Goal: Task Accomplishment & Management: Use online tool/utility

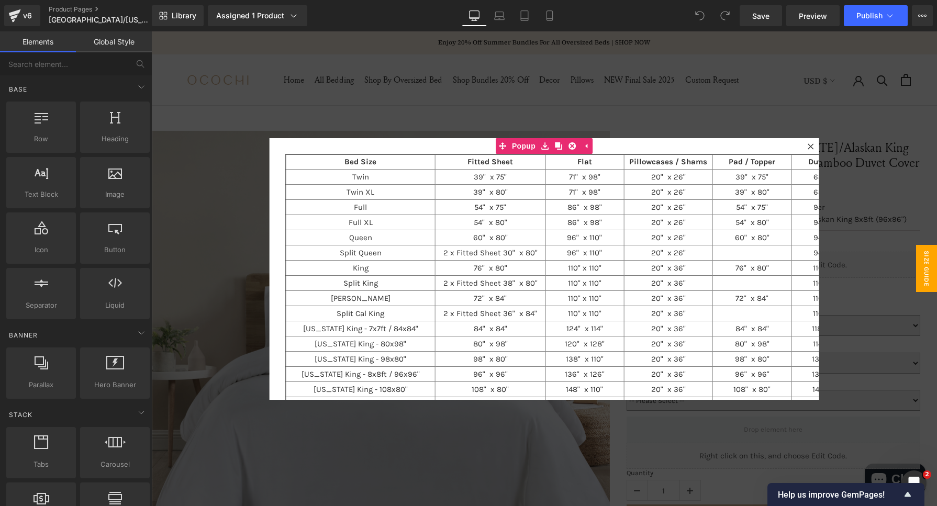
click at [808, 144] on icon at bounding box center [811, 146] width 6 height 6
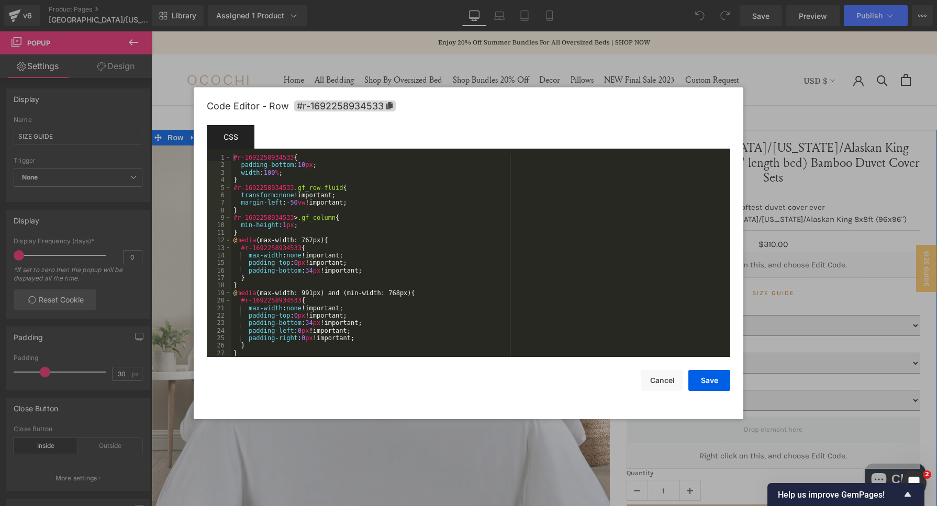
click at [173, 180] on body "You are previewing how the will restyle your page. You can not edit Elements in…" at bounding box center [468, 253] width 937 height 506
click at [237, 157] on div "#r-1692258934533 { padding-bottom : 10 px ; width : 100 % ; } #r-1692258934533 …" at bounding box center [478, 263] width 495 height 218
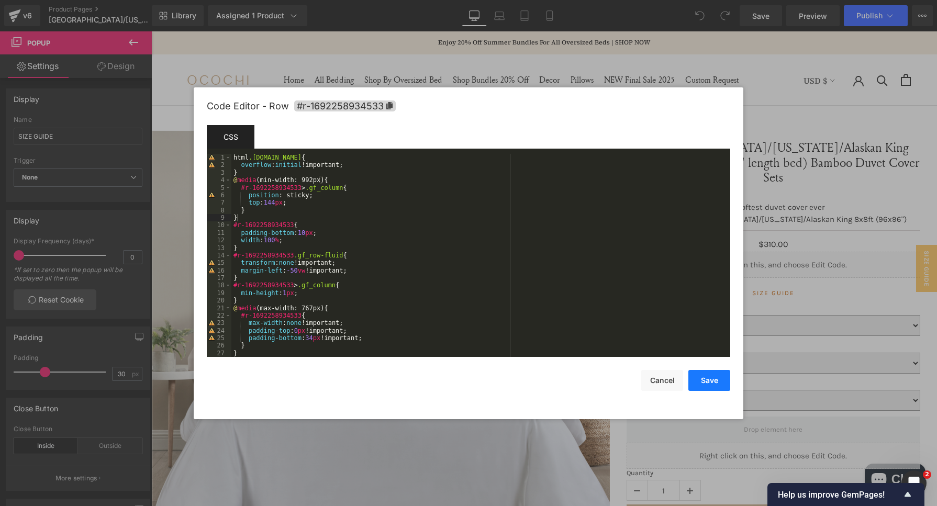
click at [717, 381] on button "Save" at bounding box center [710, 380] width 42 height 21
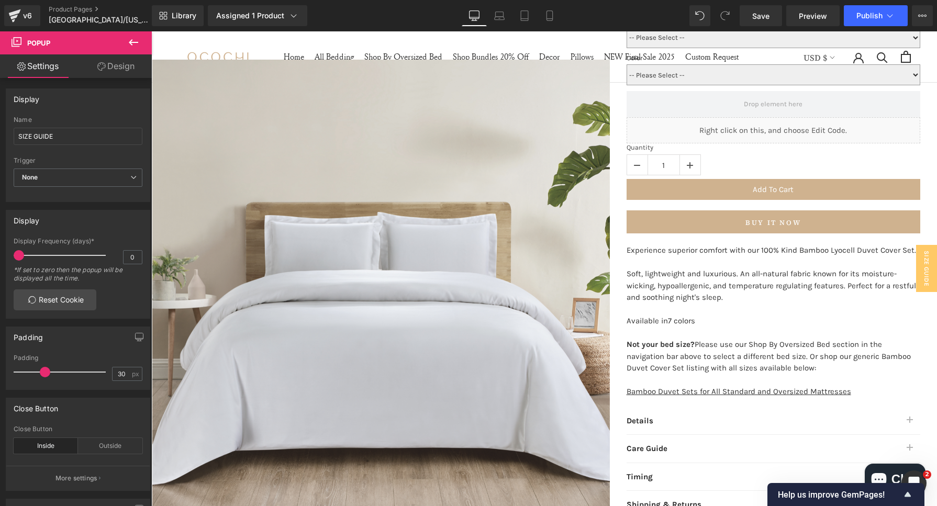
scroll to position [326, 0]
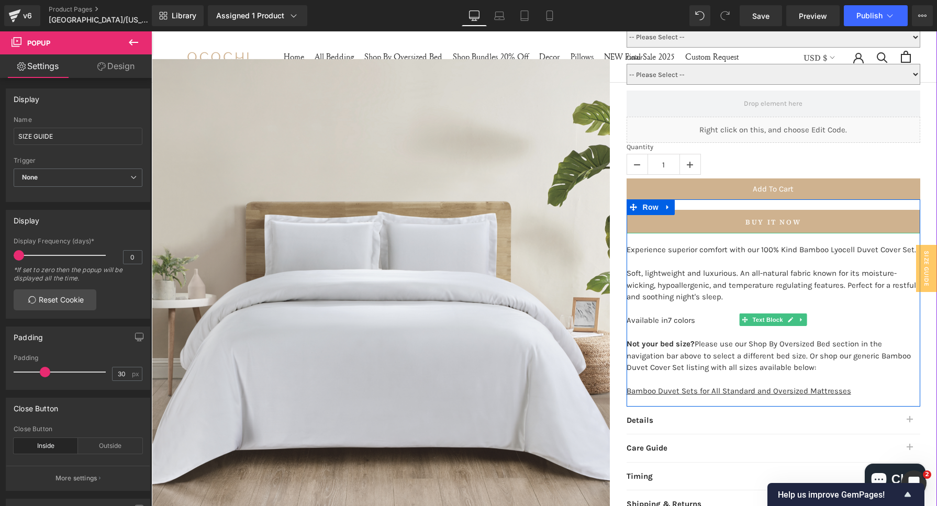
click at [650, 315] on p "Available in 7 colors" at bounding box center [774, 321] width 294 height 12
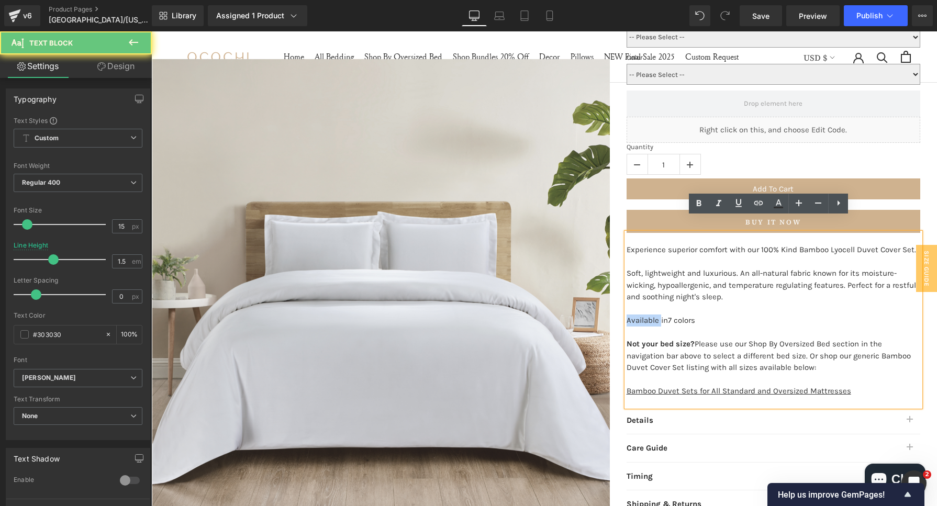
click at [650, 315] on p "Available in 7 colors" at bounding box center [774, 321] width 294 height 12
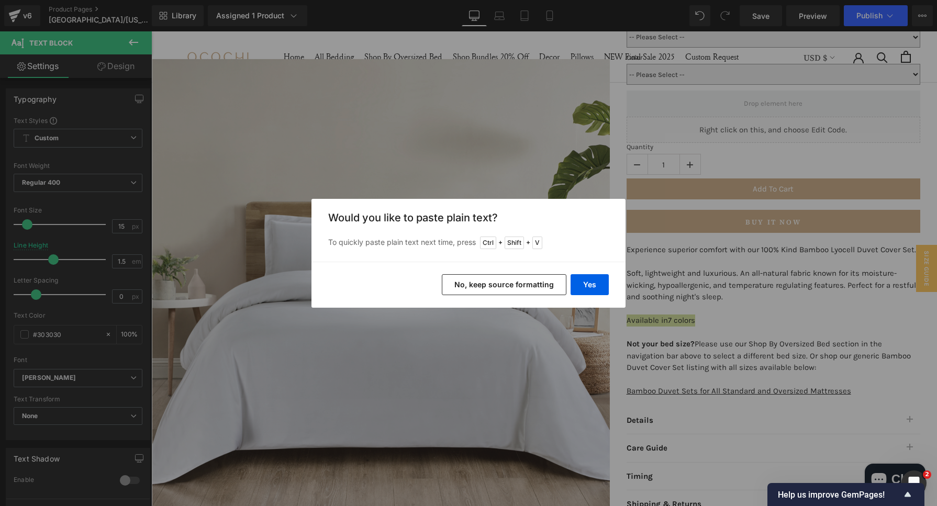
click at [529, 284] on button "No, keep source formatting" at bounding box center [504, 284] width 125 height 21
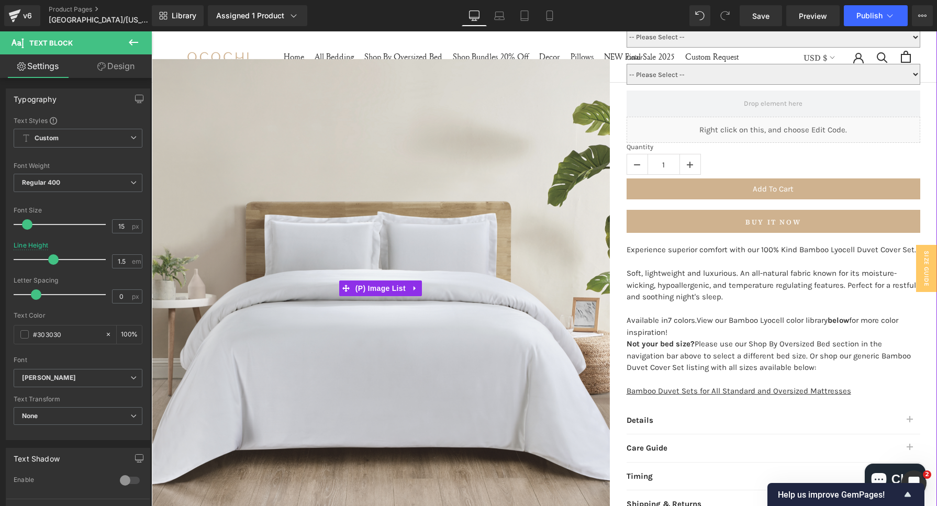
scroll to position [345, 0]
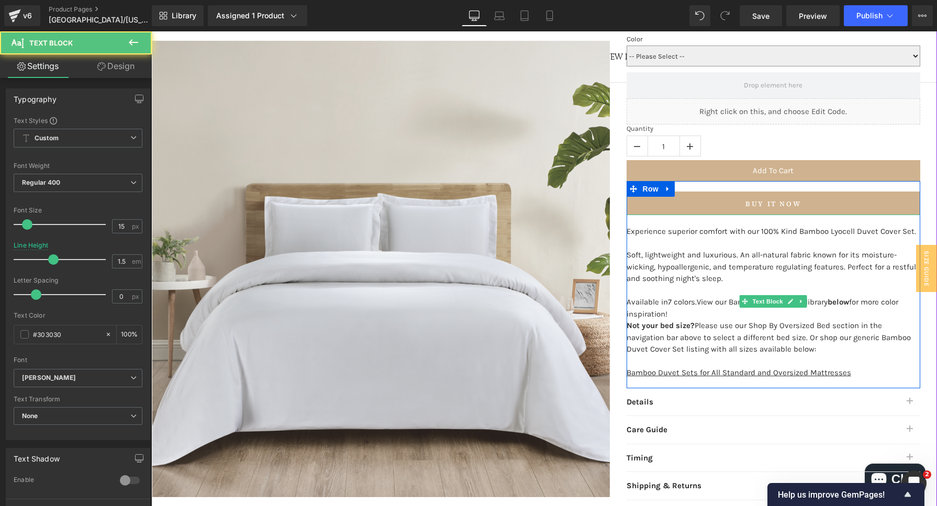
click at [677, 297] on p "Available in 7 colors . View our Bamboo Lyocell color library below for more co…" at bounding box center [774, 308] width 294 height 24
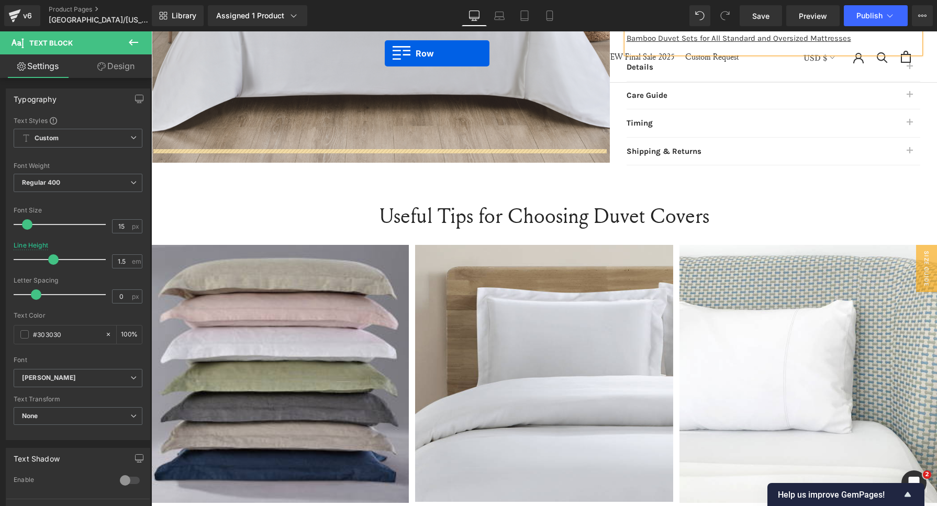
scroll to position [607, 0]
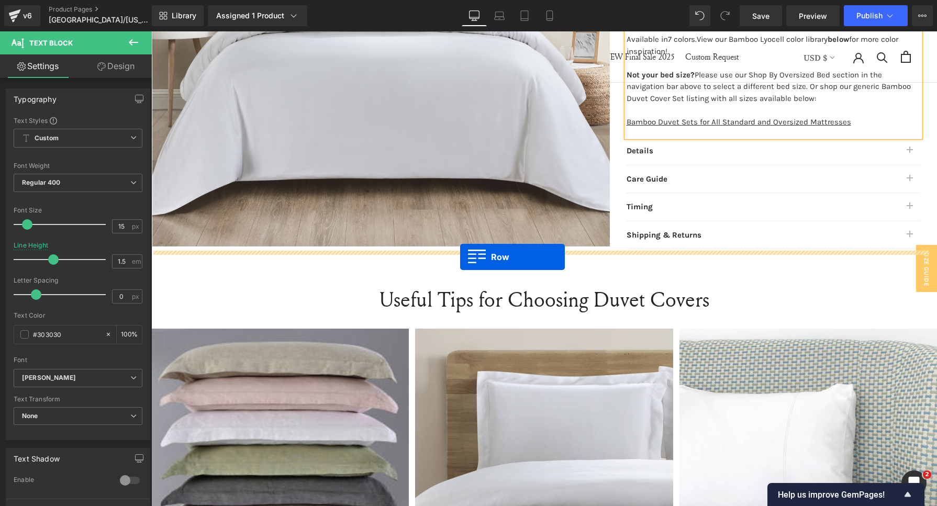
drag, startPoint x: 170, startPoint y: 414, endPoint x: 460, endPoint y: 257, distance: 329.9
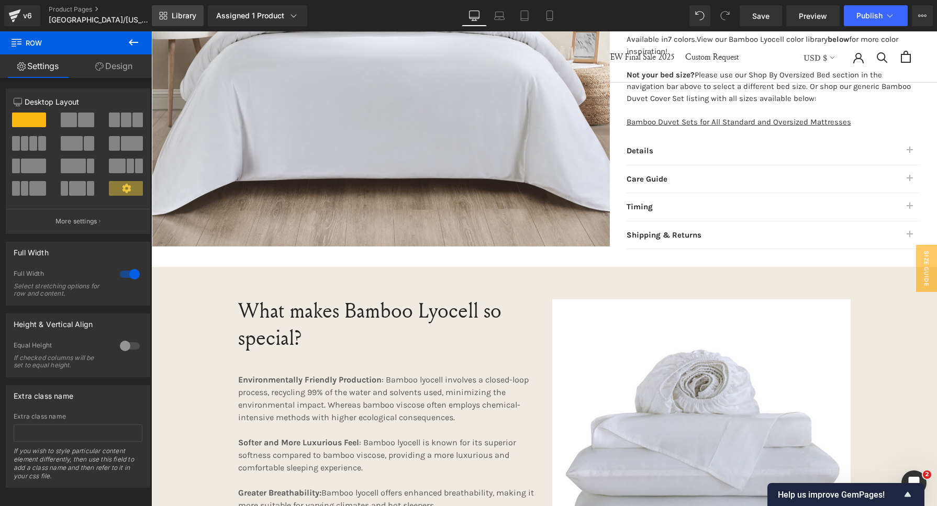
click at [187, 12] on span "Library" at bounding box center [184, 15] width 25 height 9
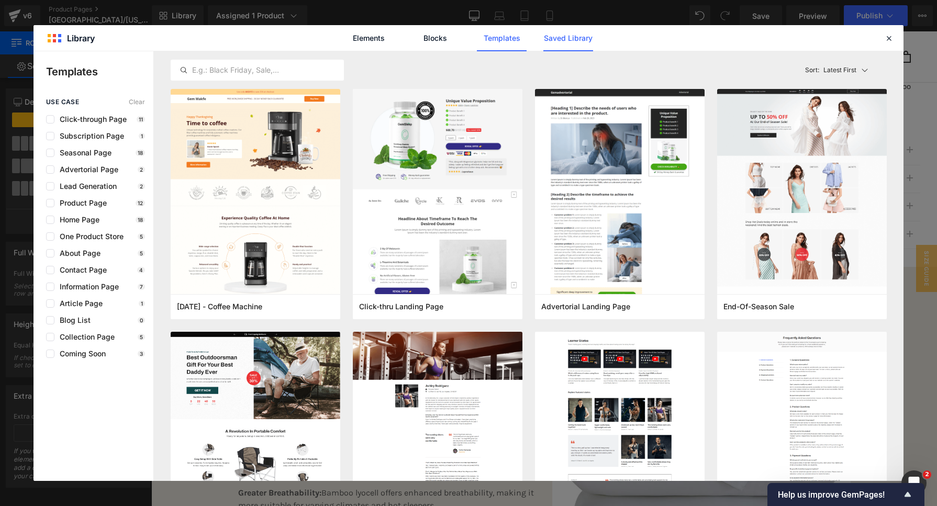
click at [571, 44] on link "Saved Library" at bounding box center [569, 38] width 50 height 26
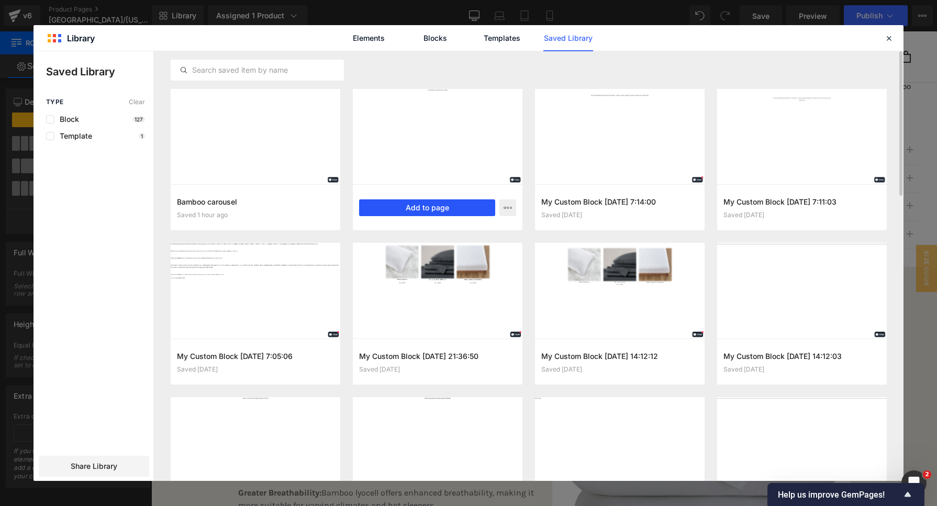
click at [441, 213] on button "Add to page" at bounding box center [427, 208] width 136 height 17
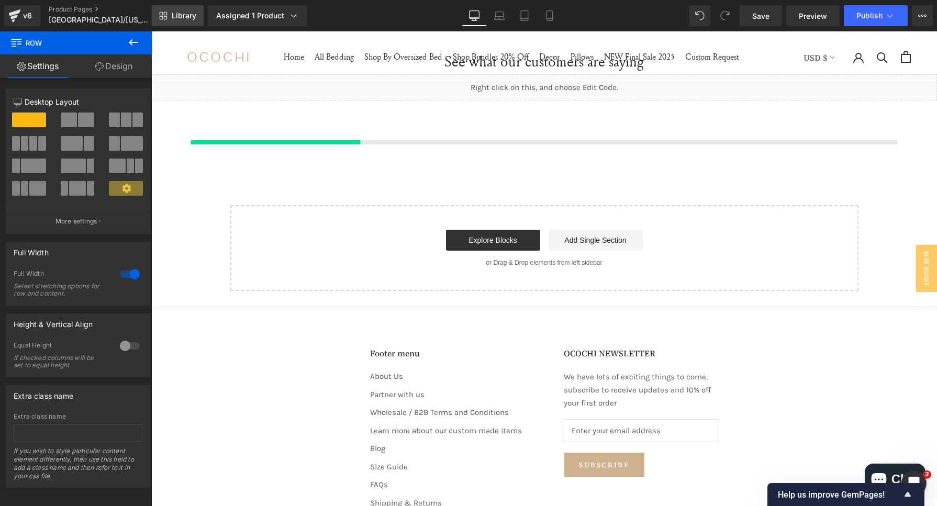
scroll to position [2072, 0]
click at [201, 16] on link "Library" at bounding box center [178, 15] width 52 height 21
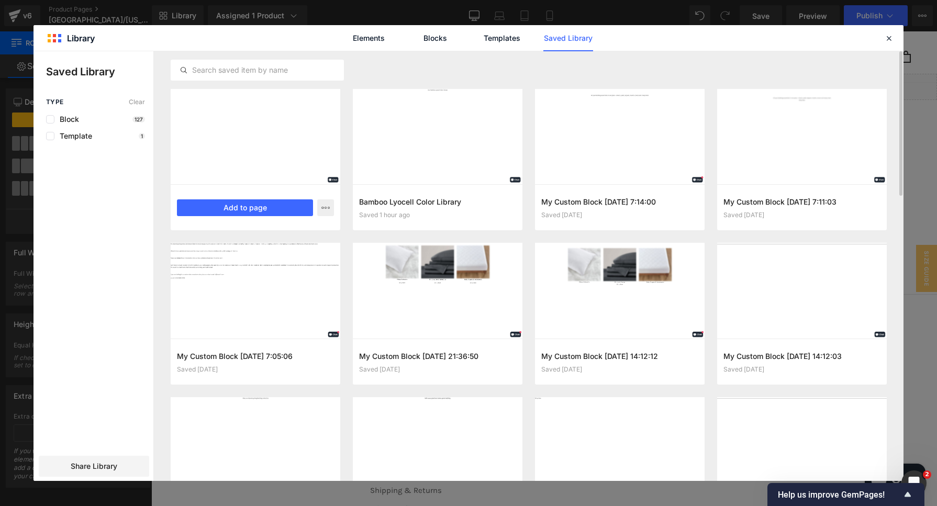
click at [247, 197] on div "Bamboo carousel Saved 1 hour ago Add to page" at bounding box center [256, 207] width 170 height 46
click at [246, 208] on button "Add to page" at bounding box center [245, 208] width 136 height 17
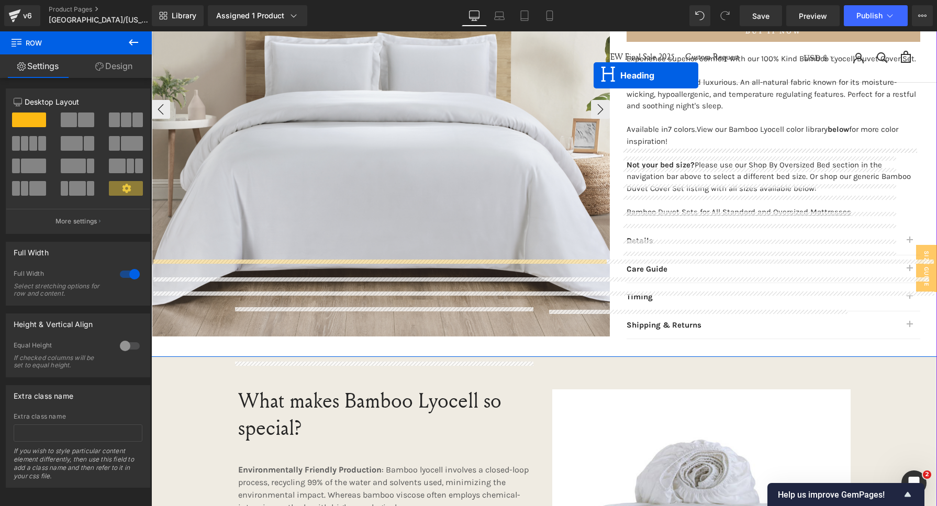
scroll to position [455, 0]
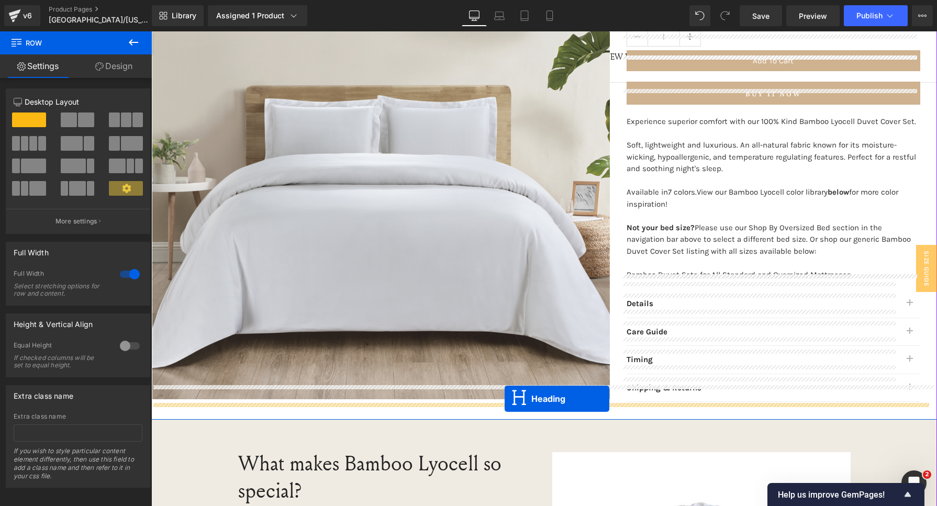
drag, startPoint x: 518, startPoint y: 278, endPoint x: 505, endPoint y: 399, distance: 121.7
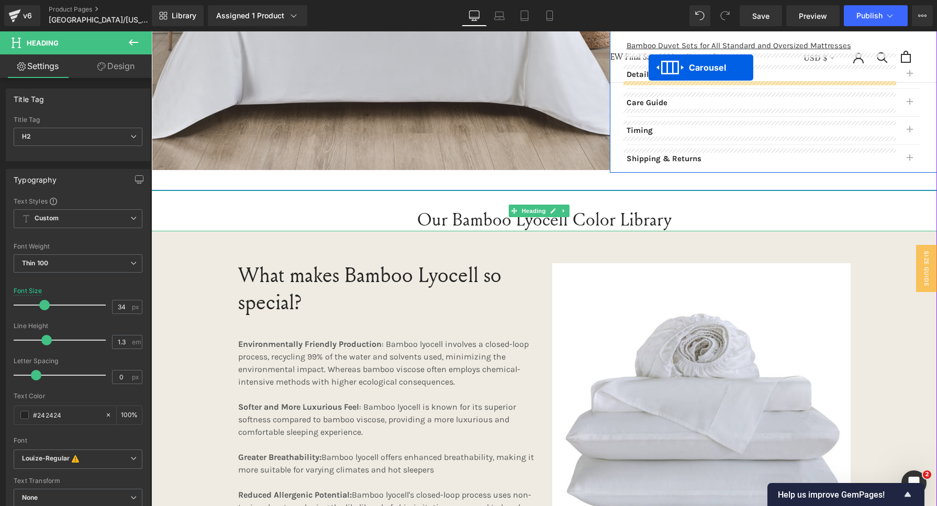
scroll to position [642, 0]
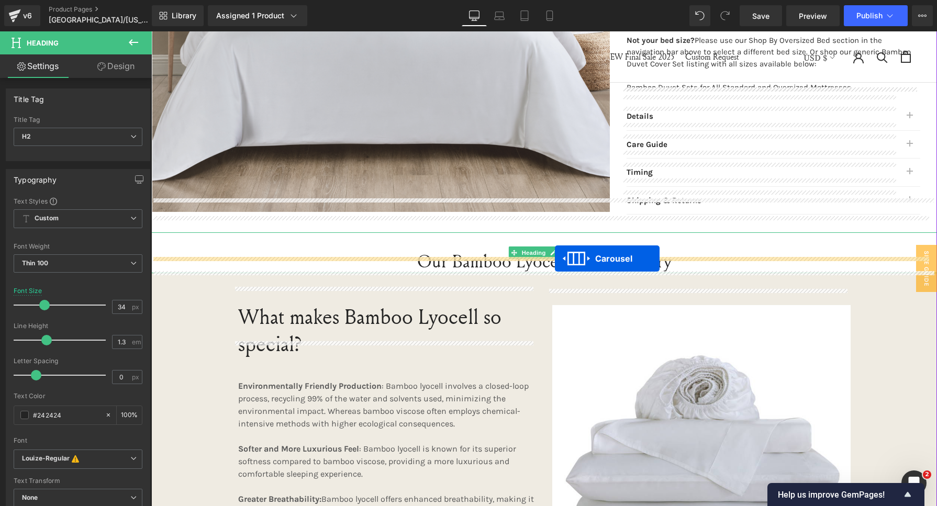
drag, startPoint x: 524, startPoint y: 135, endPoint x: 555, endPoint y: 258, distance: 126.9
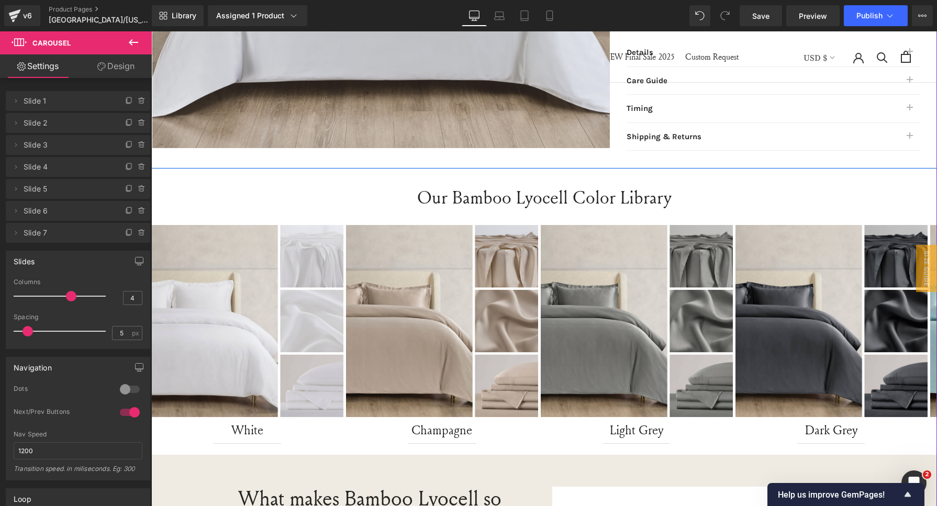
scroll to position [705, 0]
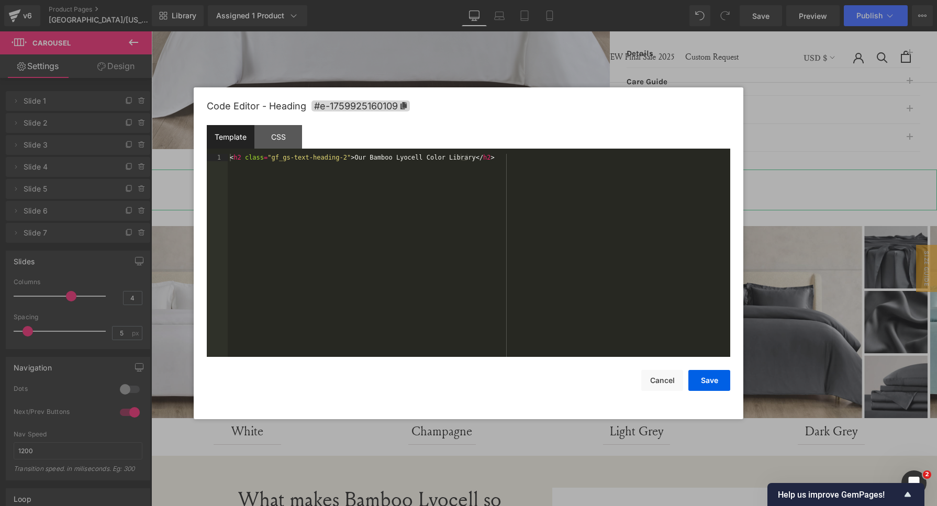
click at [513, 0] on div "Carousel You are previewing how the will restyle your page. You can not edit El…" at bounding box center [468, 0] width 937 height 0
click at [401, 105] on icon at bounding box center [403, 105] width 7 height 7
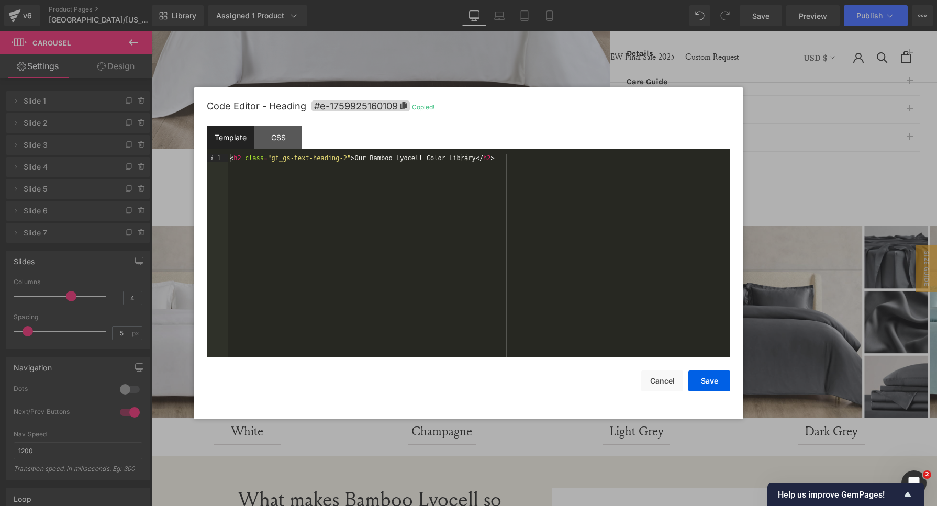
click at [782, 126] on div at bounding box center [468, 253] width 937 height 506
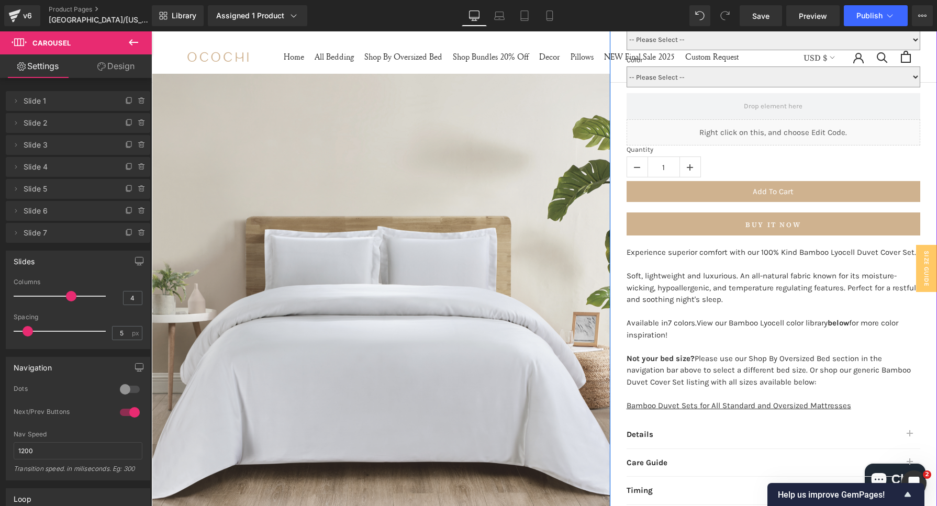
scroll to position [324, 0]
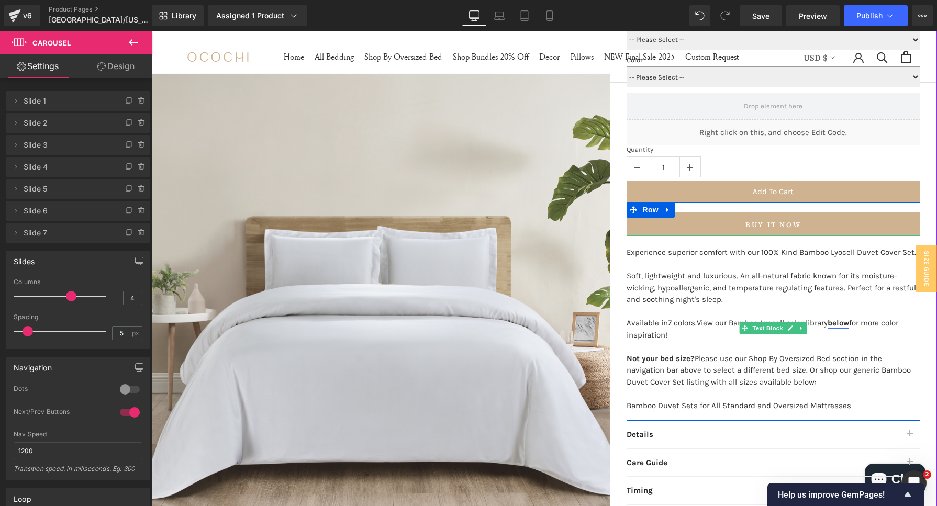
click at [845, 318] on span "below" at bounding box center [838, 322] width 21 height 9
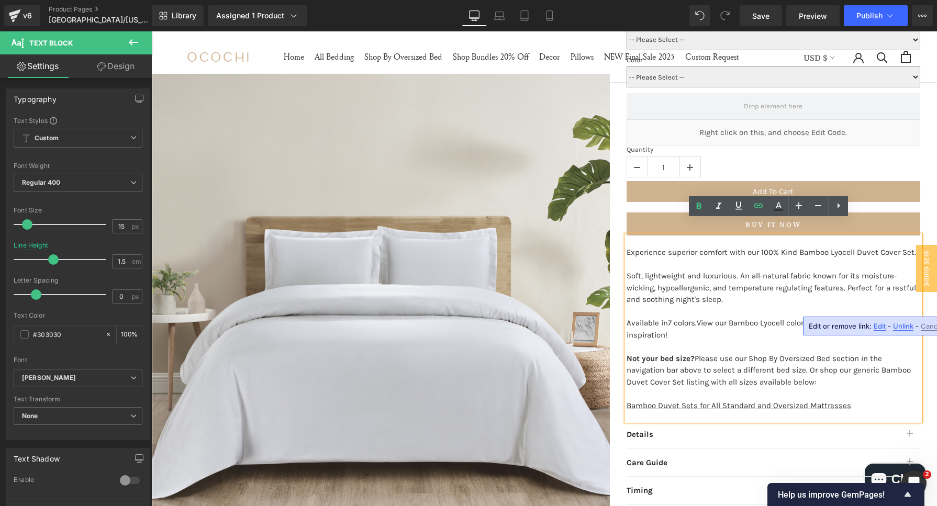
click at [875, 323] on span "Edit" at bounding box center [880, 326] width 12 height 9
click at [774, 336] on input "https://www-ocochi-com.myshopify.com/#e-1759925072085" at bounding box center [786, 330] width 161 height 26
paste input "#e-1759925160109"
type input "#e-1759925160109"
click at [877, 326] on icon "button" at bounding box center [878, 330] width 13 height 13
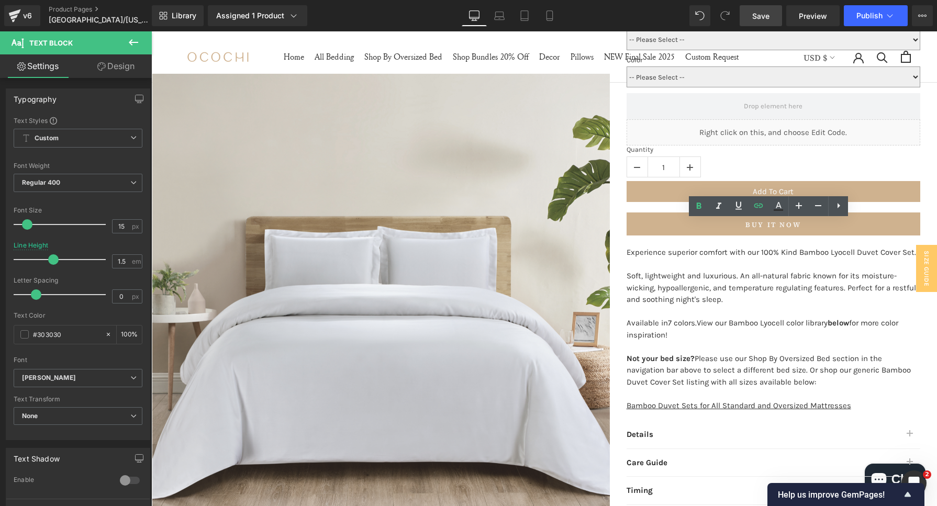
click at [761, 18] on span "Save" at bounding box center [761, 15] width 17 height 11
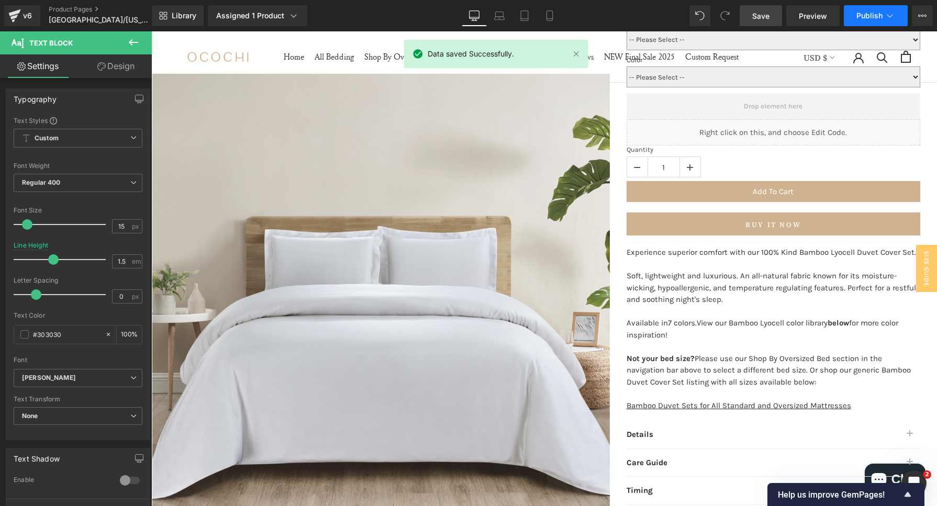
click at [878, 18] on span "Publish" at bounding box center [870, 16] width 26 height 8
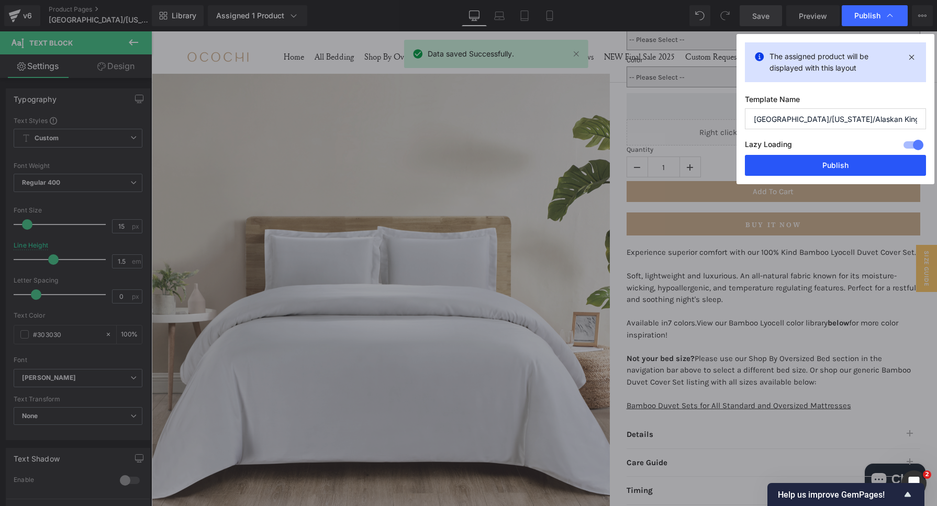
click at [801, 159] on button "Publish" at bounding box center [835, 165] width 181 height 21
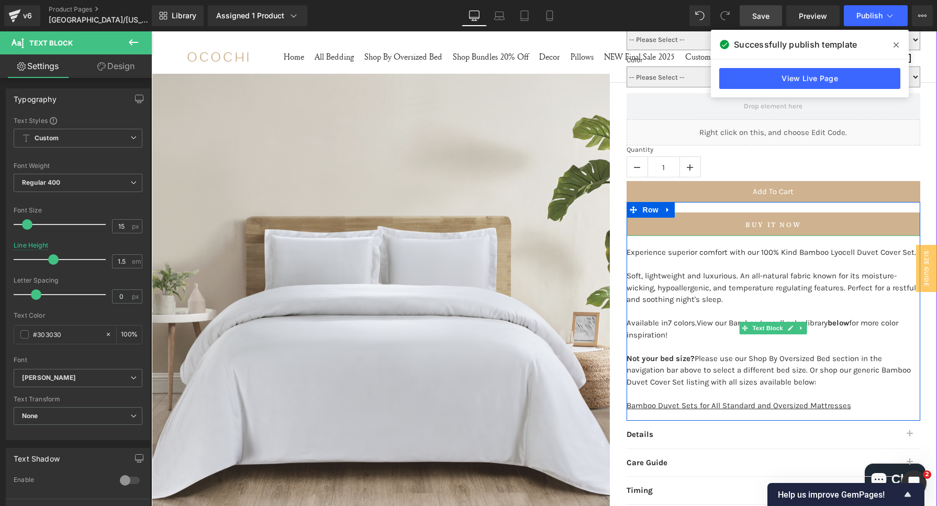
click at [677, 318] on span "7 colors" at bounding box center [681, 322] width 27 height 9
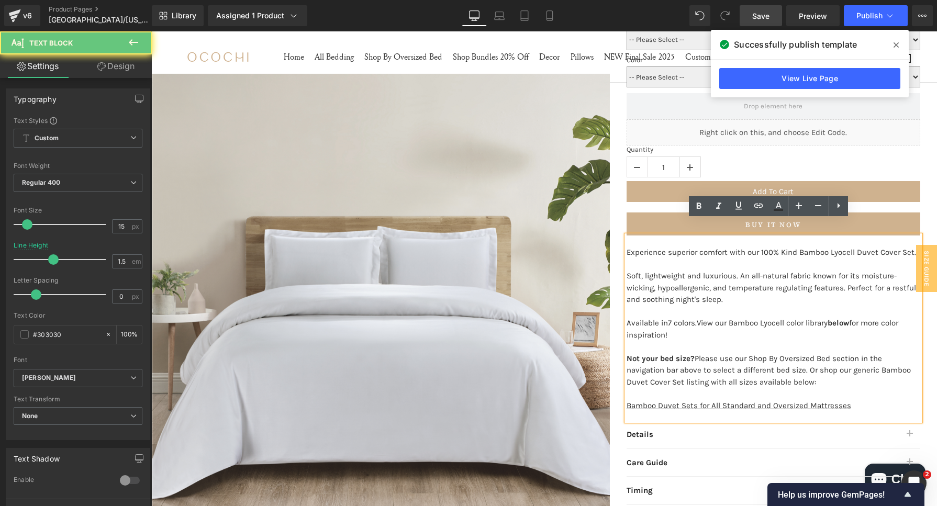
drag, startPoint x: 671, startPoint y: 324, endPoint x: 621, endPoint y: 308, distance: 52.2
click at [627, 317] on p "Available in 7 colors . View our Bamboo Lyocell color library below for more co…" at bounding box center [774, 329] width 294 height 24
copy p "Available in 7 colors . View our Bamboo Lyocell color library below for more co…"
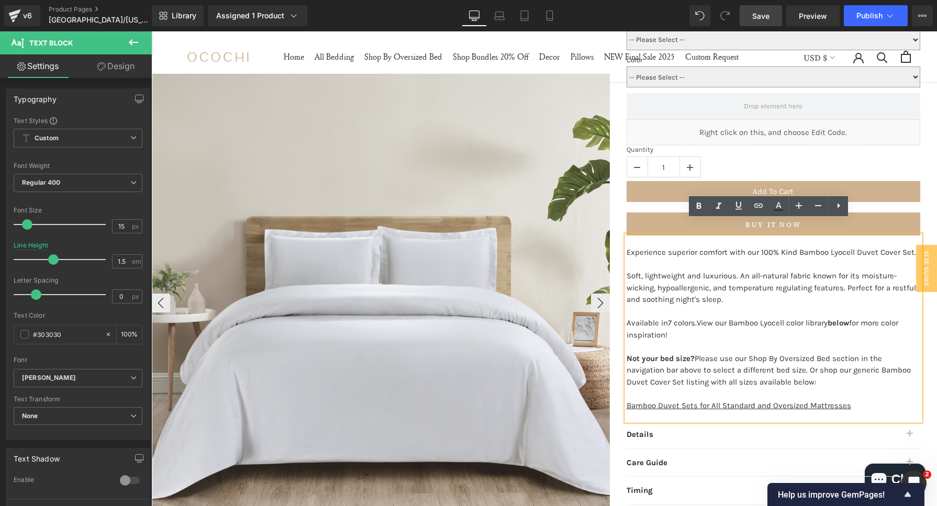
scroll to position [247, 0]
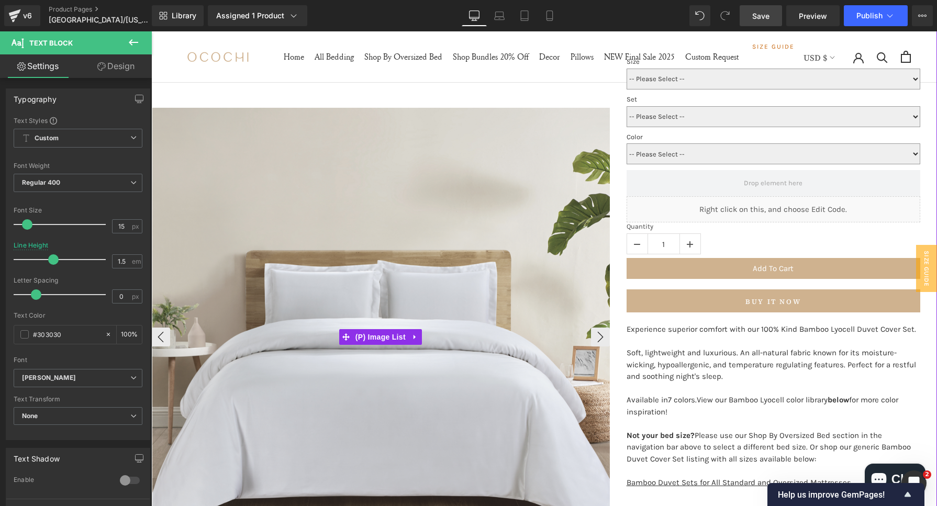
click at [202, 109] on img at bounding box center [381, 336] width 459 height 457
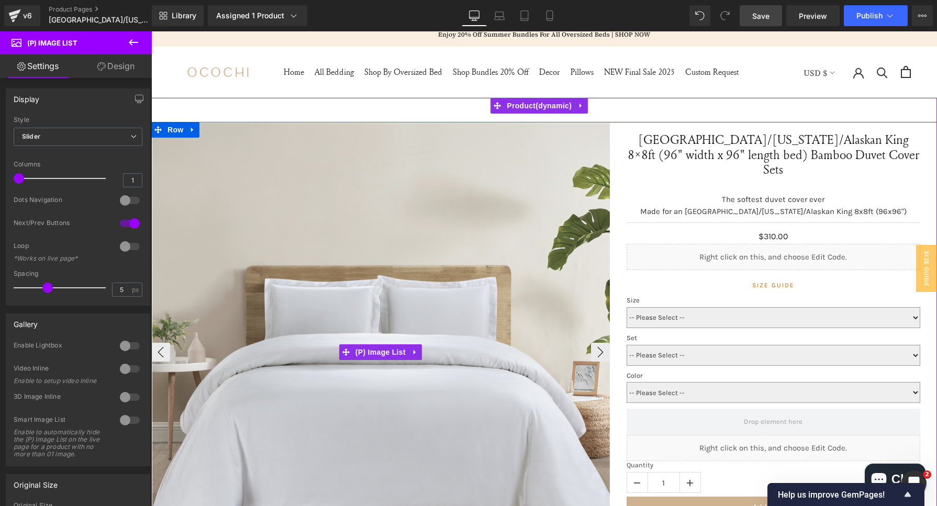
scroll to position [0, 0]
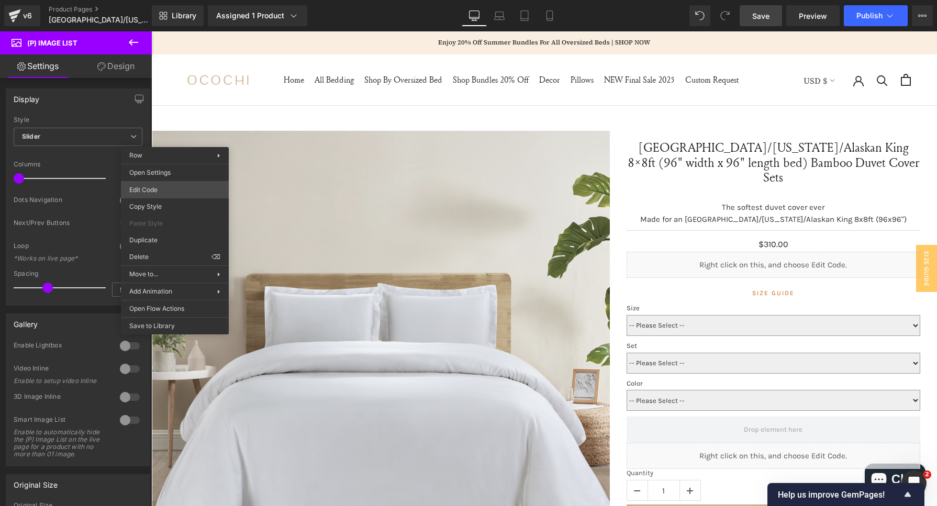
click at [165, 190] on body "Carousel You are previewing how the will restyle your page. You can not edit El…" at bounding box center [468, 253] width 937 height 506
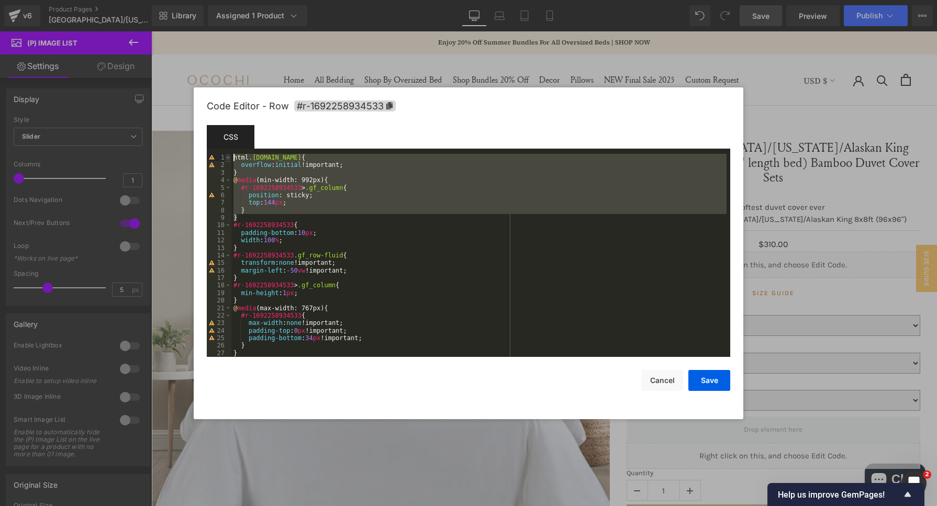
drag, startPoint x: 241, startPoint y: 217, endPoint x: 229, endPoint y: 158, distance: 60.3
click at [229, 158] on pre "1 2 3 4 5 6 7 8 9 10 11 12 13 14 15 16 17 18 19 20 21 22 23 24 25 26 27 28 html…" at bounding box center [469, 255] width 524 height 203
click at [296, 453] on div at bounding box center [468, 253] width 937 height 506
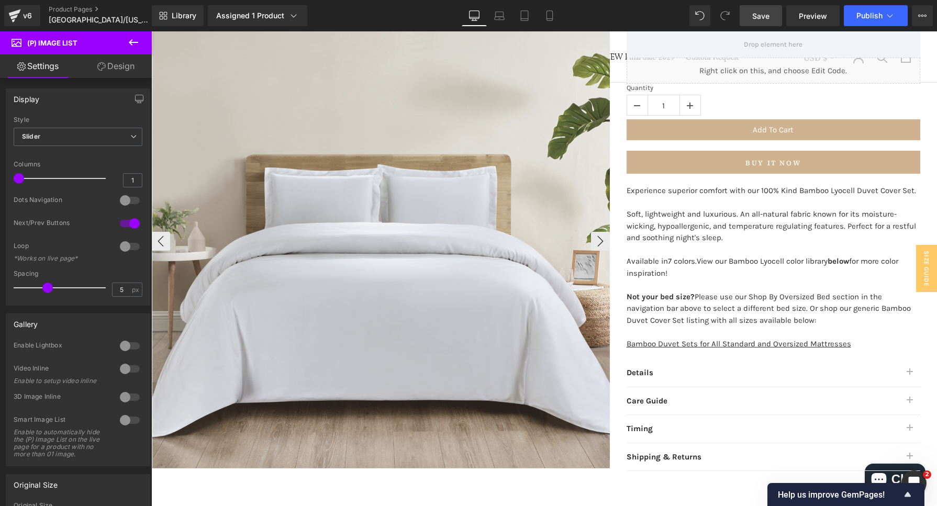
scroll to position [388, 0]
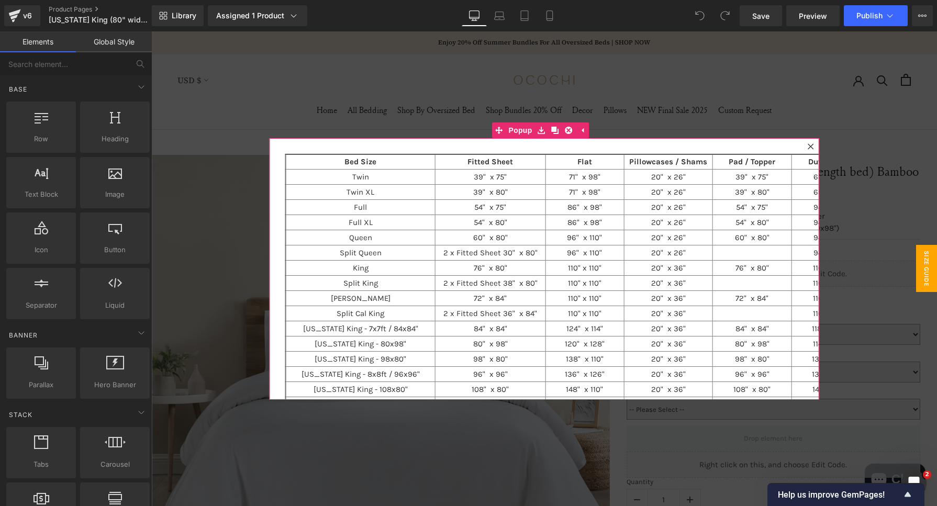
click at [808, 145] on icon at bounding box center [811, 146] width 6 height 6
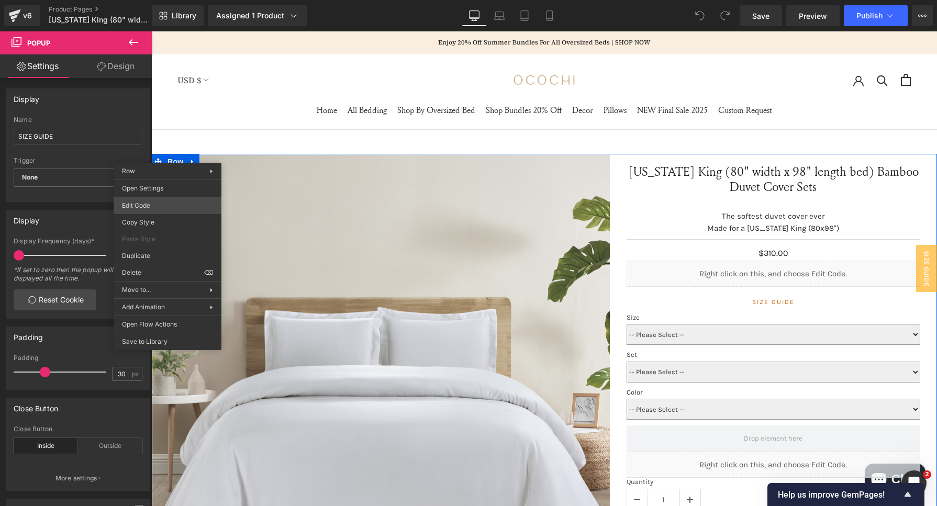
click at [161, 207] on body "You are previewing how the will restyle your page. You can not edit Elements in…" at bounding box center [468, 253] width 937 height 506
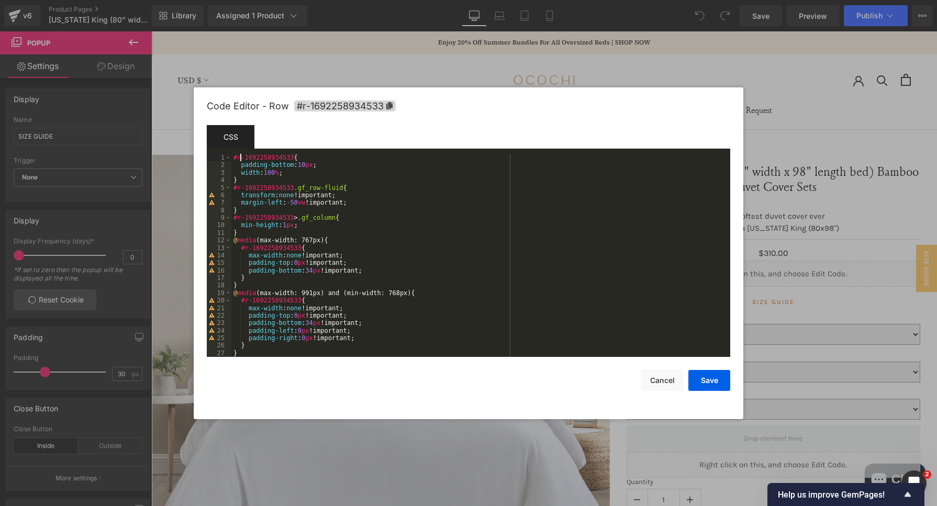
click at [241, 159] on div "#r-1692258934533 { padding-bottom : 10 px ; width : 100 % ; } #r-1692258934533 …" at bounding box center [478, 263] width 495 height 218
click at [234, 159] on div "#r-1692258934533 { padding-bottom : 10 px ; width : 100 % ; } #r-1692258934533 …" at bounding box center [478, 263] width 495 height 218
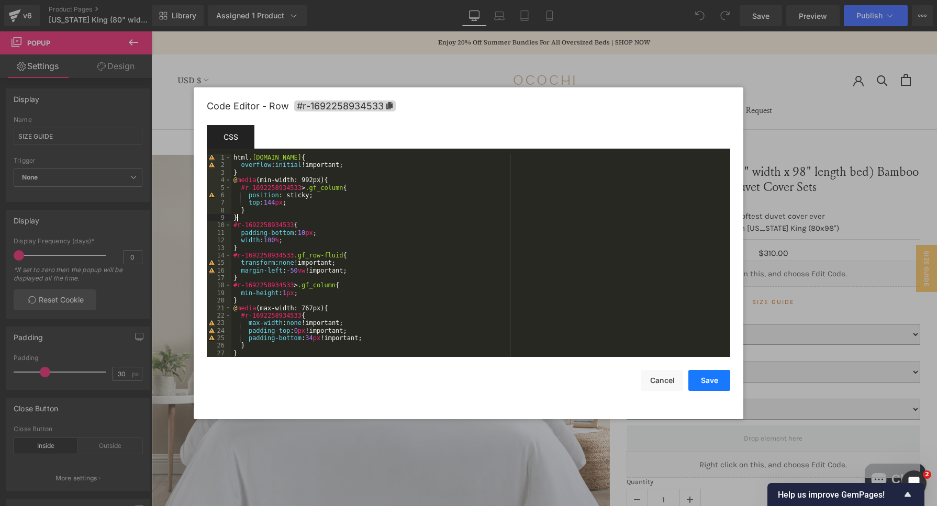
click at [713, 384] on button "Save" at bounding box center [710, 380] width 42 height 21
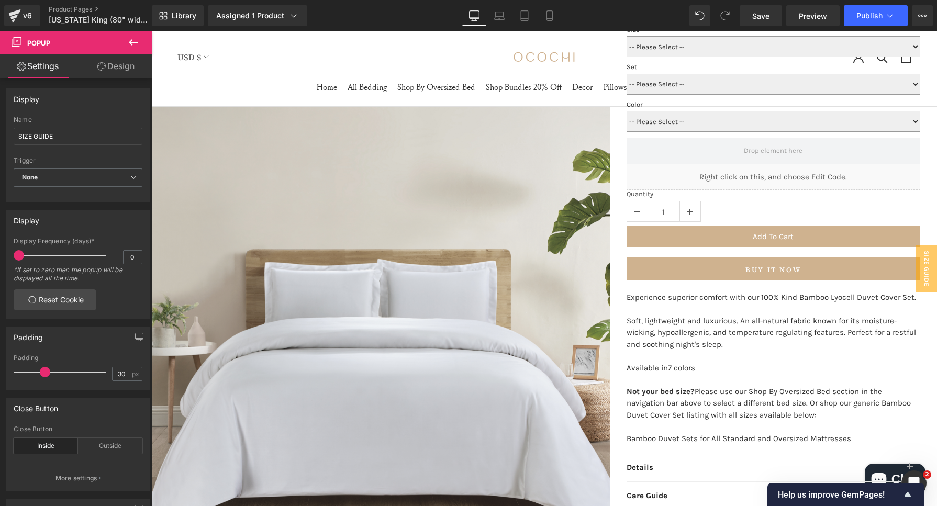
scroll to position [289, 0]
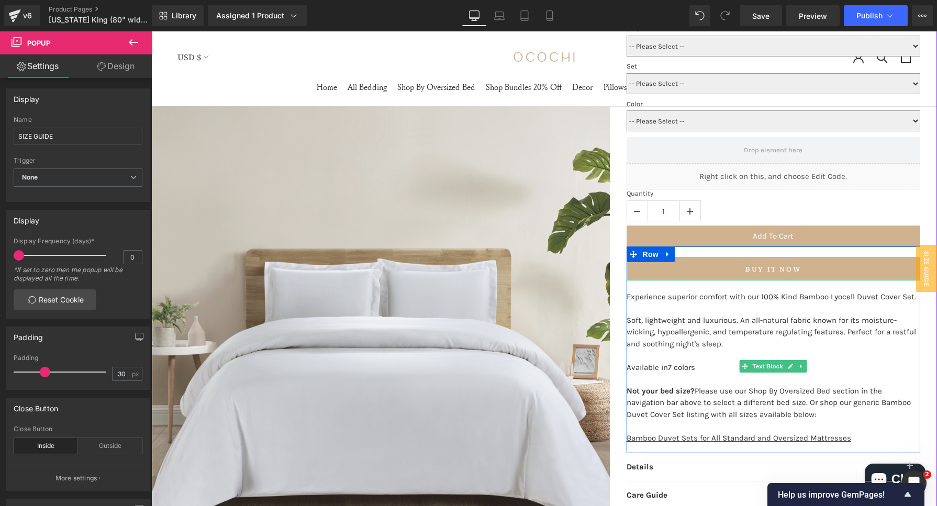
click at [659, 372] on p "Available in 7 colors" at bounding box center [774, 368] width 294 height 12
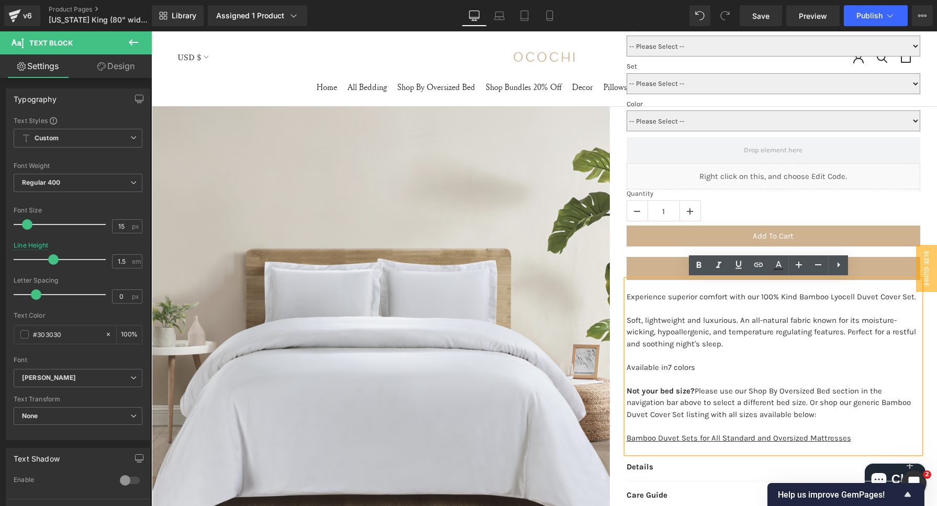
drag, startPoint x: 704, startPoint y: 367, endPoint x: 624, endPoint y: 362, distance: 80.2
click at [627, 362] on p "Available in 7 colors" at bounding box center [774, 368] width 294 height 12
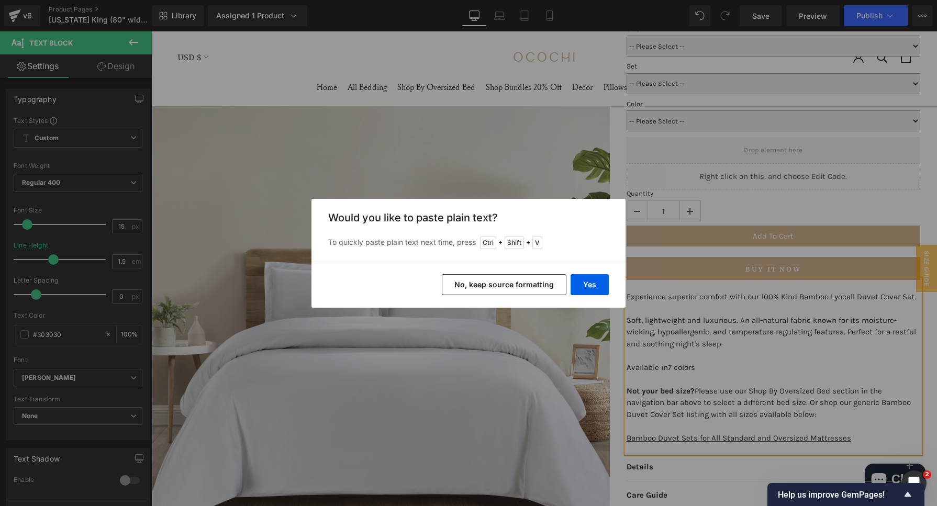
click at [500, 281] on button "No, keep source formatting" at bounding box center [504, 284] width 125 height 21
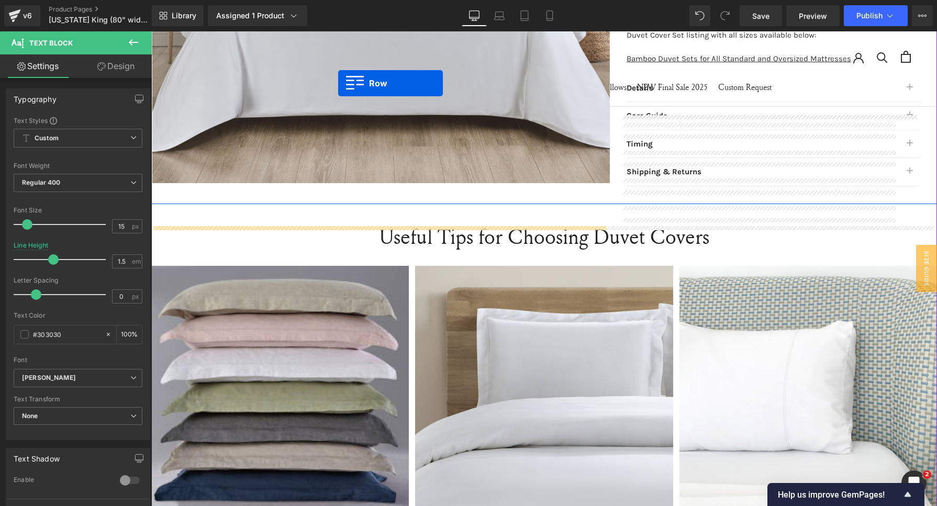
scroll to position [606, 0]
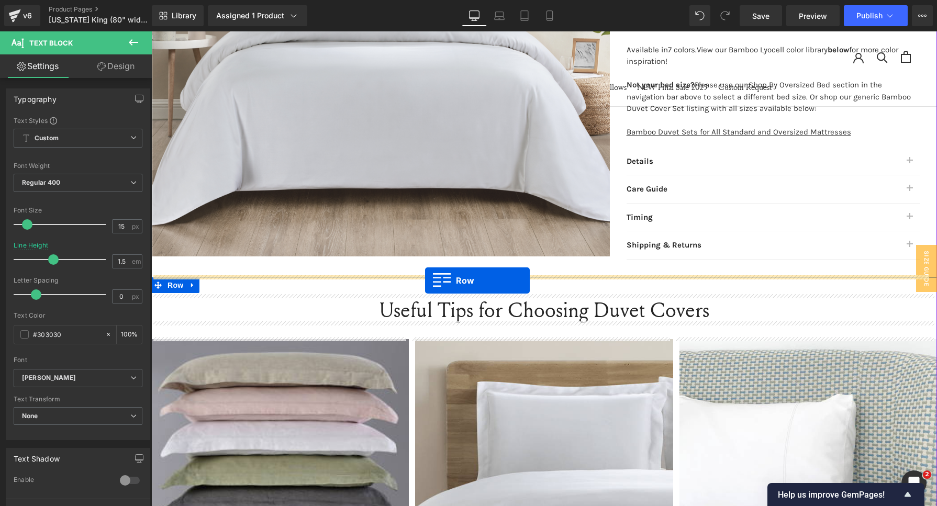
drag, startPoint x: 170, startPoint y: 158, endPoint x: 425, endPoint y: 281, distance: 283.7
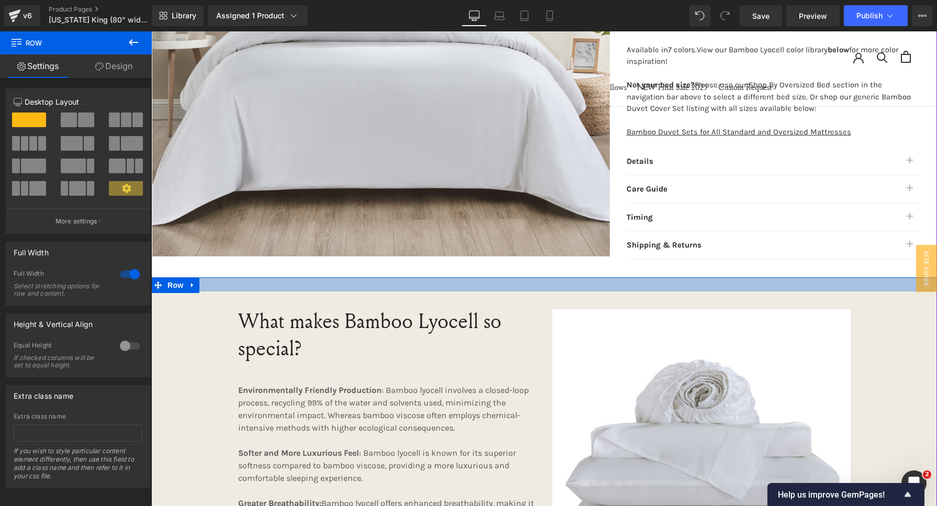
scroll to position [778, 0]
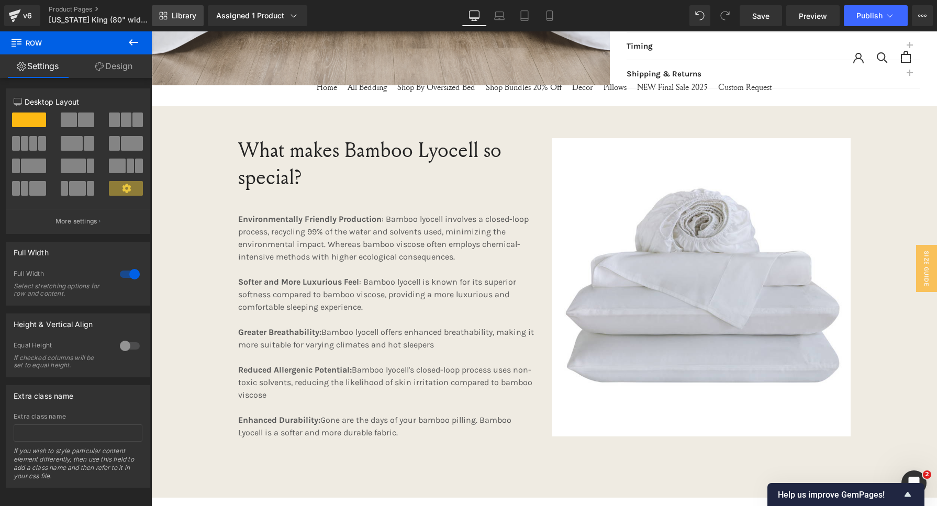
click at [187, 23] on link "Library" at bounding box center [178, 15] width 52 height 21
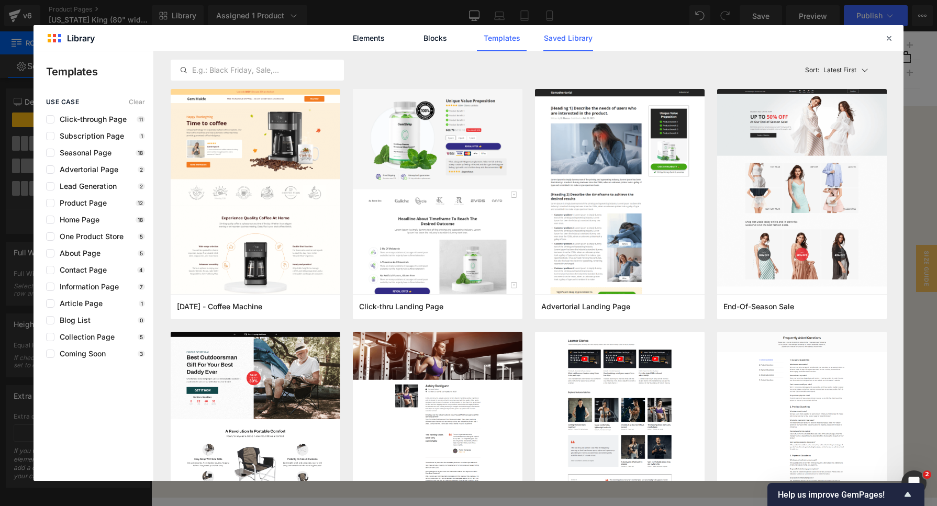
click at [545, 50] on link "Saved Library" at bounding box center [569, 38] width 50 height 26
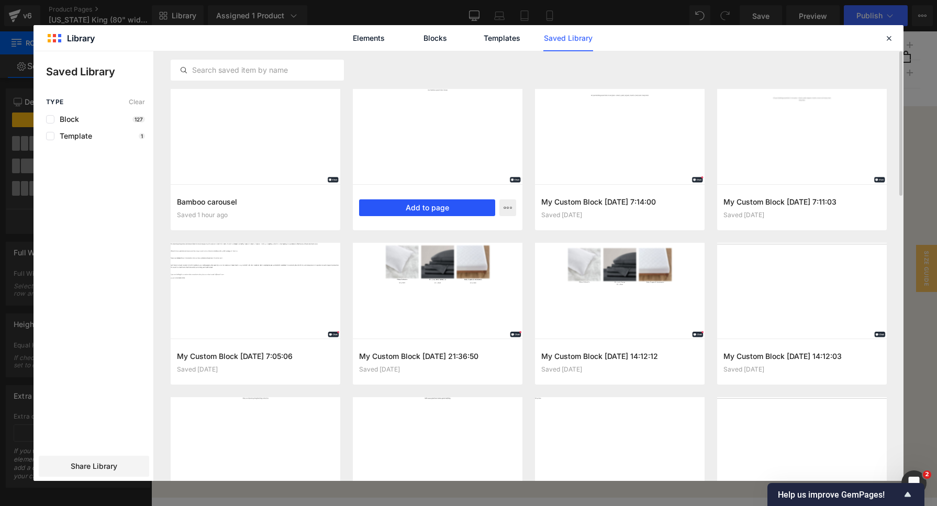
click at [425, 210] on button "Add to page" at bounding box center [427, 208] width 136 height 17
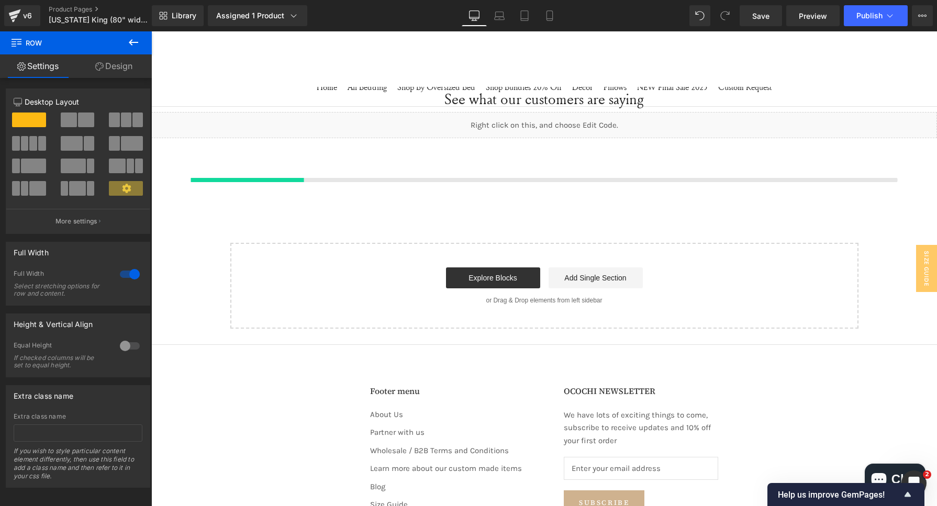
scroll to position [2096, 0]
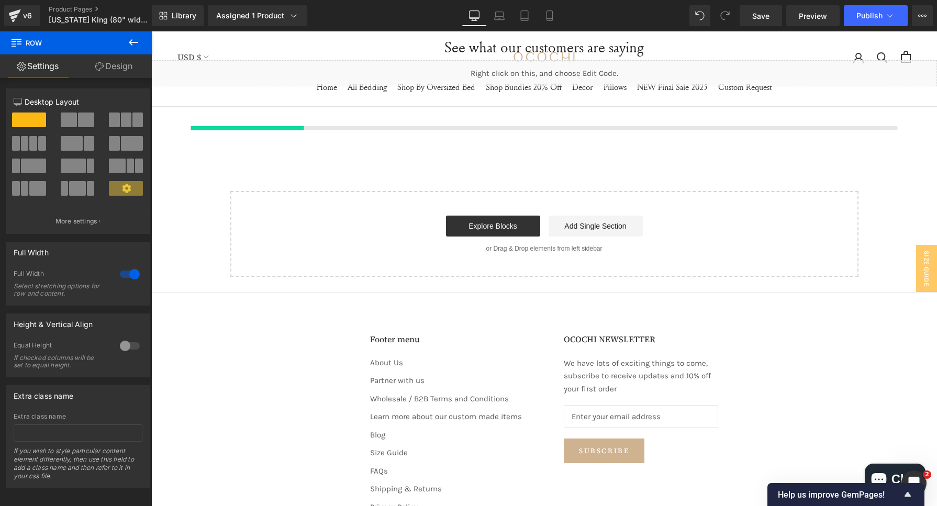
click at [183, 27] on div "Library Assigned 1 Product Product Preview Texas King (80" width x 98" length b…" at bounding box center [545, 15] width 786 height 31
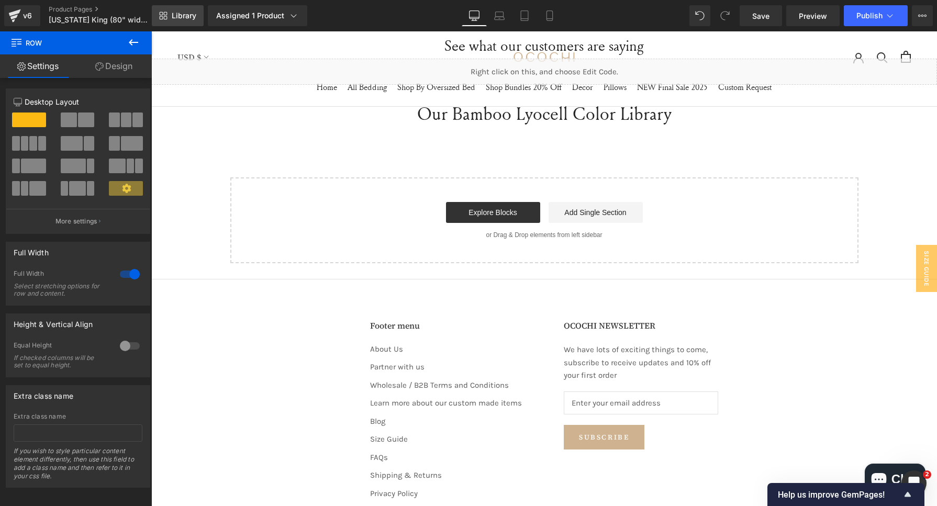
click at [186, 20] on span "Library" at bounding box center [184, 15] width 25 height 9
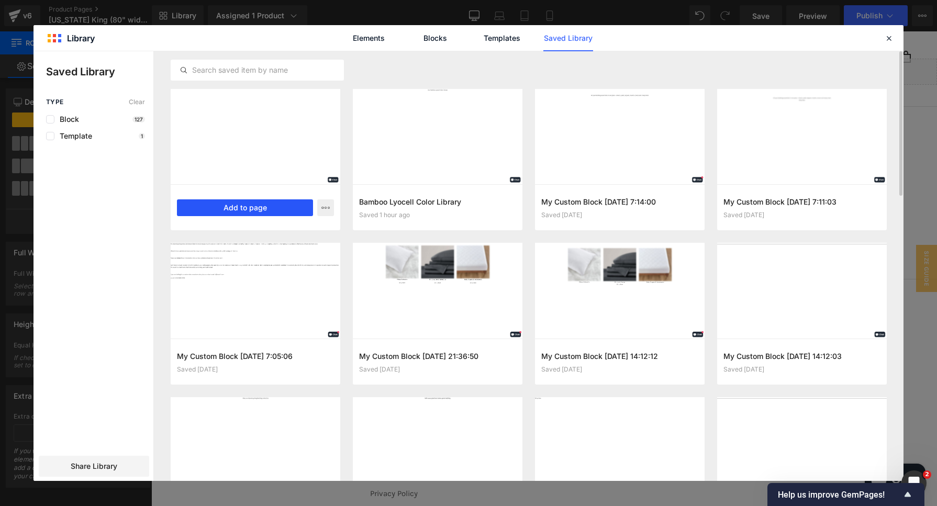
click at [254, 210] on button "Add to page" at bounding box center [245, 208] width 136 height 17
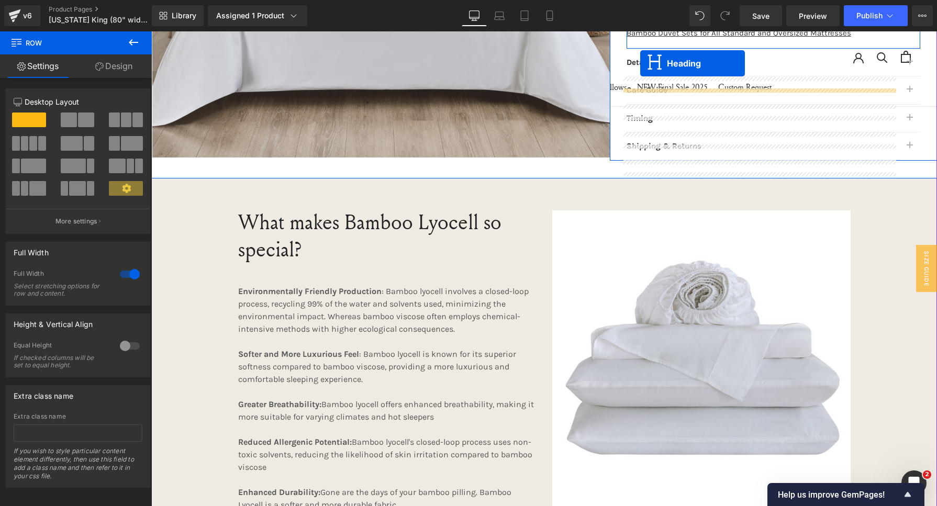
scroll to position [601, 0]
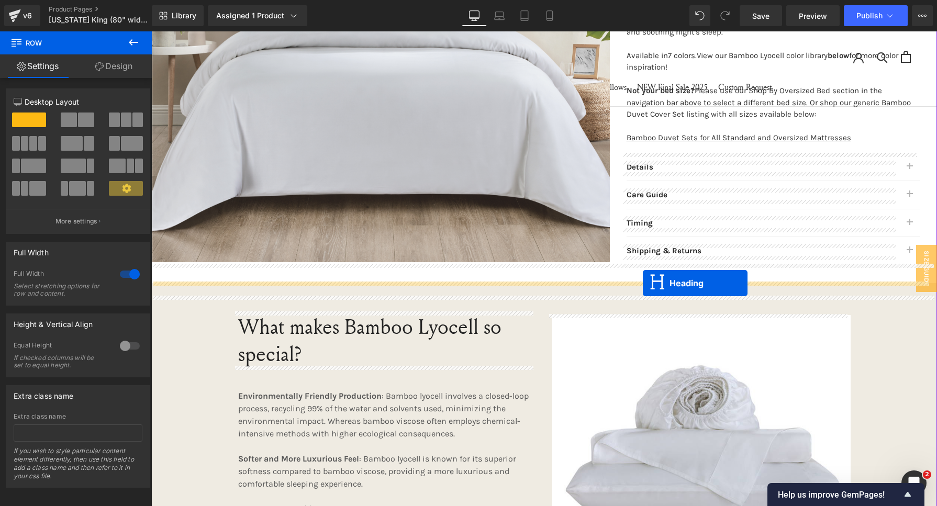
drag, startPoint x: 518, startPoint y: 281, endPoint x: 643, endPoint y: 283, distance: 125.2
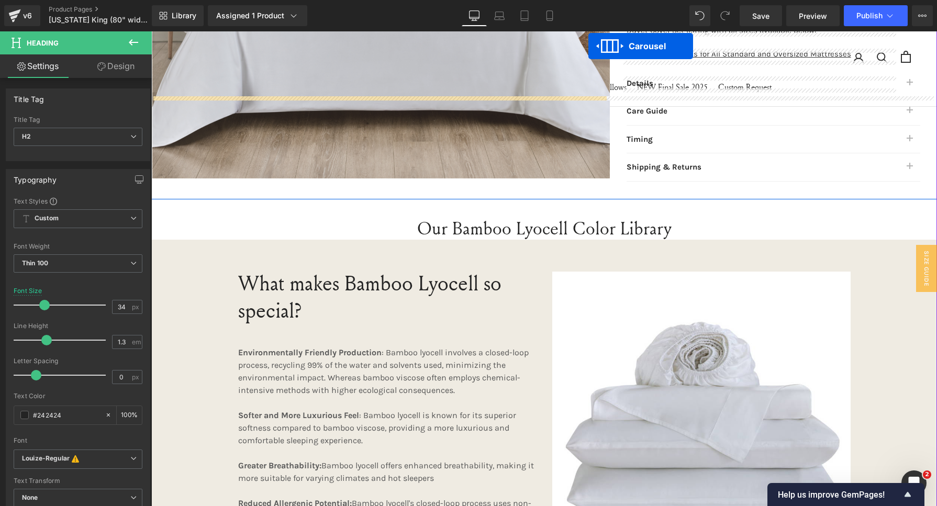
scroll to position [674, 0]
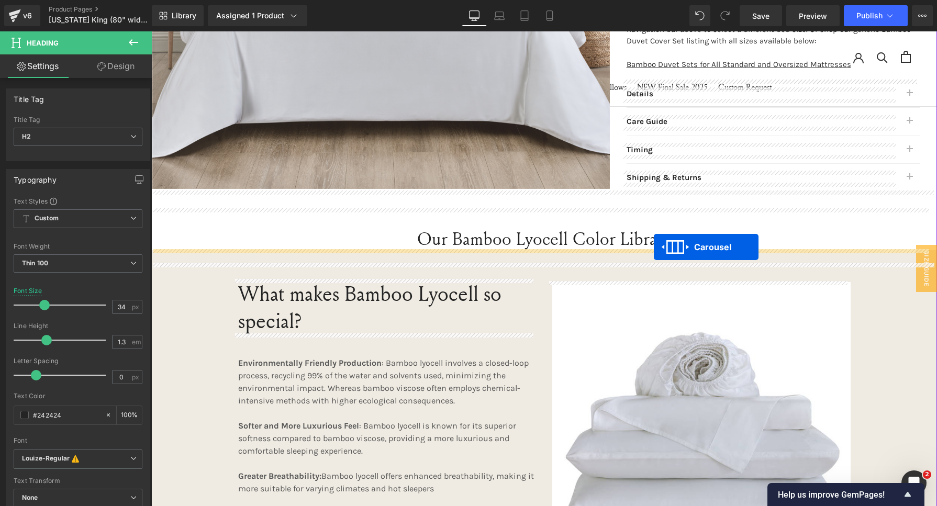
drag, startPoint x: 519, startPoint y: 136, endPoint x: 654, endPoint y: 247, distance: 174.5
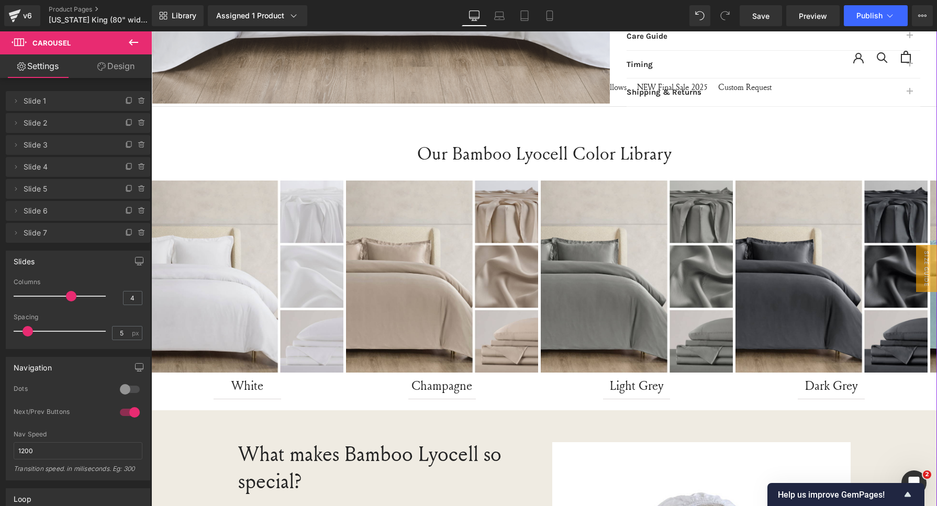
scroll to position [758, 0]
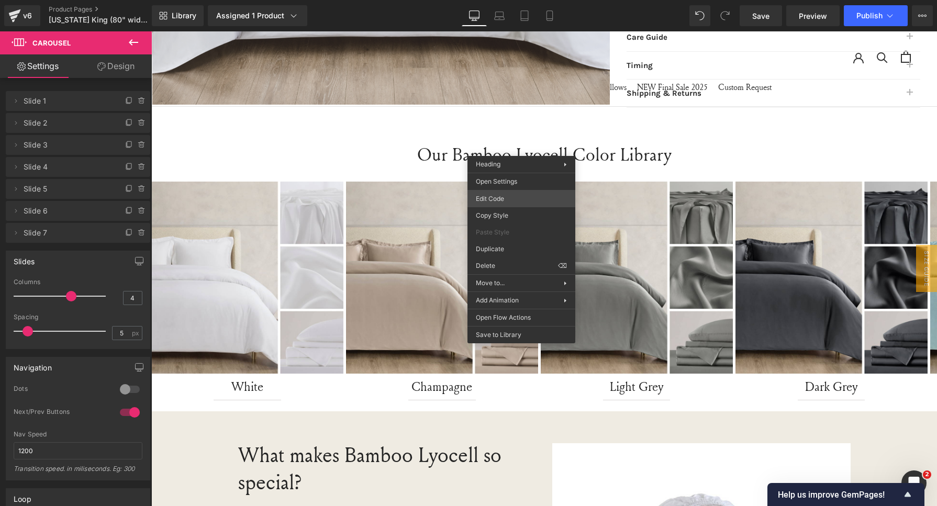
click at [503, 0] on div "Carousel You are previewing how the will restyle your page. You can not edit El…" at bounding box center [468, 0] width 937 height 0
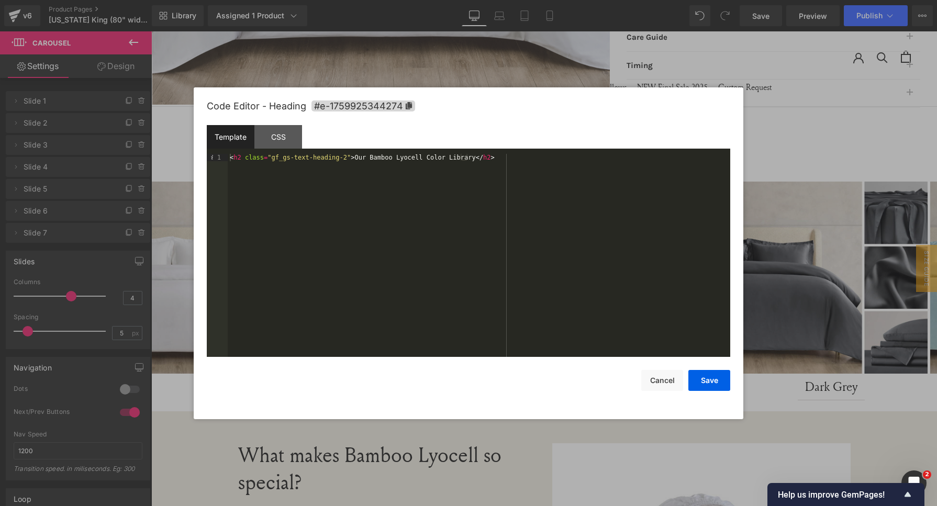
click at [411, 98] on div "Code Editor - Heading #e-1759925344274" at bounding box center [469, 106] width 524 height 38
click at [409, 105] on icon at bounding box center [409, 105] width 6 height 7
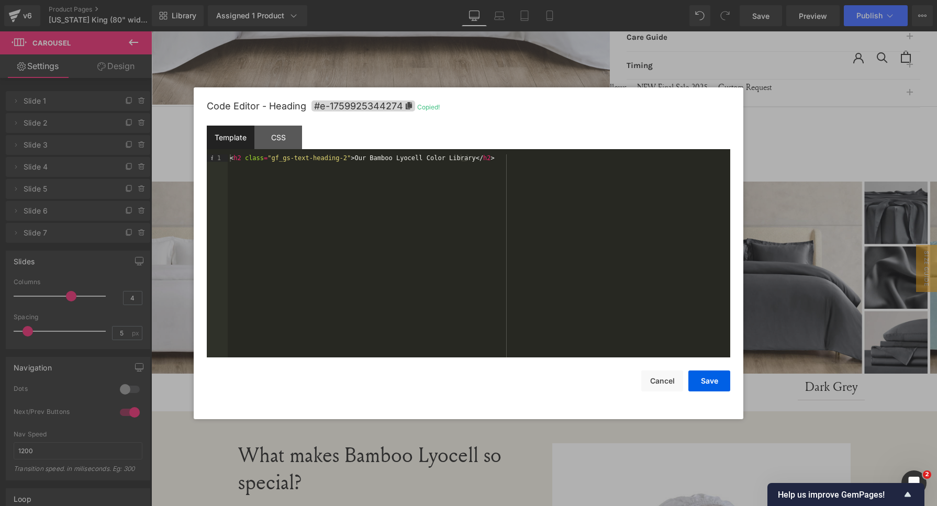
click at [802, 175] on div at bounding box center [468, 253] width 937 height 506
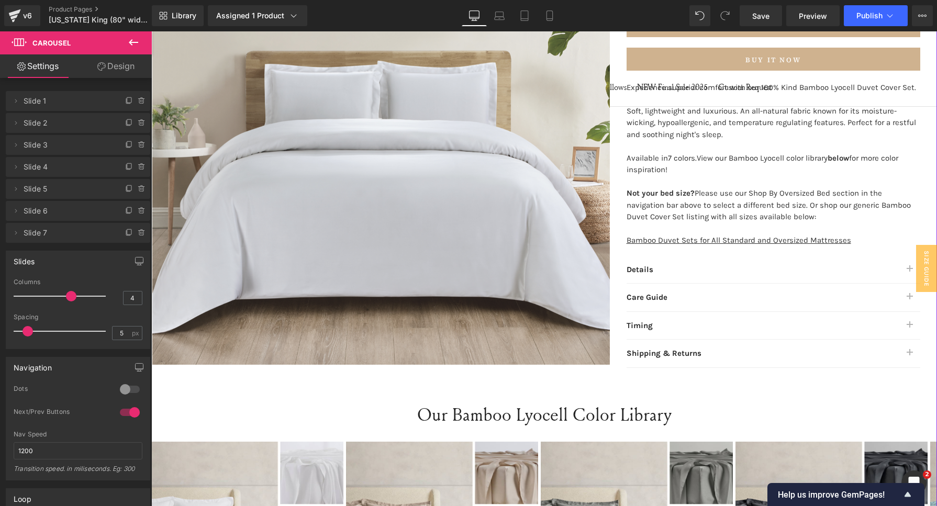
scroll to position [498, 0]
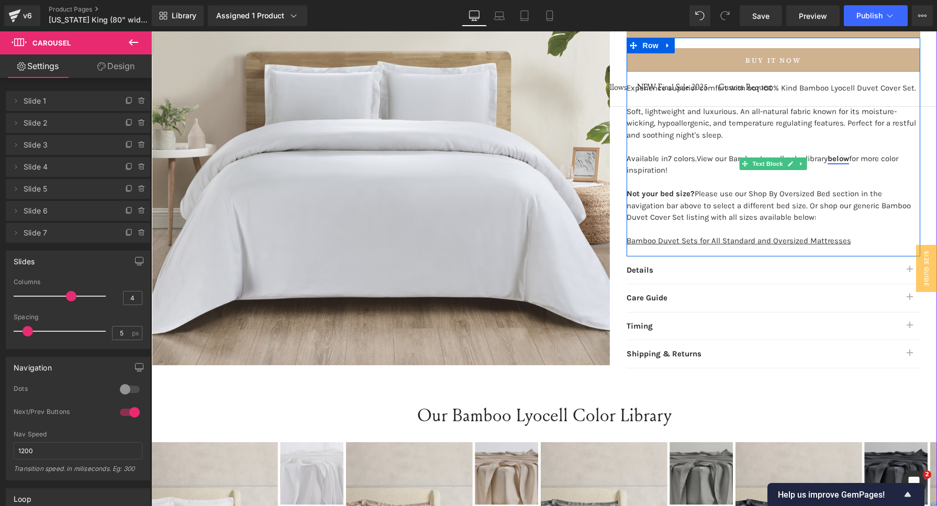
click at [839, 159] on span "below" at bounding box center [838, 158] width 21 height 9
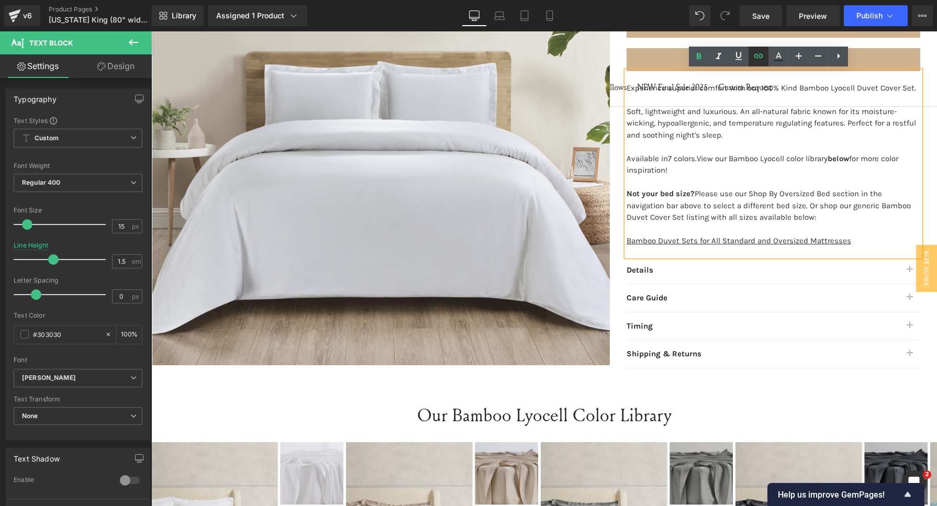
click at [757, 57] on icon at bounding box center [759, 56] width 13 height 13
click at [750, 182] on input "https://www-ocochi-com.myshopify.com/#e-1759925259638" at bounding box center [786, 181] width 161 height 26
paste input "#e-1759925344274"
type input "#e-1759925344274"
click at [879, 178] on icon "button" at bounding box center [878, 180] width 13 height 13
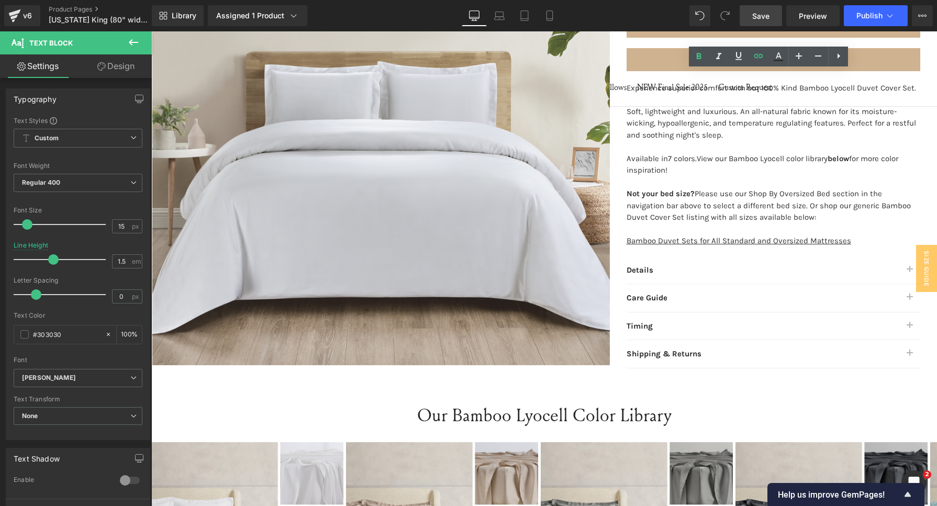
click at [770, 17] on span "Save" at bounding box center [761, 15] width 17 height 11
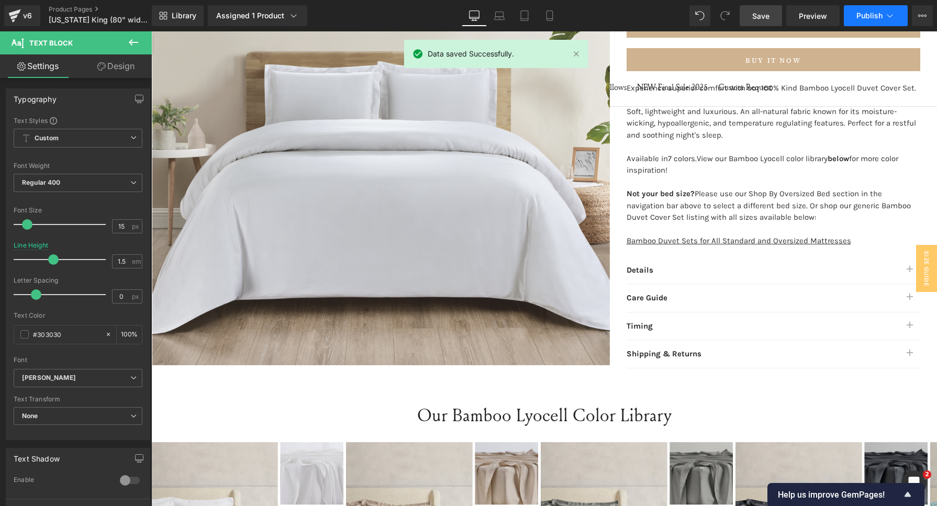
click at [886, 18] on icon at bounding box center [890, 15] width 10 height 10
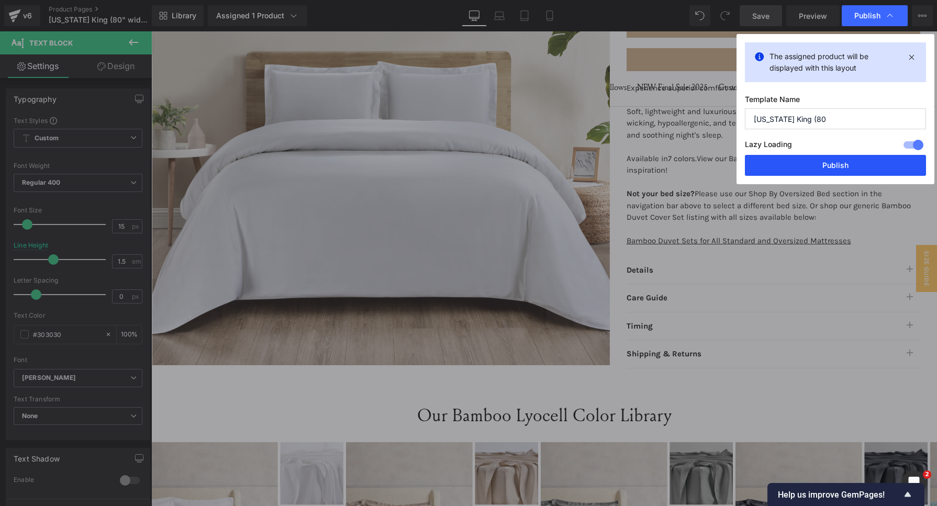
click at [843, 161] on button "Publish" at bounding box center [835, 165] width 181 height 21
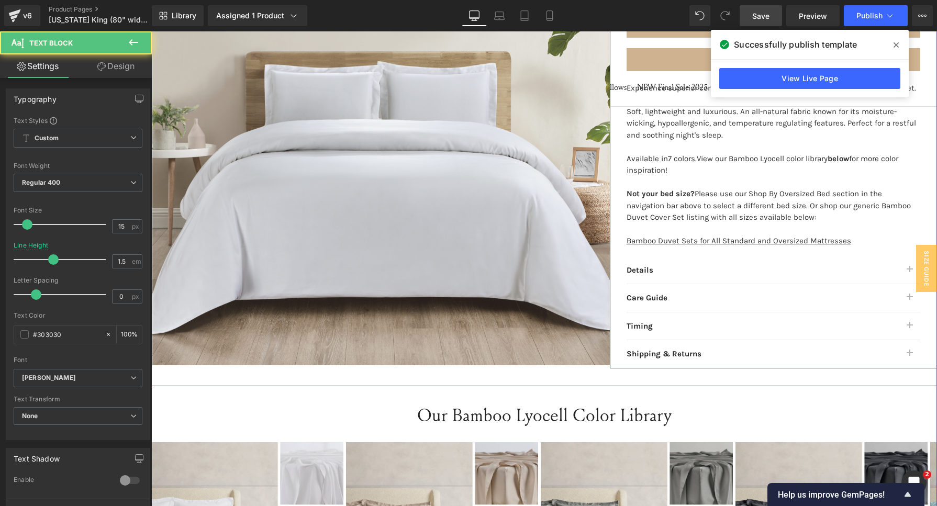
drag, startPoint x: 667, startPoint y: 168, endPoint x: 621, endPoint y: 161, distance: 46.6
click at [621, 161] on div "Texas King (80" width x 98" length bed) Bamboo Duvet Cover Sets (P) Title The s…" at bounding box center [773, 12] width 327 height 712
copy p "Available in 7 colors . View our Bamboo Lyocell color library below for more co…"
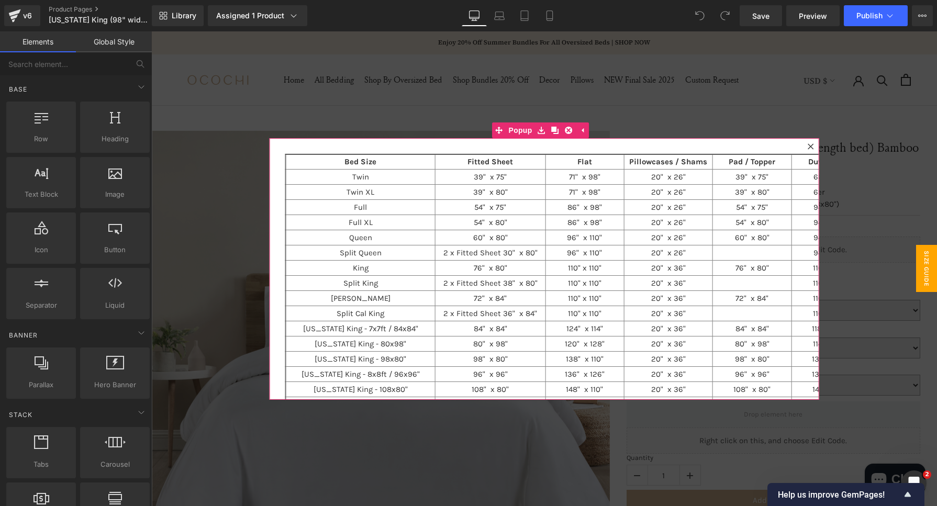
click at [808, 148] on icon at bounding box center [811, 146] width 6 height 6
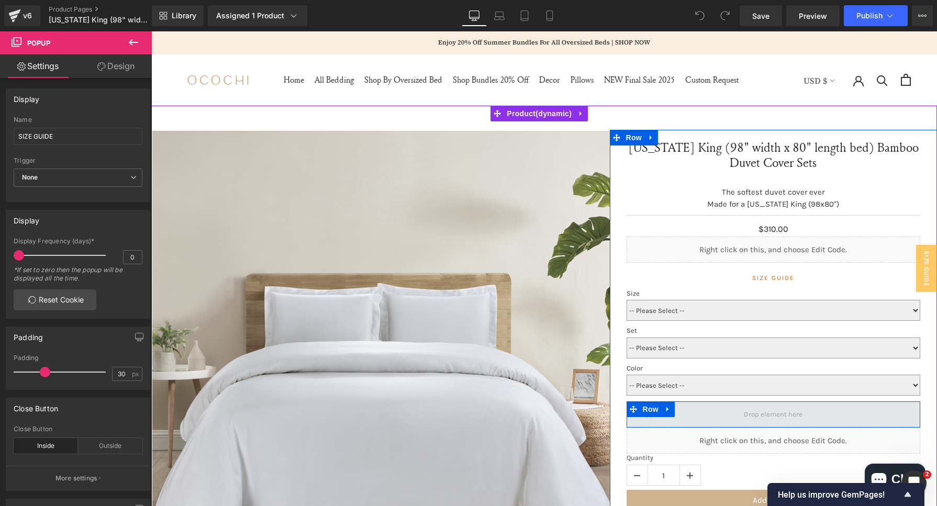
scroll to position [275, 0]
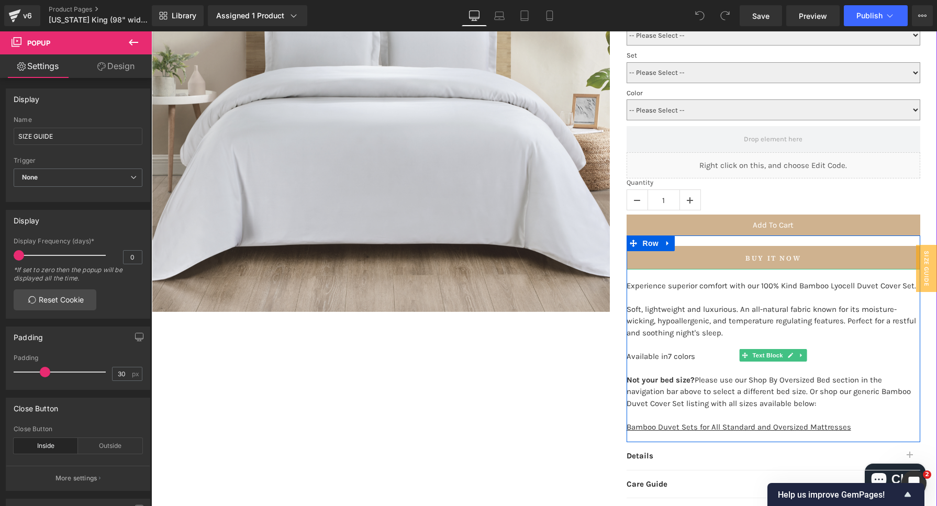
click at [647, 356] on p "Available in 7 colors" at bounding box center [774, 357] width 294 height 12
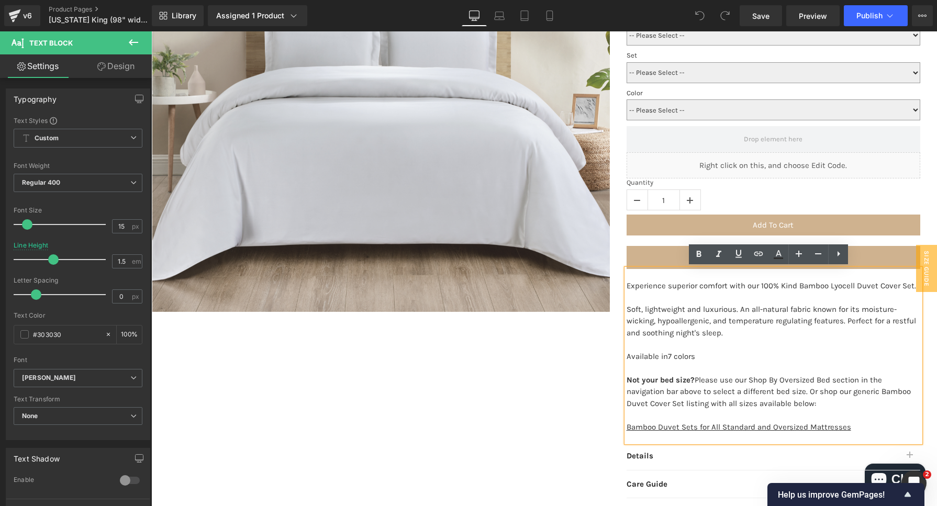
drag, startPoint x: 708, startPoint y: 355, endPoint x: 623, endPoint y: 356, distance: 84.3
click at [627, 356] on p "Available in 7 colors" at bounding box center [774, 357] width 294 height 12
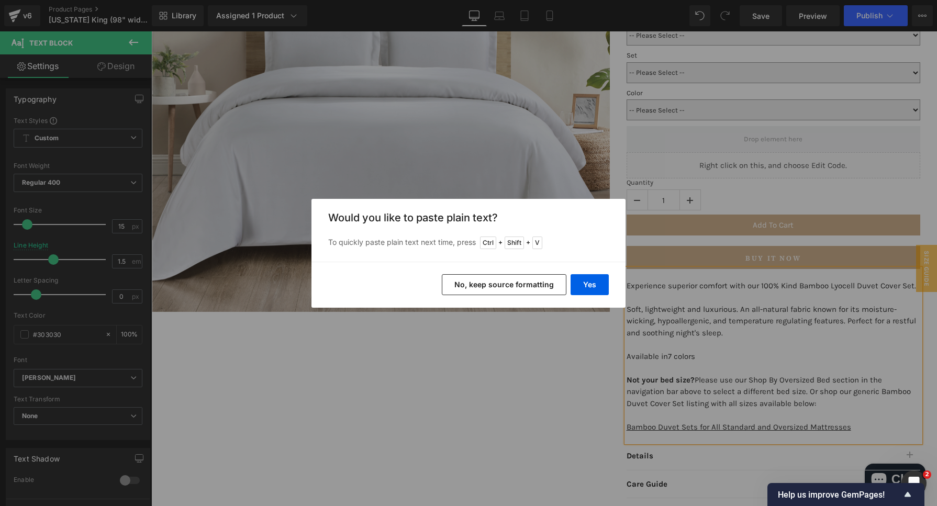
click at [543, 288] on button "No, keep source formatting" at bounding box center [504, 284] width 125 height 21
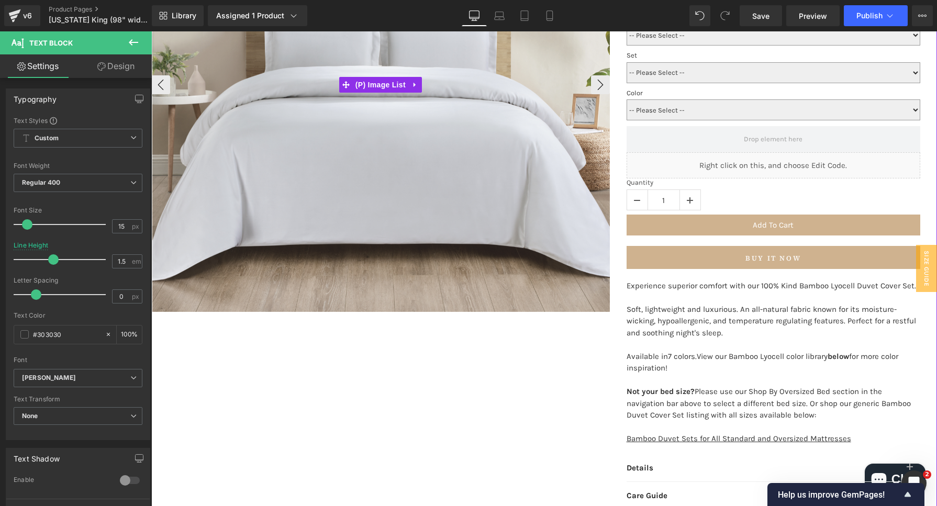
scroll to position [0, 0]
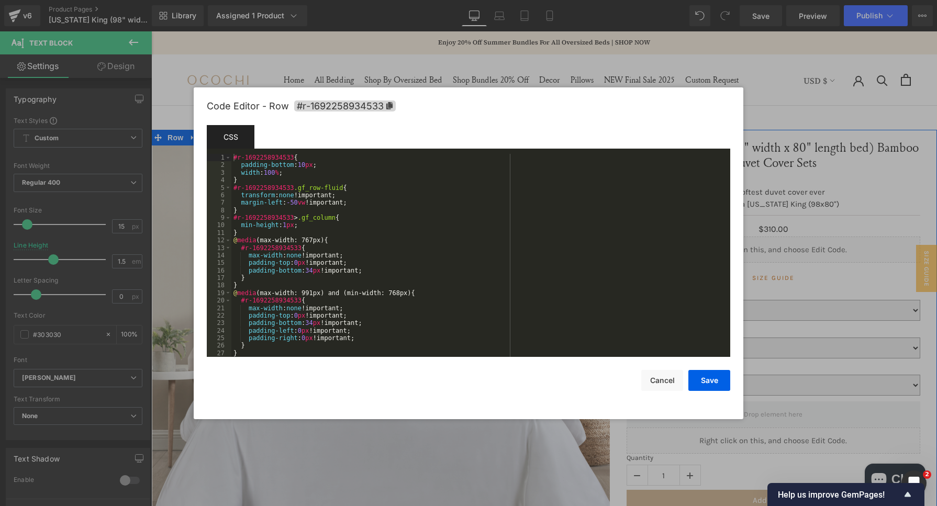
click at [161, 181] on body "You are previewing how the will restyle your page. You can not edit Elements in…" at bounding box center [468, 253] width 937 height 506
click at [234, 157] on div "#r-1692258934533 { padding-bottom : 10 px ; width : 100 % ; } #r-1692258934533 …" at bounding box center [478, 263] width 495 height 218
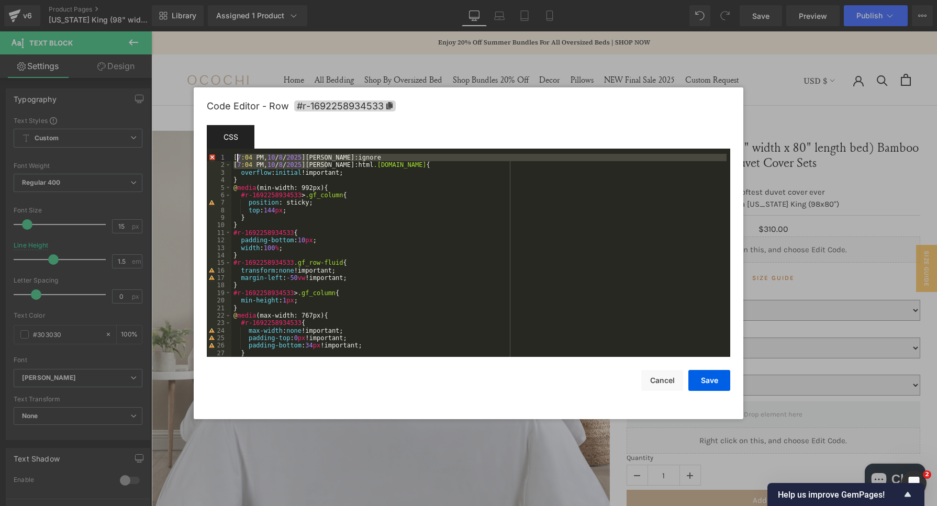
drag, startPoint x: 327, startPoint y: 165, endPoint x: 235, endPoint y: 156, distance: 92.6
click at [235, 156] on div "[ 7 :04 PM , 10 / 8 / 2025 ] Jess : ignore [ 7 :04 PM , 10 / 8 / 2025 ] Jess : …" at bounding box center [478, 263] width 495 height 218
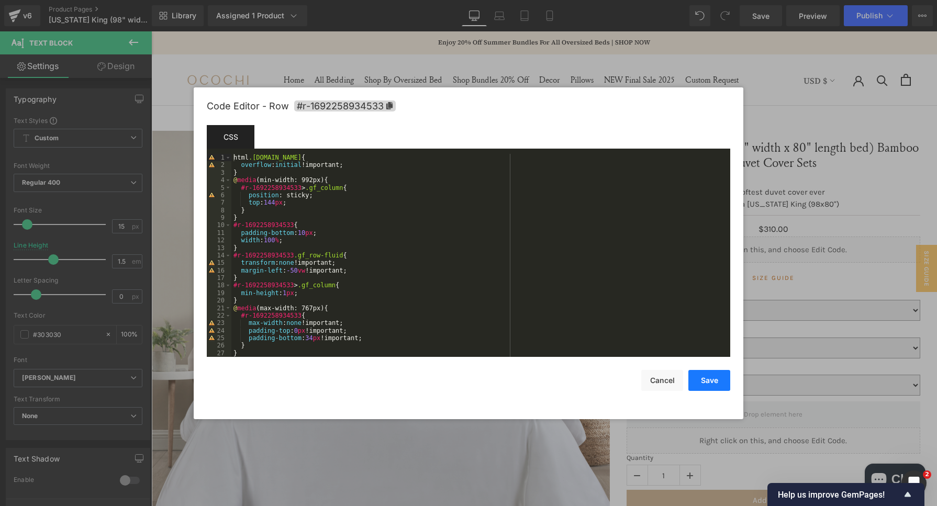
click at [712, 381] on button "Save" at bounding box center [710, 380] width 42 height 21
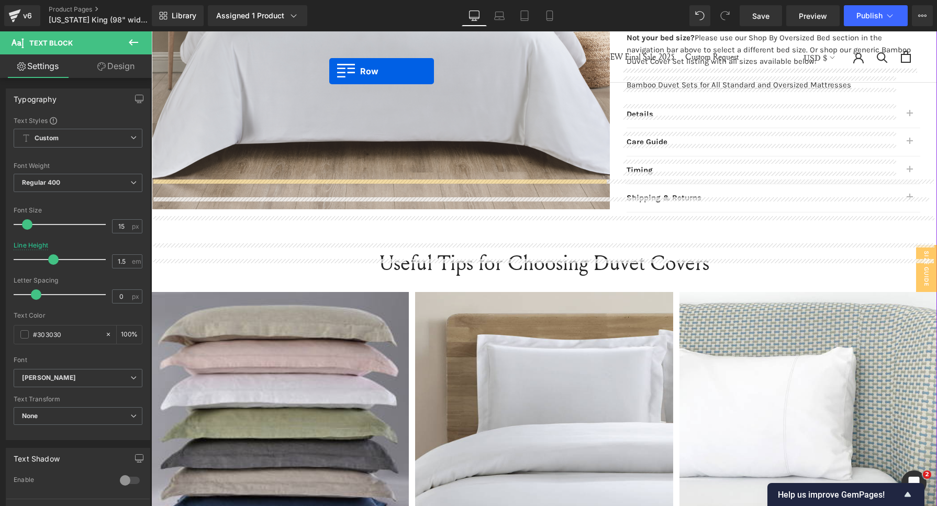
scroll to position [609, 0]
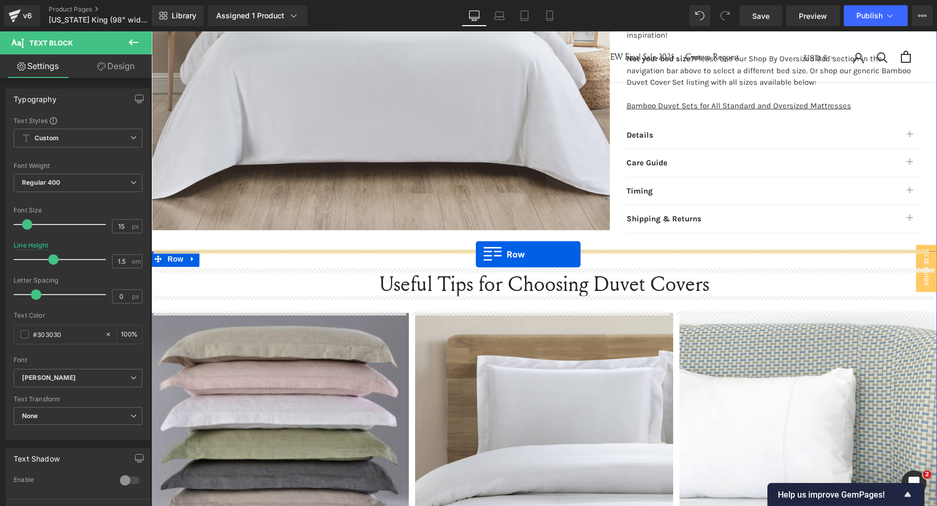
drag, startPoint x: 165, startPoint y: 195, endPoint x: 476, endPoint y: 255, distance: 316.2
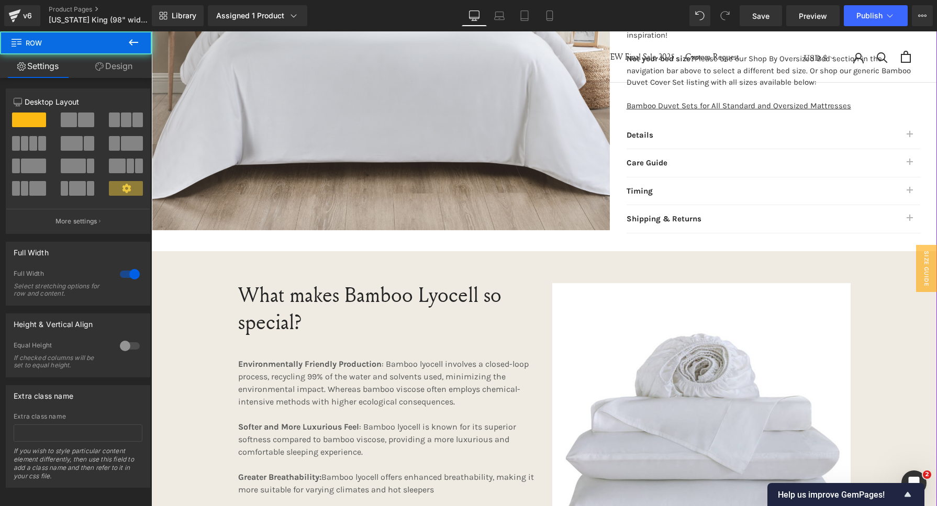
scroll to position [534, 0]
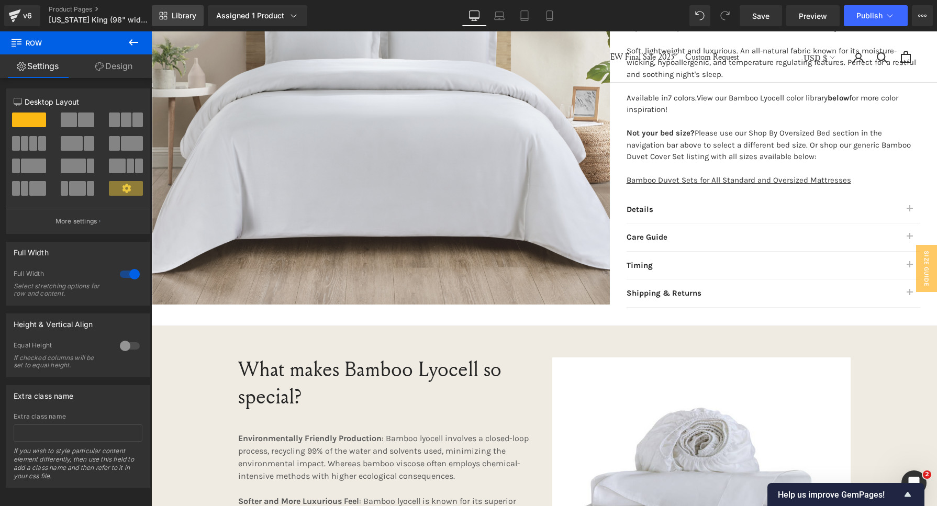
click at [176, 17] on span "Library" at bounding box center [184, 15] width 25 height 9
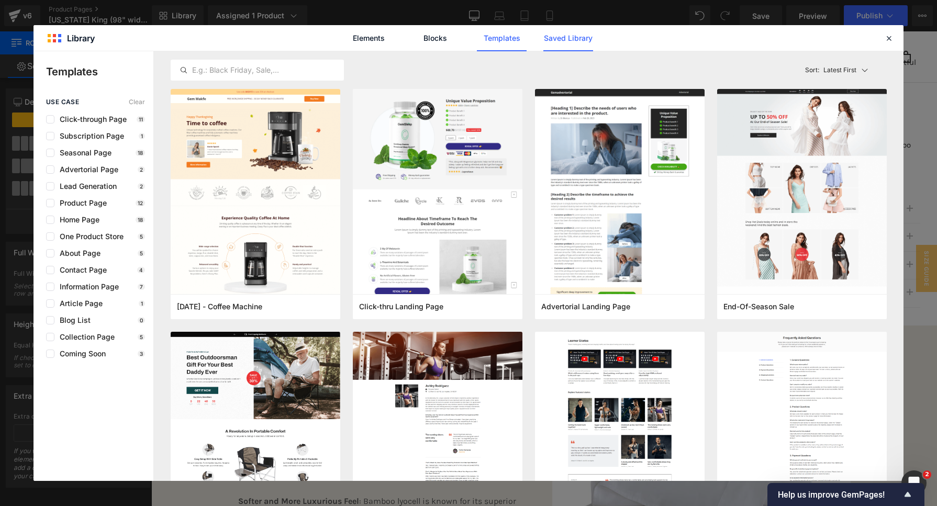
click at [559, 31] on link "Saved Library" at bounding box center [569, 38] width 50 height 26
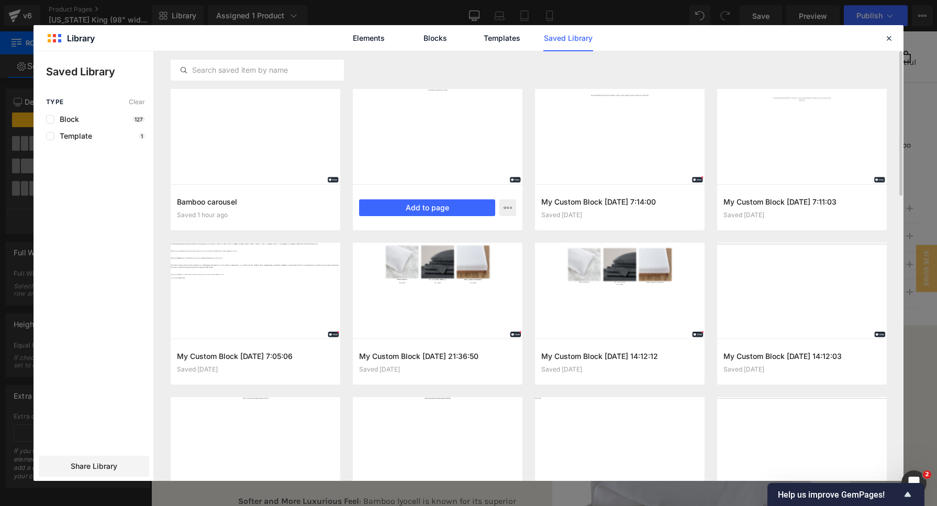
click at [435, 217] on div "Bamboo Lyocell Color Library Saved 1 hour ago Add to page" at bounding box center [438, 207] width 170 height 46
click at [421, 207] on button "Add to page" at bounding box center [427, 208] width 136 height 17
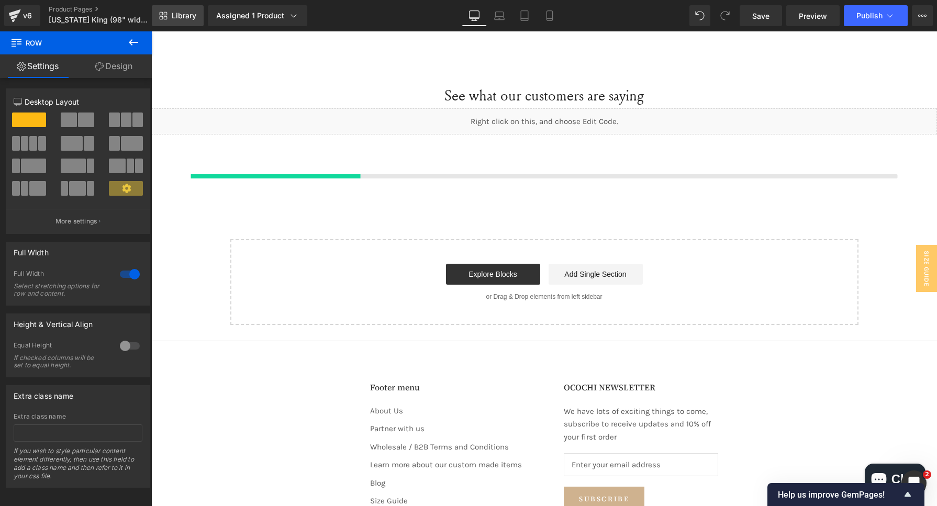
scroll to position [2072, 0]
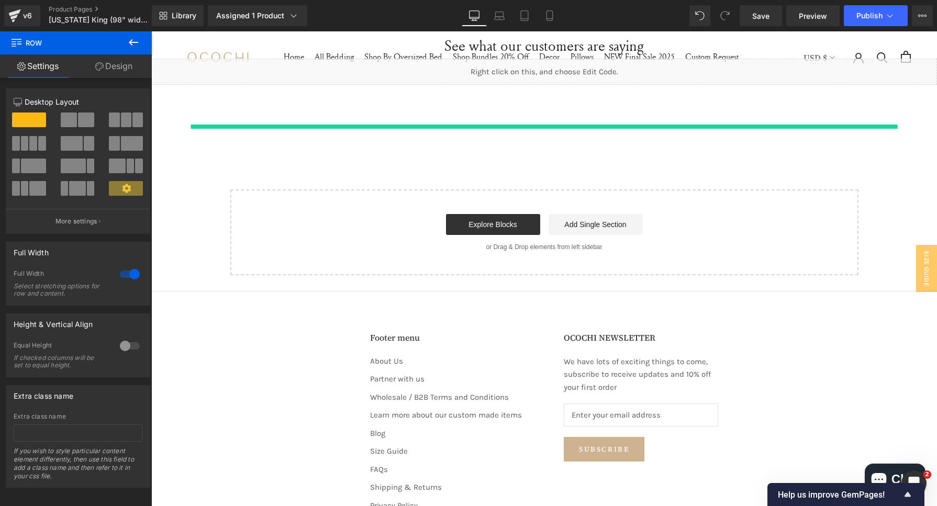
click at [193, 28] on div "Library Assigned 1 Product Product Preview Texas King (98" width x 80" length b…" at bounding box center [545, 15] width 786 height 31
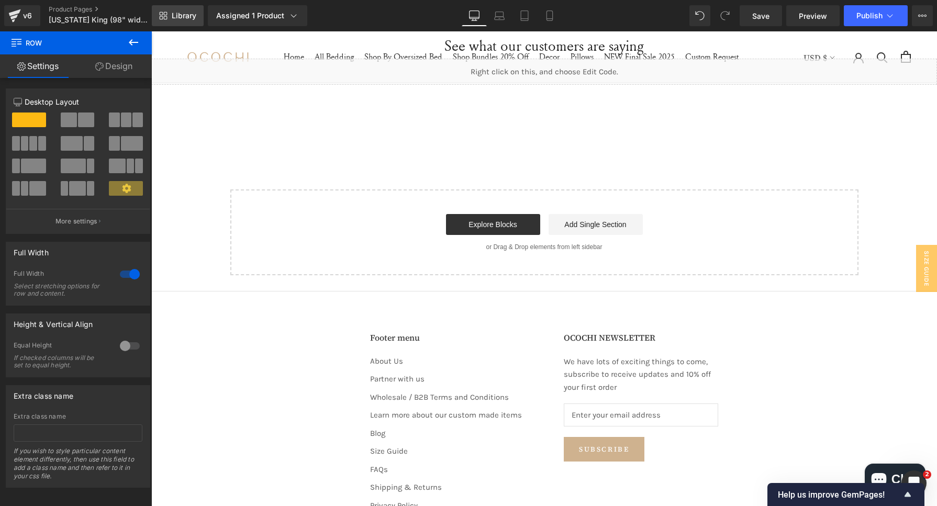
click at [177, 13] on span "Library" at bounding box center [184, 15] width 25 height 9
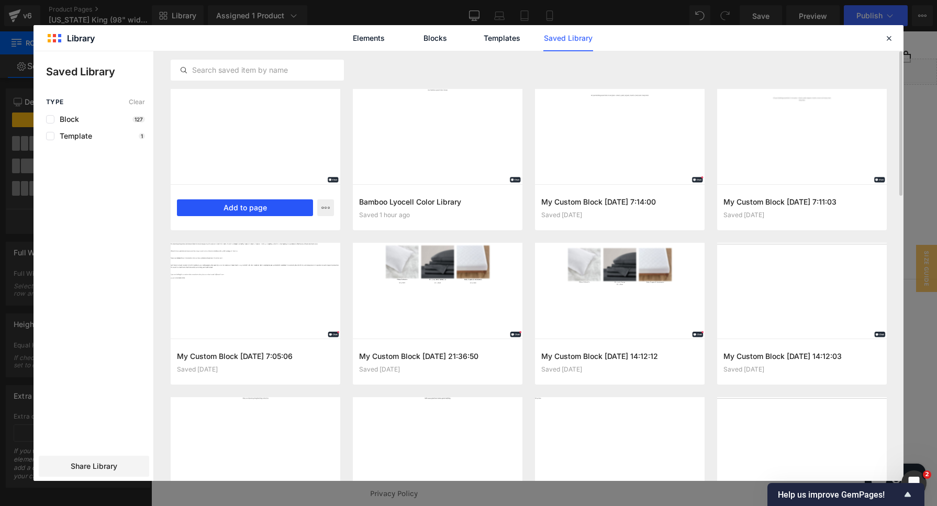
click at [235, 202] on button "Add to page" at bounding box center [245, 208] width 136 height 17
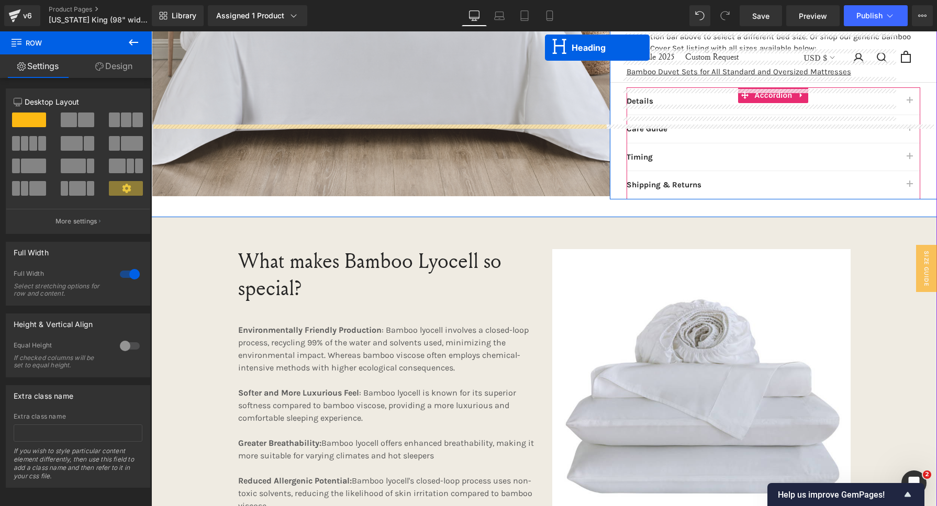
scroll to position [622, 0]
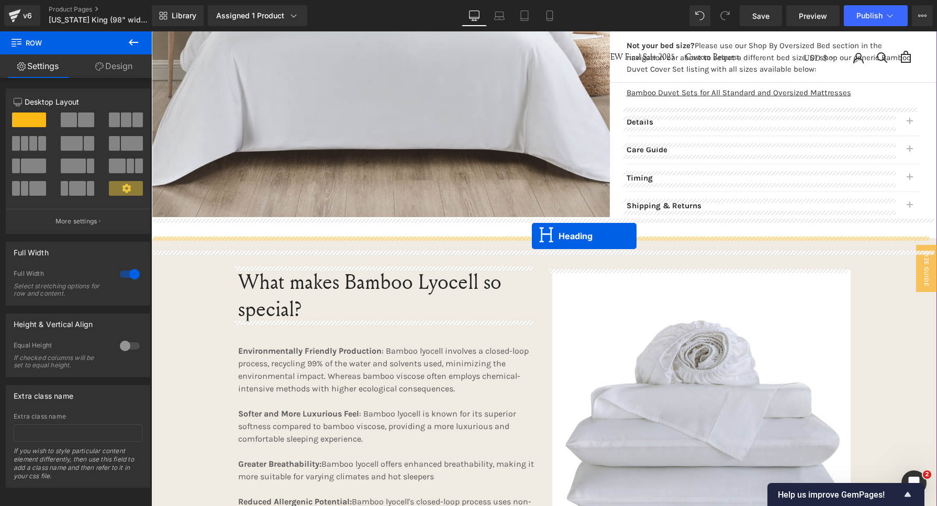
drag, startPoint x: 516, startPoint y: 236, endPoint x: 532, endPoint y: 236, distance: 15.7
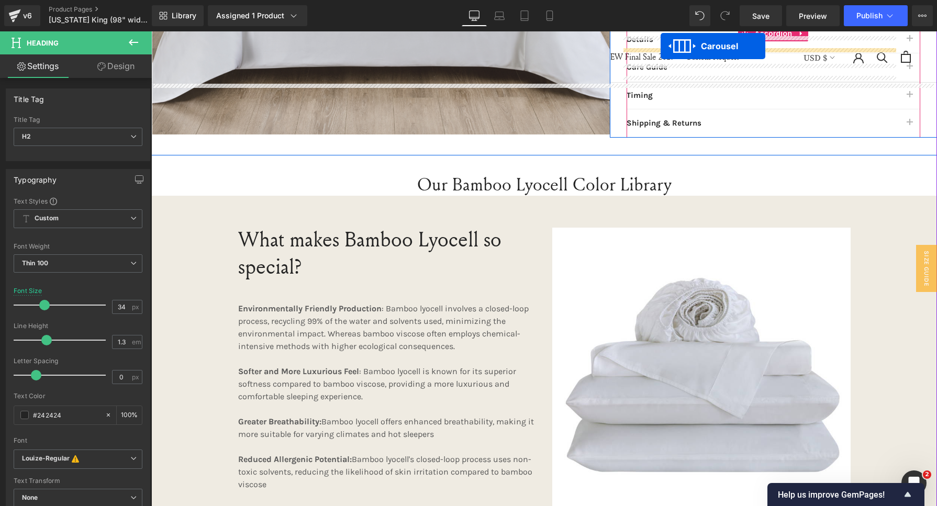
scroll to position [694, 0]
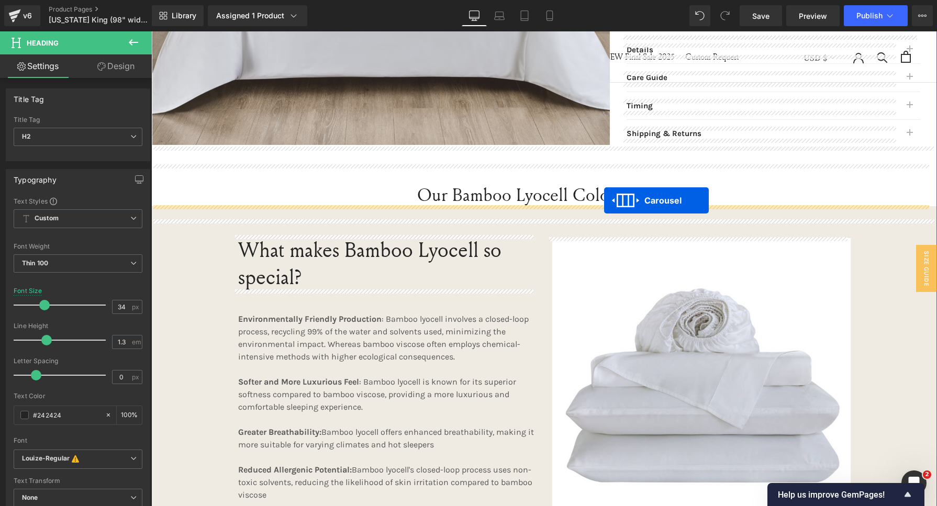
drag, startPoint x: 514, startPoint y: 159, endPoint x: 604, endPoint y: 201, distance: 99.6
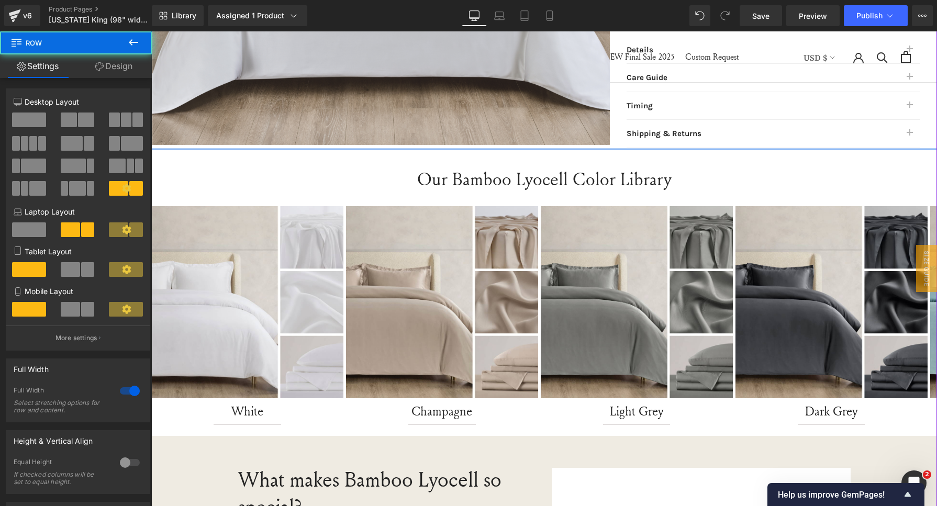
drag, startPoint x: 521, startPoint y: 163, endPoint x: 526, endPoint y: 147, distance: 16.6
click at [526, 148] on div at bounding box center [544, 149] width 786 height 2
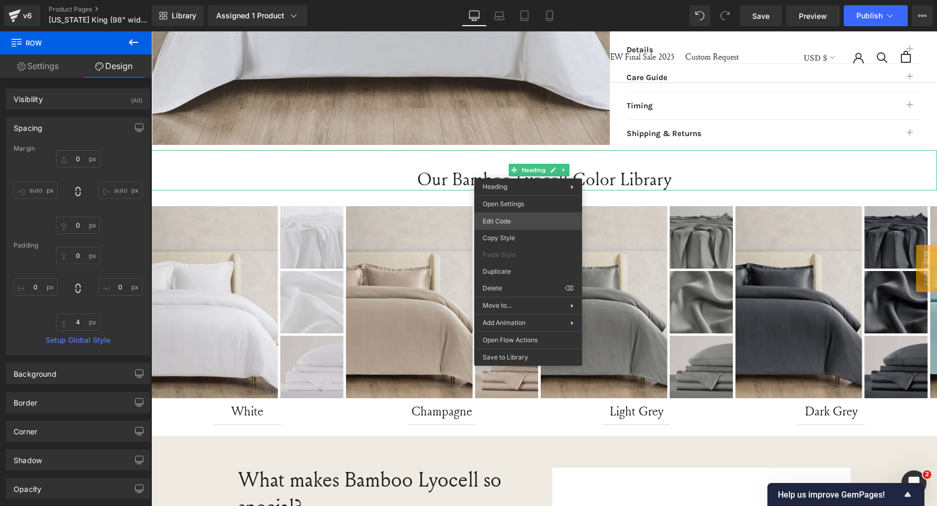
click at [510, 0] on div "Carousel You are previewing how the will restyle your page. You can not edit El…" at bounding box center [468, 0] width 937 height 0
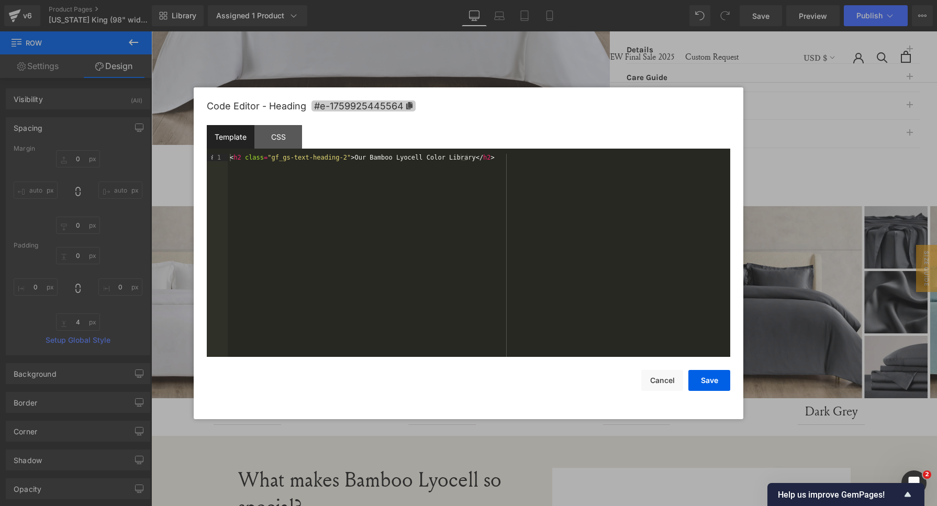
click at [407, 106] on icon at bounding box center [409, 105] width 6 height 7
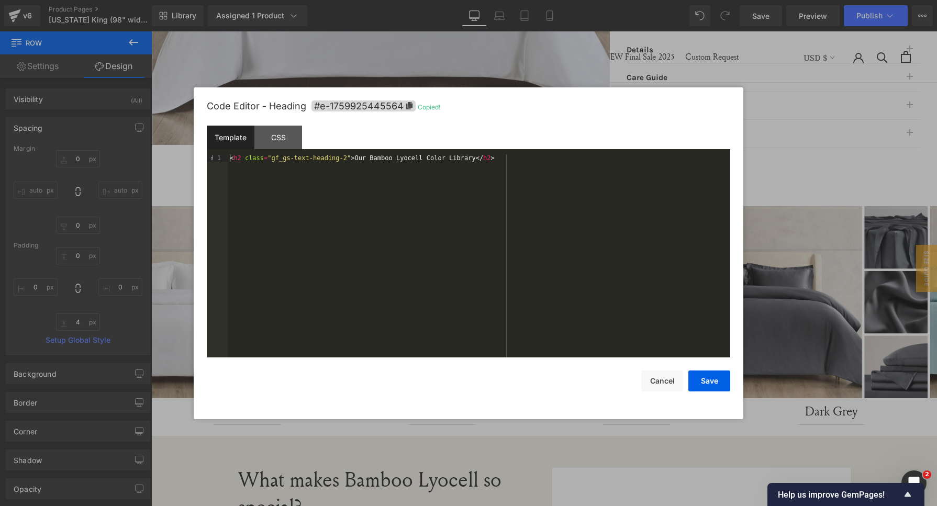
click at [776, 171] on div at bounding box center [468, 253] width 937 height 506
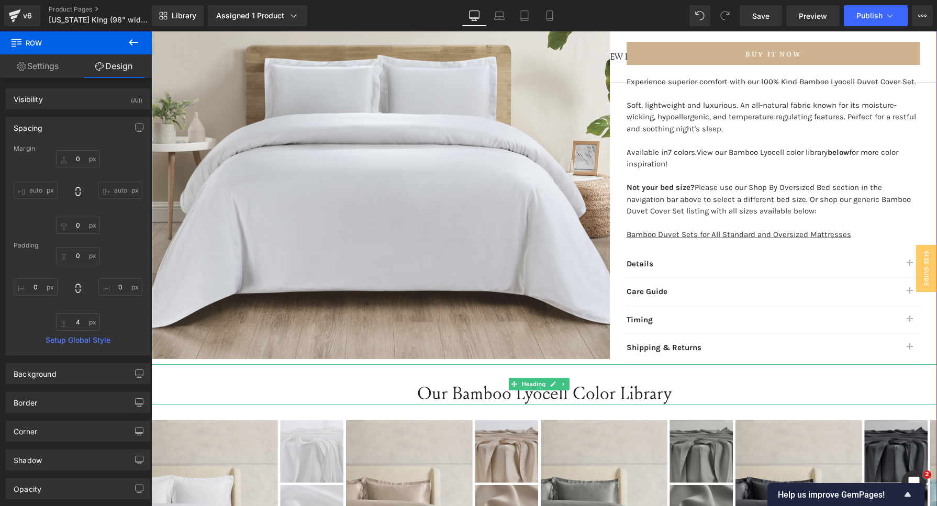
scroll to position [477, 0]
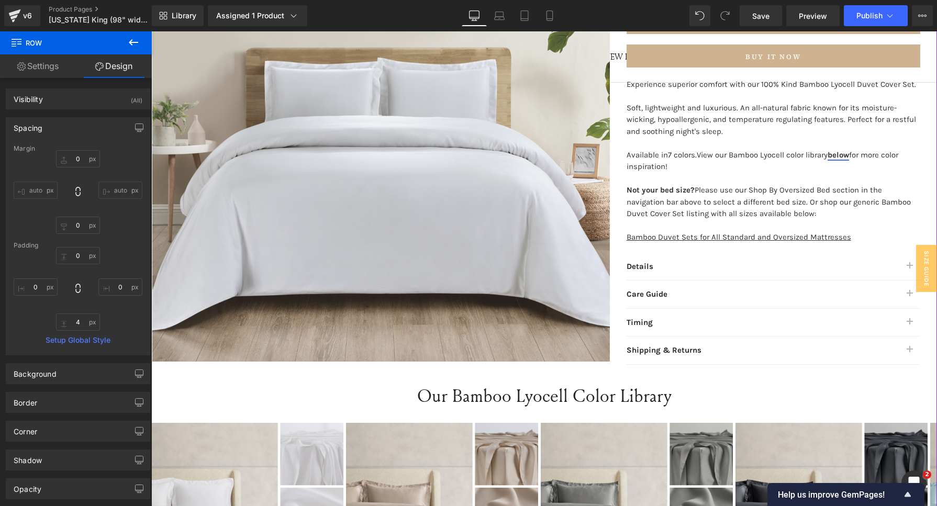
click at [841, 152] on span "below" at bounding box center [838, 154] width 21 height 9
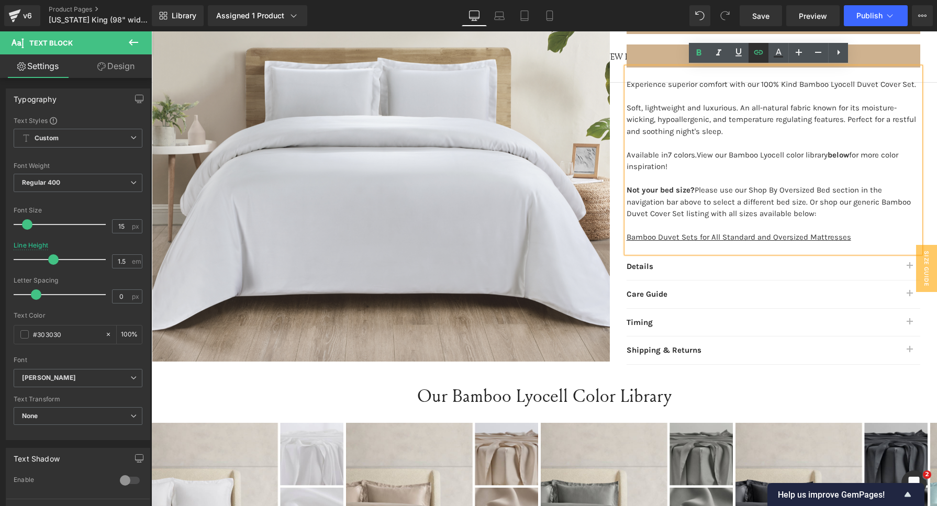
click at [761, 56] on icon at bounding box center [759, 52] width 13 height 13
click at [803, 177] on input "https://www-ocochi-com.myshopify.com/#e-1759925344274" at bounding box center [786, 177] width 161 height 26
paste input "#e-175992544556"
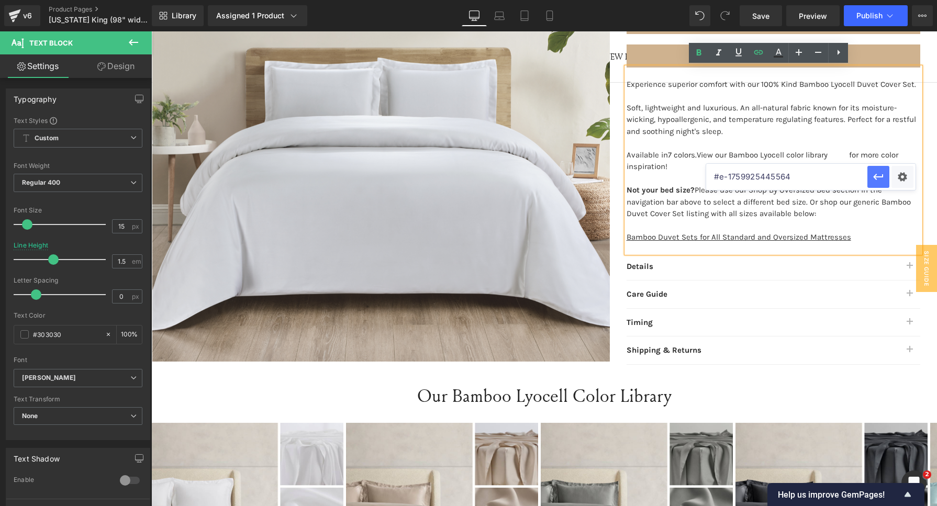
type input "#e-1759925445564"
click at [876, 177] on icon "button" at bounding box center [879, 177] width 10 height 6
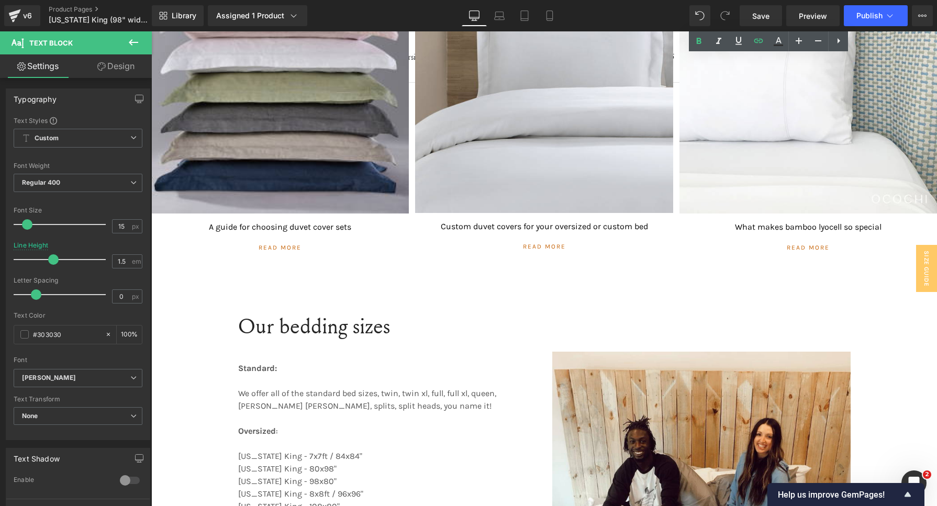
scroll to position [1634, 0]
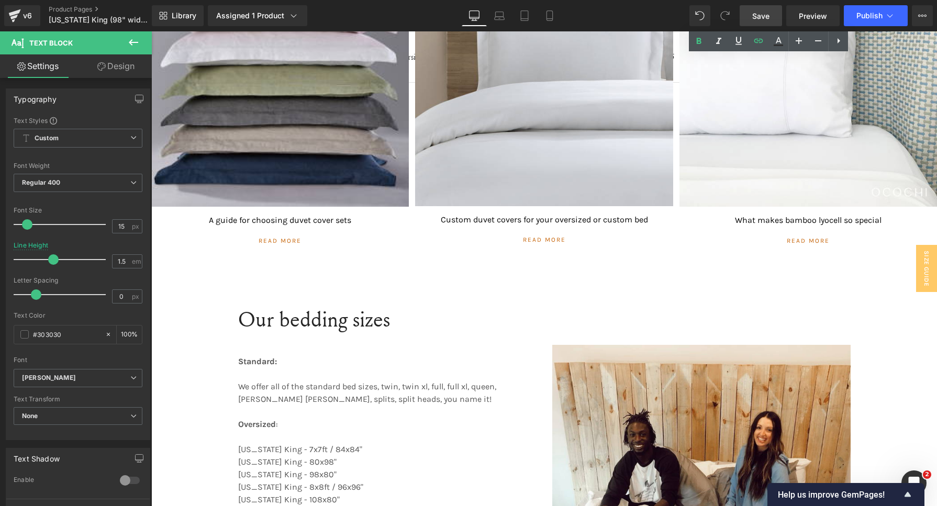
click at [744, 19] on link "Save" at bounding box center [761, 15] width 42 height 21
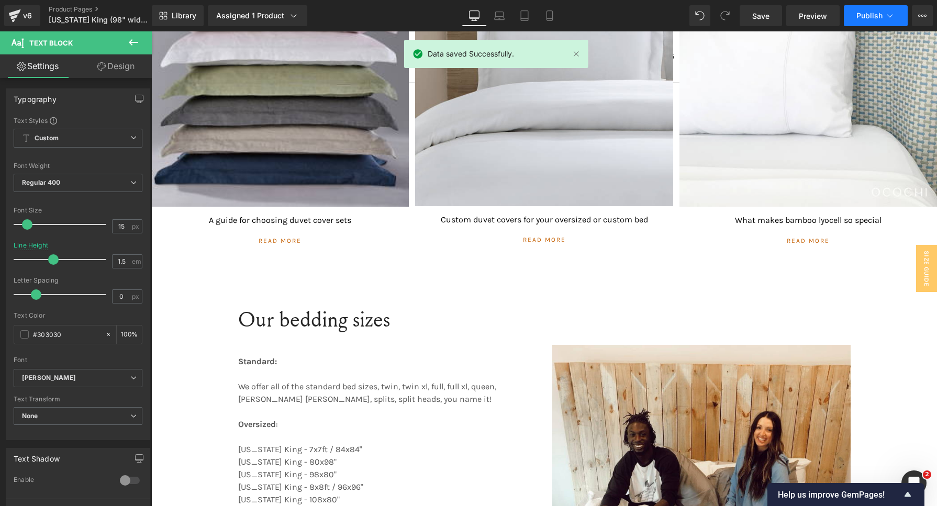
click at [875, 17] on span "Publish" at bounding box center [870, 16] width 26 height 8
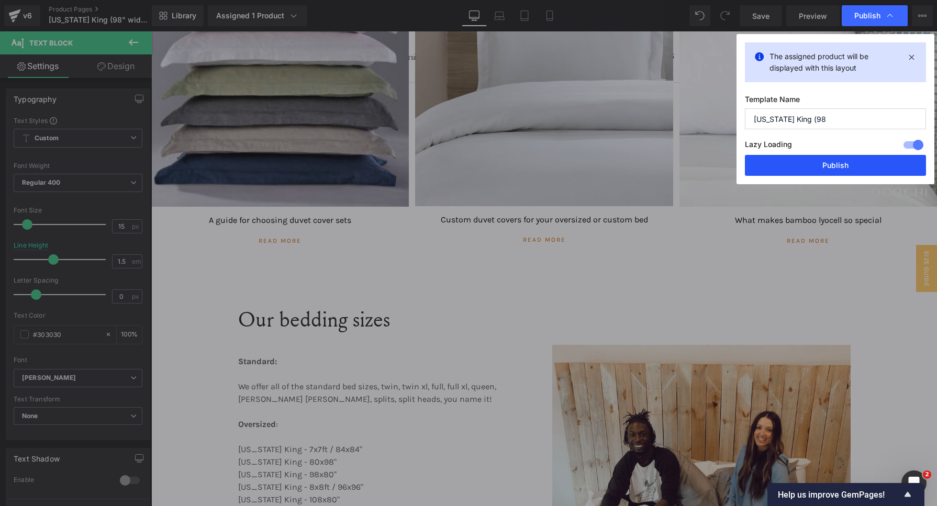
click at [823, 164] on button "Publish" at bounding box center [835, 165] width 181 height 21
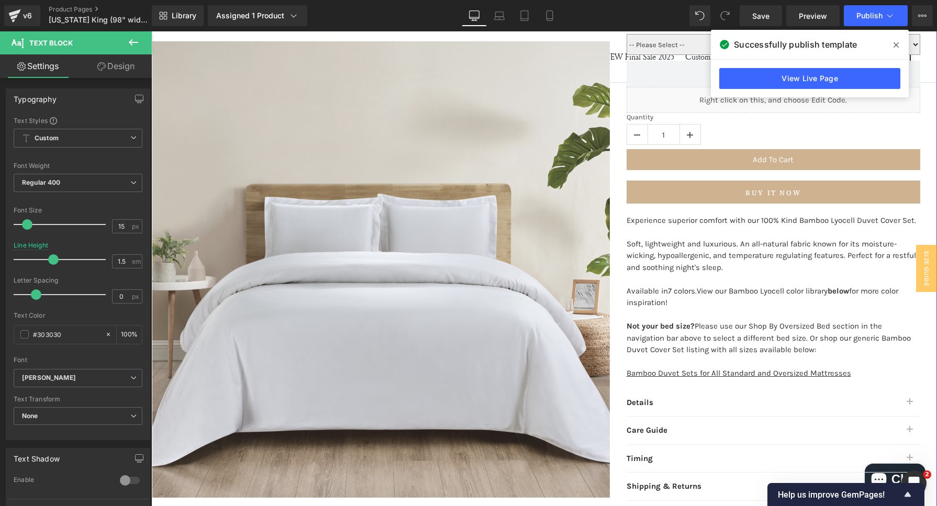
scroll to position [340, 0]
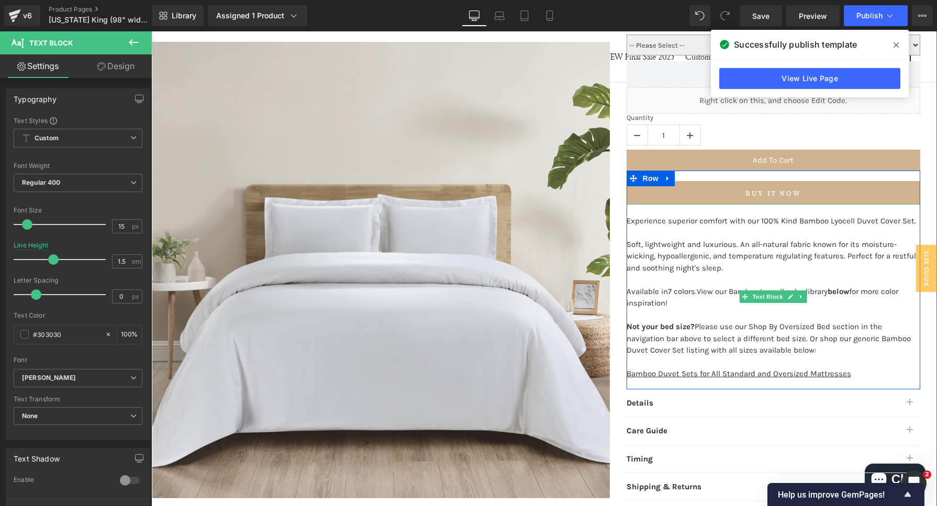
click at [662, 297] on p "Available in 7 colors . View our Bamboo Lyocell color library below for more co…" at bounding box center [774, 298] width 294 height 24
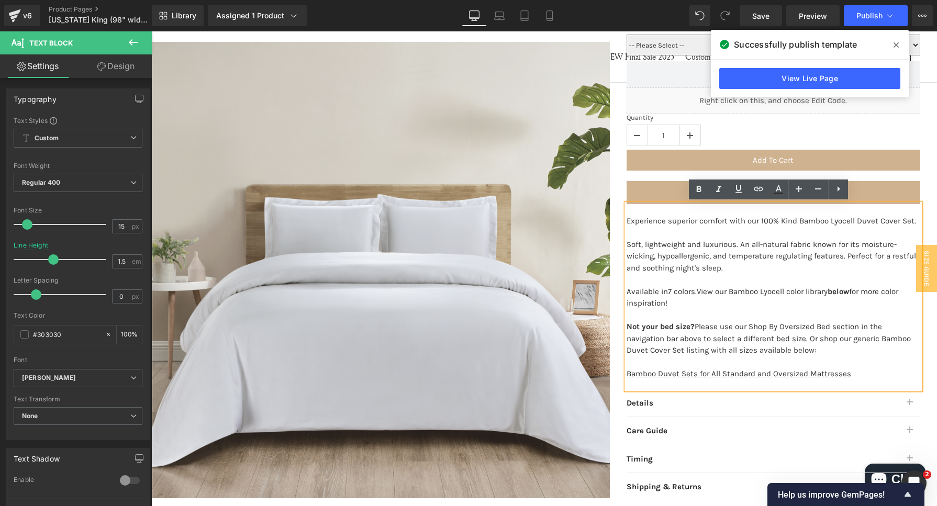
drag, startPoint x: 673, startPoint y: 302, endPoint x: 622, endPoint y: 291, distance: 53.0
click at [627, 291] on p "Available in 7 colors . View our Bamboo Lyocell color library below for more co…" at bounding box center [774, 298] width 294 height 24
copy p "Available in 7 colors . View our Bamboo Lyocell color library below for more co…"
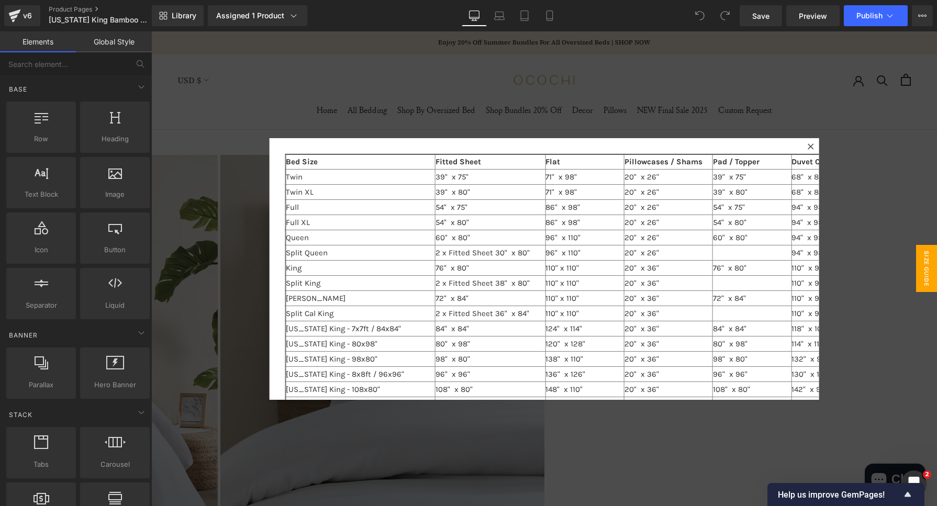
click at [808, 147] on icon at bounding box center [811, 146] width 6 height 6
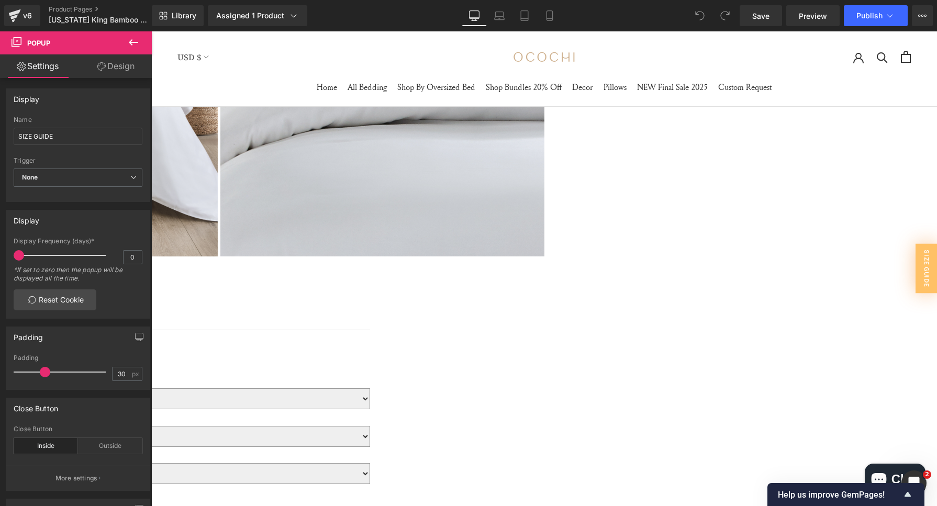
scroll to position [355, 0]
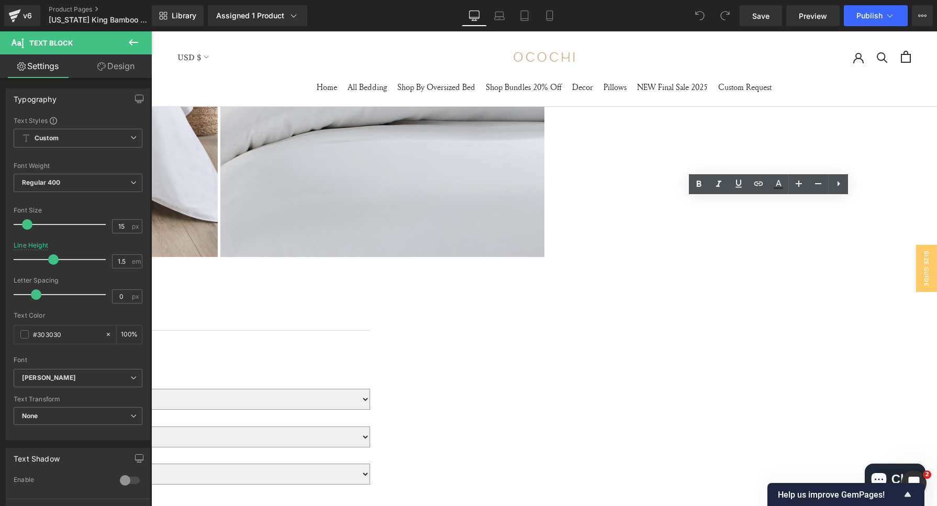
drag, startPoint x: 695, startPoint y: 283, endPoint x: 623, endPoint y: 282, distance: 72.3
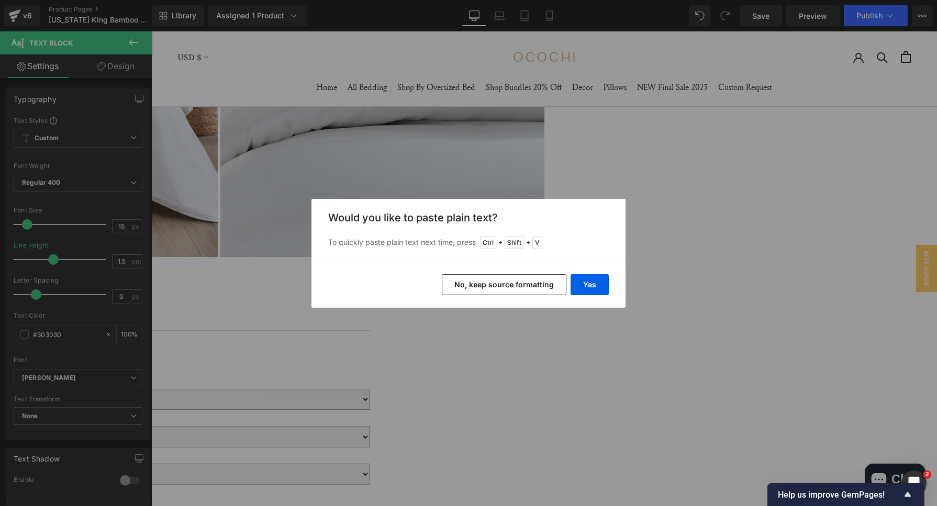
click at [521, 279] on button "No, keep source formatting" at bounding box center [504, 284] width 125 height 21
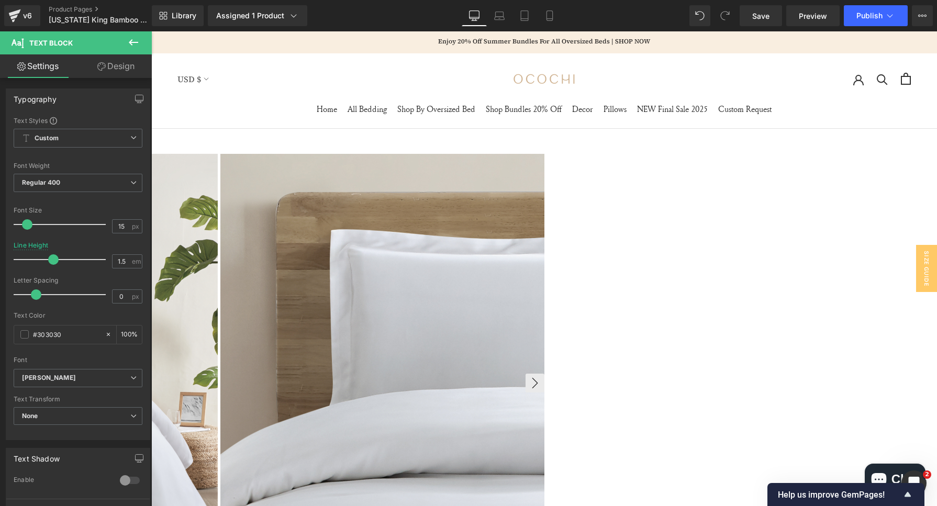
scroll to position [0, 0]
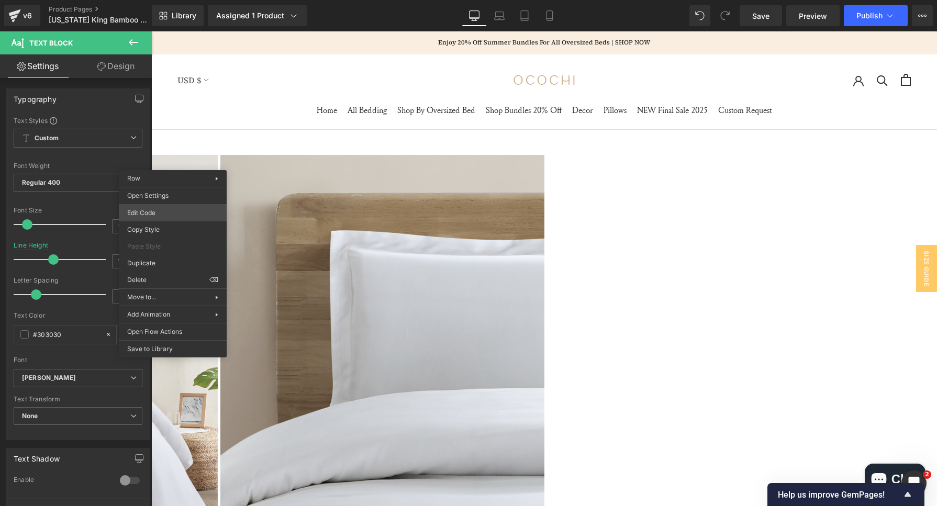
click at [157, 211] on body "You are previewing how the will restyle your page. You can not edit Elements in…" at bounding box center [468, 253] width 937 height 506
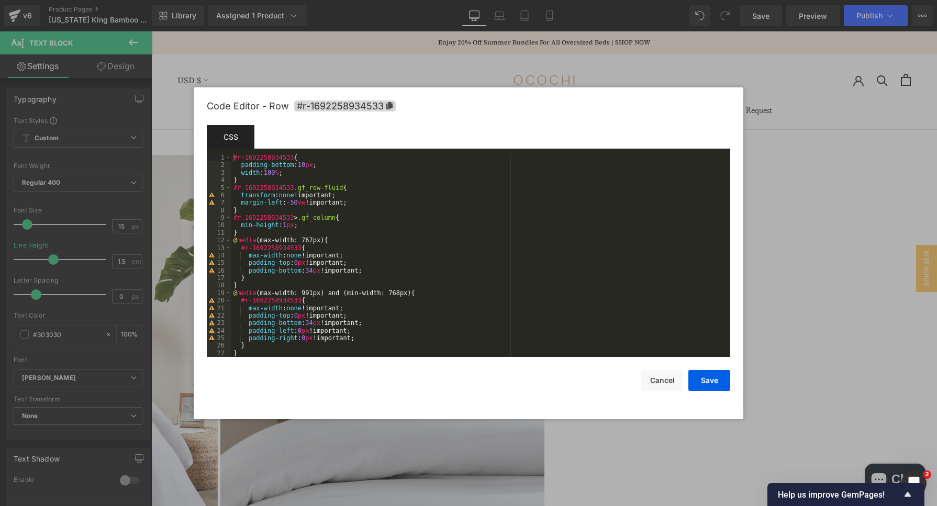
click at [232, 158] on div "#r-1692258934533 { padding-bottom : 10 px ; width : 100 % ; } #r-1692258934533 …" at bounding box center [478, 263] width 495 height 218
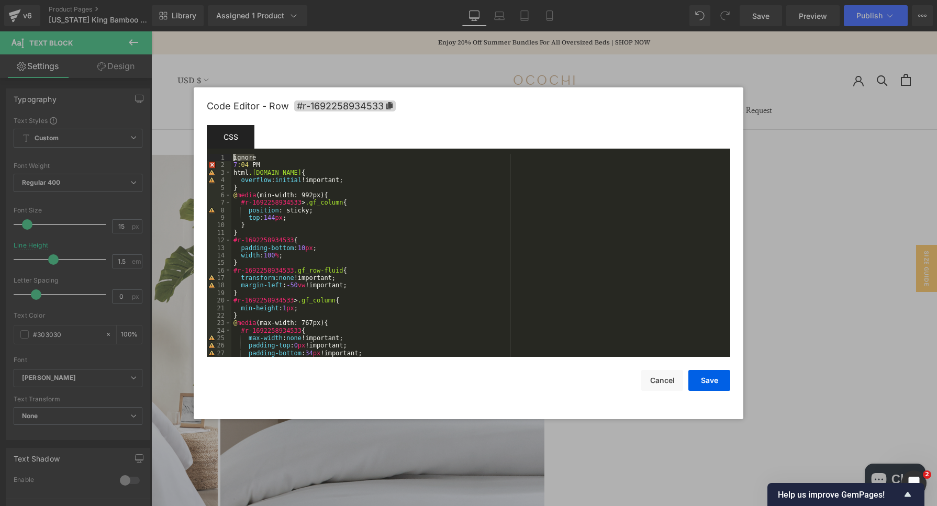
drag, startPoint x: 264, startPoint y: 161, endPoint x: 232, endPoint y: 157, distance: 32.2
click at [232, 157] on div "ignore 7 :04 PM html .gemapp.video { overflow : initial !important; } @ media (…" at bounding box center [478, 263] width 495 height 218
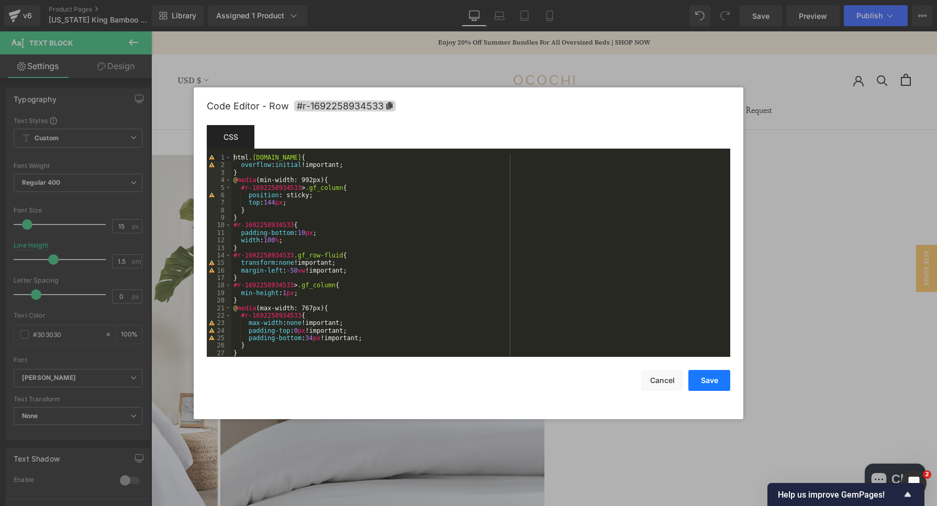
click at [721, 371] on button "Save" at bounding box center [710, 380] width 42 height 21
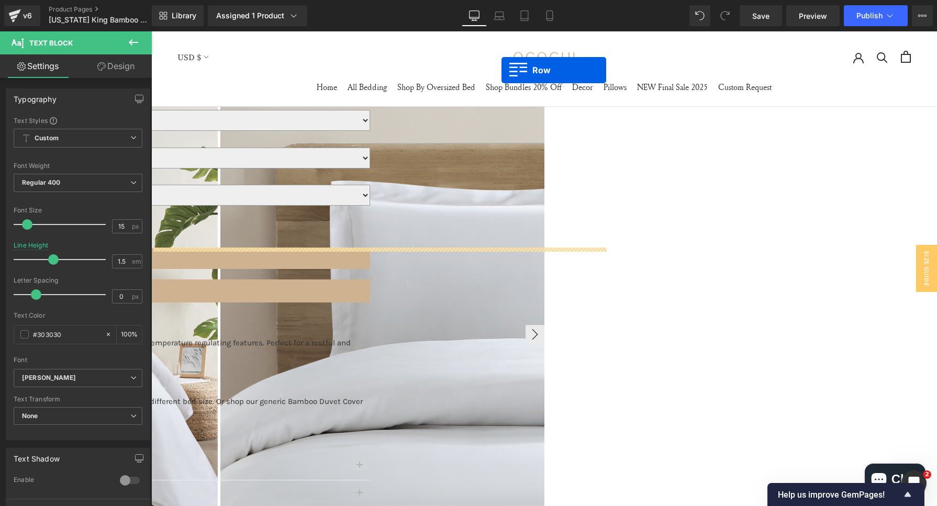
scroll to position [571, 0]
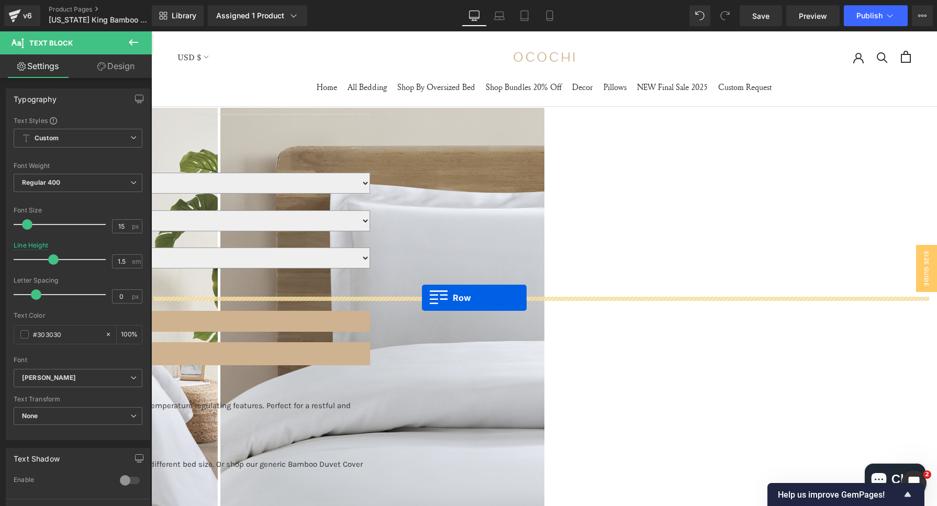
drag, startPoint x: 176, startPoint y: 223, endPoint x: 422, endPoint y: 298, distance: 256.9
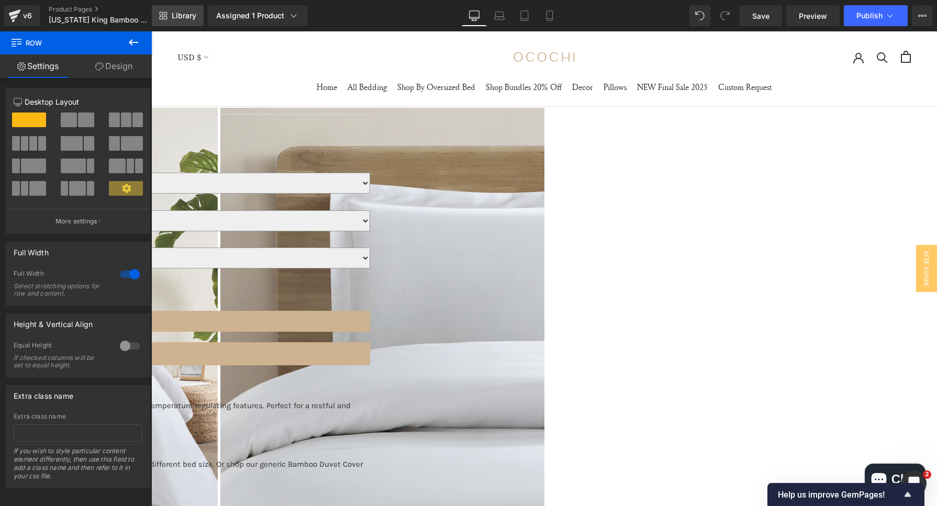
click at [180, 8] on link "Library" at bounding box center [178, 15] width 52 height 21
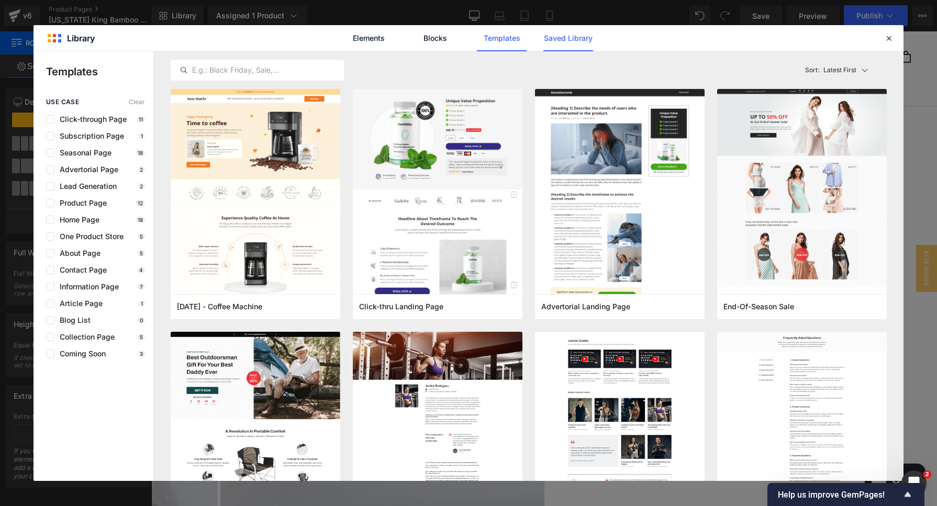
click at [577, 42] on link "Saved Library" at bounding box center [569, 38] width 50 height 26
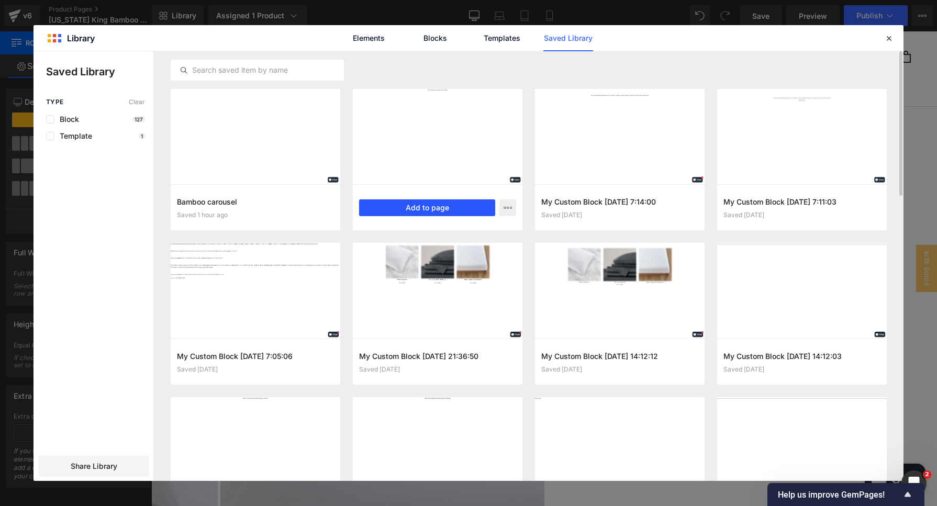
click at [416, 206] on button "Add to page" at bounding box center [427, 208] width 136 height 17
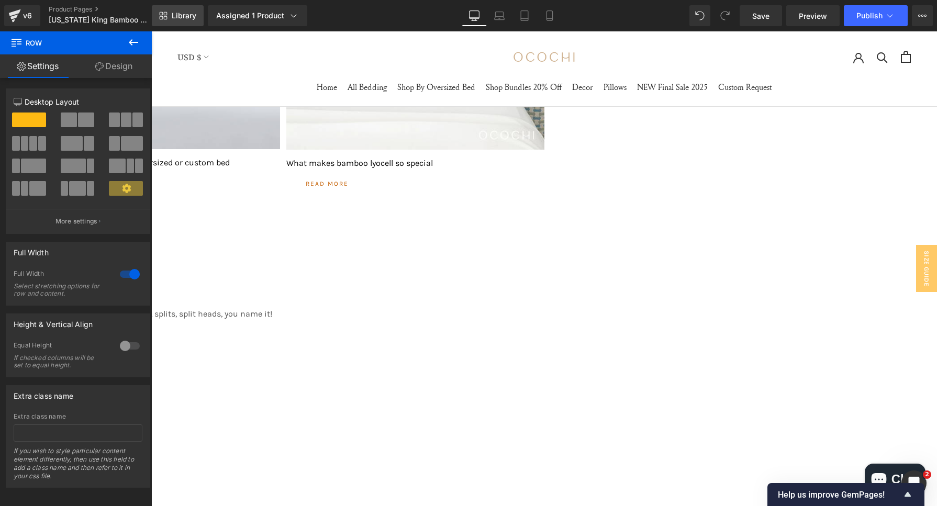
scroll to position [2081, 0]
click at [183, 22] on link "Library" at bounding box center [178, 15] width 52 height 21
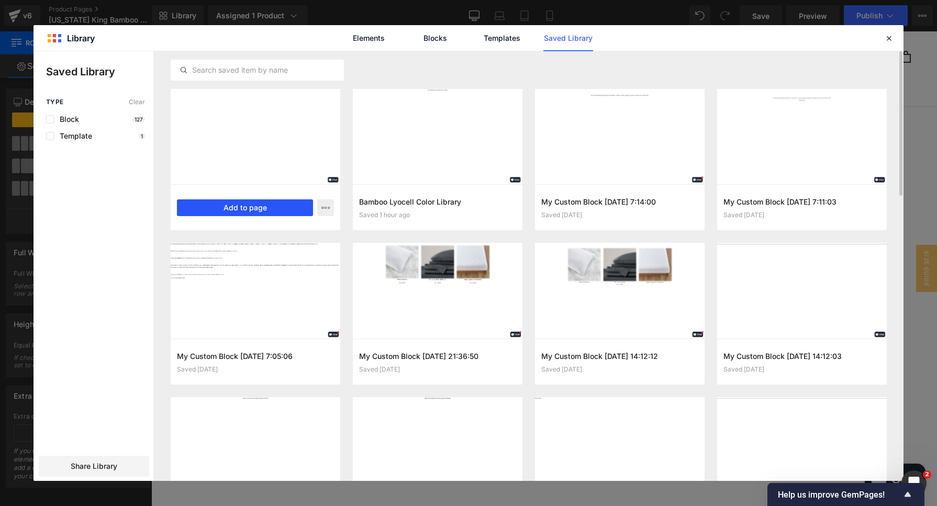
click at [237, 214] on button "Add to page" at bounding box center [245, 208] width 136 height 17
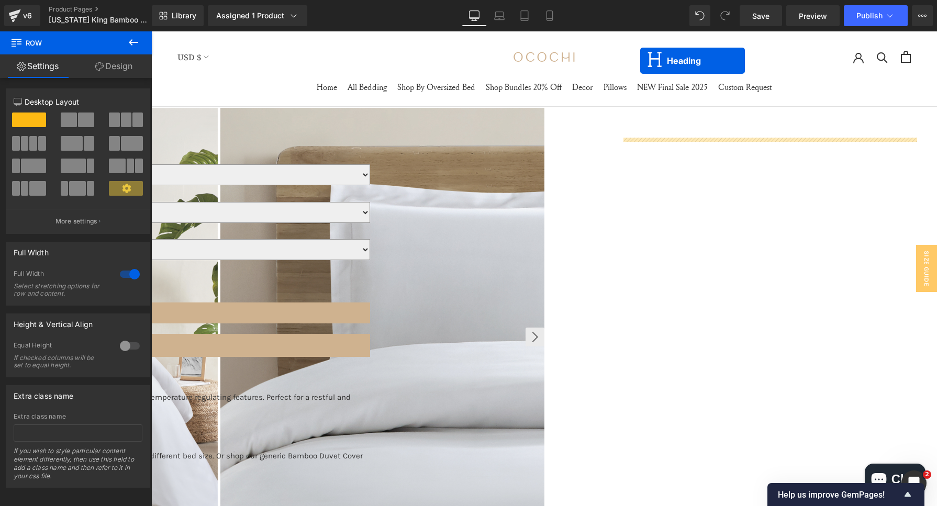
scroll to position [558, 0]
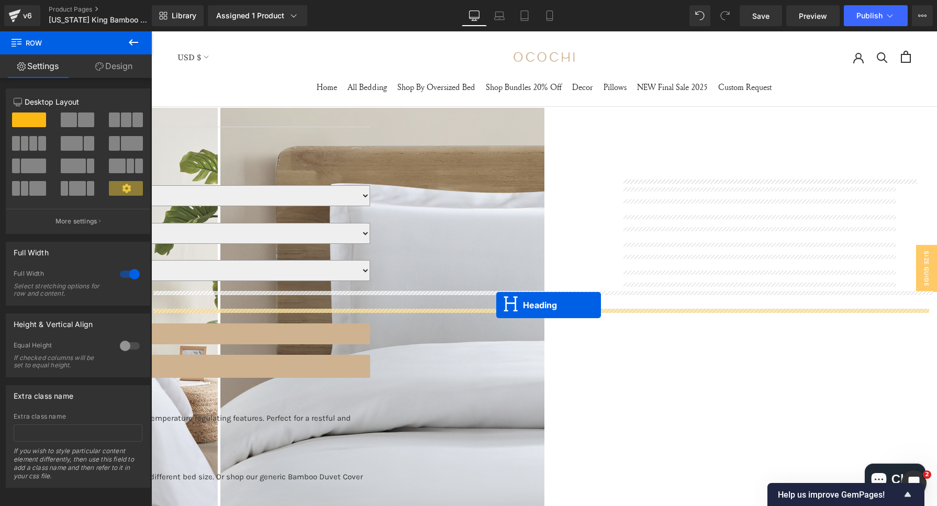
drag, startPoint x: 522, startPoint y: 240, endPoint x: 496, endPoint y: 305, distance: 69.6
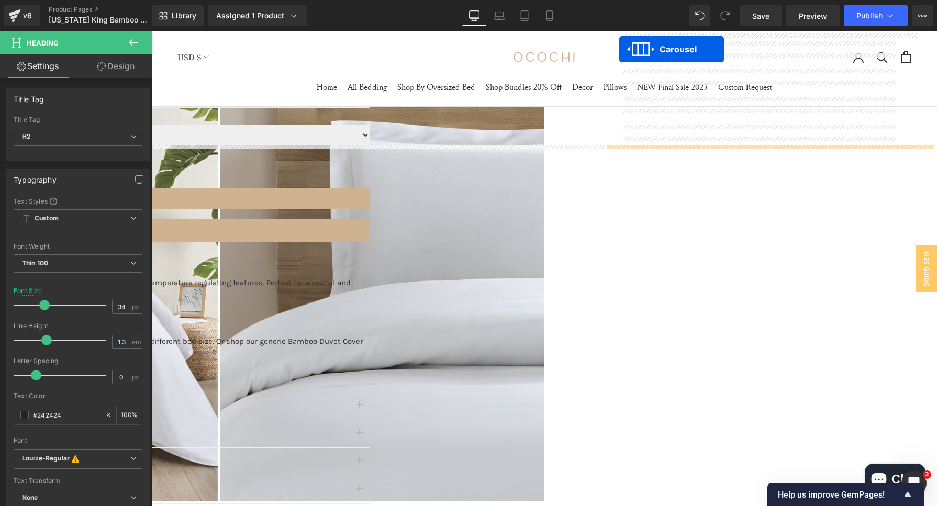
scroll to position [652, 0]
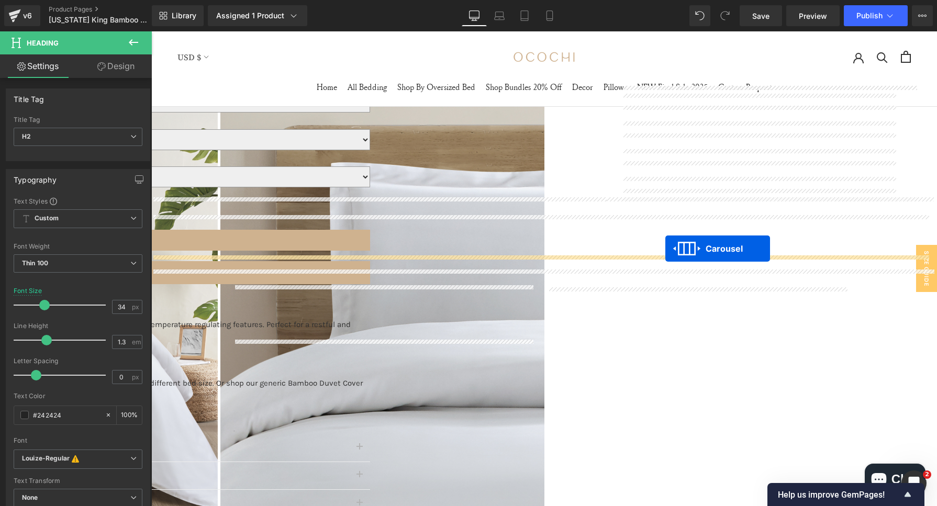
drag, startPoint x: 523, startPoint y: 156, endPoint x: 666, endPoint y: 249, distance: 170.4
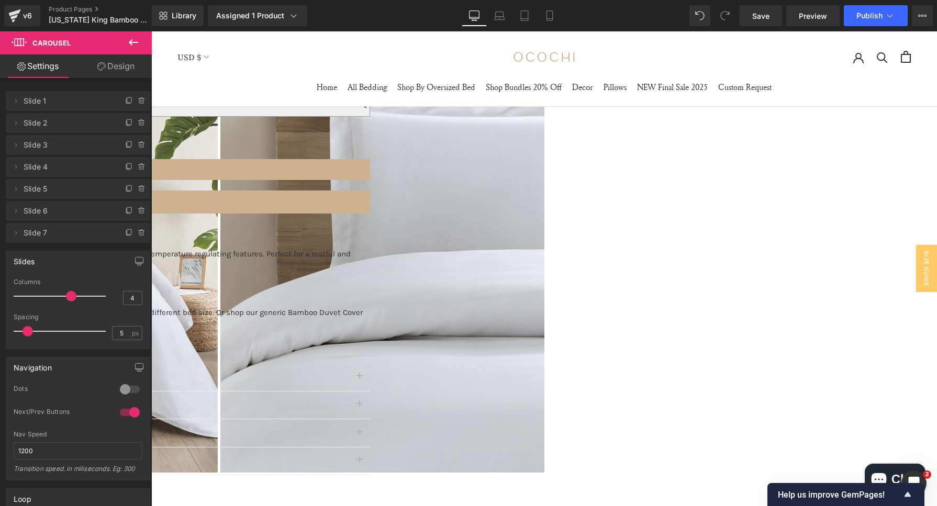
scroll to position [690, 0]
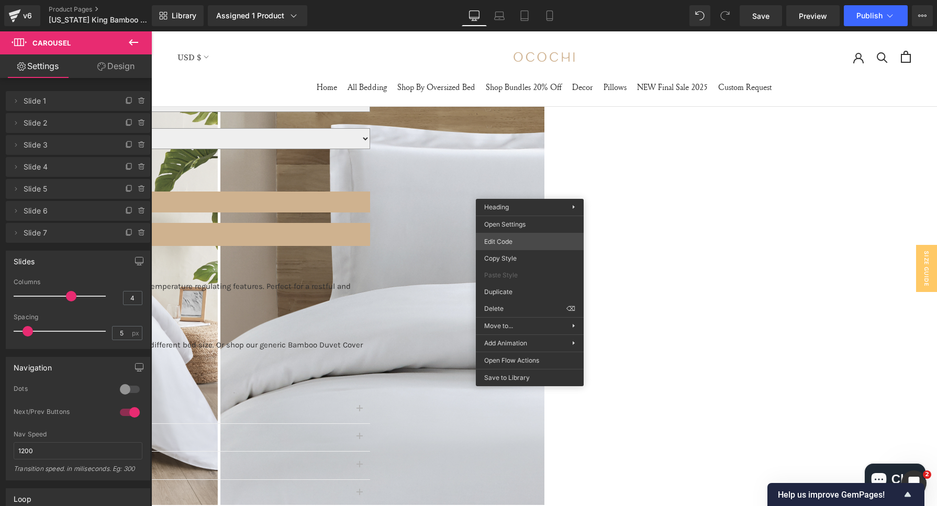
click at [510, 0] on div "Carousel You are previewing how the will restyle your page. You can not edit El…" at bounding box center [468, 0] width 937 height 0
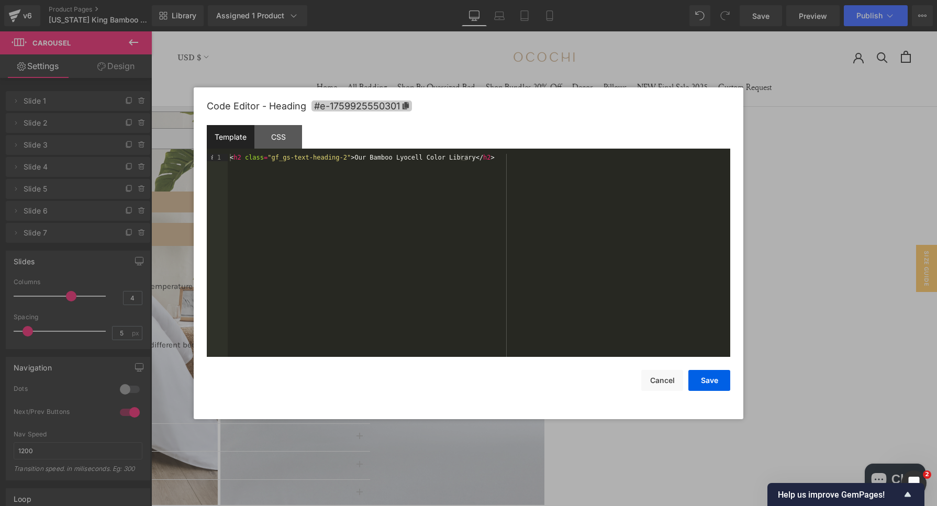
click at [406, 105] on icon at bounding box center [406, 105] width 6 height 7
click at [741, 241] on div "Code Editor - Heading #e-1759925550301 Template CSS 1 < h2 class = "gf_gs-text-…" at bounding box center [469, 253] width 550 height 332
click at [783, 240] on div at bounding box center [468, 253] width 937 height 506
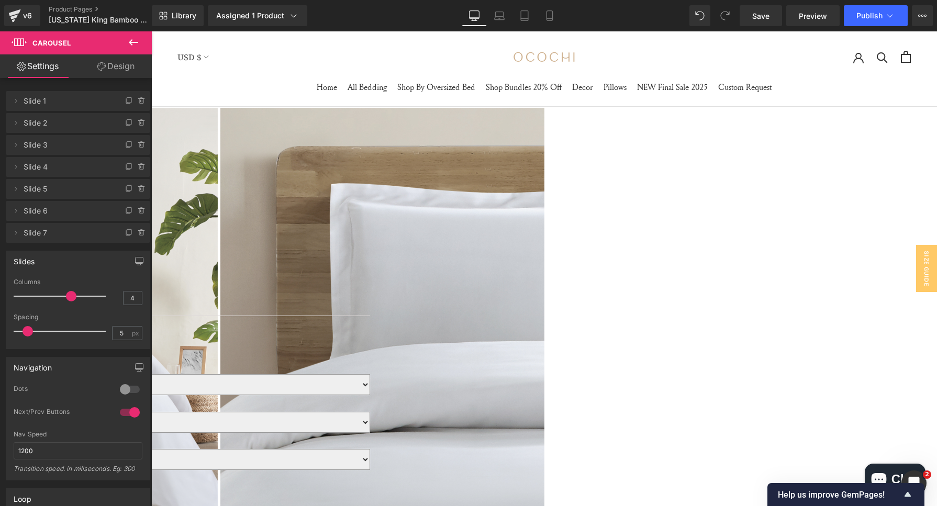
scroll to position [297, 0]
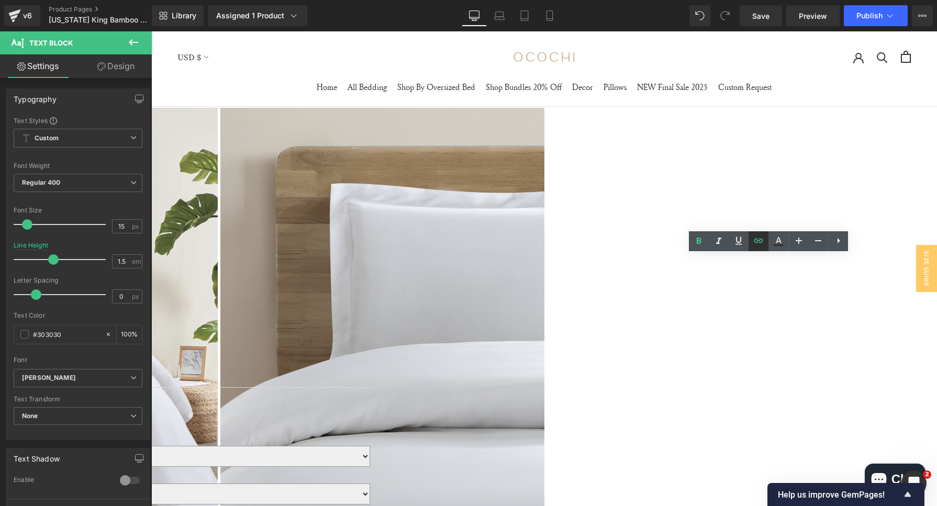
click at [760, 241] on icon at bounding box center [759, 241] width 13 height 13
click at [770, 363] on input "https://www-ocochi-com.myshopify.com/#e-1759925445564" at bounding box center [786, 365] width 161 height 26
paste input "#e-1759925550301"
type input "#e-1759925550301"
click at [883, 370] on icon "button" at bounding box center [878, 365] width 13 height 13
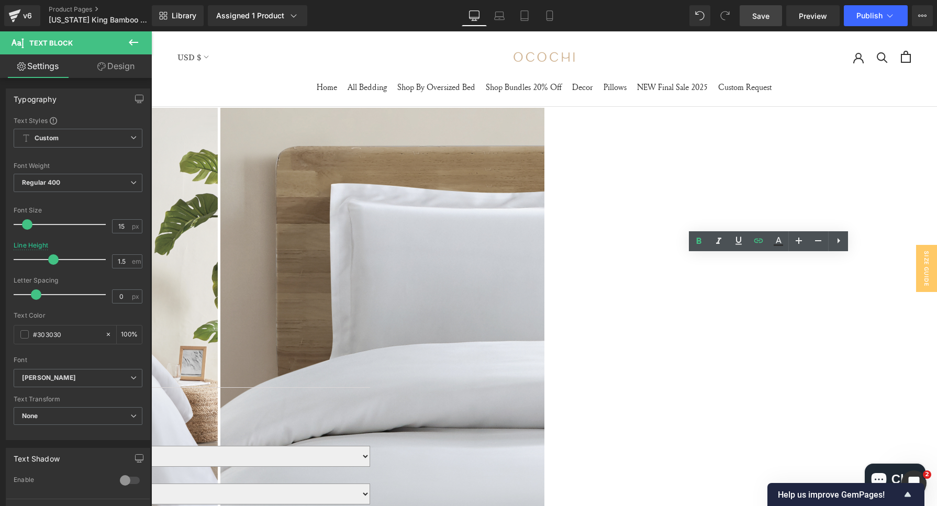
click at [757, 16] on span "Save" at bounding box center [761, 15] width 17 height 11
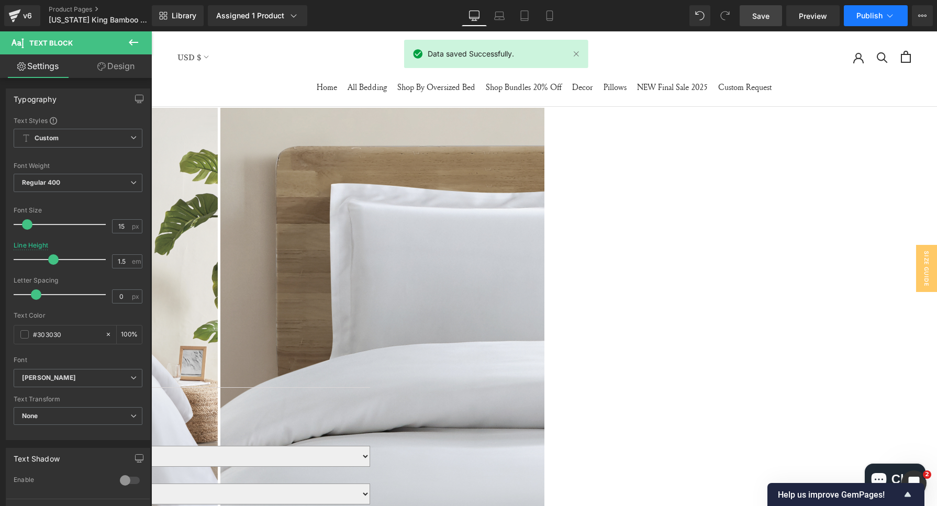
click at [875, 17] on span "Publish" at bounding box center [870, 16] width 26 height 8
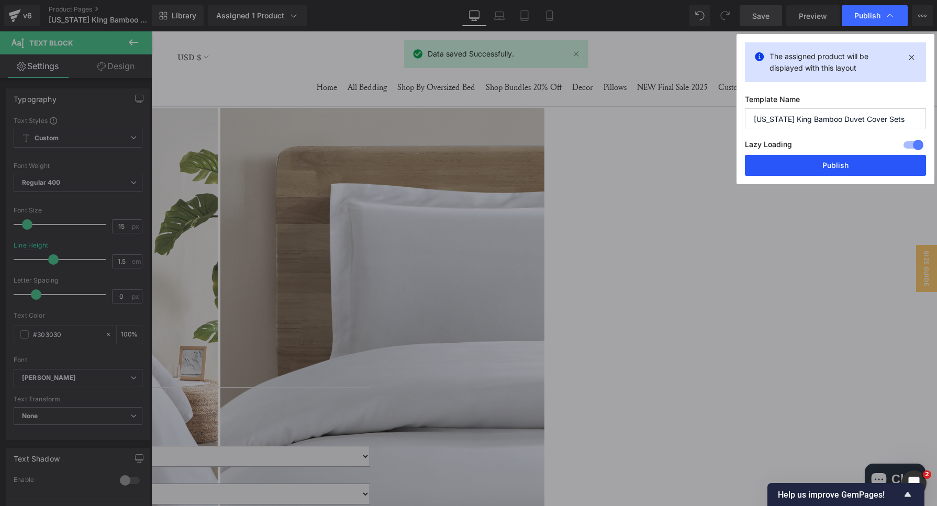
click at [817, 164] on button "Publish" at bounding box center [835, 165] width 181 height 21
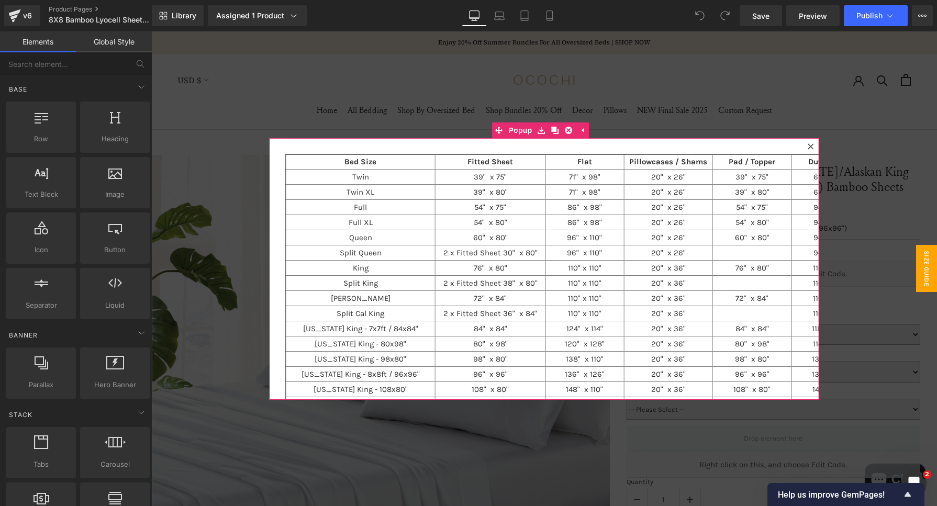
click at [805, 142] on div at bounding box center [811, 146] width 13 height 13
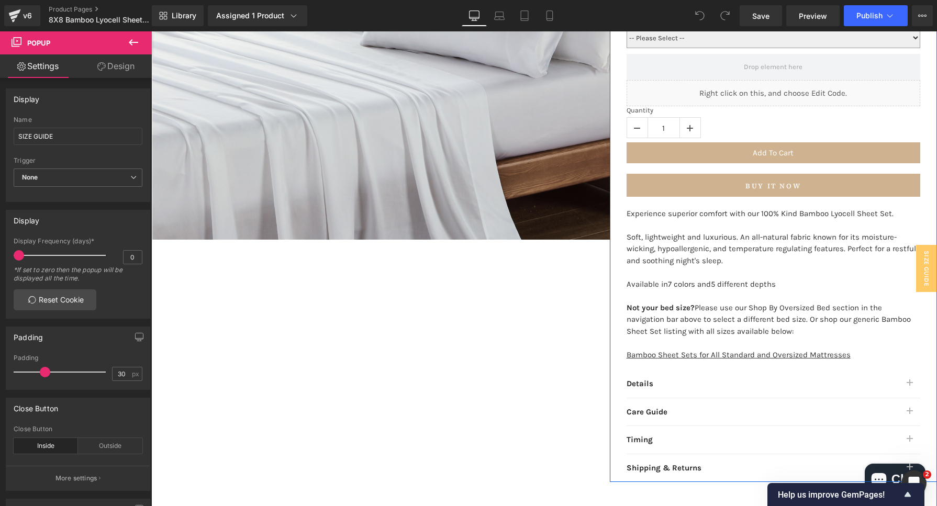
scroll to position [372, 0]
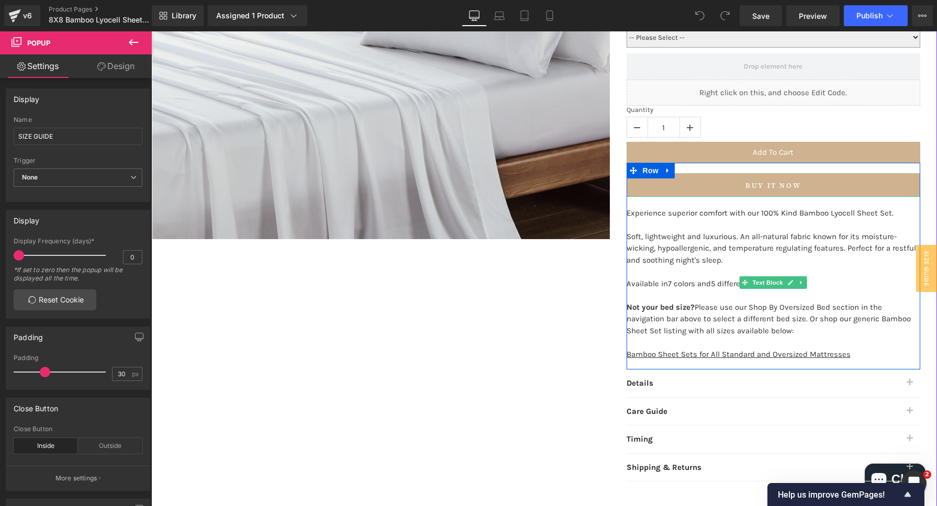
click at [685, 280] on span "7 colors and" at bounding box center [689, 283] width 43 height 9
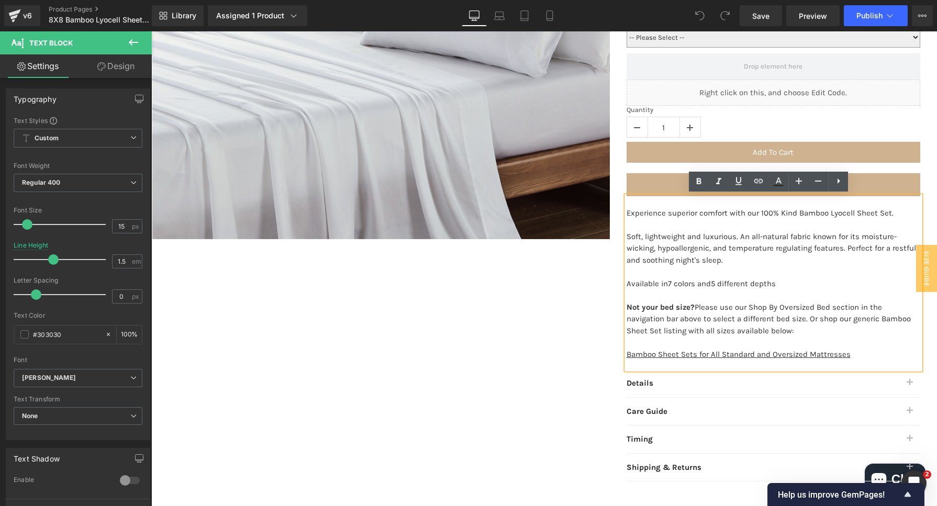
drag, startPoint x: 785, startPoint y: 278, endPoint x: 618, endPoint y: 284, distance: 166.7
click at [618, 284] on div "[GEOGRAPHIC_DATA]/[US_STATE]/Alaskan King 8x8ft (96" width x 96" length bed) Ba…" at bounding box center [773, 132] width 327 height 700
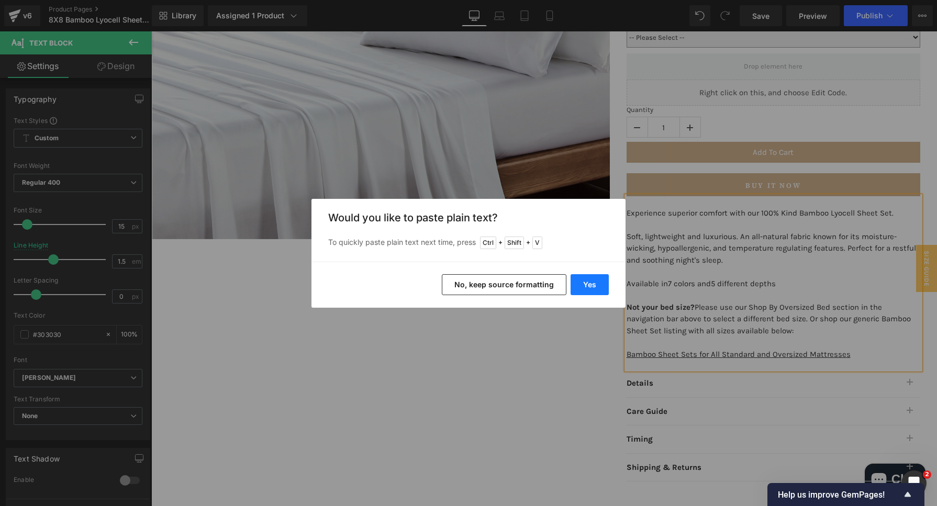
click at [590, 295] on button "Yes" at bounding box center [590, 284] width 38 height 21
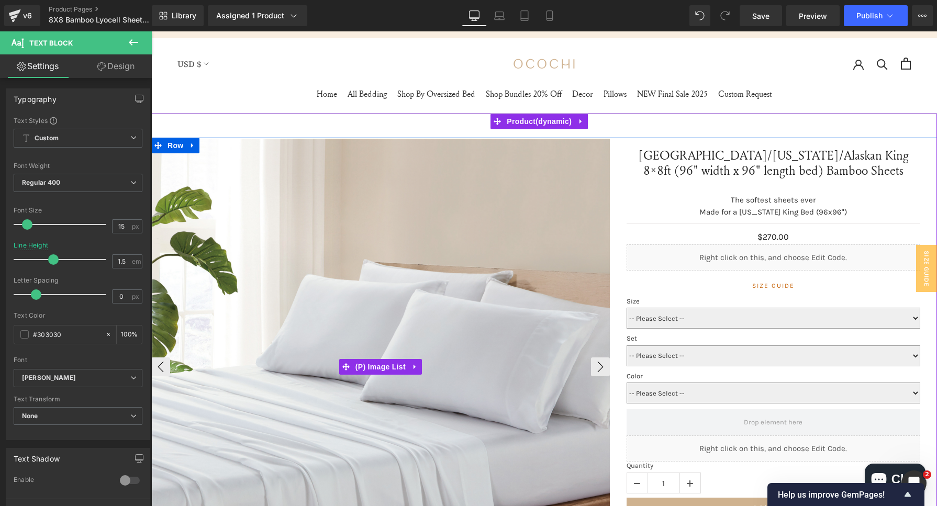
scroll to position [2, 0]
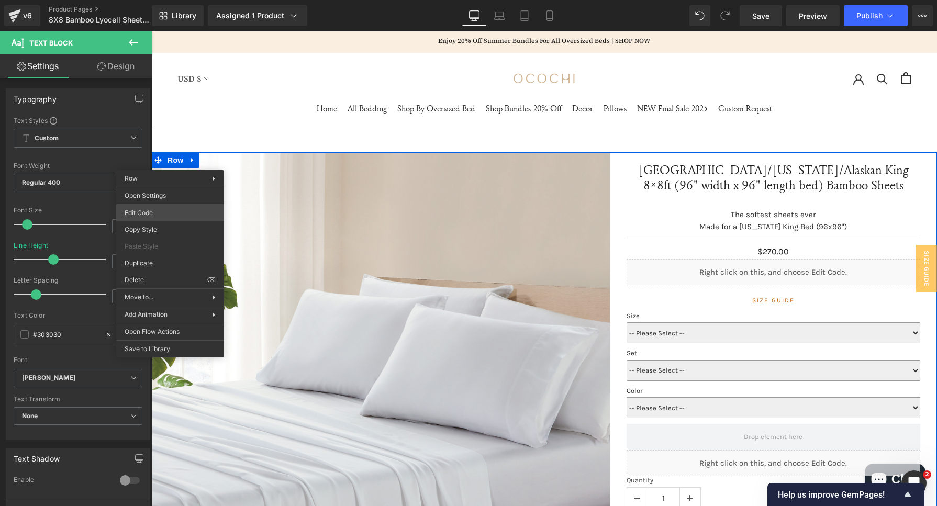
click at [146, 215] on body "You are previewing how the will restyle your page. You can not edit Elements in…" at bounding box center [468, 253] width 937 height 506
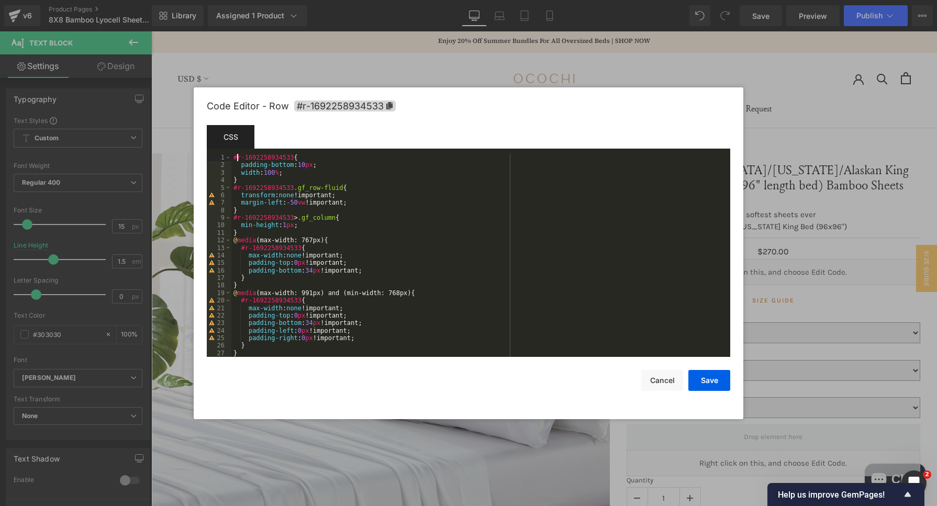
click at [236, 155] on div "#r-1692258934533 { padding-bottom : 10 px ; width : 100 % ; } #r-1692258934533 …" at bounding box center [478, 263] width 495 height 218
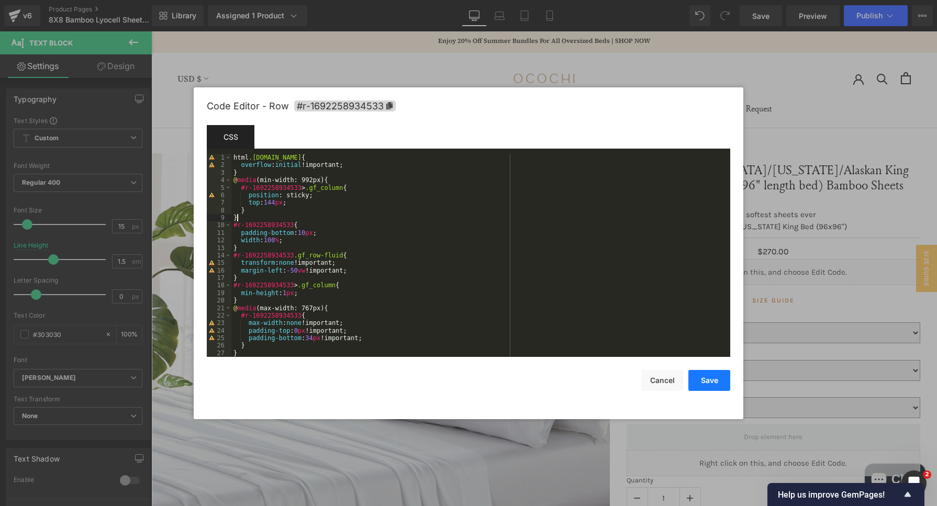
click at [717, 373] on button "Save" at bounding box center [710, 380] width 42 height 21
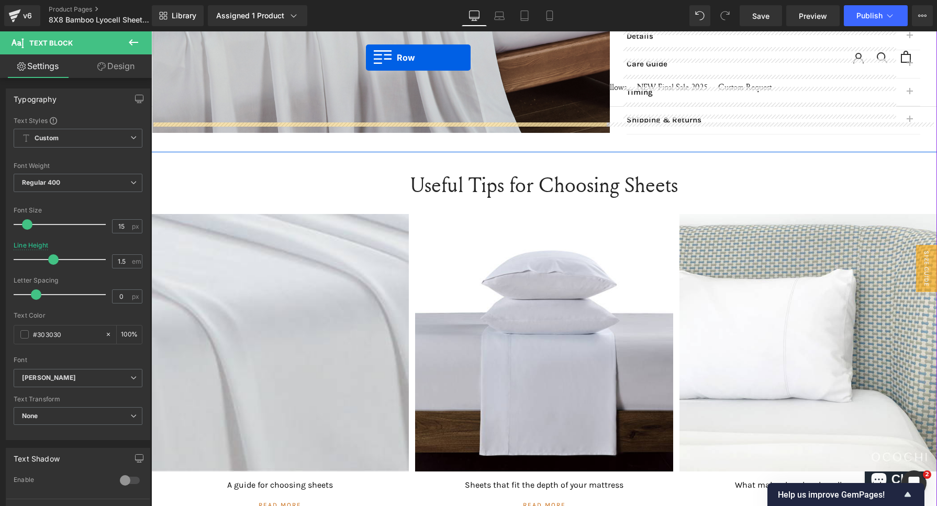
scroll to position [658, 0]
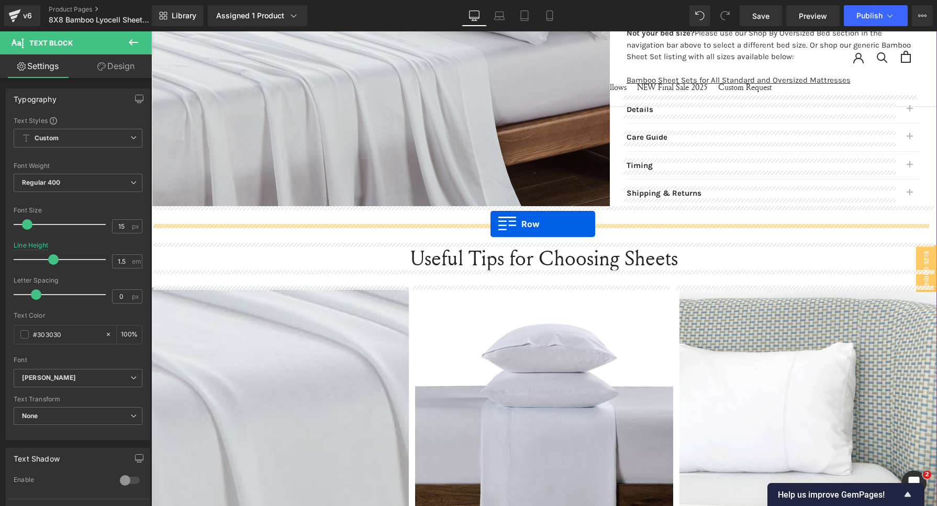
drag, startPoint x: 163, startPoint y: 246, endPoint x: 491, endPoint y: 224, distance: 328.6
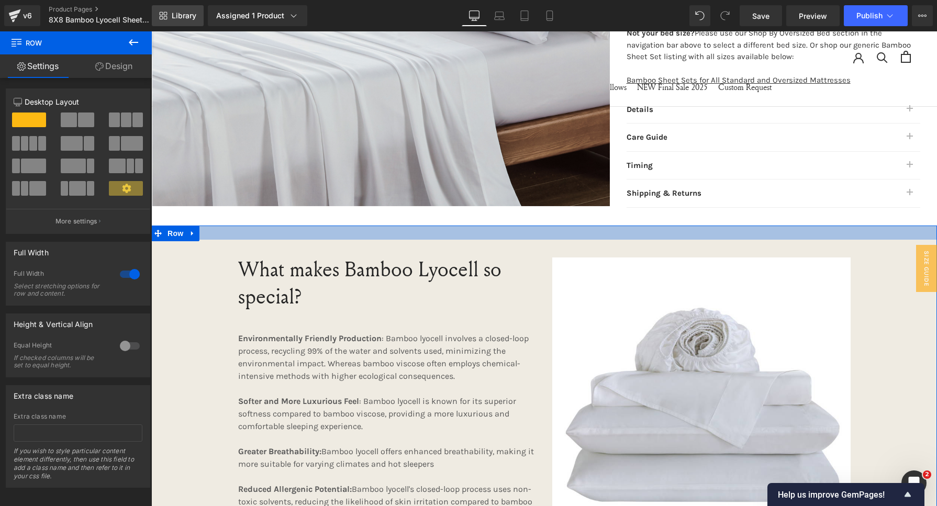
click at [188, 24] on link "Library" at bounding box center [178, 15] width 52 height 21
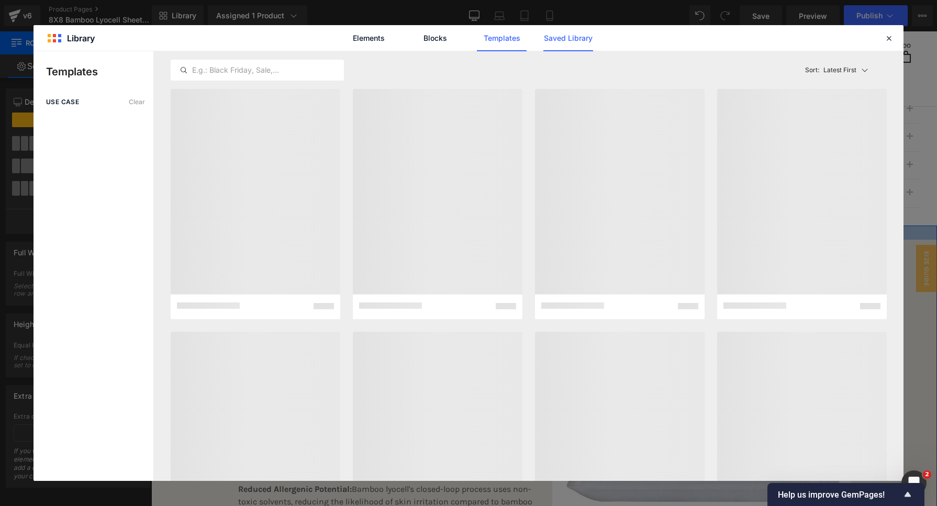
click at [578, 35] on link "Saved Library" at bounding box center [569, 38] width 50 height 26
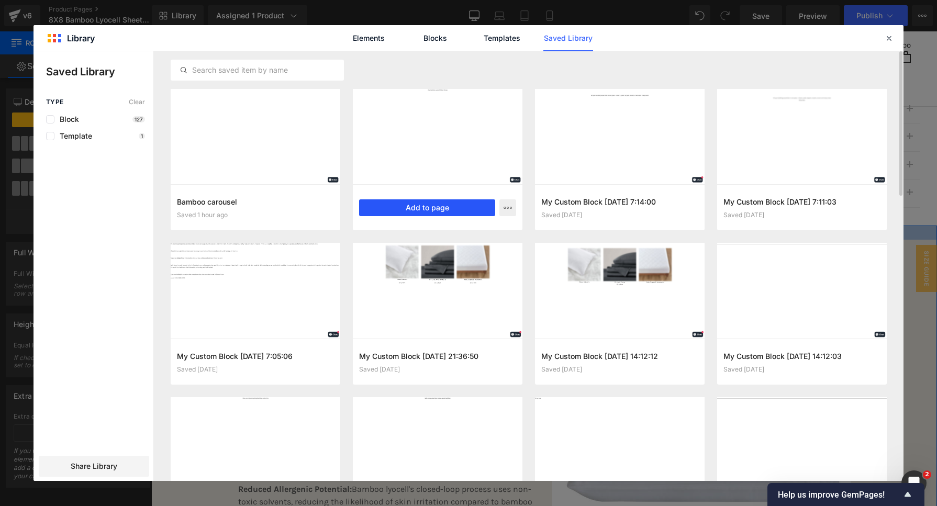
click at [424, 209] on button "Add to page" at bounding box center [427, 208] width 136 height 17
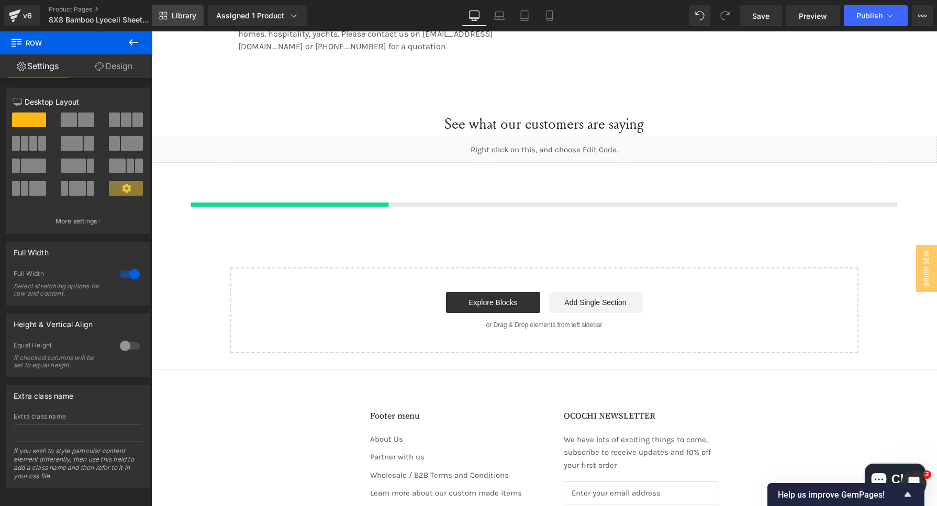
scroll to position [2096, 0]
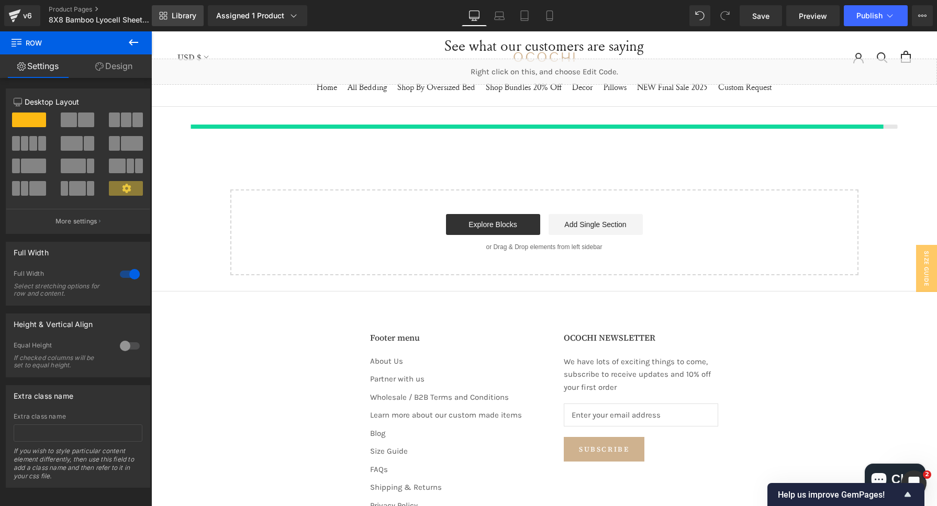
click at [176, 7] on link "Library" at bounding box center [178, 15] width 52 height 21
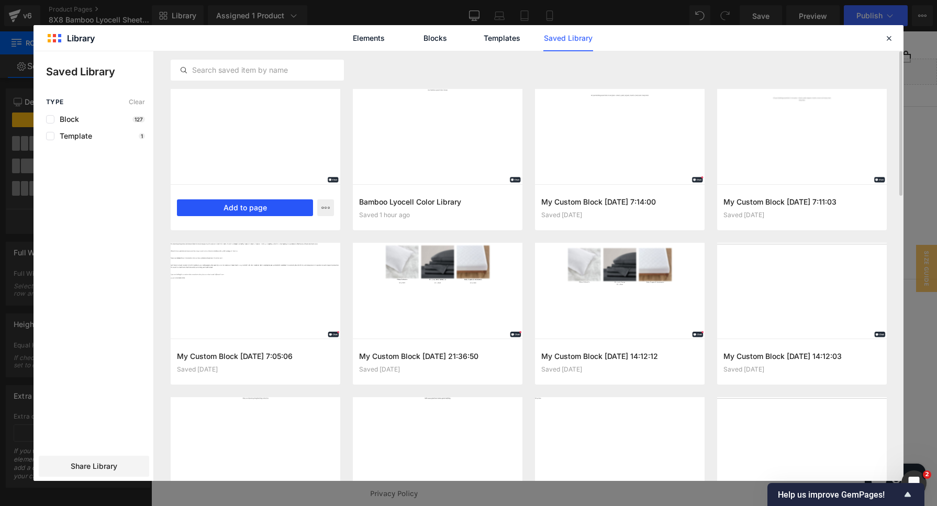
click at [270, 208] on button "Add to page" at bounding box center [245, 208] width 136 height 17
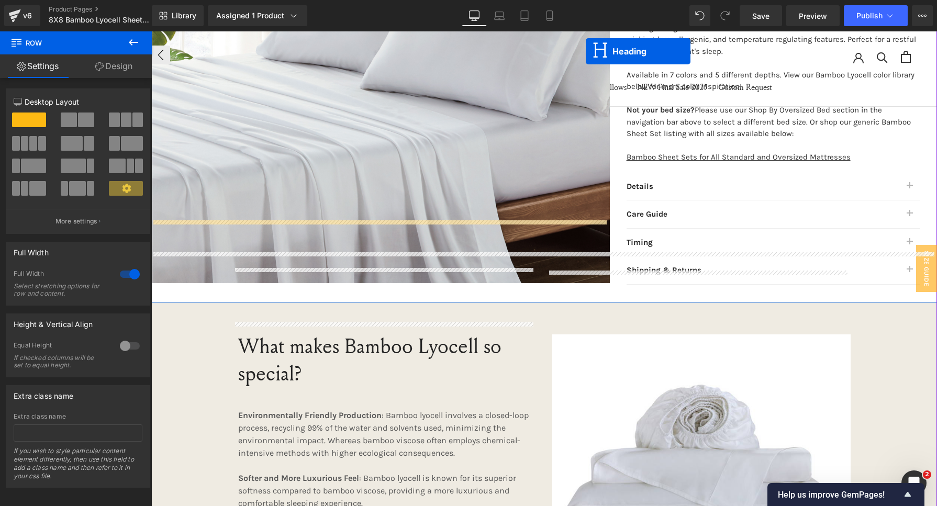
scroll to position [571, 0]
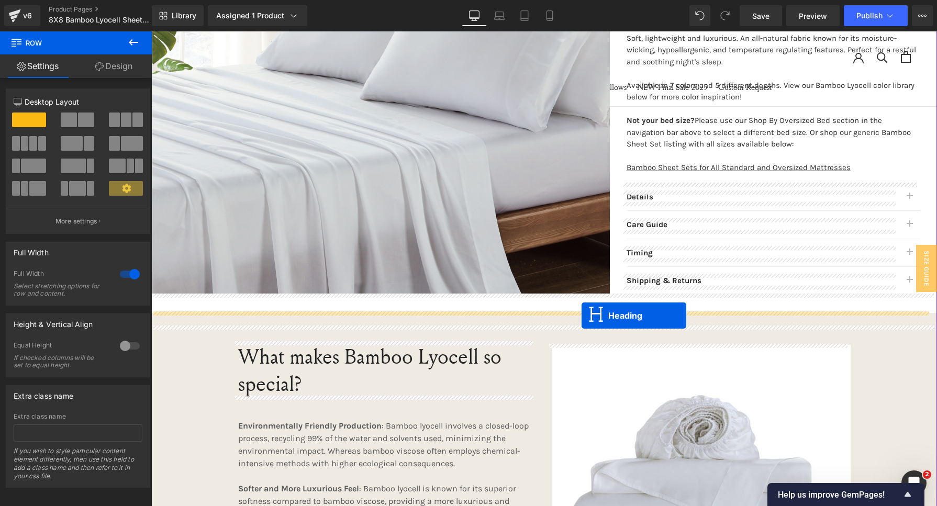
drag, startPoint x: 516, startPoint y: 299, endPoint x: 582, endPoint y: 316, distance: 68.1
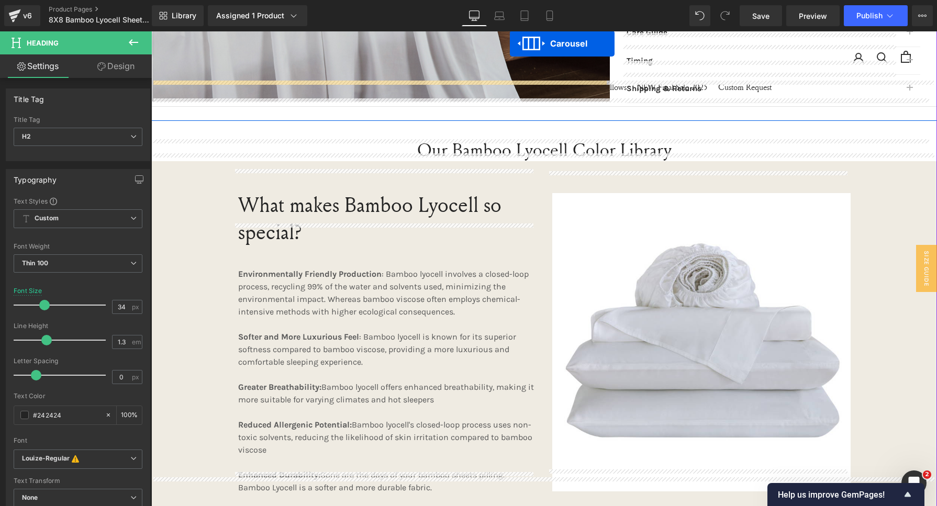
scroll to position [679, 0]
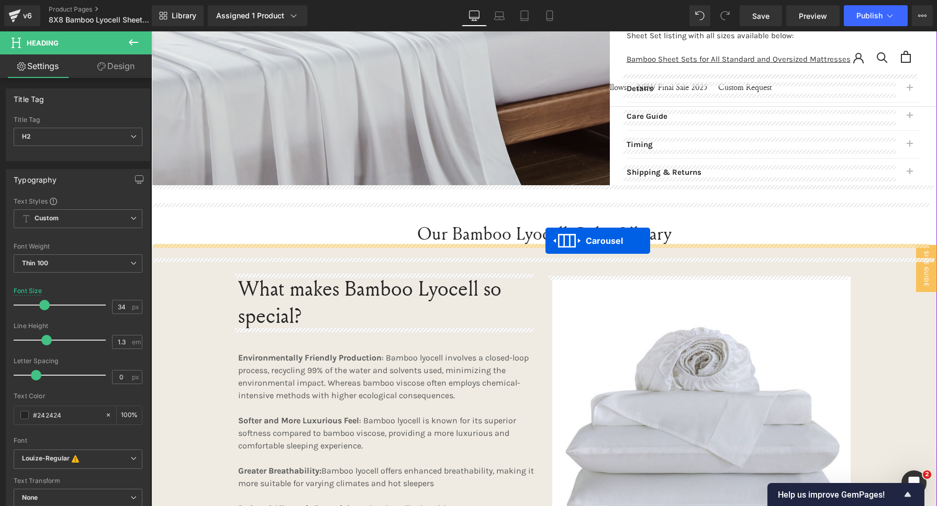
drag, startPoint x: 513, startPoint y: 346, endPoint x: 546, endPoint y: 241, distance: 109.8
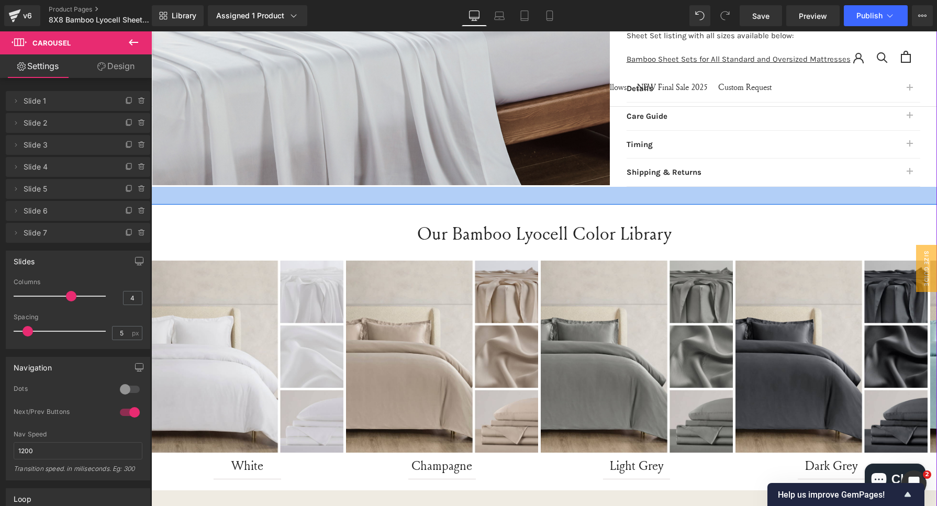
scroll to position [702, 0]
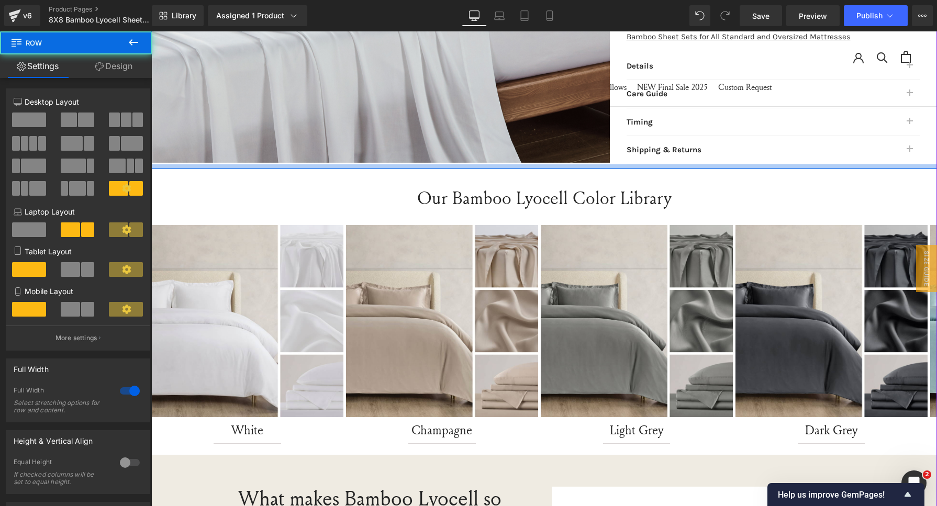
drag, startPoint x: 560, startPoint y: 175, endPoint x: 560, endPoint y: 162, distance: 13.1
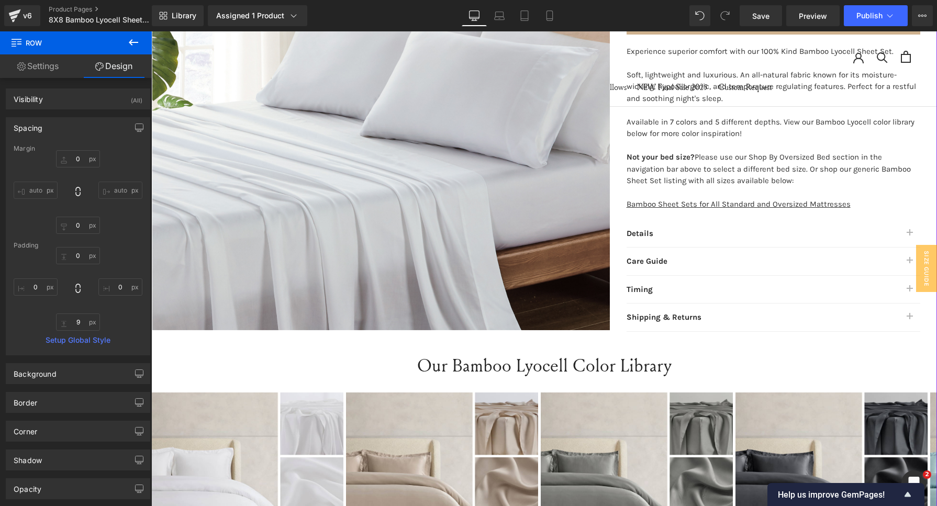
scroll to position [533, 0]
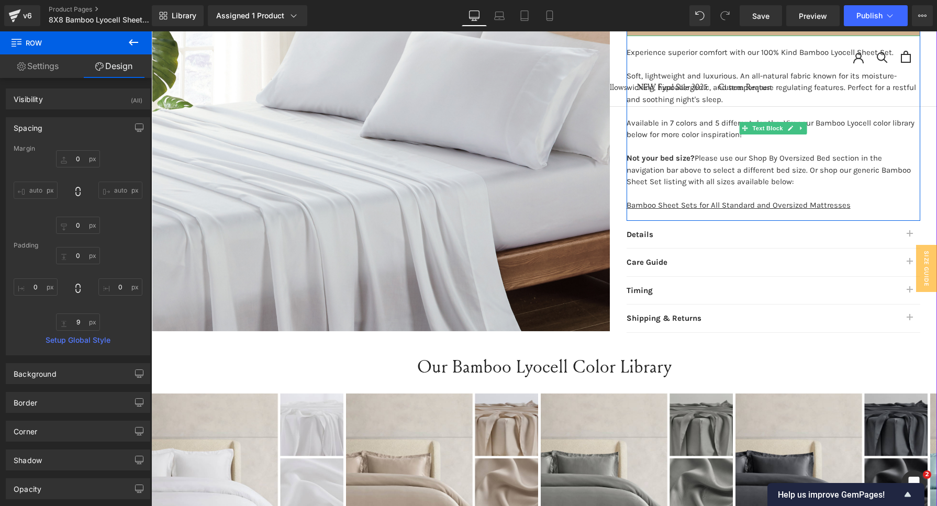
click at [639, 134] on p "Available in 7 colors and 5 different depths. View our Bamboo Lyocell color lib…" at bounding box center [774, 129] width 294 height 24
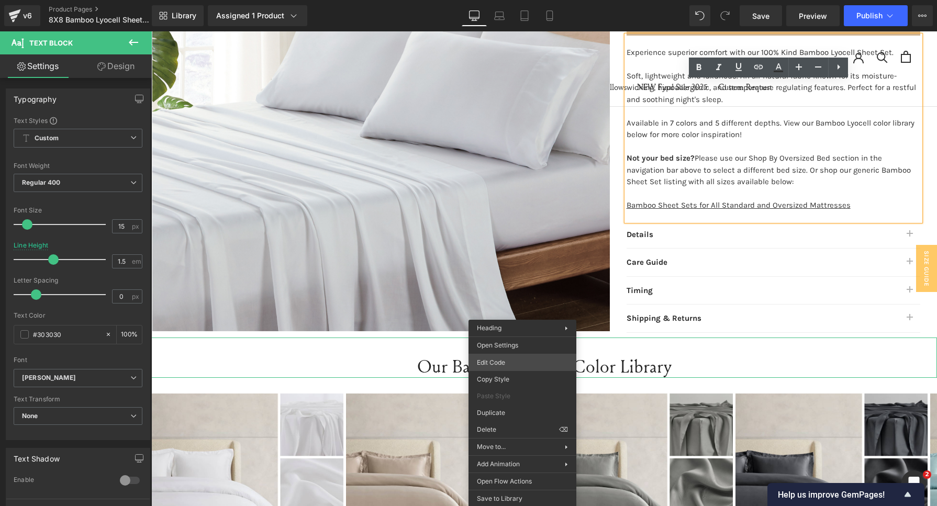
click at [511, 0] on div "Carousel You are previewing how the will restyle your page. You can not edit El…" at bounding box center [468, 0] width 937 height 0
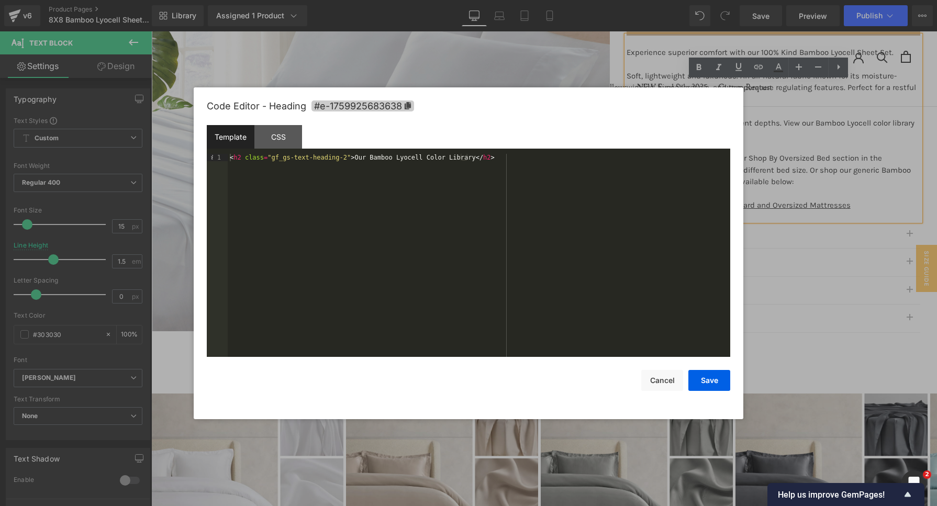
click at [411, 108] on icon at bounding box center [407, 105] width 7 height 7
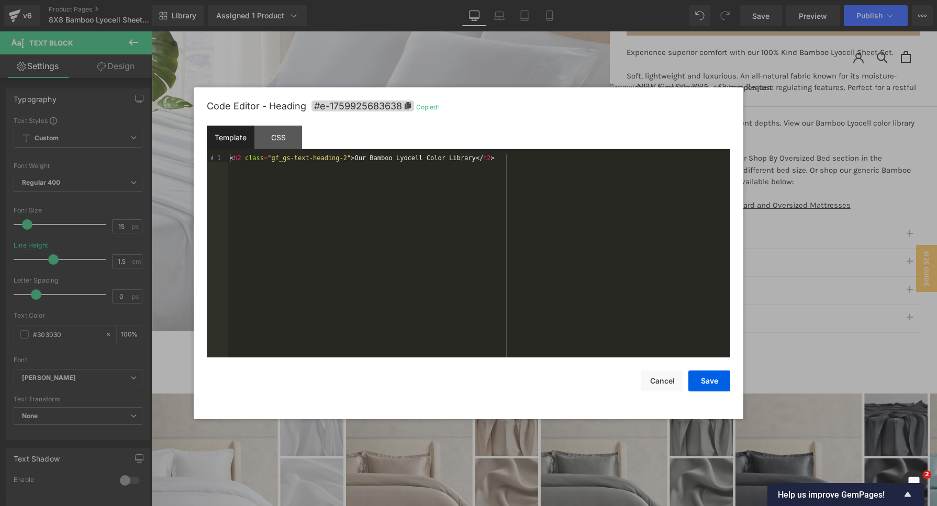
click at [847, 111] on div at bounding box center [468, 253] width 937 height 506
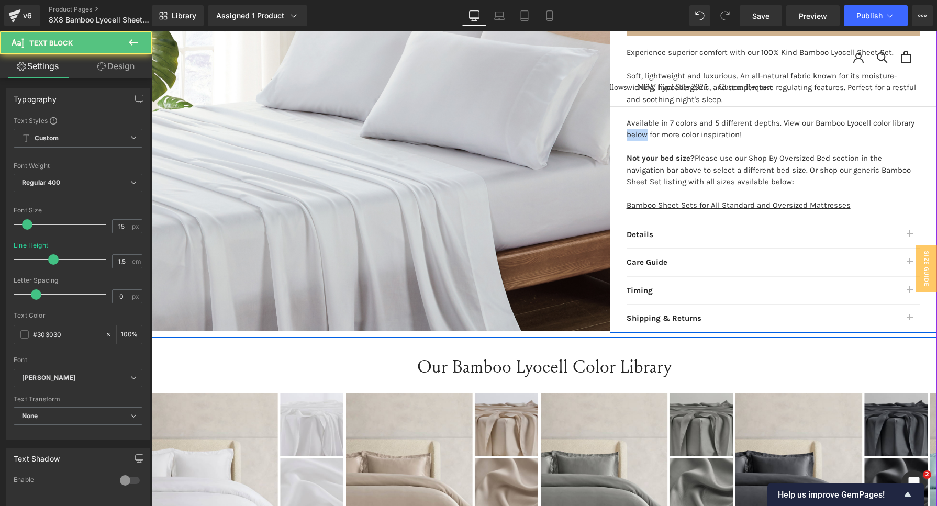
drag, startPoint x: 641, startPoint y: 134, endPoint x: 618, endPoint y: 135, distance: 23.1
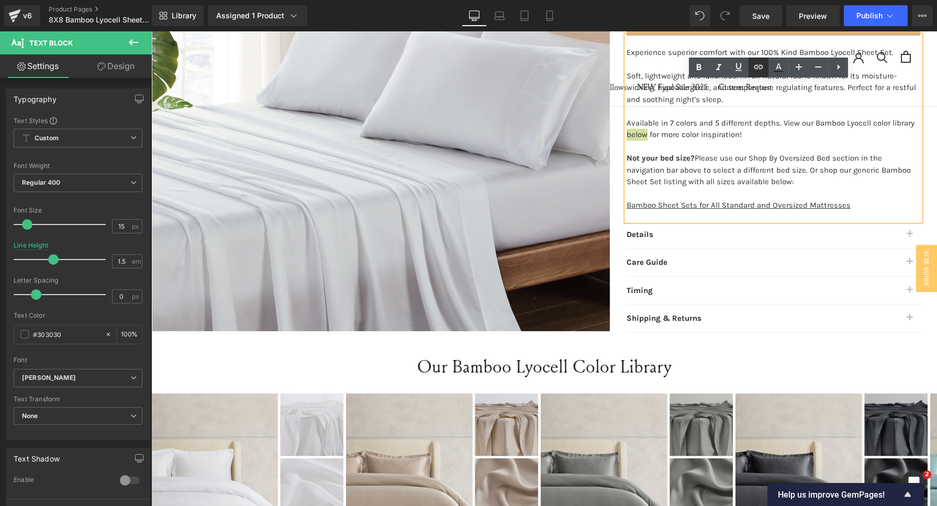
click at [756, 71] on icon at bounding box center [759, 67] width 13 height 13
click at [724, 160] on input "text" at bounding box center [697, 156] width 161 height 26
paste input "#e-1759925683638"
type input "#e-1759925683638"
drag, startPoint x: 793, startPoint y: 156, endPoint x: 642, endPoint y: 125, distance: 154.6
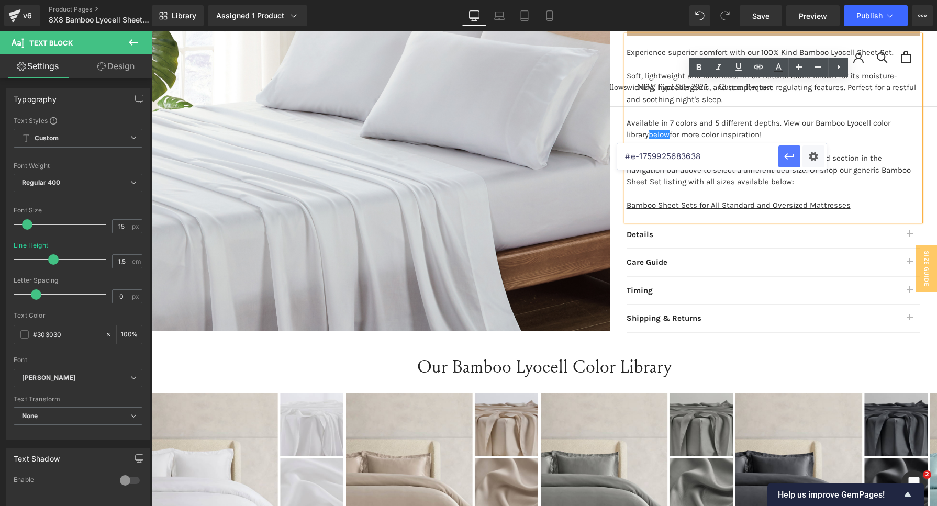
click at [793, 156] on icon "button" at bounding box center [790, 156] width 10 height 6
click at [701, 71] on icon at bounding box center [699, 67] width 13 height 13
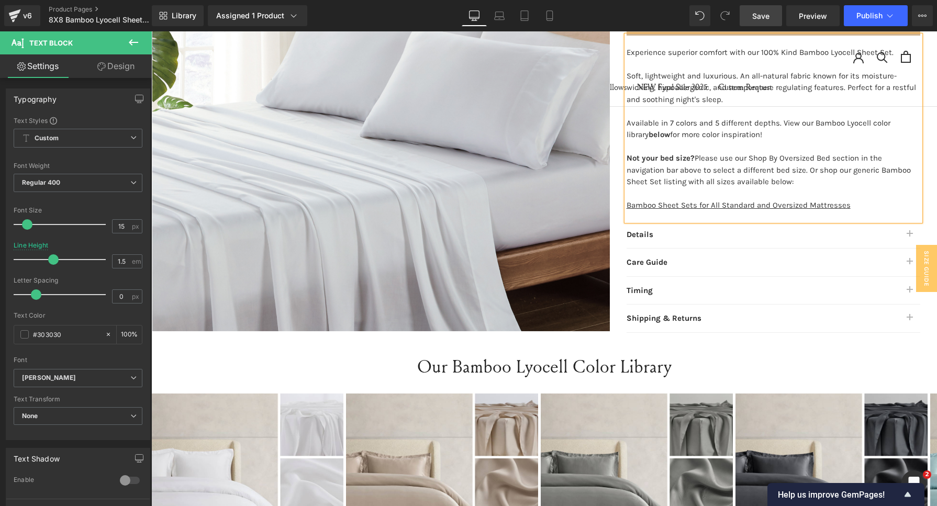
click at [760, 21] on span "Save" at bounding box center [761, 15] width 17 height 11
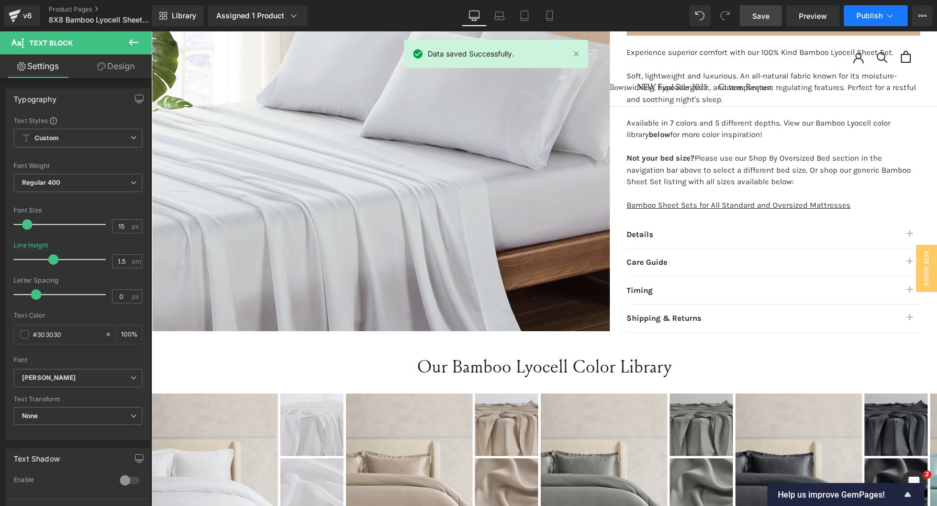
click at [864, 13] on span "Publish" at bounding box center [870, 16] width 26 height 8
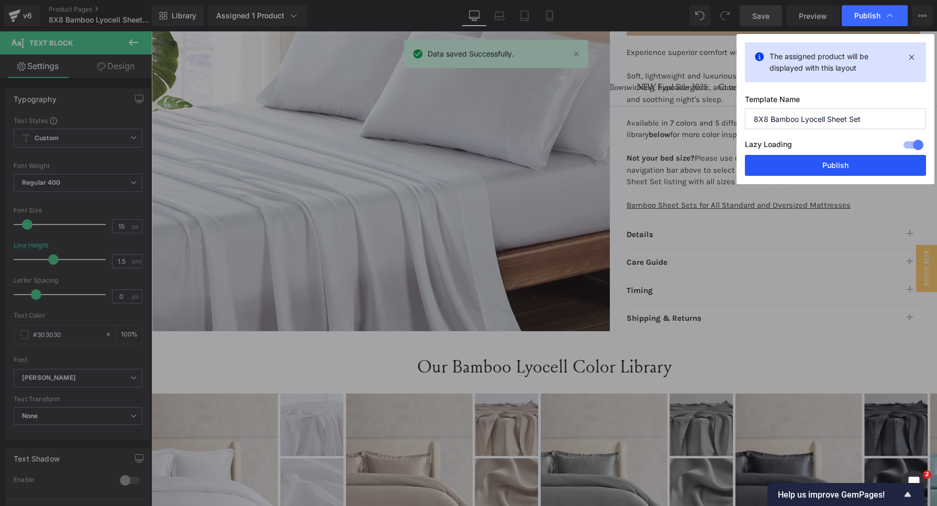
click at [817, 173] on button "Publish" at bounding box center [835, 165] width 181 height 21
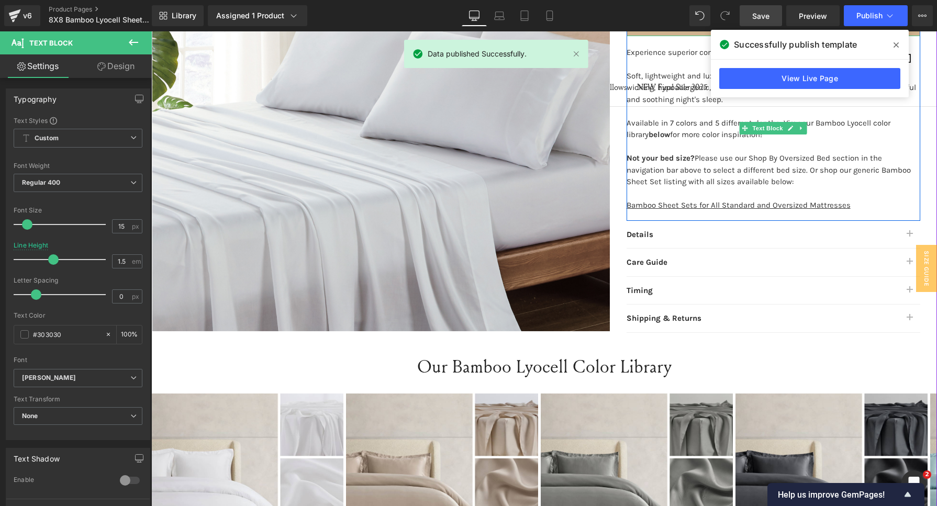
click at [698, 136] on p "Available in 7 colors and 5 different depths. View our Bamboo Lyocell color lib…" at bounding box center [774, 129] width 294 height 24
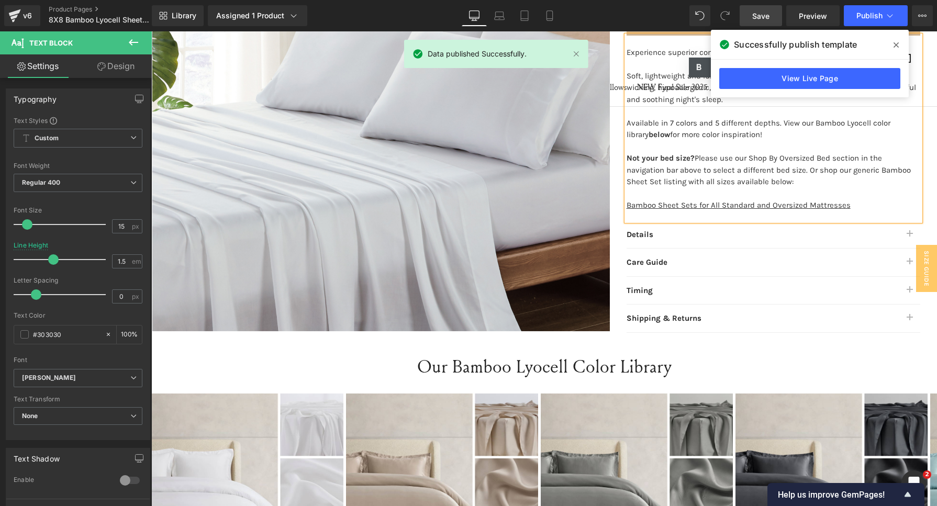
drag, startPoint x: 747, startPoint y: 133, endPoint x: 613, endPoint y: 128, distance: 134.2
copy p "Available in 7 colors and 5 different depths. View our Bamboo Lyocell color lib…"
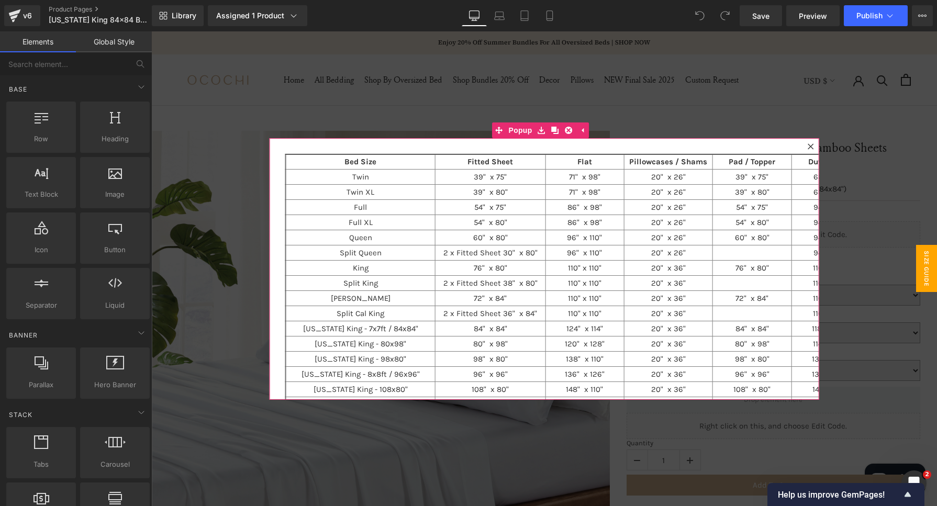
click at [808, 143] on icon at bounding box center [811, 146] width 6 height 6
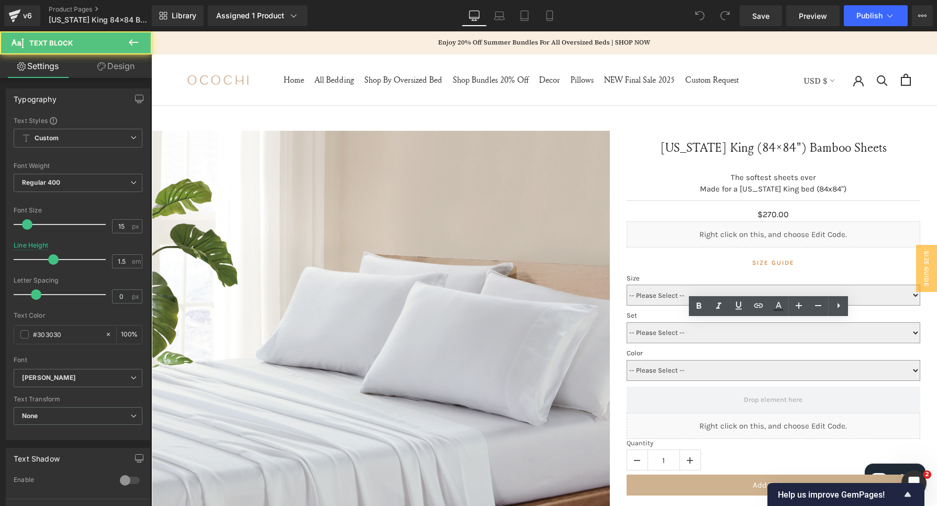
scroll to position [208, 0]
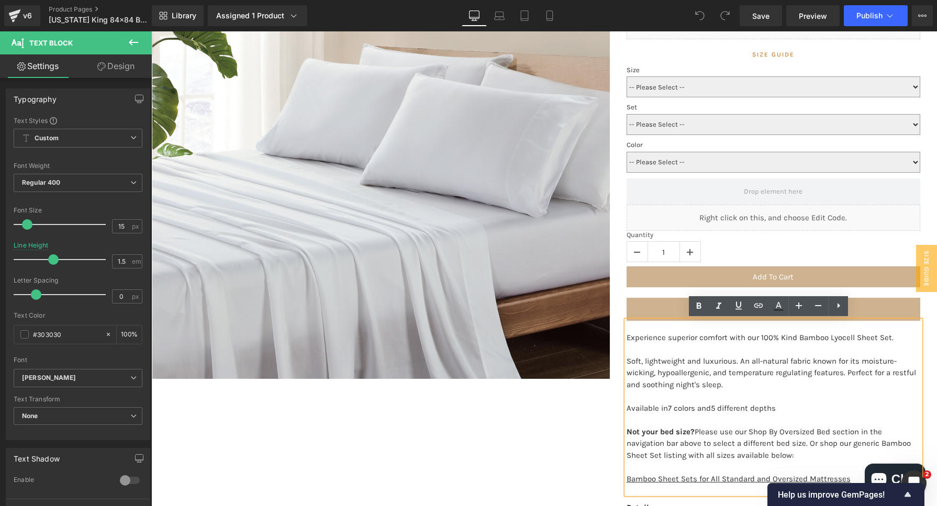
drag, startPoint x: 783, startPoint y: 410, endPoint x: 621, endPoint y: 410, distance: 162.3
click at [627, 410] on p "Available in 7 colors and 5 different depths" at bounding box center [774, 409] width 294 height 12
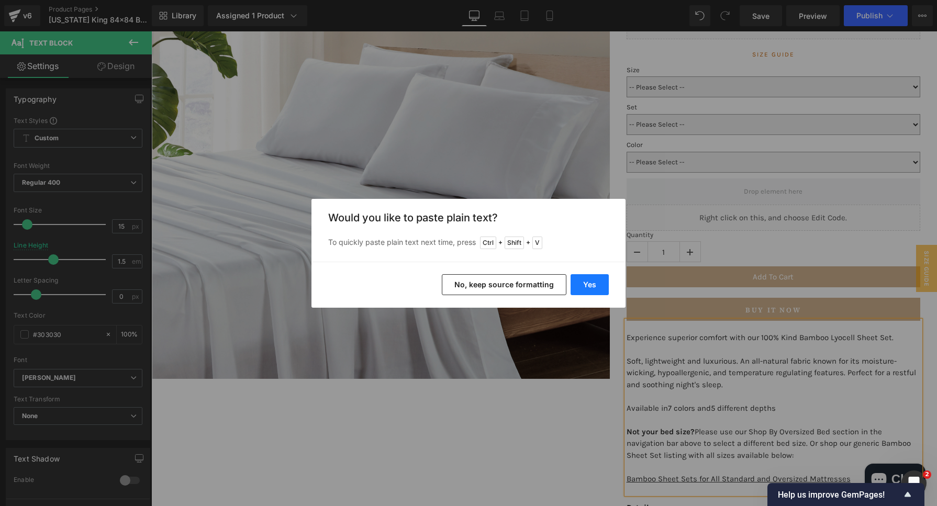
click at [583, 274] on button "Yes" at bounding box center [590, 284] width 38 height 21
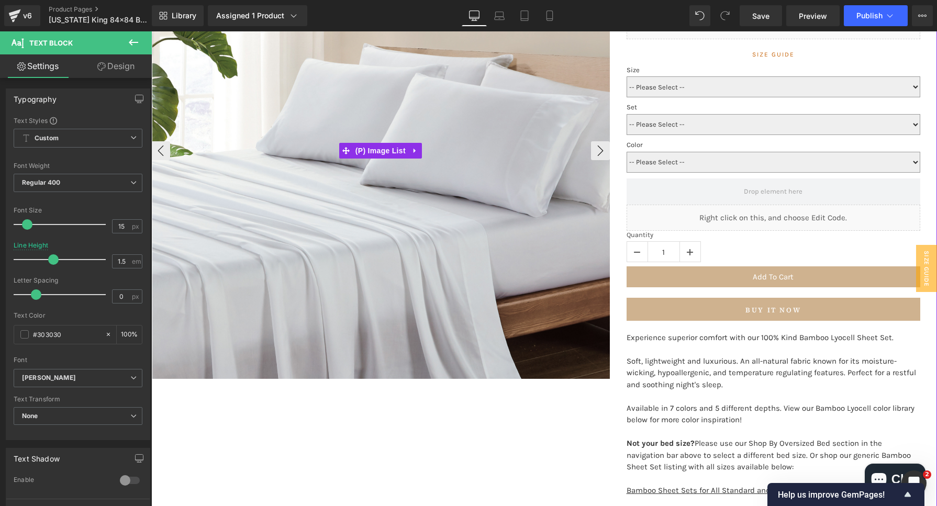
click at [584, 291] on img at bounding box center [381, 150] width 459 height 457
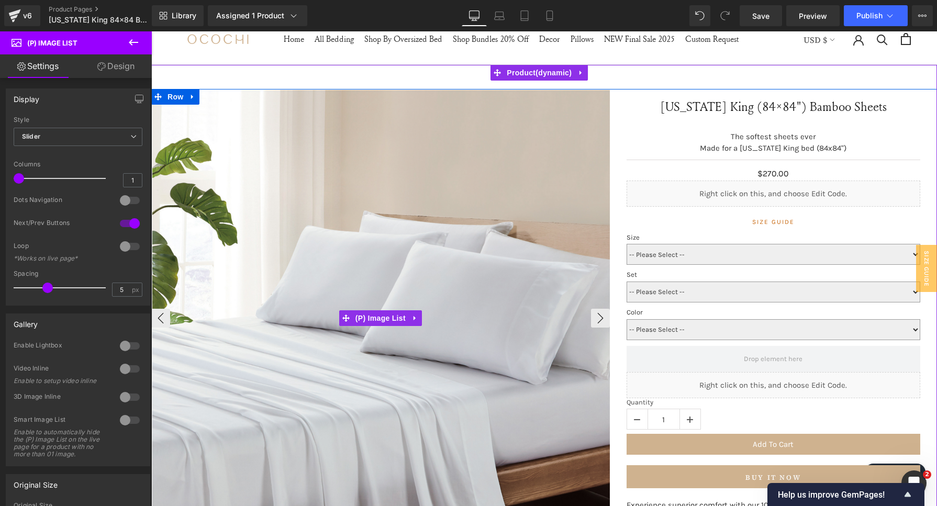
scroll to position [37, 0]
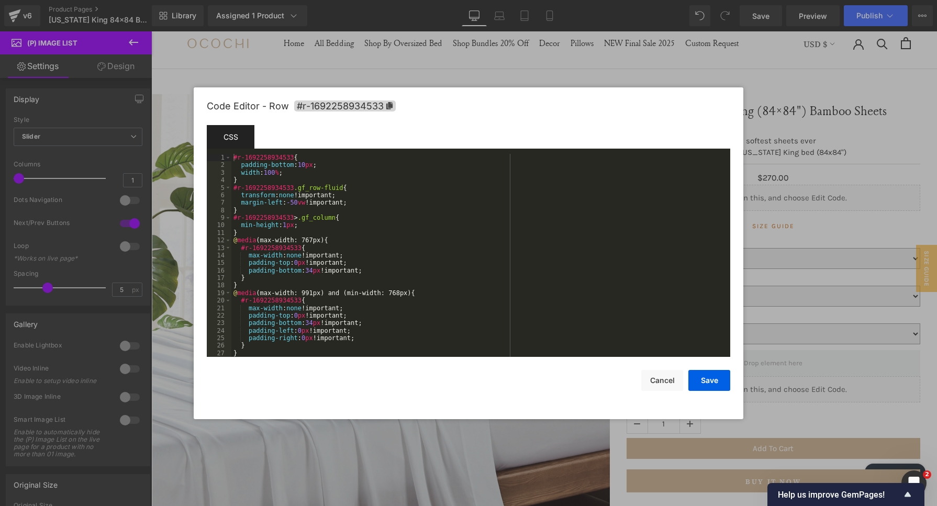
click at [161, 148] on body "You are previewing how the will restyle your page. You can not edit Elements in…" at bounding box center [468, 253] width 937 height 506
click at [233, 157] on div "#r-1692258934533 { padding-bottom : 10 px ; width : 100 % ; } #r-1692258934533 …" at bounding box center [478, 263] width 495 height 218
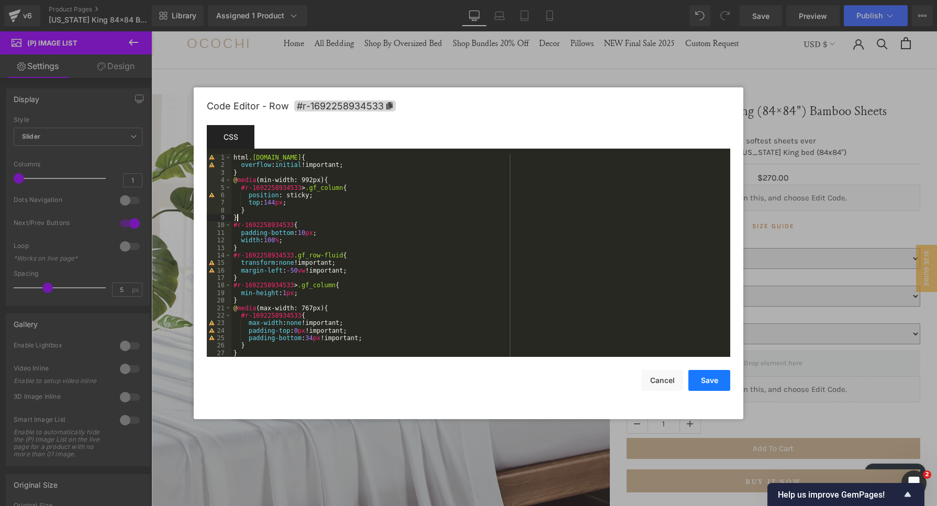
click at [704, 380] on button "Save" at bounding box center [710, 380] width 42 height 21
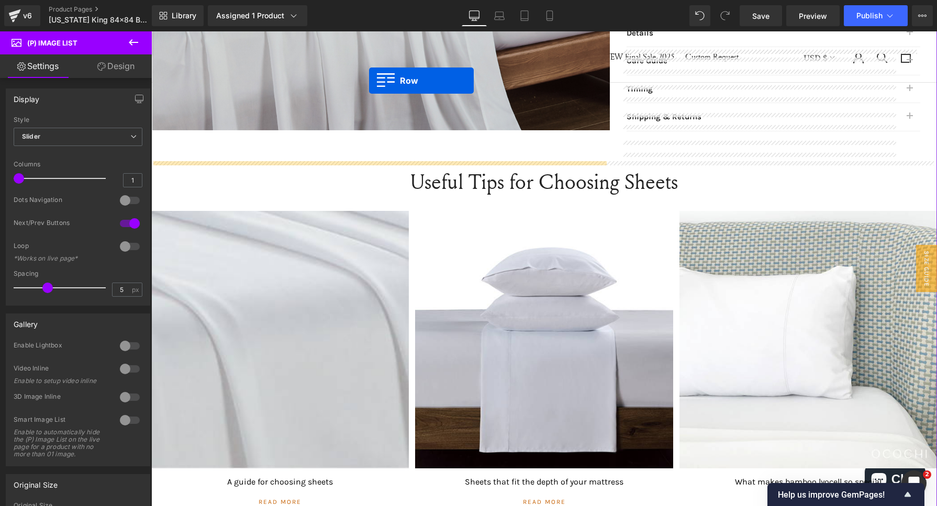
scroll to position [664, 0]
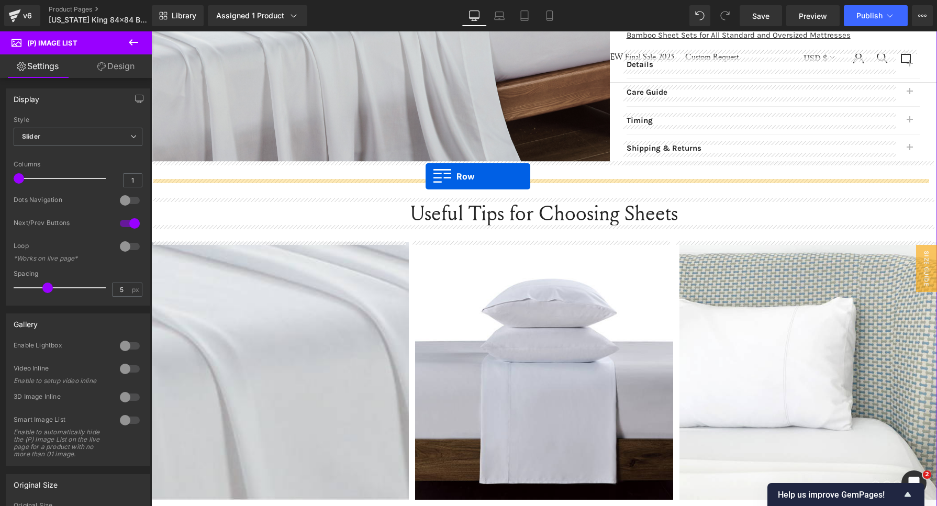
drag, startPoint x: 164, startPoint y: 248, endPoint x: 426, endPoint y: 176, distance: 270.9
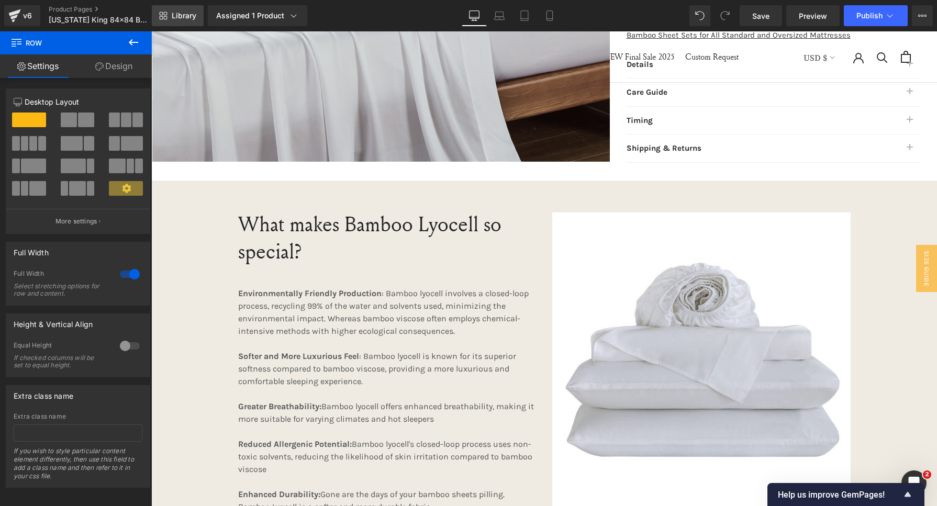
click at [167, 17] on icon at bounding box center [163, 16] width 8 height 8
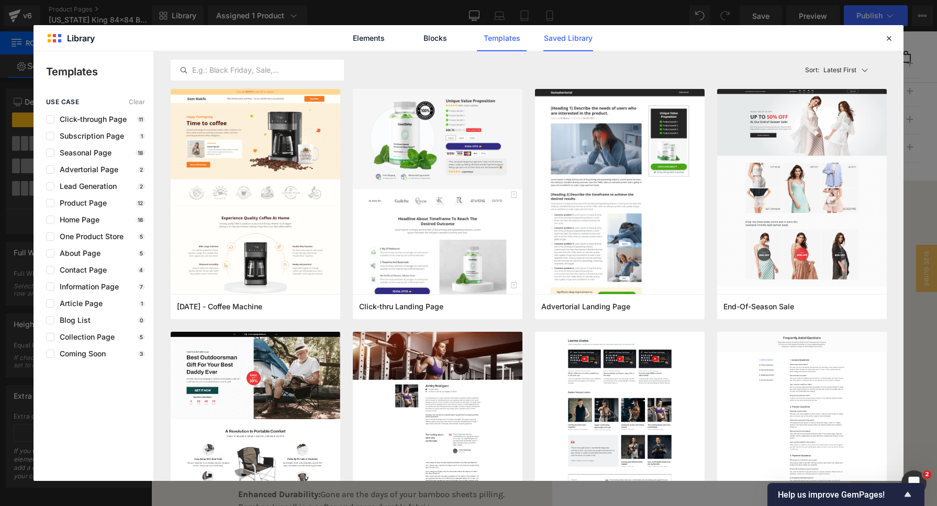
click at [581, 30] on link "Saved Library" at bounding box center [569, 38] width 50 height 26
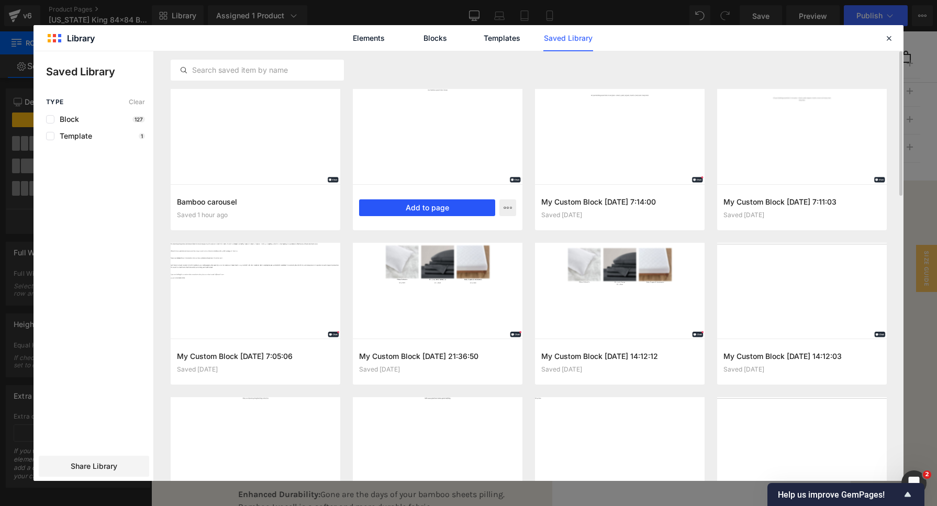
click at [427, 205] on button "Add to page" at bounding box center [427, 208] width 136 height 17
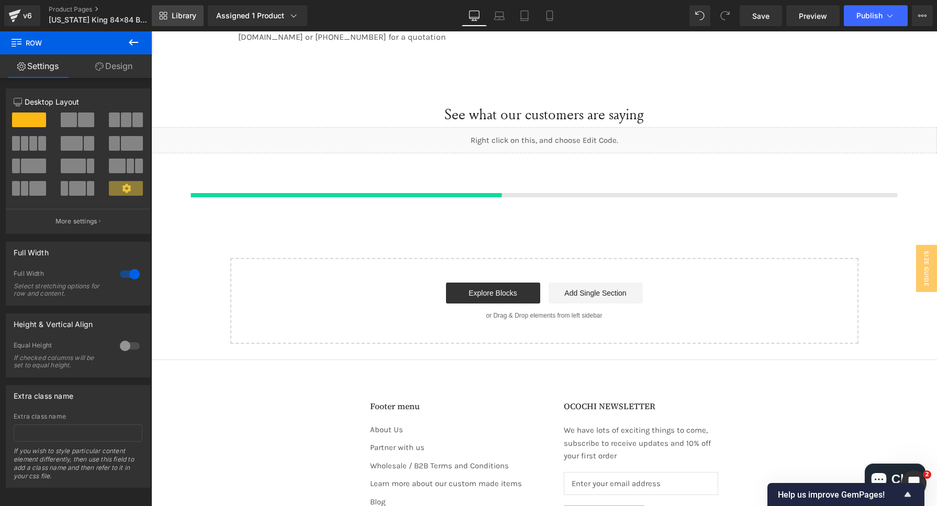
scroll to position [2057, 0]
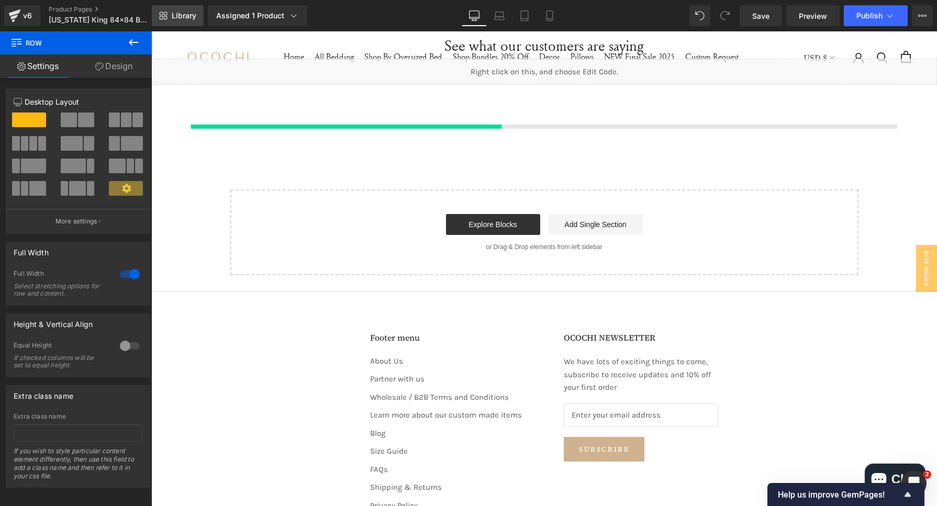
click at [171, 11] on link "Library" at bounding box center [178, 15] width 52 height 21
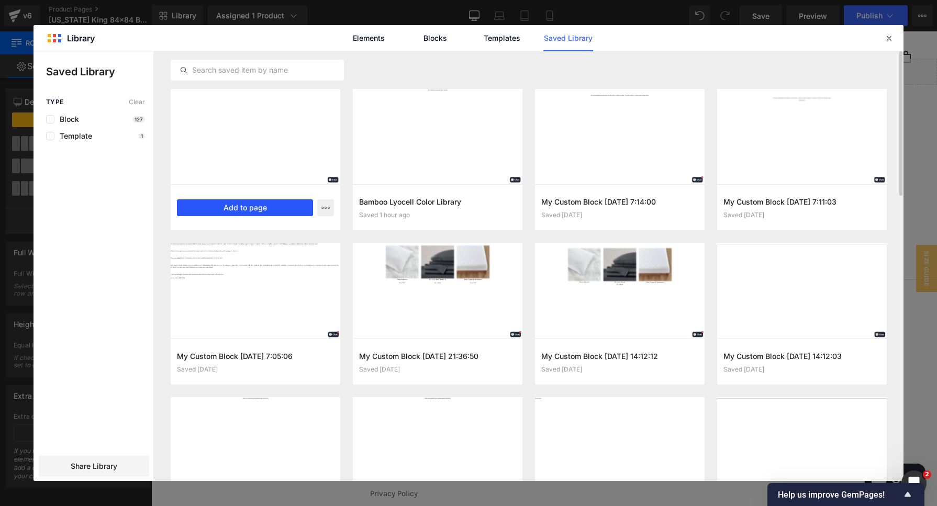
click at [235, 204] on button "Add to page" at bounding box center [245, 208] width 136 height 17
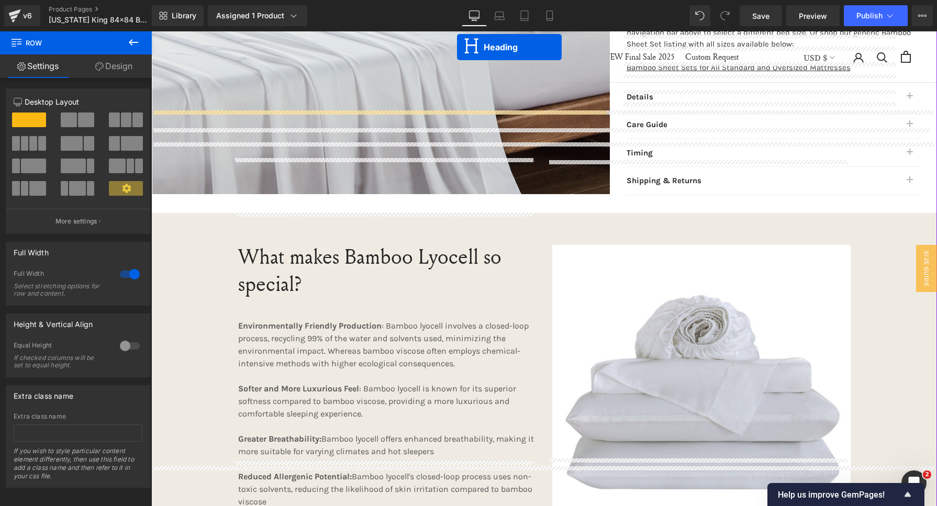
scroll to position [579, 0]
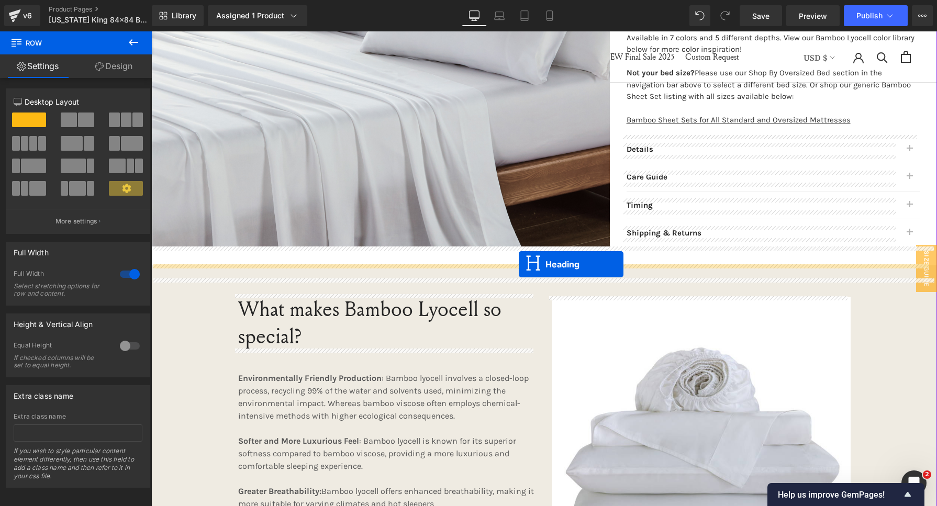
drag, startPoint x: 511, startPoint y: 194, endPoint x: 519, endPoint y: 264, distance: 70.6
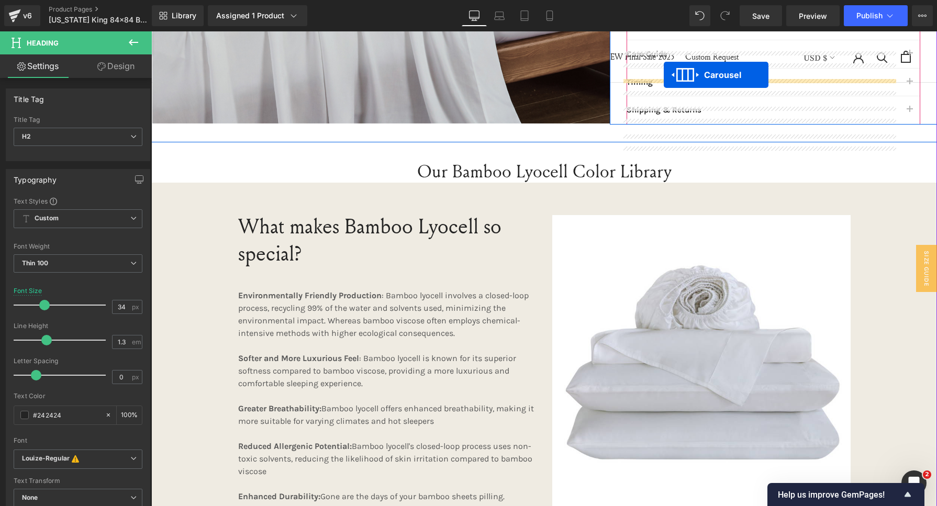
scroll to position [671, 0]
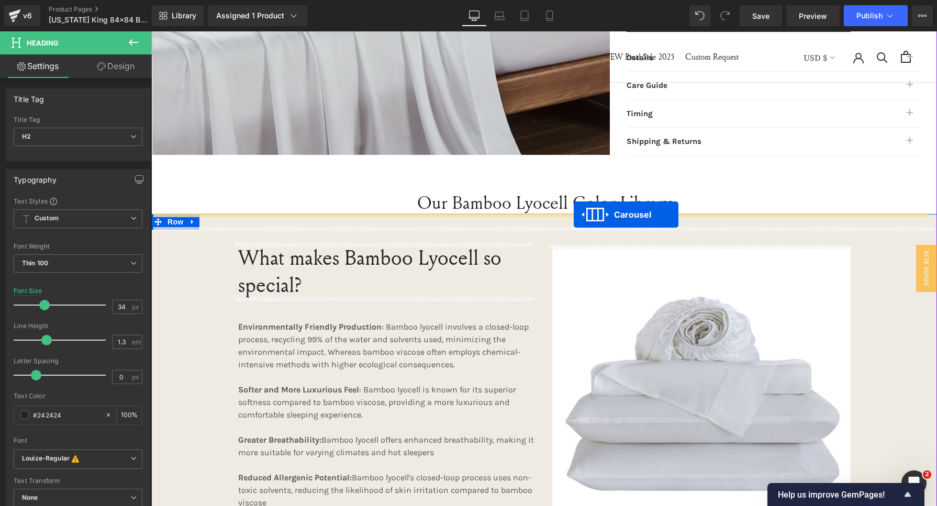
drag, startPoint x: 522, startPoint y: 152, endPoint x: 574, endPoint y: 215, distance: 81.4
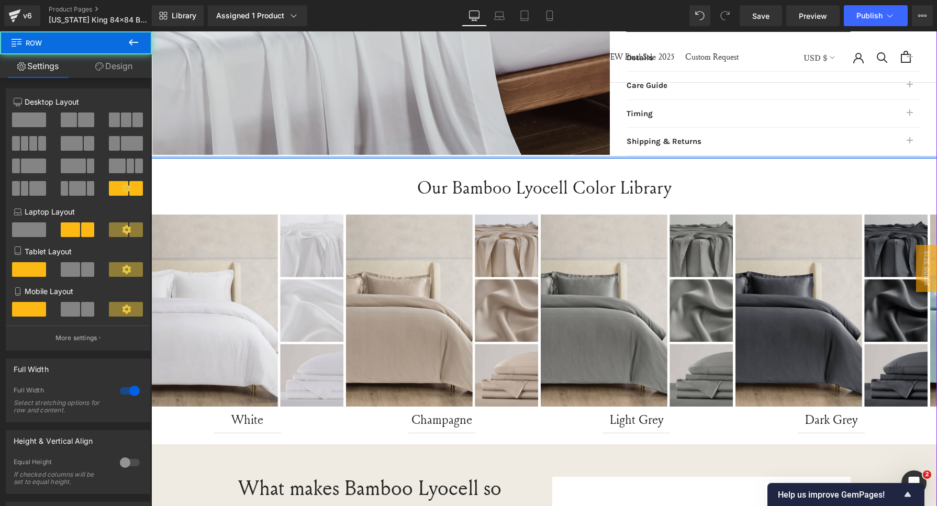
drag, startPoint x: 551, startPoint y: 167, endPoint x: 550, endPoint y: 152, distance: 14.2
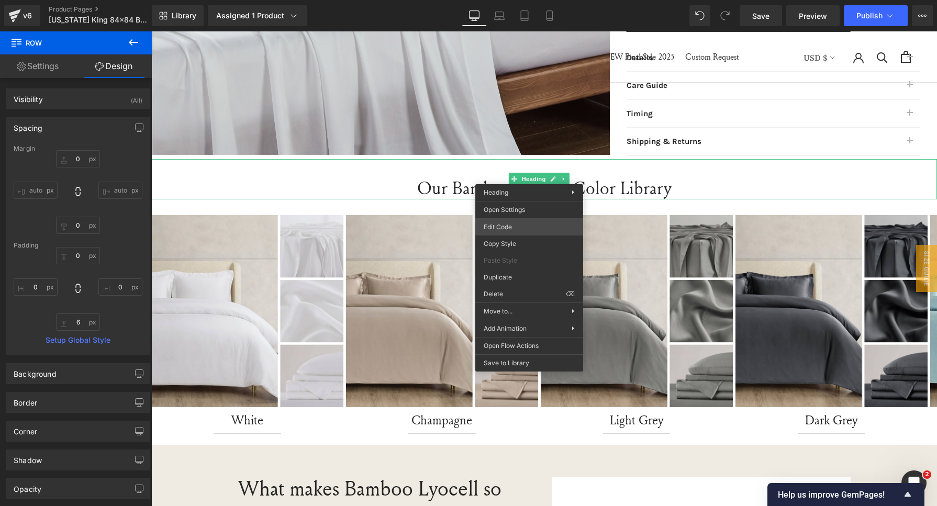
click at [508, 0] on div "Carousel You are previewing how the will restyle your page. You can not edit El…" at bounding box center [468, 0] width 937 height 0
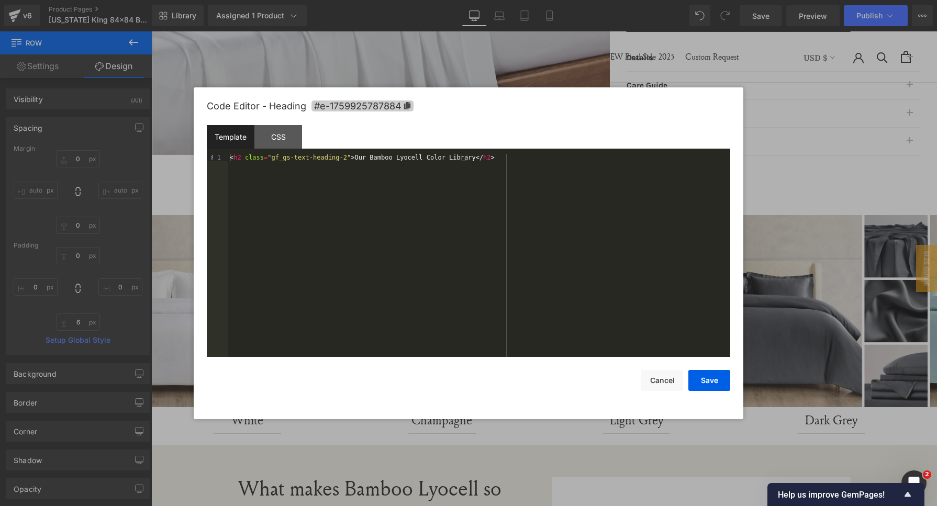
click at [406, 107] on icon at bounding box center [407, 105] width 6 height 7
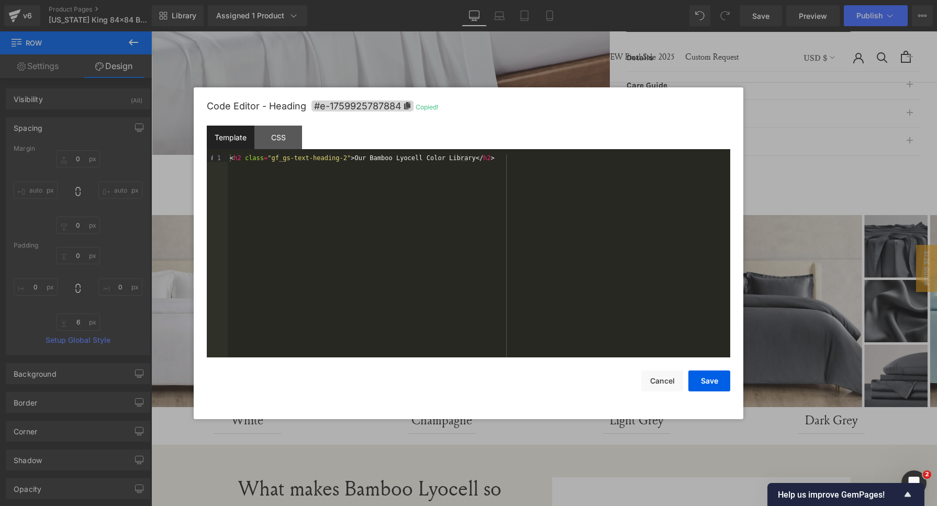
click at [790, 194] on div at bounding box center [468, 253] width 937 height 506
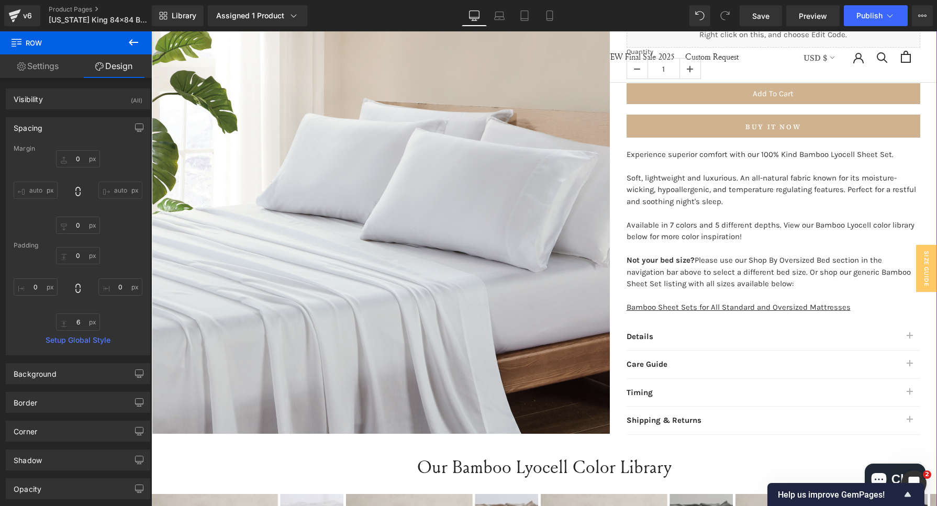
scroll to position [400, 0]
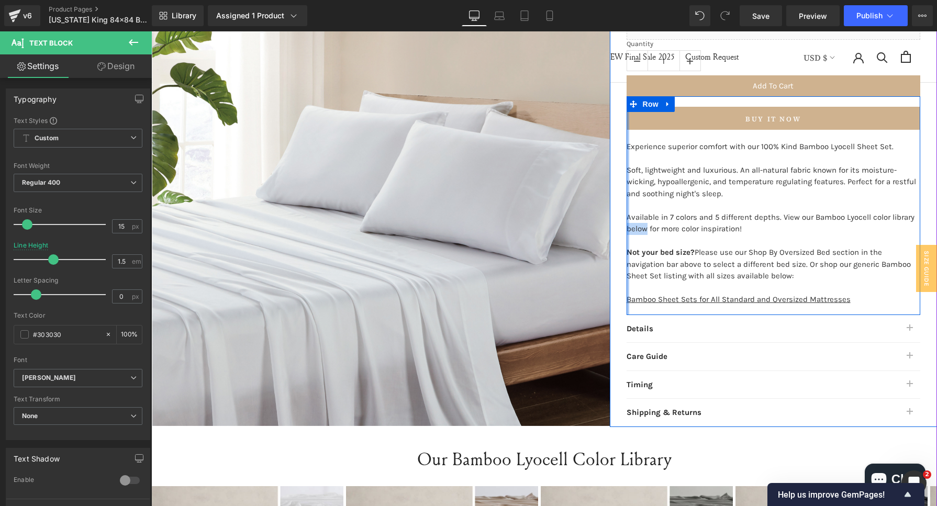
drag, startPoint x: 643, startPoint y: 230, endPoint x: 623, endPoint y: 229, distance: 20.5
click at [627, 229] on div "Buy it now (P) Dynamic Checkout Button Experience superior comfort with our 100…" at bounding box center [774, 205] width 294 height 219
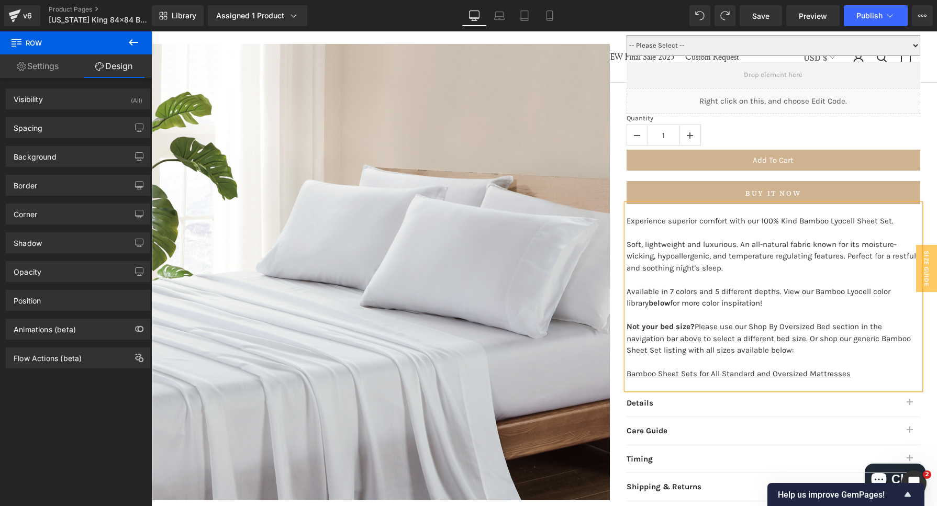
scroll to position [331, 0]
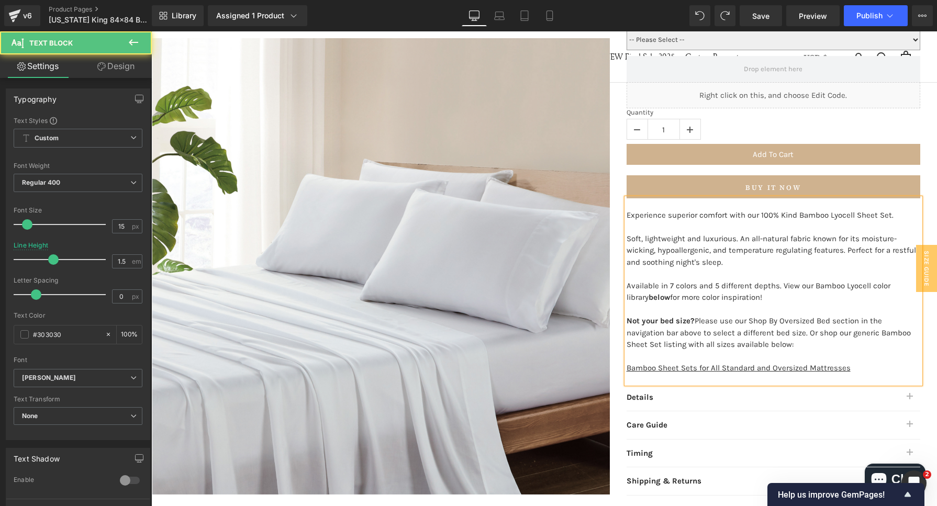
click at [649, 293] on strong "below" at bounding box center [659, 297] width 21 height 9
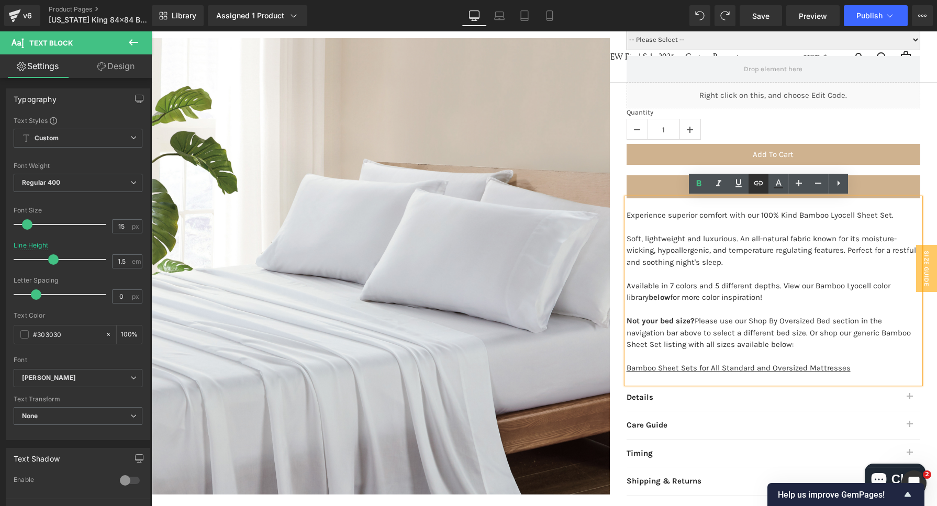
click at [757, 184] on icon at bounding box center [759, 183] width 13 height 13
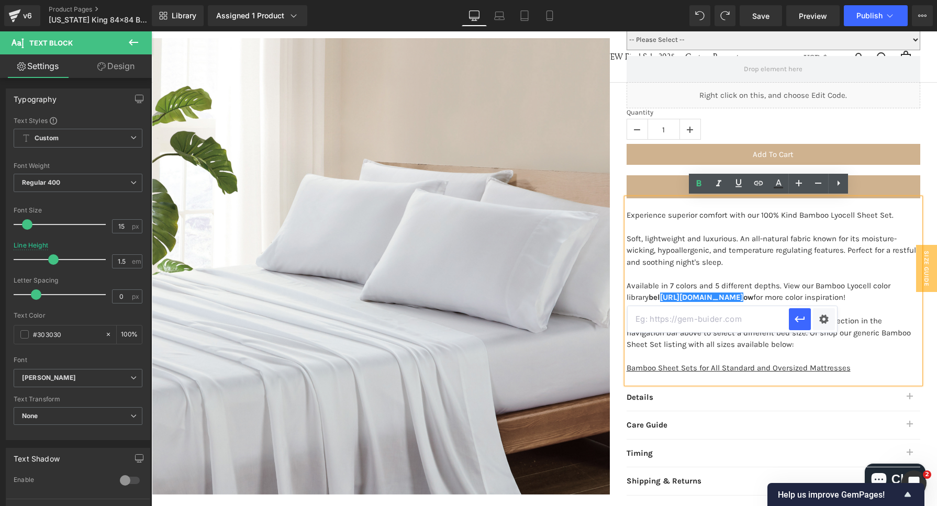
click at [689, 317] on input "text" at bounding box center [708, 319] width 161 height 26
paste input "#e-1759925787884"
type input "#e-1759925787884"
click at [803, 321] on icon "button" at bounding box center [800, 319] width 13 height 13
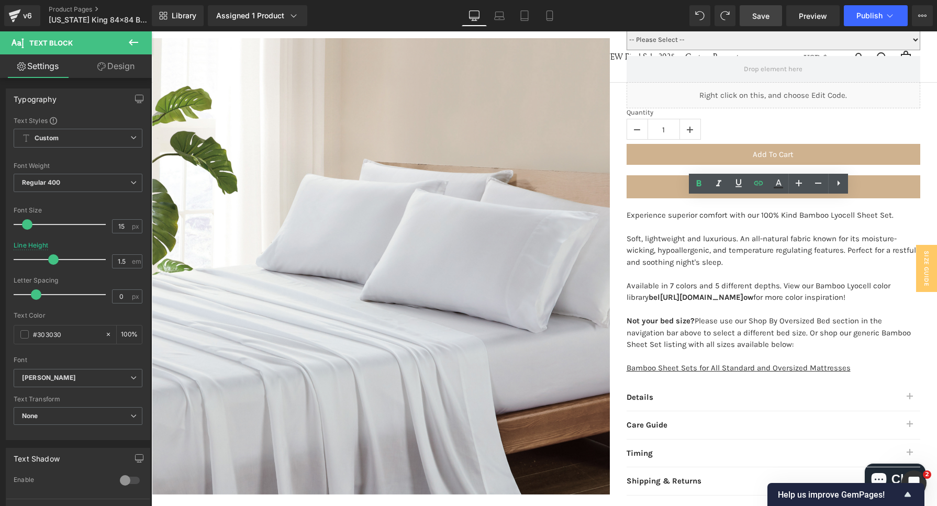
click at [759, 20] on span "Save" at bounding box center [761, 15] width 17 height 11
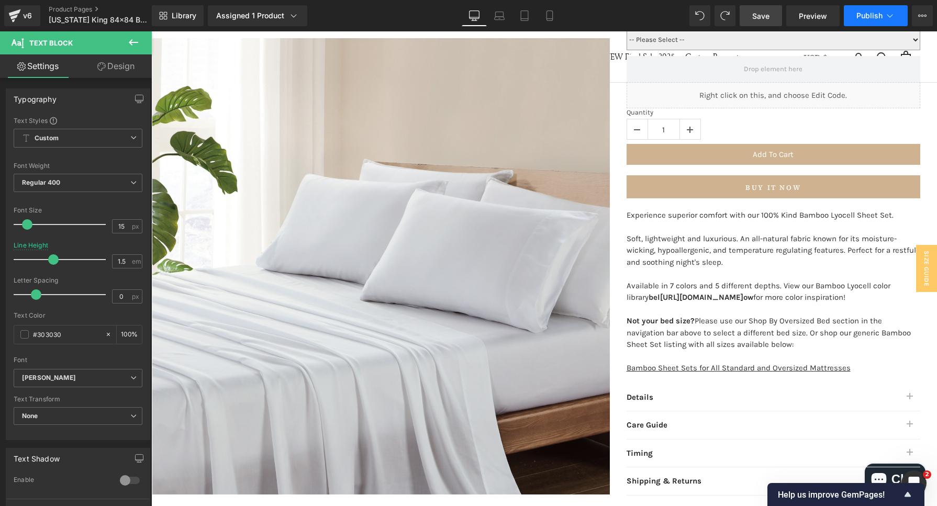
click at [891, 8] on button "Publish" at bounding box center [876, 15] width 64 height 21
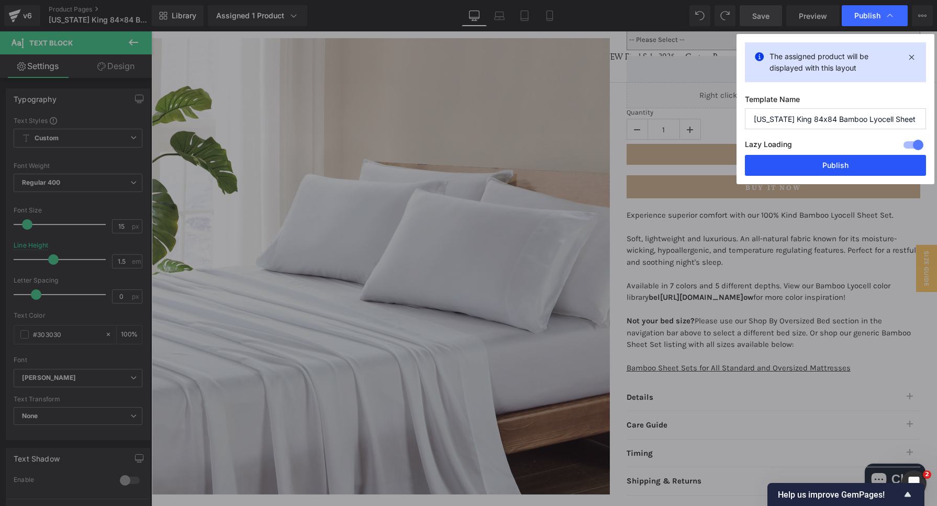
click at [792, 161] on button "Publish" at bounding box center [835, 165] width 181 height 21
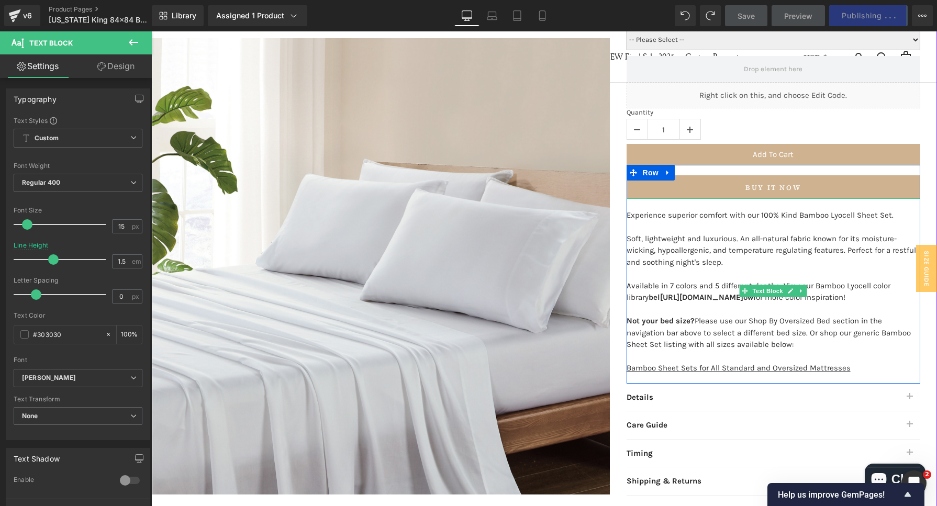
click at [684, 302] on p "Available in 7 colors and 5 different depths. View our Bamboo Lyocell color lib…" at bounding box center [774, 292] width 294 height 24
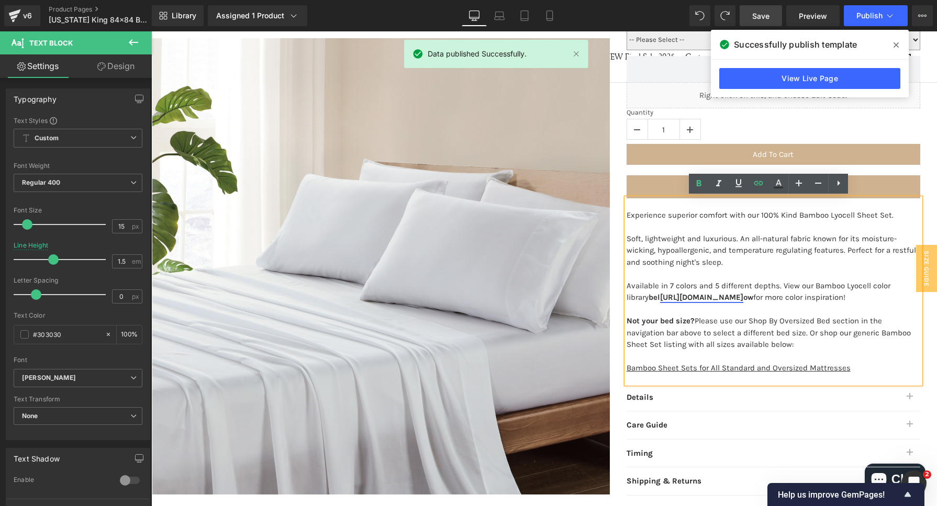
drag, startPoint x: 727, startPoint y: 299, endPoint x: 633, endPoint y: 299, distance: 94.3
click at [660, 299] on link "https://gem-3910432.net" at bounding box center [701, 297] width 83 height 9
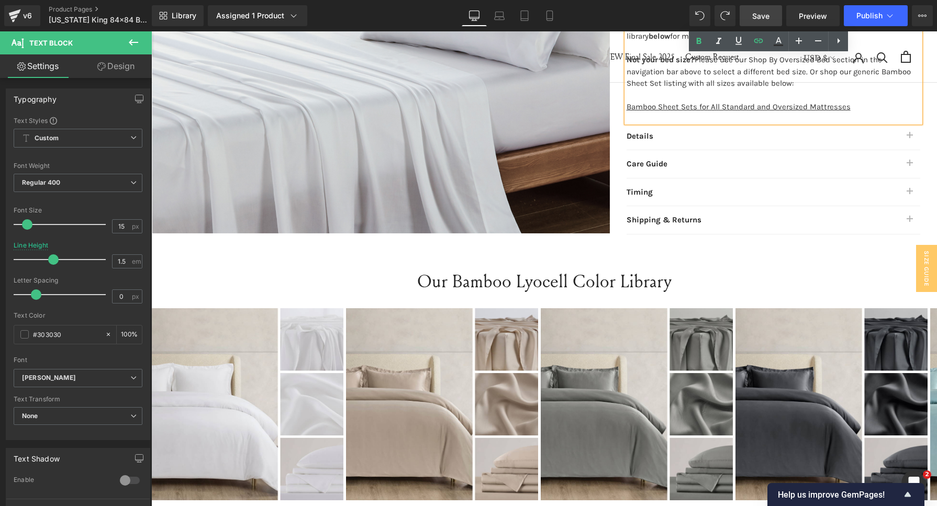
scroll to position [405, 0]
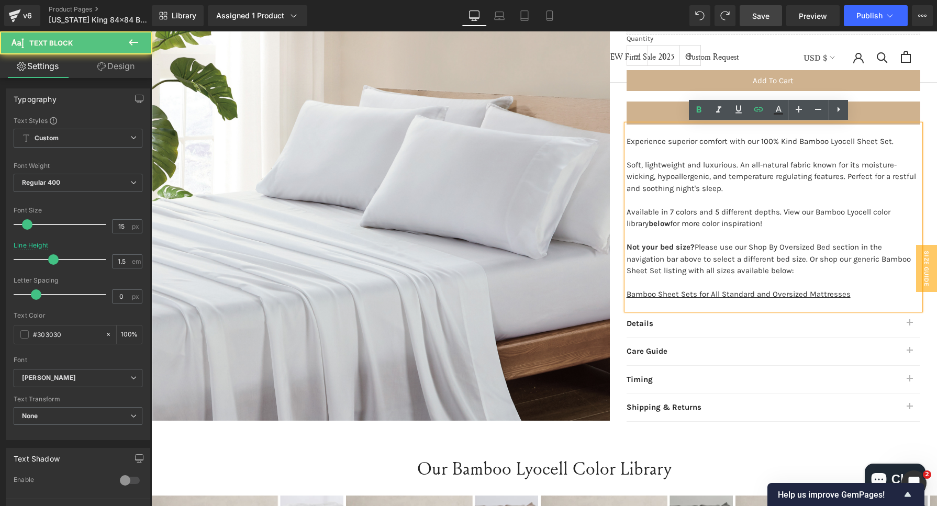
click at [649, 223] on strong "bel ow" at bounding box center [659, 223] width 21 height 9
click at [759, 107] on icon at bounding box center [759, 109] width 13 height 13
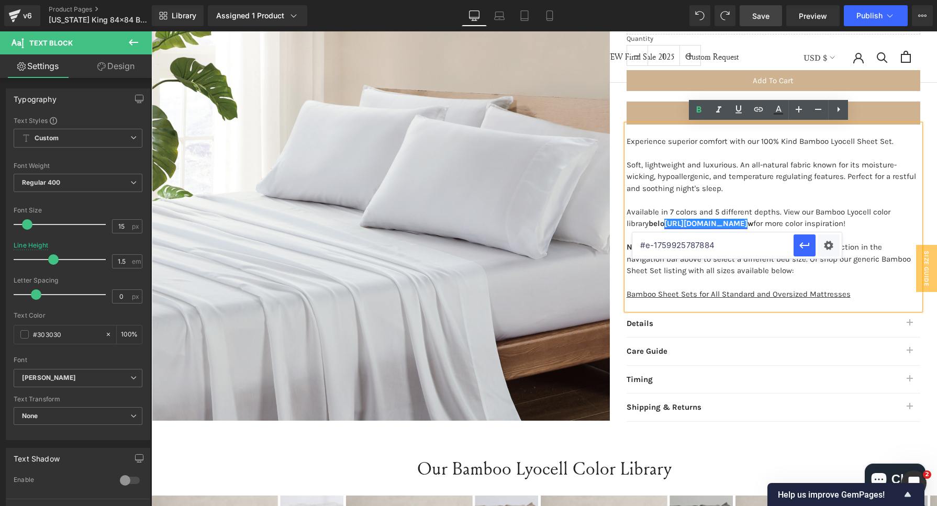
click at [708, 224] on link "https://gem-3910432.net" at bounding box center [706, 223] width 83 height 9
drag, startPoint x: 733, startPoint y: 223, endPoint x: 638, endPoint y: 225, distance: 94.8
click at [649, 225] on strong "bel o https://gem-3910432.net w" at bounding box center [701, 223] width 105 height 9
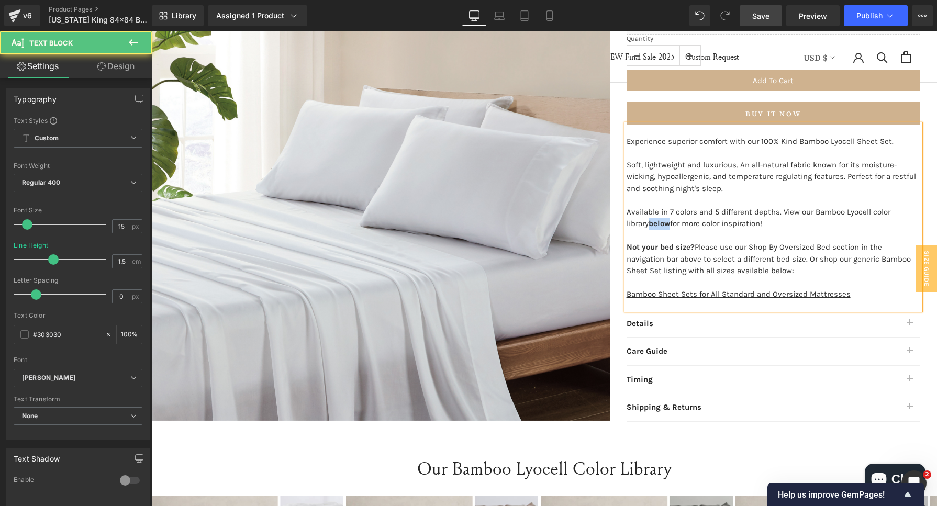
drag, startPoint x: 642, startPoint y: 224, endPoint x: 623, endPoint y: 224, distance: 18.9
click at [649, 224] on strong "below" at bounding box center [659, 223] width 21 height 9
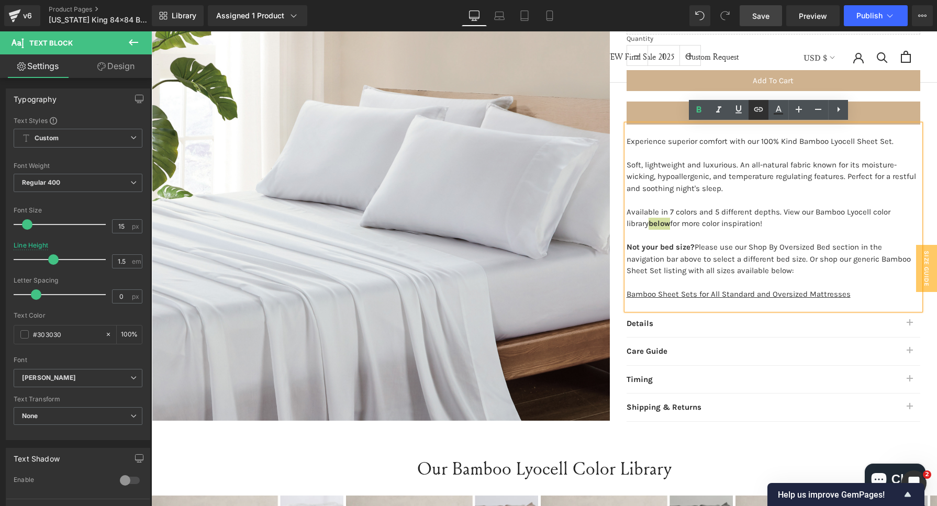
click at [755, 113] on icon at bounding box center [759, 109] width 13 height 13
click at [686, 244] on input "#e-1759925787884" at bounding box center [697, 246] width 161 height 26
paste input "#e-1759925787884"
type input "#e-1759925787884"
click at [789, 249] on icon "button" at bounding box center [789, 245] width 13 height 13
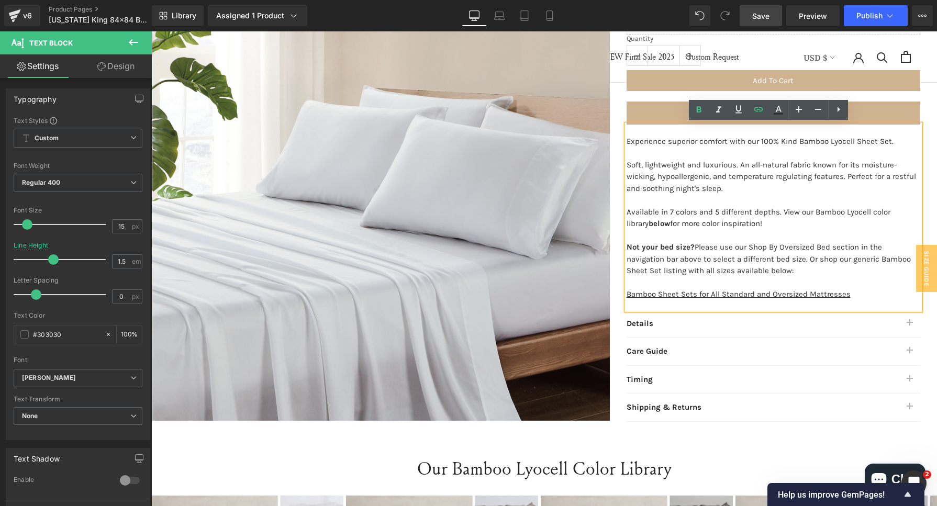
click at [770, 18] on span "Save" at bounding box center [761, 15] width 17 height 11
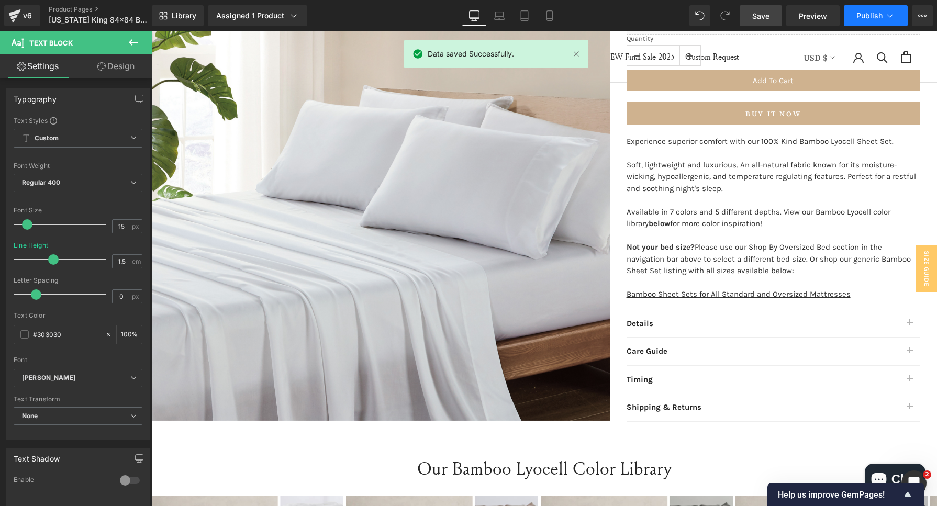
click at [874, 12] on span "Publish" at bounding box center [870, 16] width 26 height 8
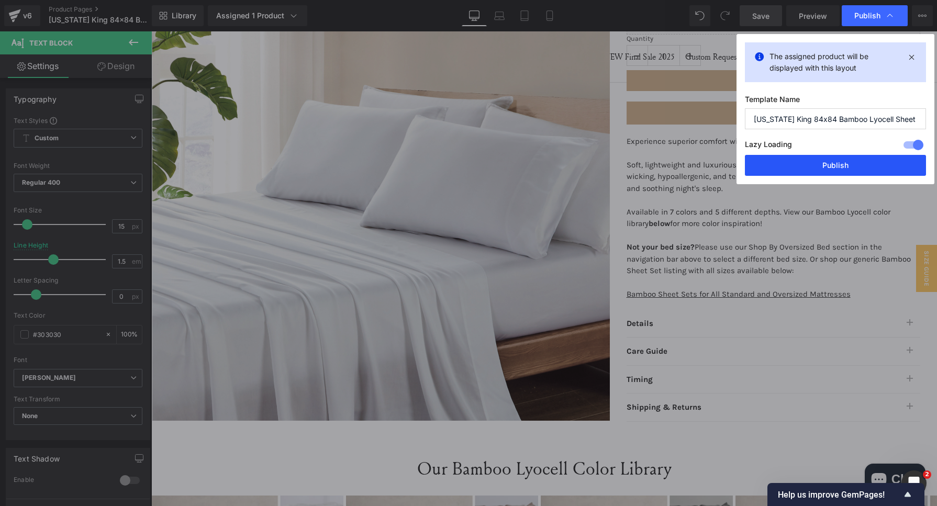
click at [809, 162] on button "Publish" at bounding box center [835, 165] width 181 height 21
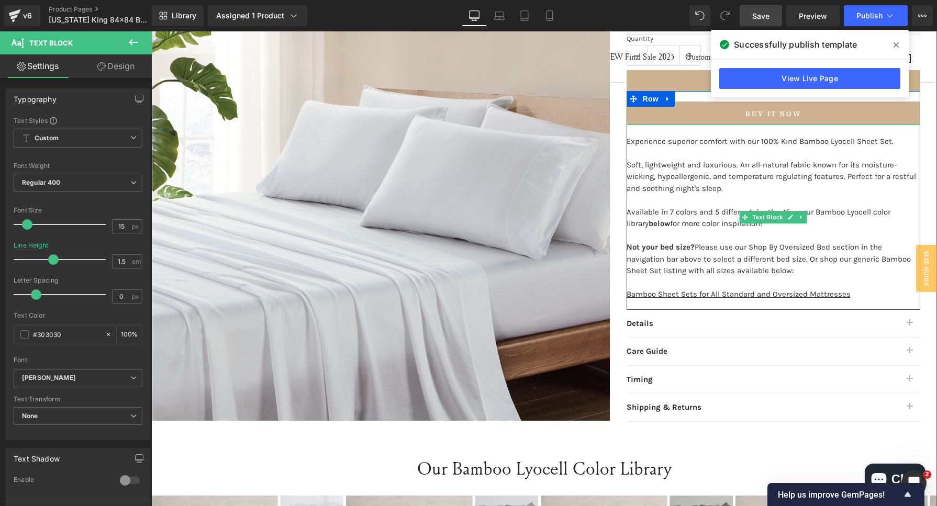
click at [740, 230] on p at bounding box center [774, 236] width 294 height 12
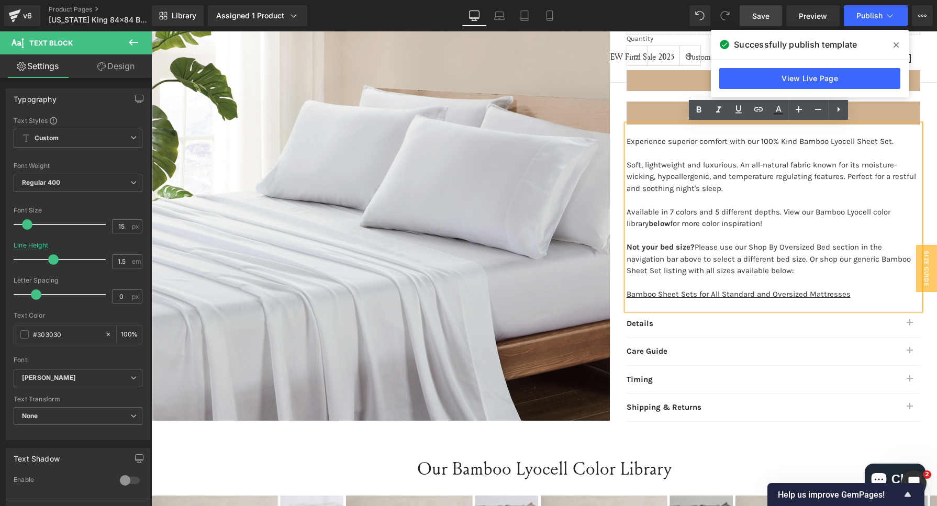
drag, startPoint x: 746, startPoint y: 223, endPoint x: 622, endPoint y: 208, distance: 124.4
click at [627, 208] on p "Available in 7 colors and 5 different depths. View our Bamboo Lyocell color lib…" at bounding box center [774, 218] width 294 height 24
copy p "Available in 7 colors and 5 different depths. View our Bamboo Lyocell color lib…"
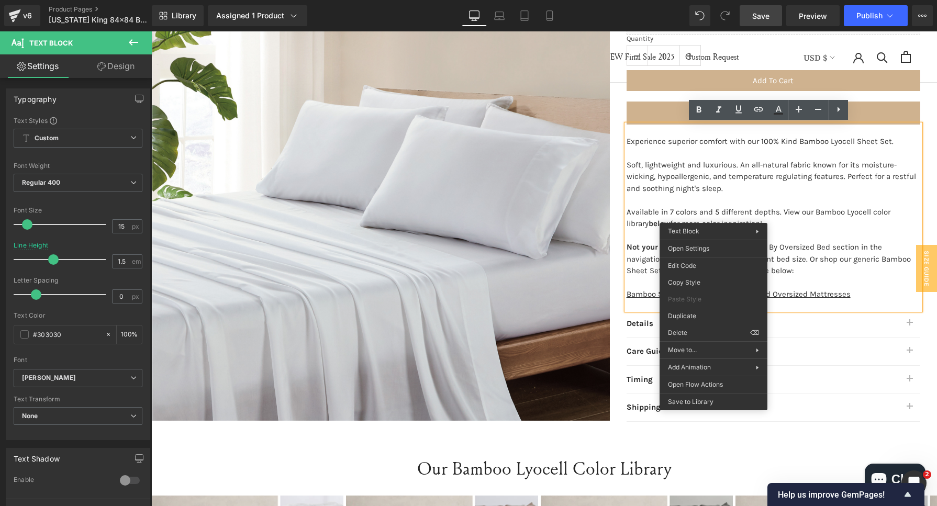
click at [644, 214] on span "Available in 7 colors and 5 different depths. View our Bamboo Lyocell color lib…" at bounding box center [759, 217] width 264 height 21
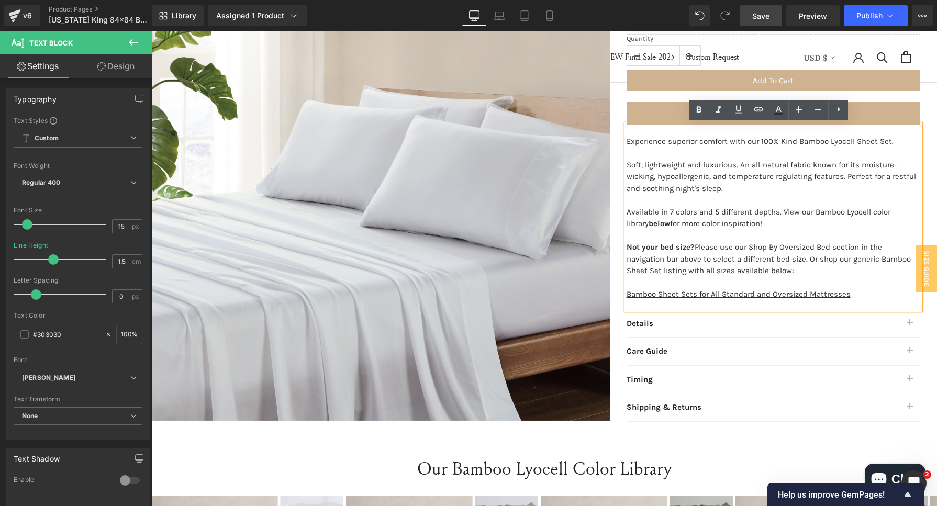
drag, startPoint x: 748, startPoint y: 224, endPoint x: 606, endPoint y: 206, distance: 142.5
click at [610, 206] on div "Wyoming King (84x84") Bamboo Sheets (P) Title The softest sheets ever Made for …" at bounding box center [773, 73] width 327 height 697
copy p "Available in 7 colors and 5 different depths. View our Bamboo Lyocell color lib…"
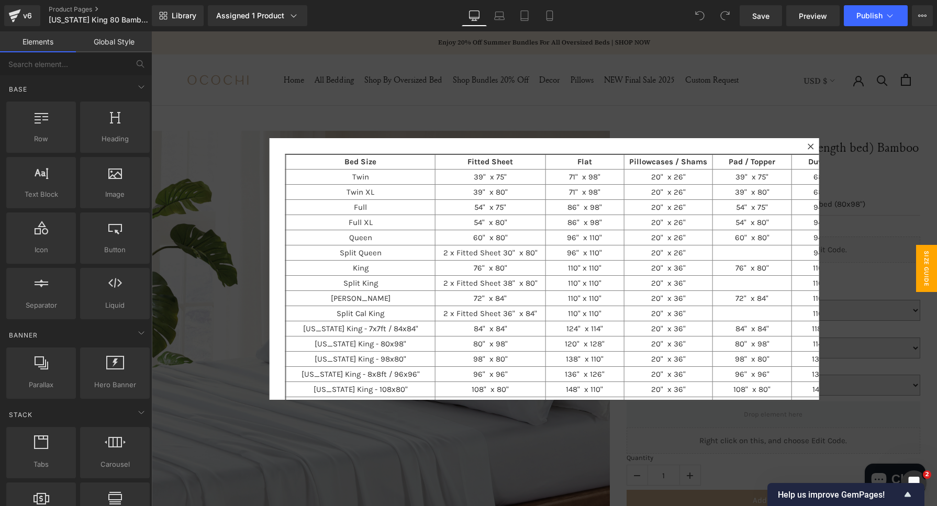
click at [808, 145] on icon at bounding box center [811, 146] width 6 height 6
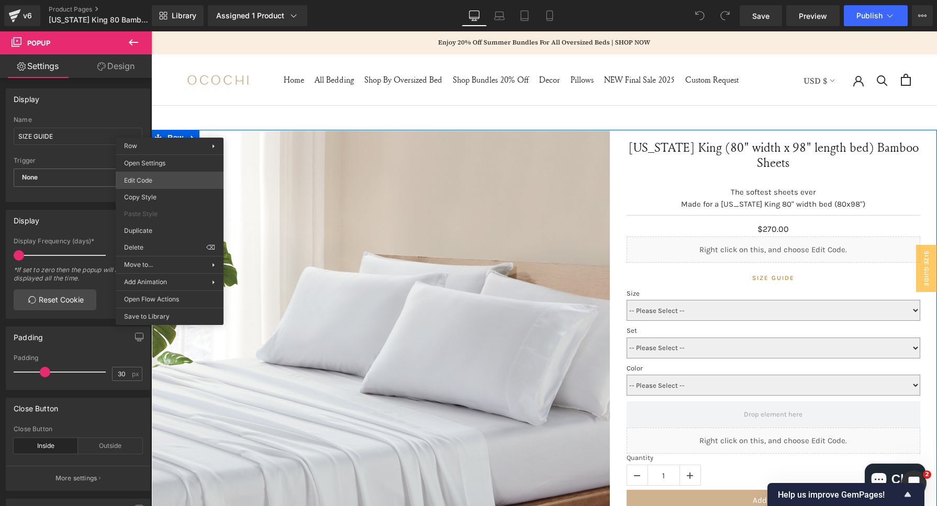
click at [169, 183] on body "You are previewing how the will restyle your page. You can not edit Elements in…" at bounding box center [468, 253] width 937 height 506
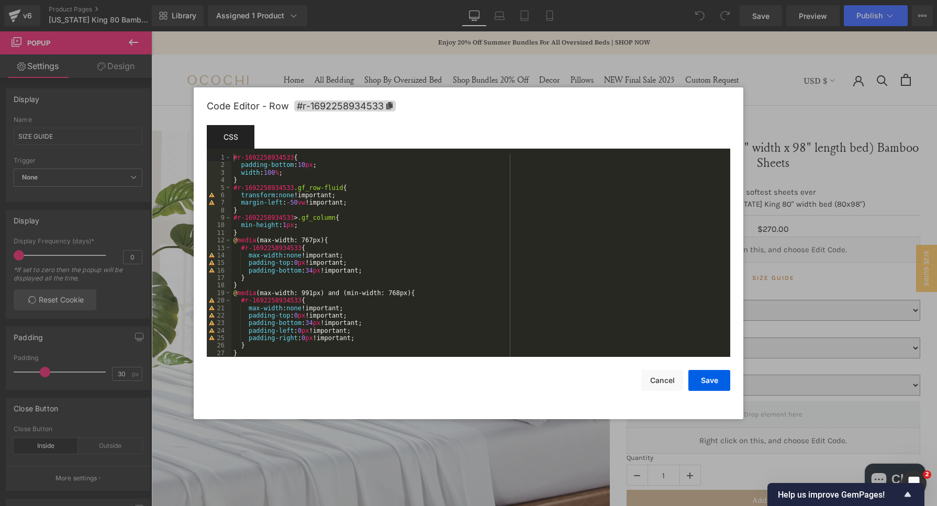
click at [235, 159] on div "#r-1692258934533 { padding-bottom : 10 px ; width : 100 % ; } #r-1692258934533 …" at bounding box center [478, 263] width 495 height 218
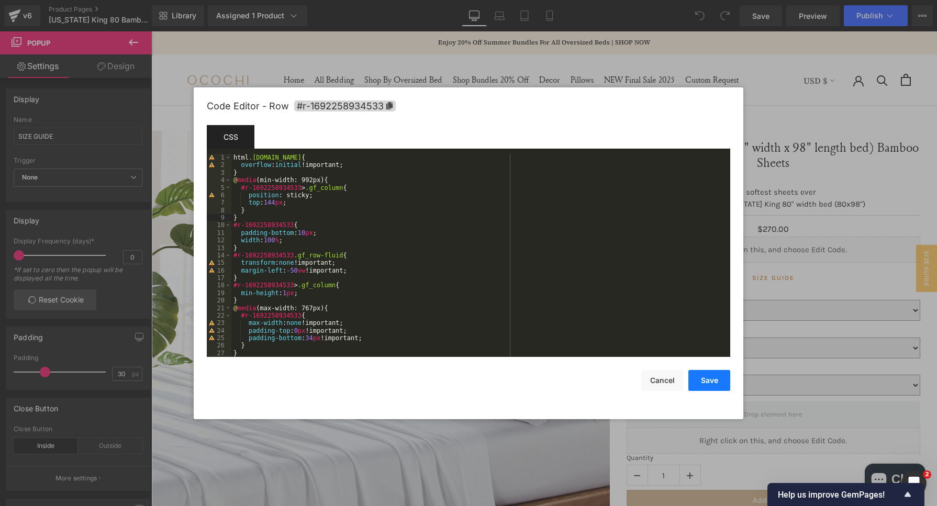
click at [709, 380] on button "Save" at bounding box center [710, 380] width 42 height 21
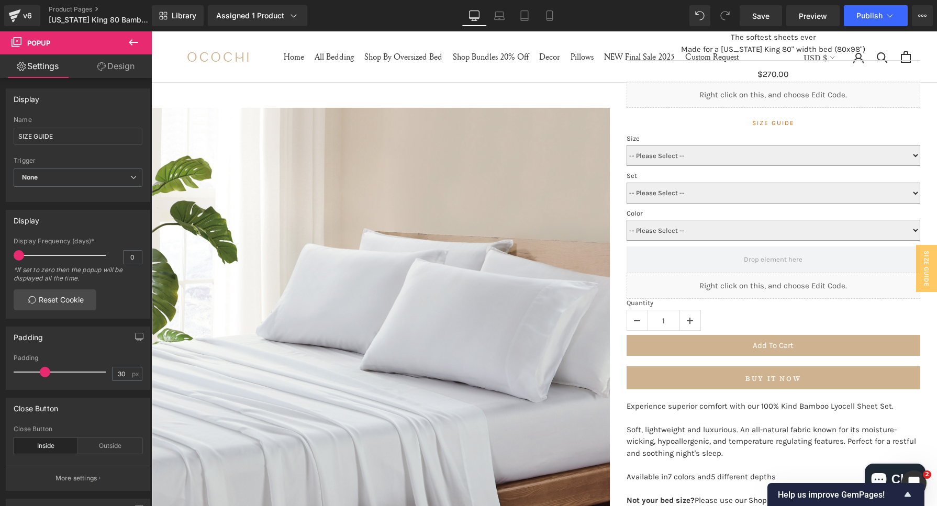
scroll to position [237, 0]
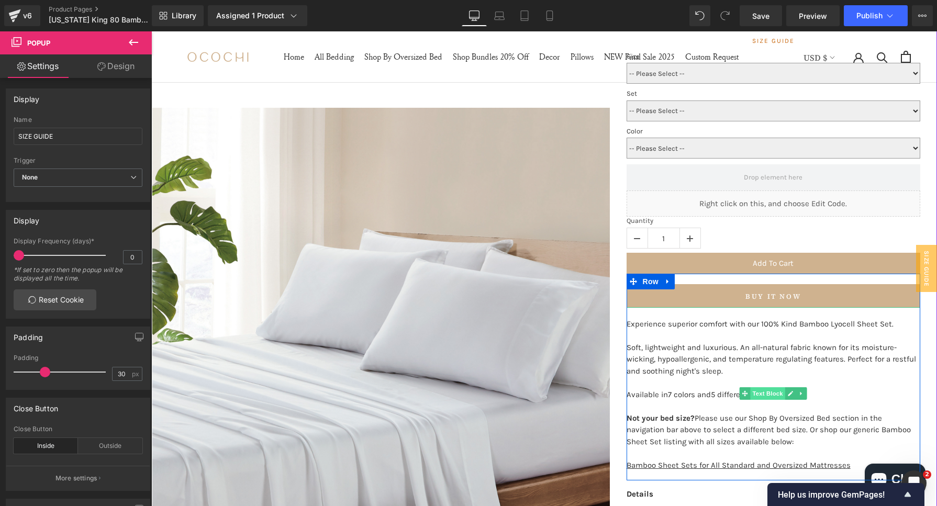
click at [751, 388] on span "Text Block" at bounding box center [768, 394] width 35 height 13
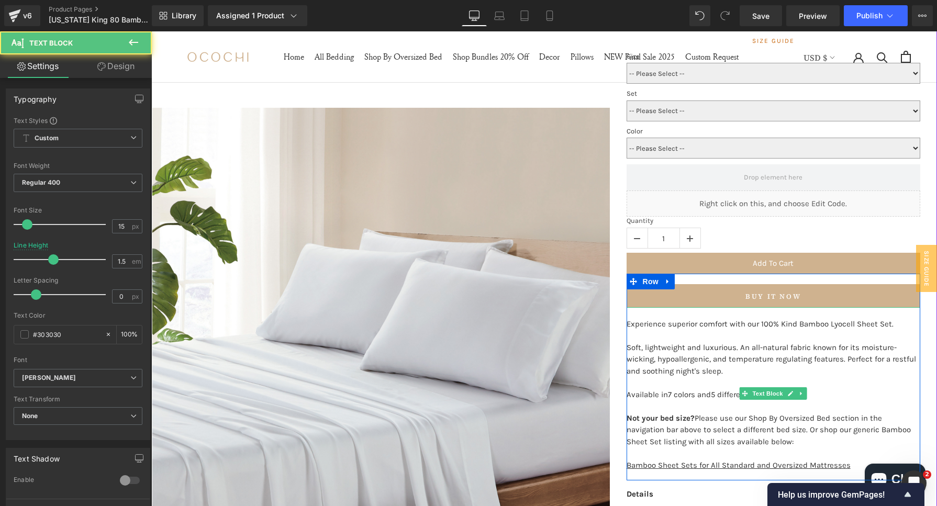
click at [710, 377] on p at bounding box center [774, 383] width 294 height 12
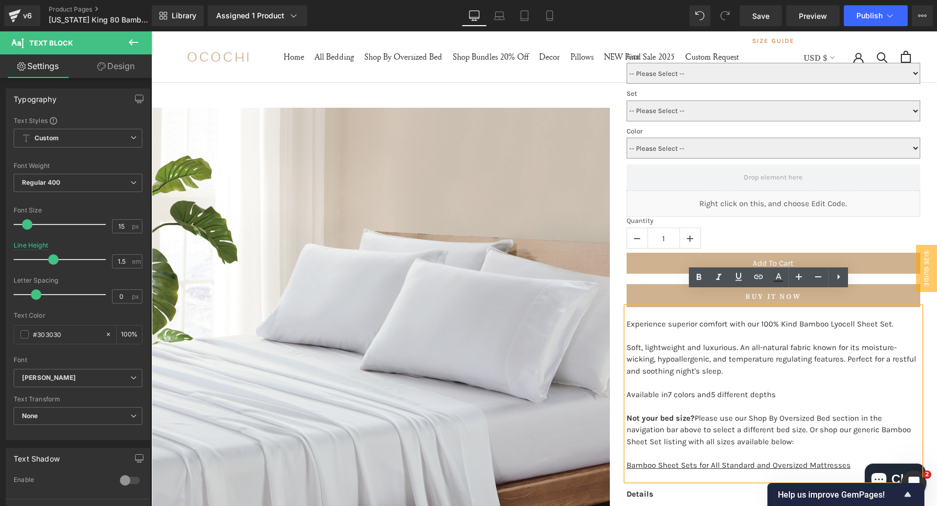
drag, startPoint x: 781, startPoint y: 380, endPoint x: 622, endPoint y: 375, distance: 159.3
click at [627, 389] on p "Available in 7 colors and 5 different depths" at bounding box center [774, 395] width 294 height 12
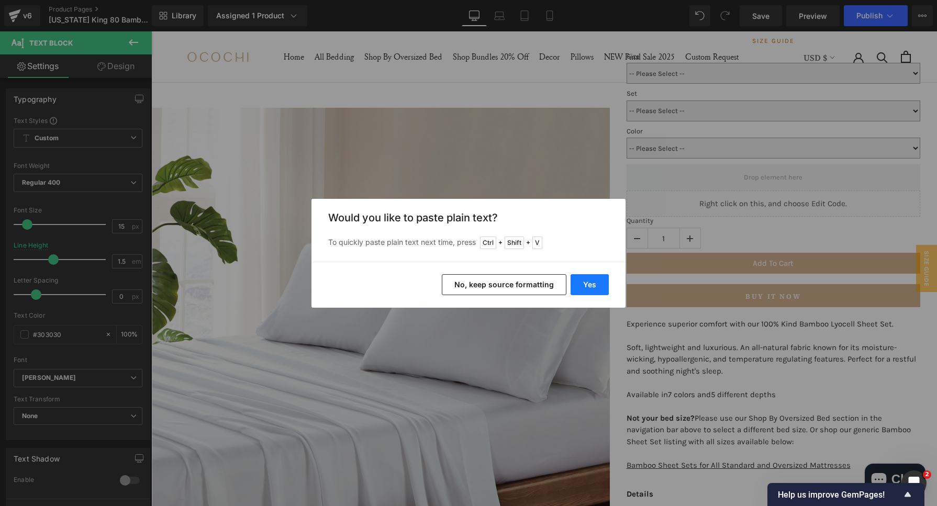
click at [583, 290] on button "Yes" at bounding box center [590, 284] width 38 height 21
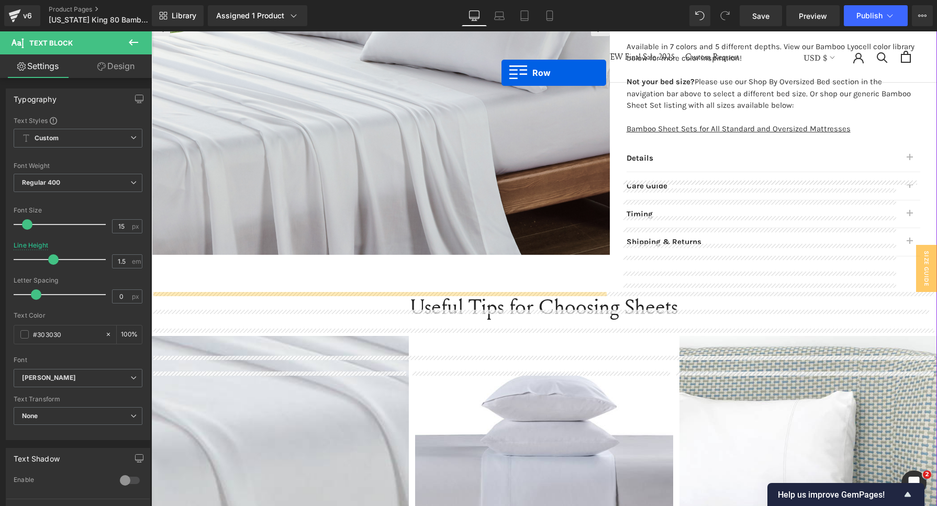
scroll to position [523, 0]
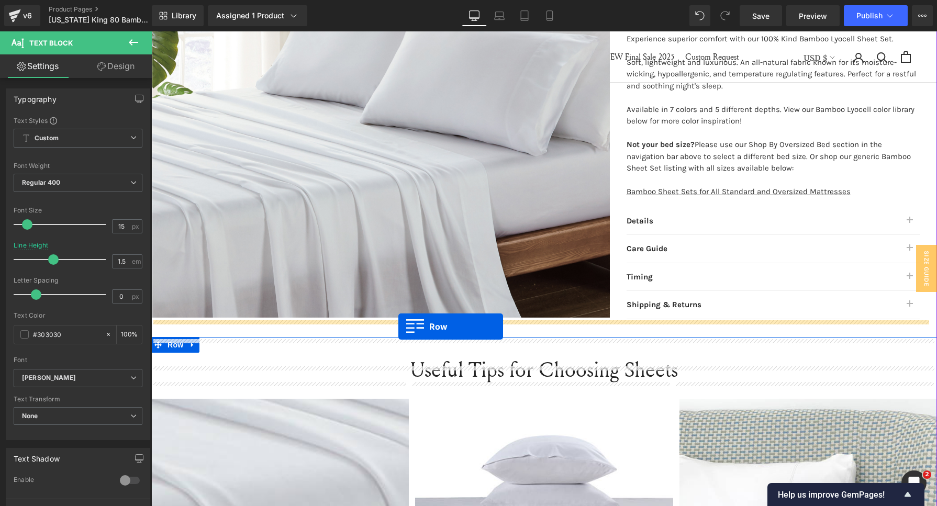
drag, startPoint x: 170, startPoint y: 268, endPoint x: 399, endPoint y: 327, distance: 236.4
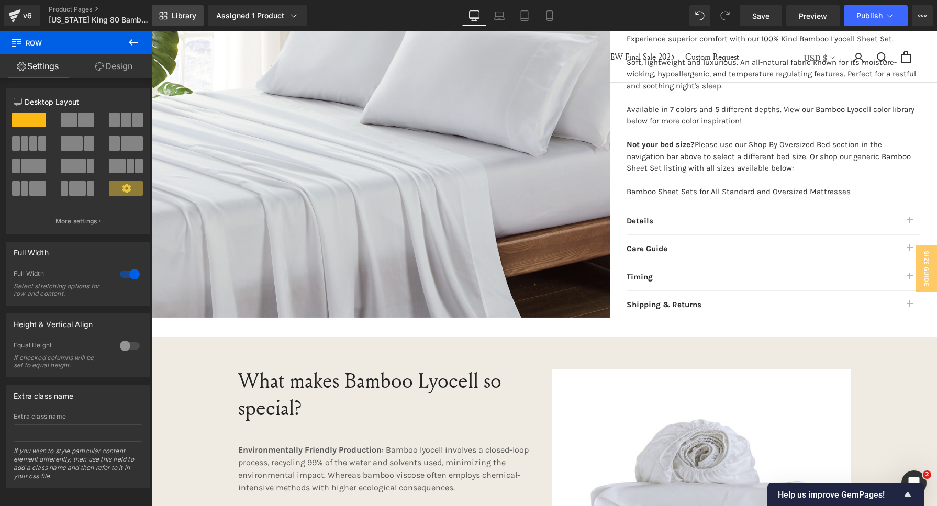
click at [173, 17] on span "Library" at bounding box center [184, 15] width 25 height 9
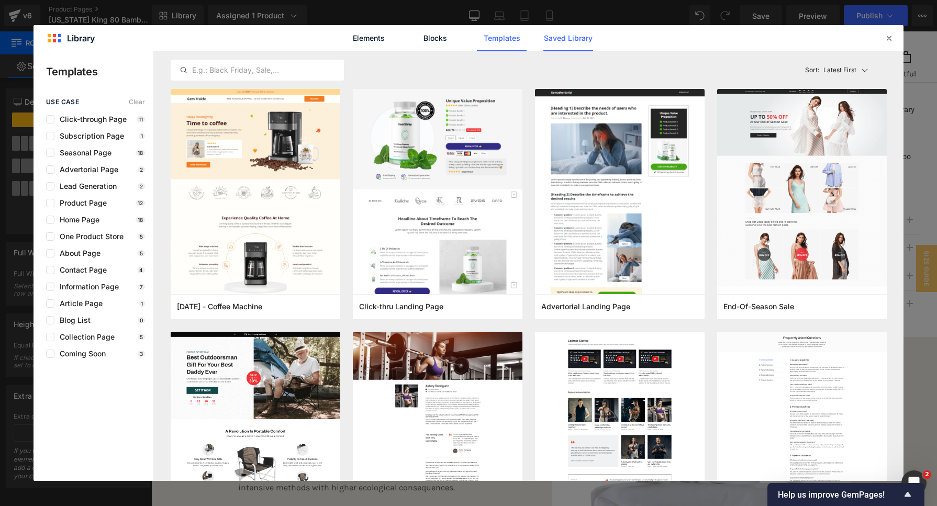
click at [545, 31] on link "Saved Library" at bounding box center [569, 38] width 50 height 26
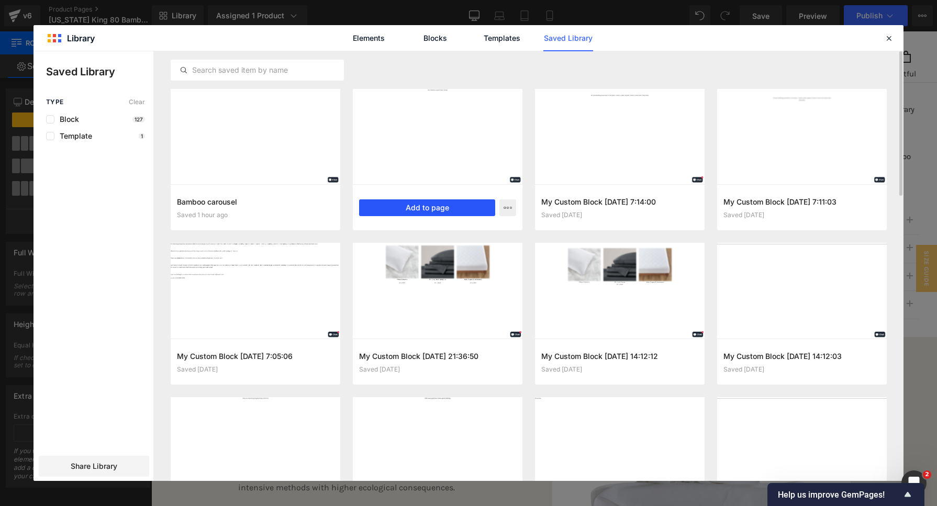
click at [435, 210] on button "Add to page" at bounding box center [427, 208] width 136 height 17
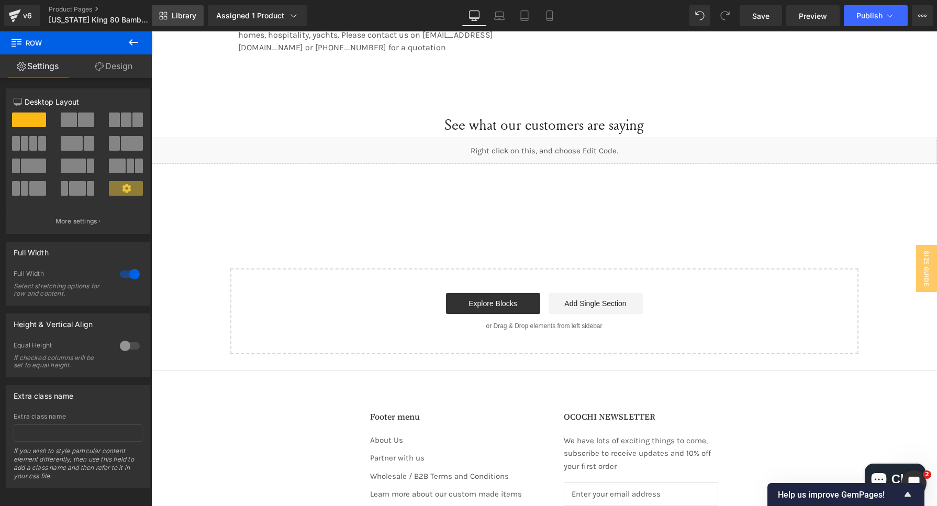
scroll to position [2057, 0]
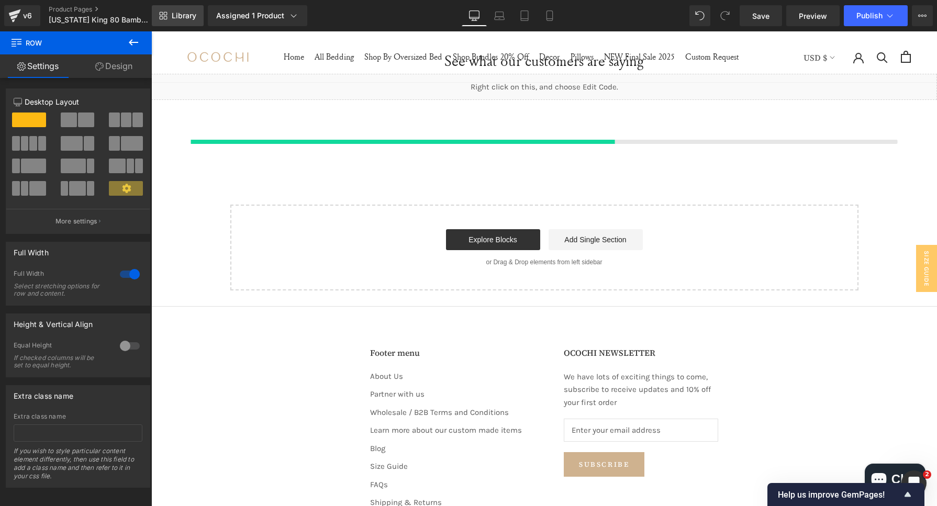
click at [202, 19] on link "Library" at bounding box center [178, 15] width 52 height 21
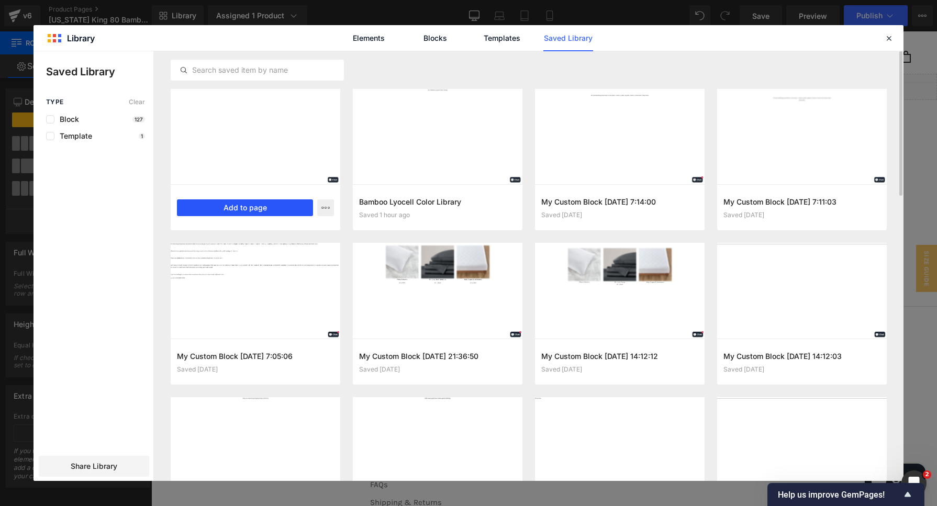
click at [242, 207] on button "Add to page" at bounding box center [245, 208] width 136 height 17
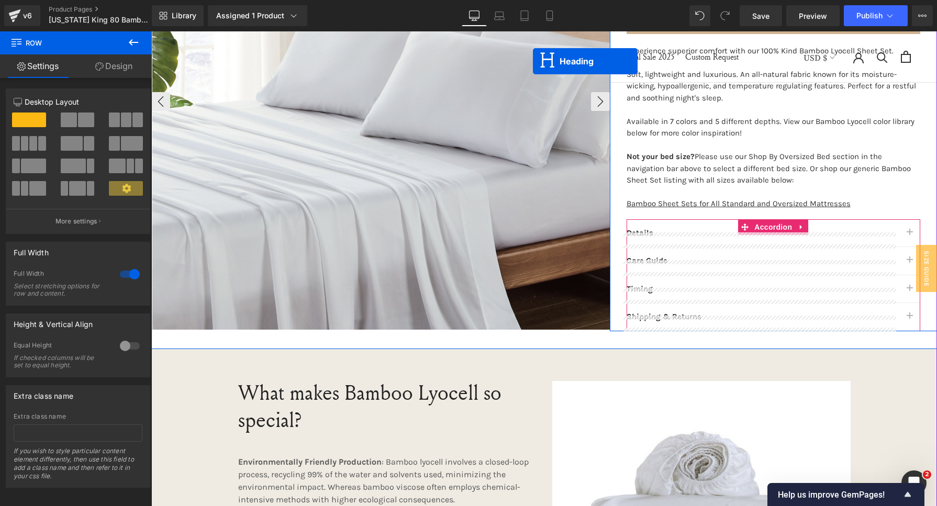
scroll to position [437, 0]
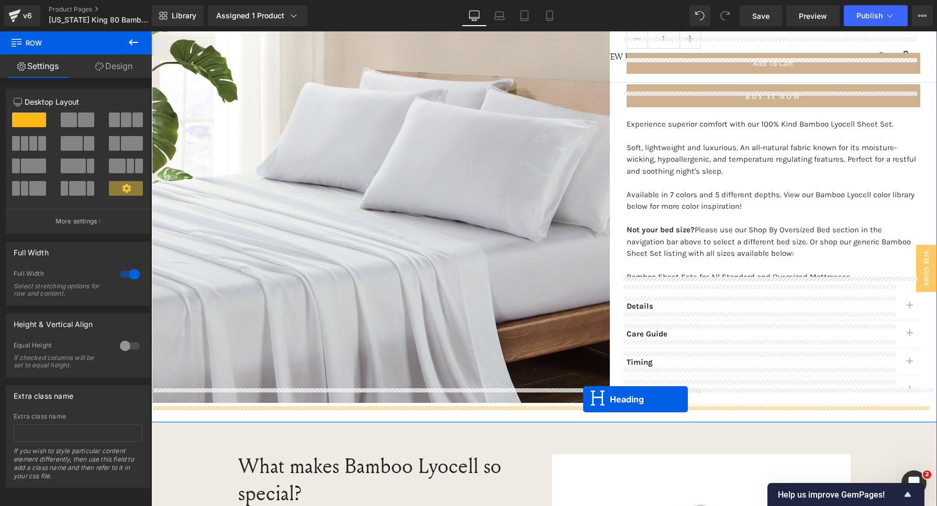
drag, startPoint x: 526, startPoint y: 195, endPoint x: 583, endPoint y: 400, distance: 212.2
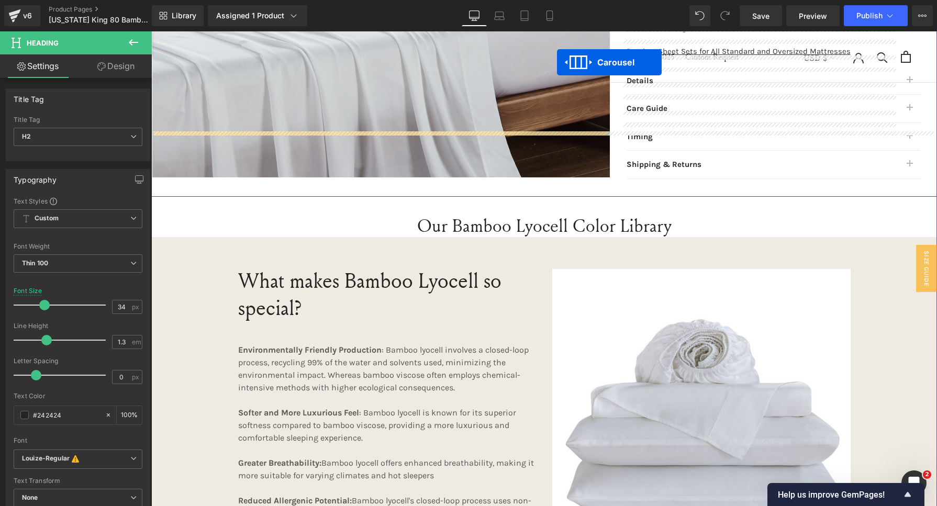
scroll to position [642, 0]
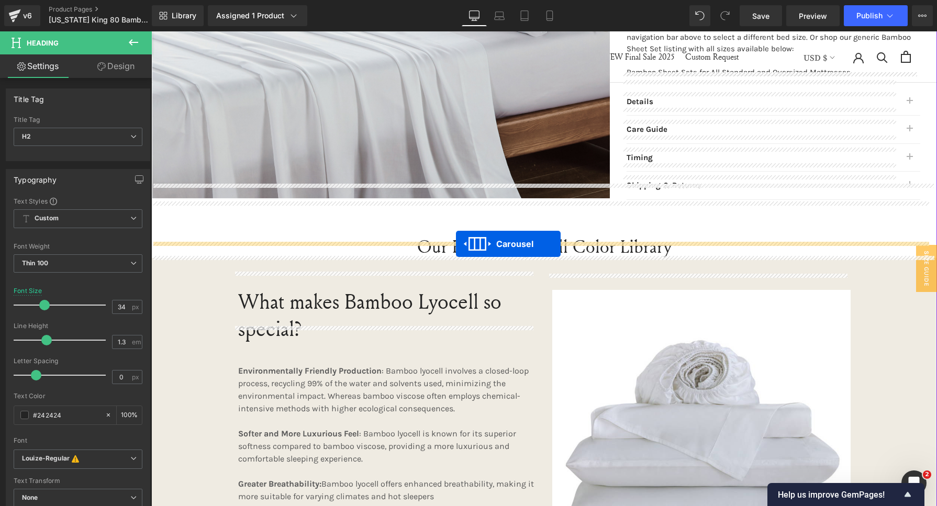
drag, startPoint x: 520, startPoint y: 175, endPoint x: 456, endPoint y: 244, distance: 93.4
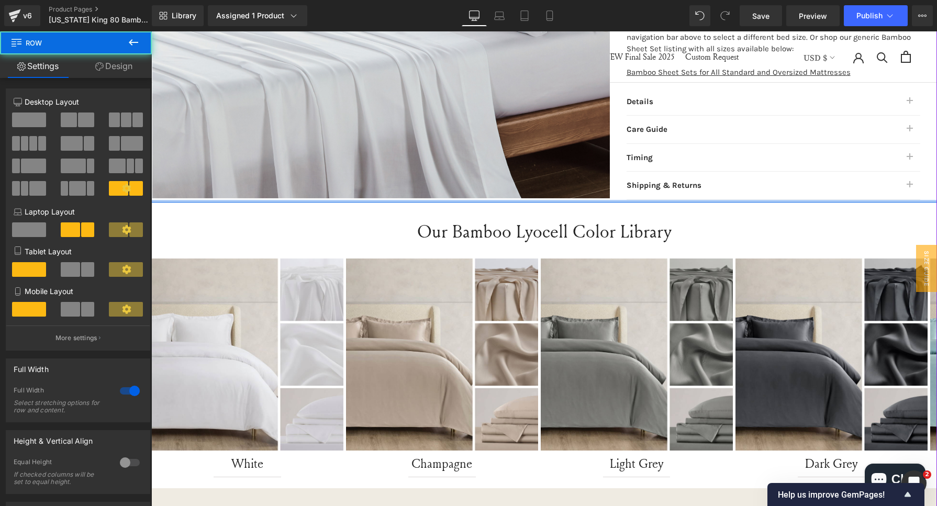
drag, startPoint x: 557, startPoint y: 199, endPoint x: 557, endPoint y: 184, distance: 15.2
click at [557, 200] on div at bounding box center [544, 201] width 786 height 3
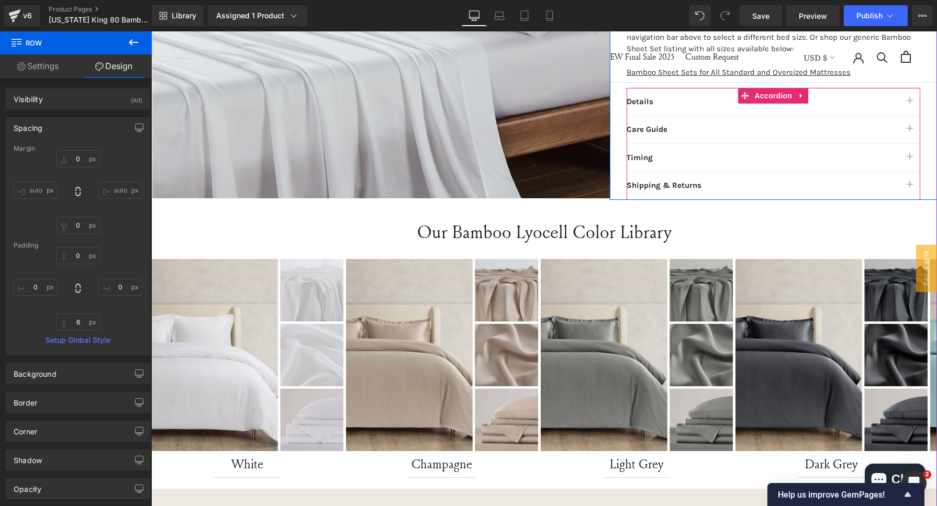
scroll to position [595, 0]
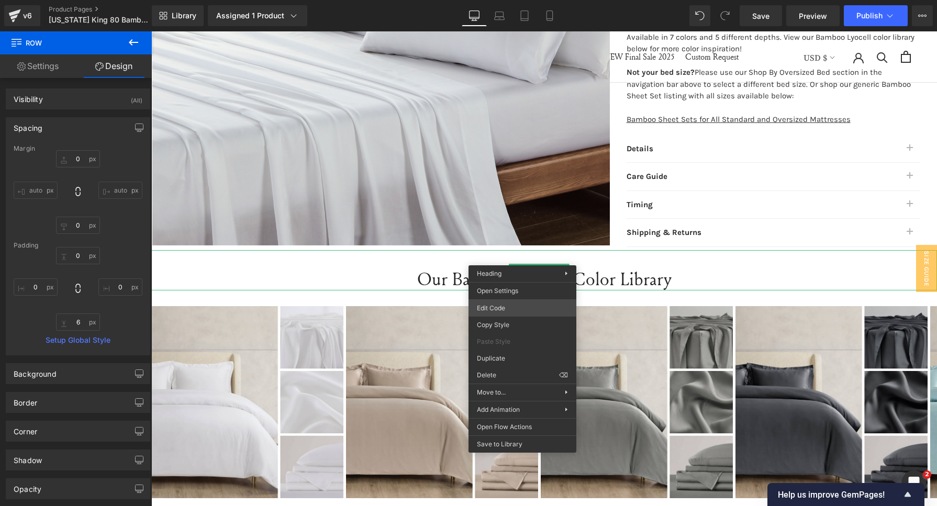
click at [503, 0] on div "Carousel You are previewing how the will restyle your page. You can not edit El…" at bounding box center [468, 0] width 937 height 0
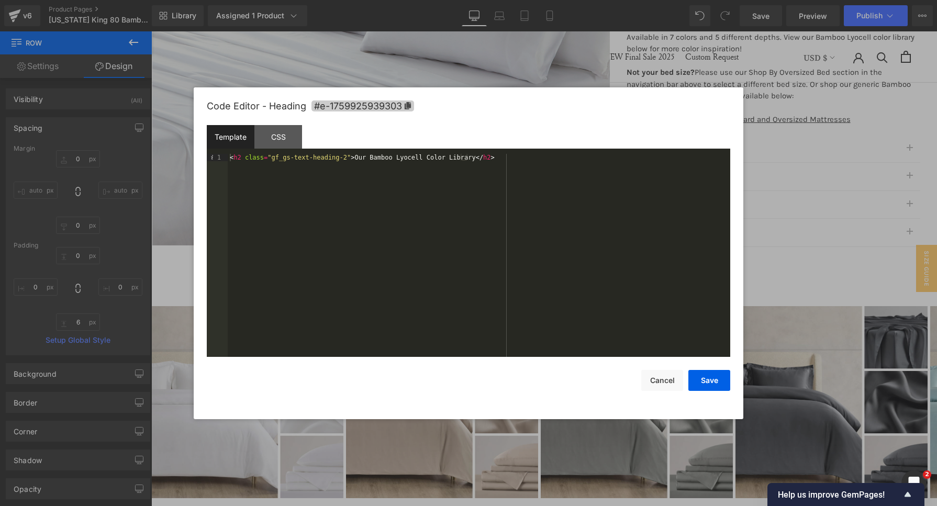
click at [411, 105] on icon at bounding box center [408, 105] width 6 height 7
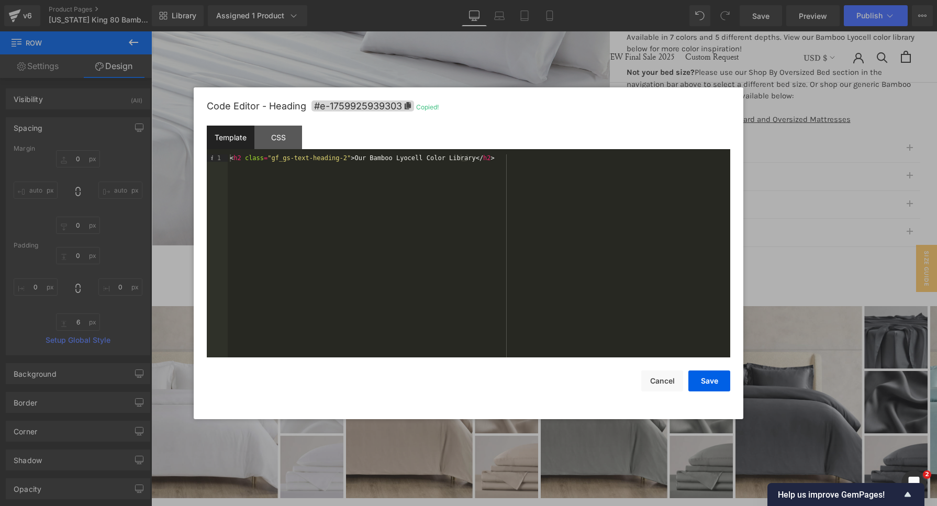
click at [811, 184] on div at bounding box center [468, 253] width 937 height 506
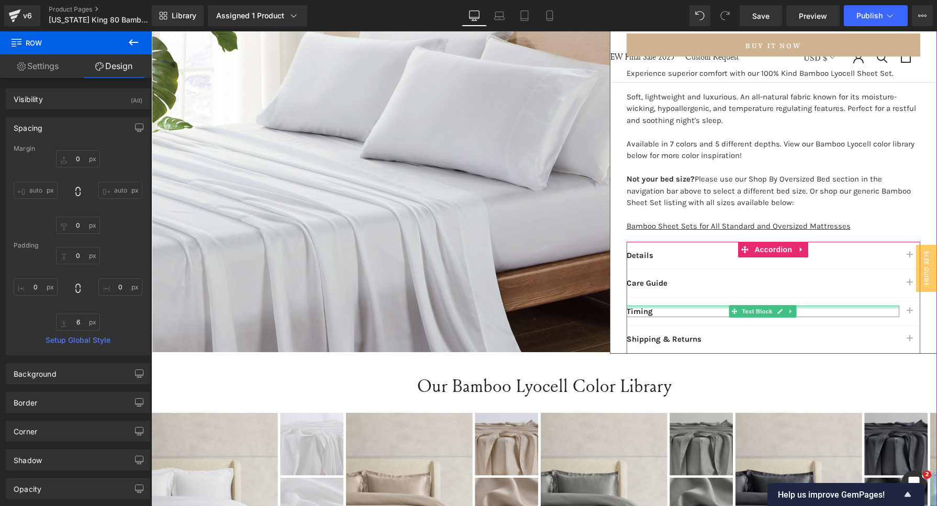
scroll to position [485, 0]
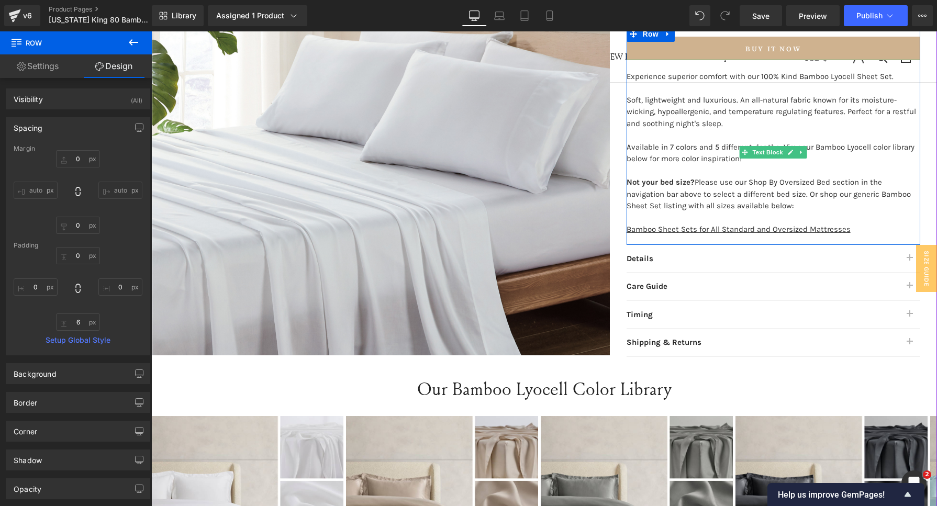
click at [756, 97] on p "Soft, lightweight and luxurious. An all-natural fabric known for its moisture-w…" at bounding box center [774, 112] width 294 height 36
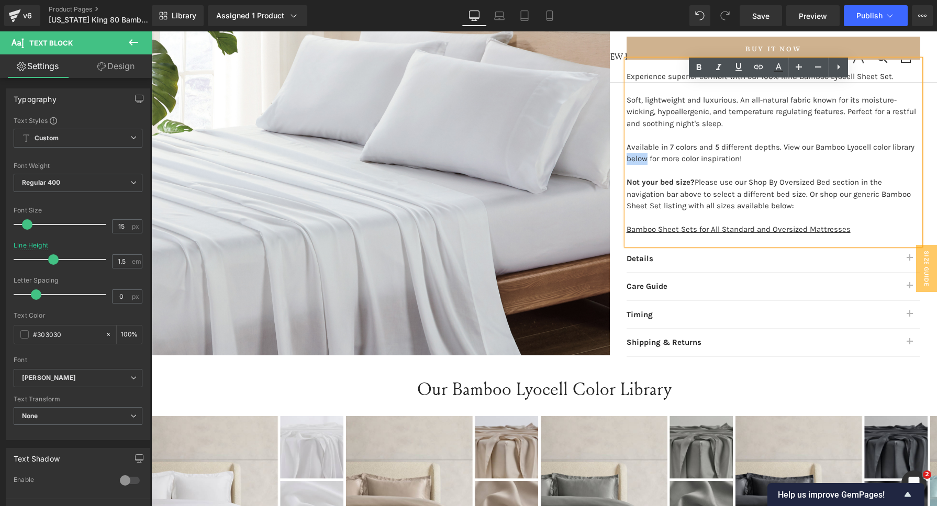
drag, startPoint x: 642, startPoint y: 144, endPoint x: 623, endPoint y: 141, distance: 19.6
click at [627, 141] on p "Available in 7 colors and 5 different depths. View our Bamboo Lyocell color lib…" at bounding box center [774, 153] width 294 height 24
drag, startPoint x: 643, startPoint y: 145, endPoint x: 622, endPoint y: 145, distance: 21.5
click at [627, 145] on p "Available in 7 colors and 5 different depths. View our Bamboo Lyocell color lib…" at bounding box center [774, 153] width 294 height 24
click at [757, 70] on icon at bounding box center [759, 67] width 13 height 13
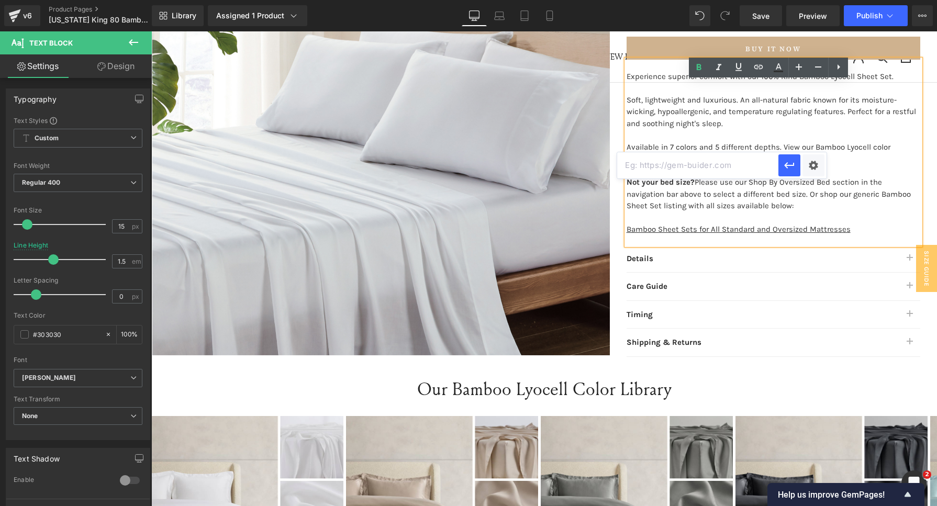
click at [657, 165] on input "text" at bounding box center [697, 165] width 161 height 26
paste input "#e-1759925939303"
type input "#e-1759925939303"
click at [781, 165] on button "button" at bounding box center [790, 165] width 22 height 22
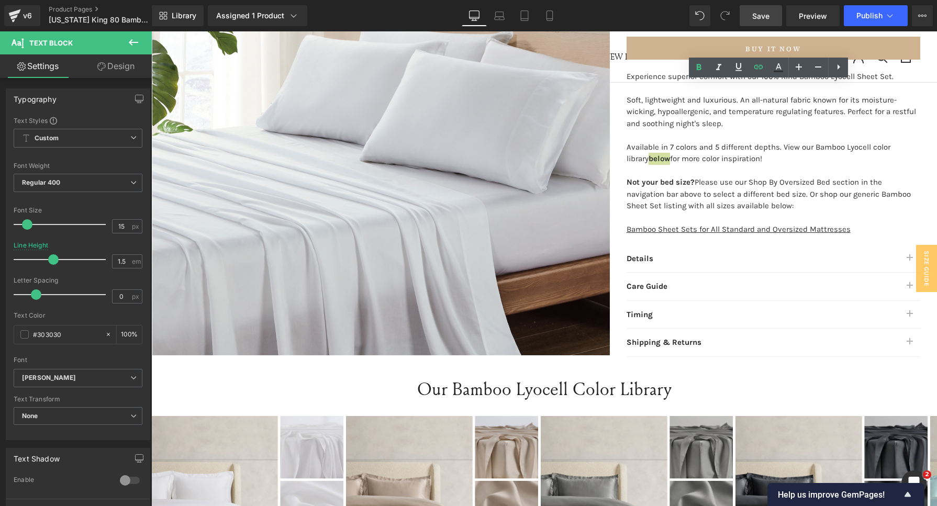
click at [760, 16] on span "Save" at bounding box center [761, 15] width 17 height 11
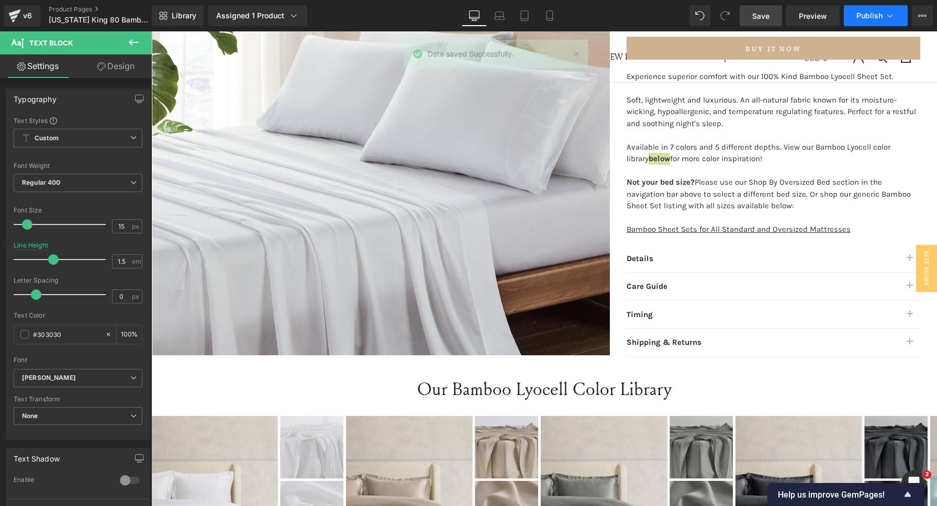
click at [887, 17] on icon at bounding box center [890, 15] width 10 height 10
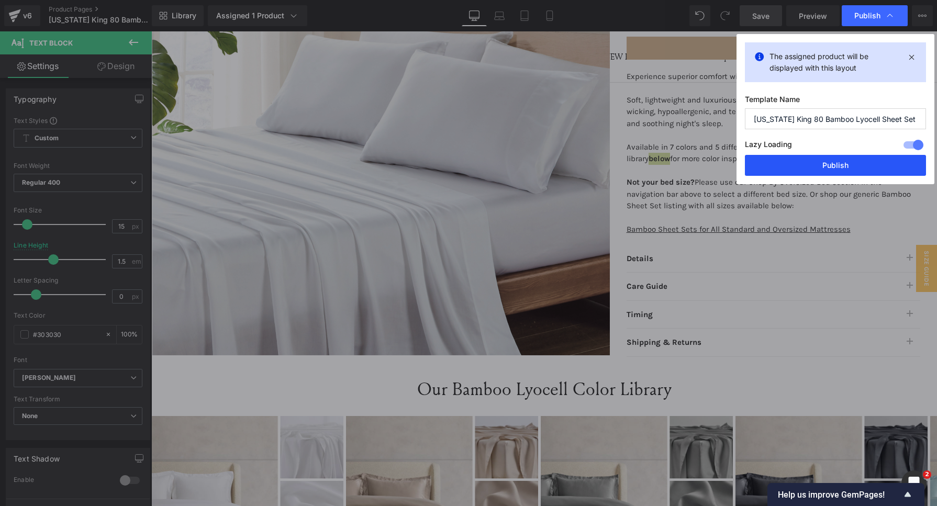
click at [799, 160] on button "Publish" at bounding box center [835, 165] width 181 height 21
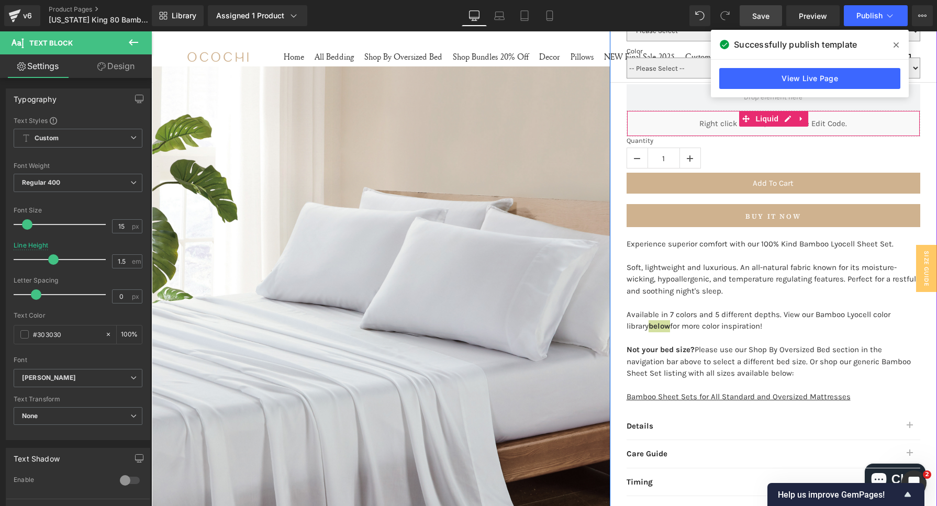
scroll to position [353, 0]
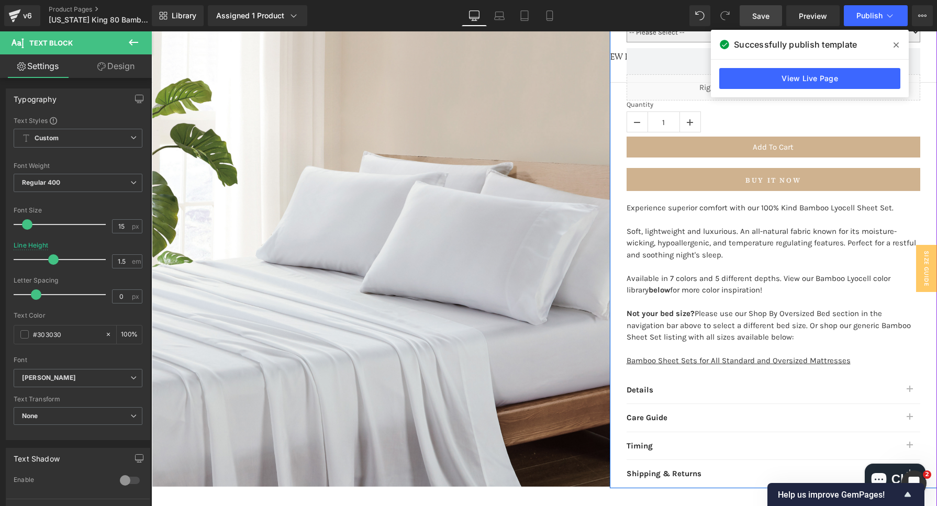
click at [662, 273] on p "Available in 7 colors and 5 different depths. View our Bamboo Lyocell color lib…" at bounding box center [774, 285] width 294 height 24
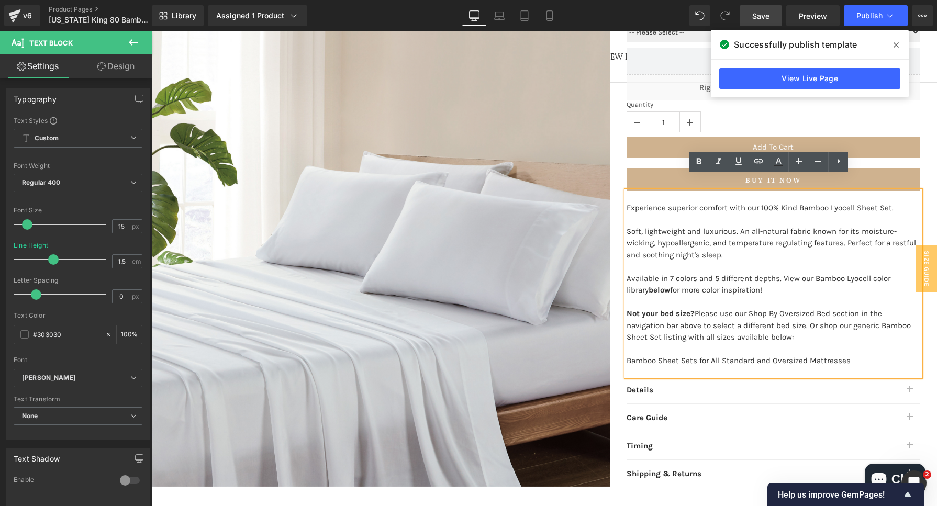
drag, startPoint x: 755, startPoint y: 275, endPoint x: 614, endPoint y: 262, distance: 140.9
click at [614, 262] on div "[US_STATE] King (80" width x 98" length bed) Bamboo Sheets (P) Title The softes…" at bounding box center [773, 132] width 327 height 712
copy p "Available in 7 colors and 5 different depths. View our Bamboo Lyocell color lib…"
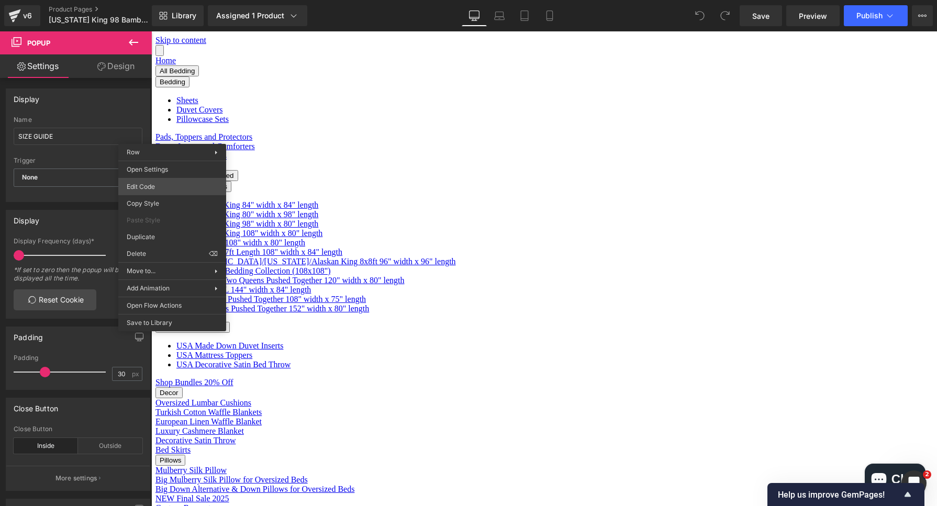
click at [175, 186] on body "You are previewing how the will restyle your page. You can not edit Elements in…" at bounding box center [468, 253] width 937 height 506
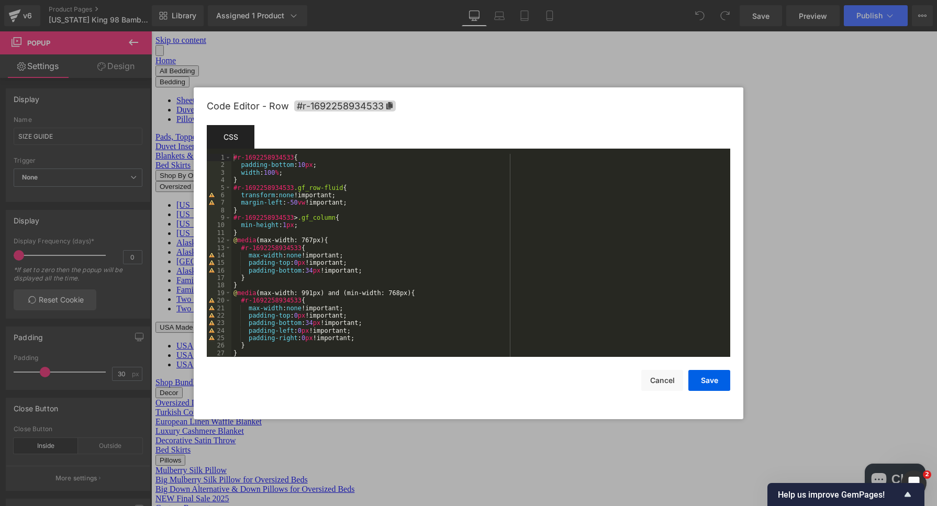
click at [235, 159] on div "#r-1692258934533 { padding-bottom : 10 px ; width : 100 % ; } #r-1692258934533 …" at bounding box center [478, 263] width 495 height 218
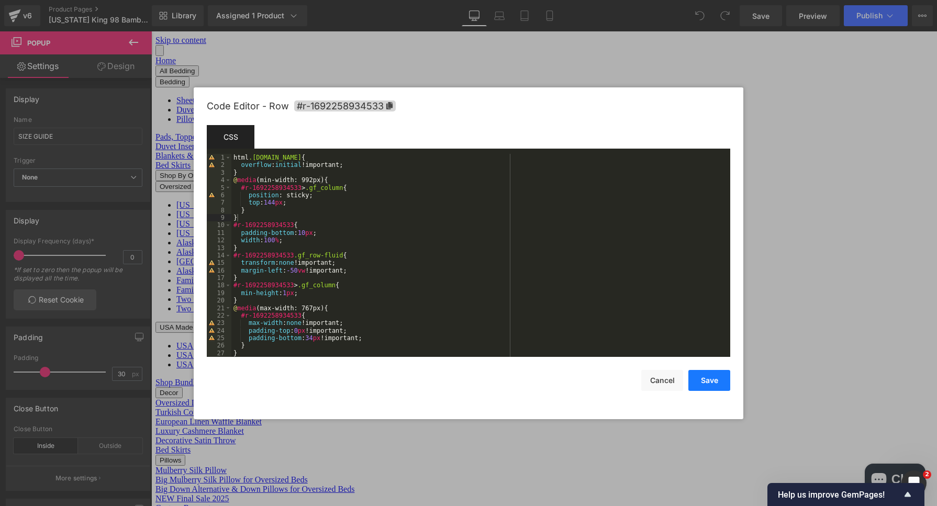
click at [707, 380] on button "Save" at bounding box center [710, 380] width 42 height 21
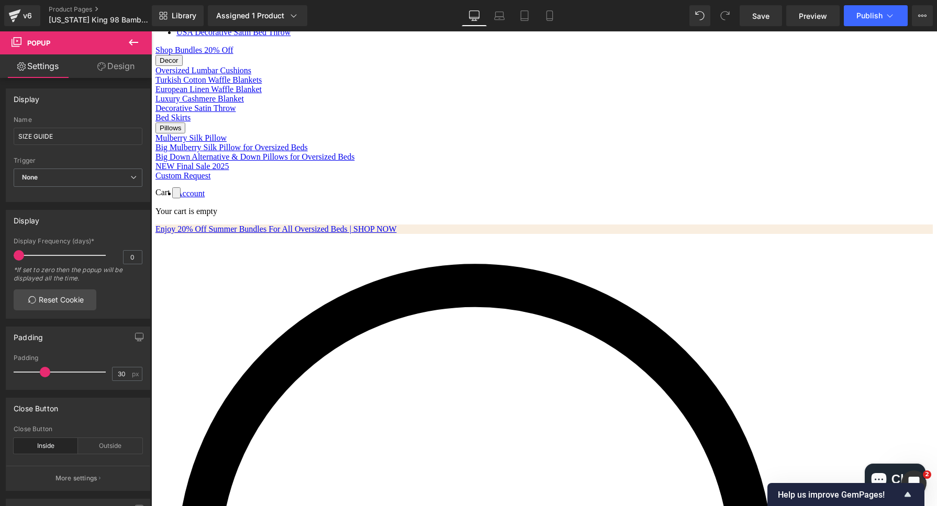
scroll to position [335, 0]
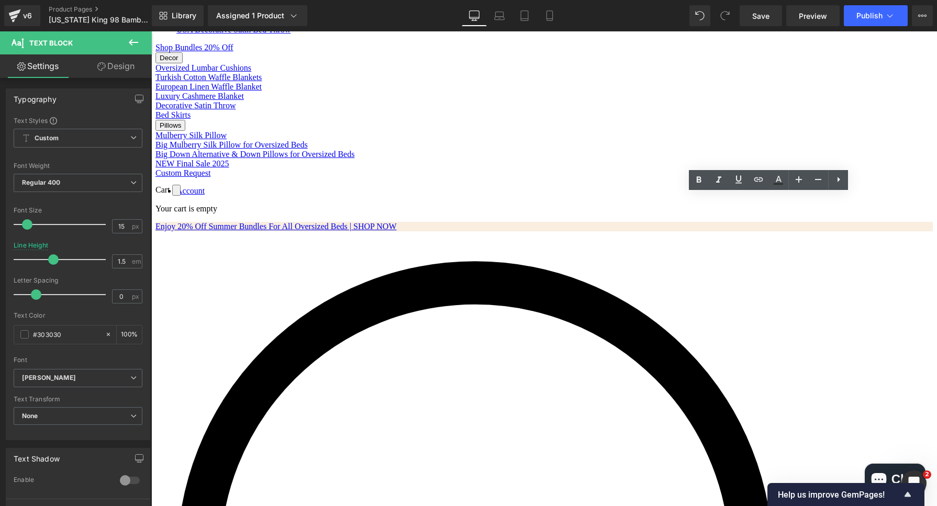
drag, startPoint x: 702, startPoint y: 278, endPoint x: 623, endPoint y: 280, distance: 79.1
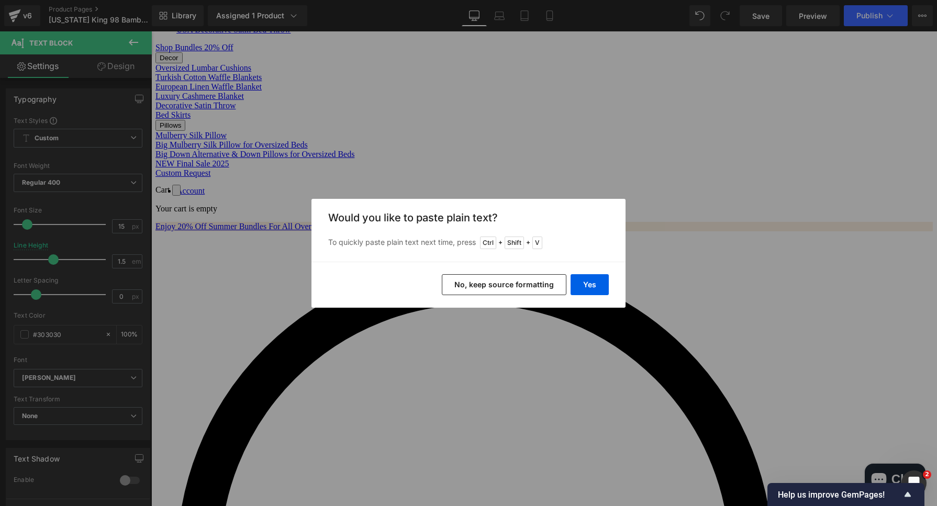
click at [560, 284] on button "No, keep source formatting" at bounding box center [504, 284] width 125 height 21
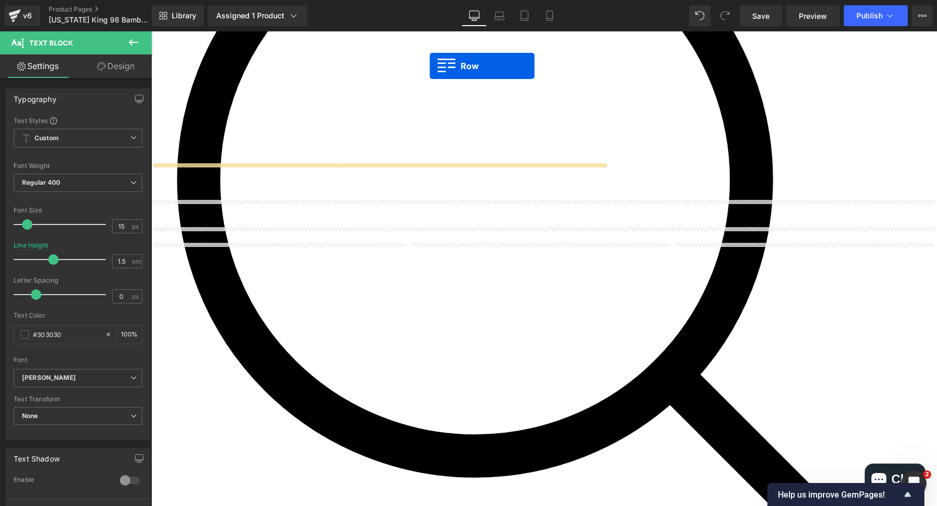
scroll to position [652, 0]
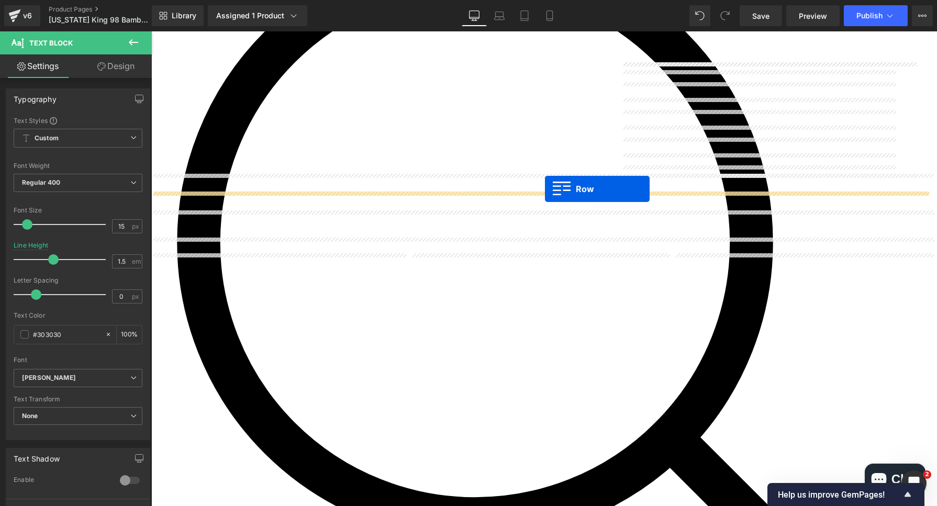
drag, startPoint x: 167, startPoint y: 327, endPoint x: 545, endPoint y: 189, distance: 403.1
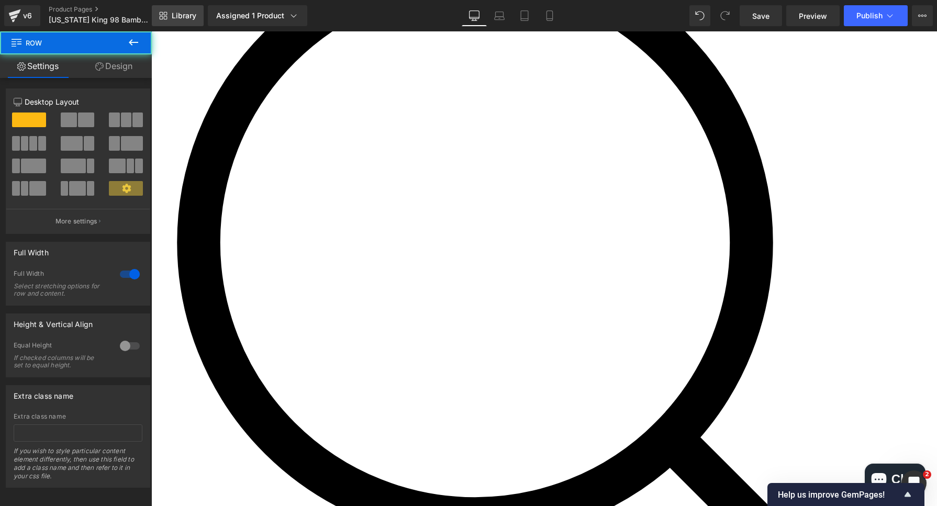
click at [180, 16] on span "Library" at bounding box center [184, 15] width 25 height 9
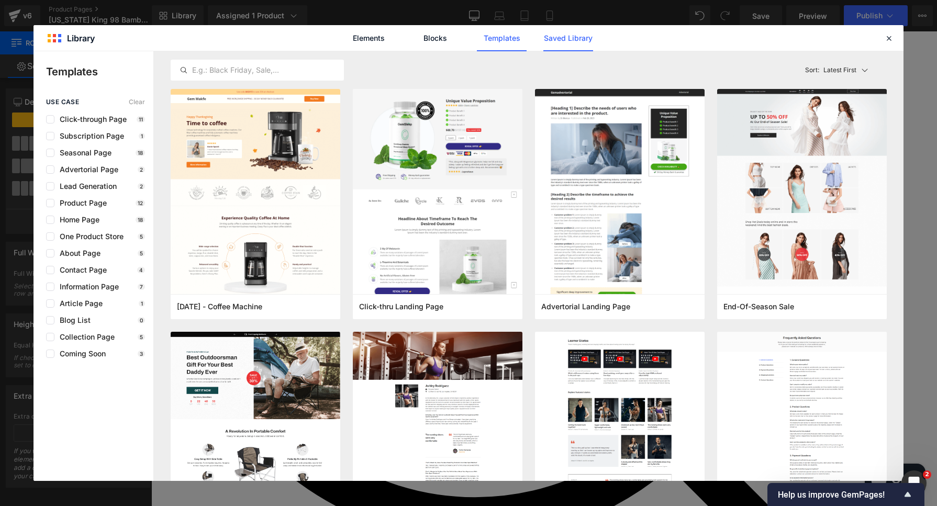
click at [579, 43] on link "Saved Library" at bounding box center [569, 38] width 50 height 26
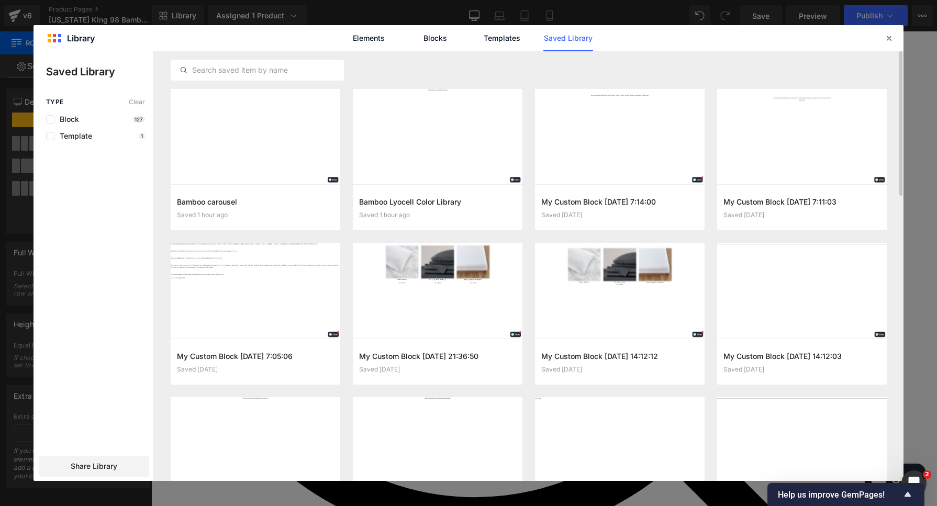
click at [0, 0] on button "Add to page" at bounding box center [0, 0] width 0 height 0
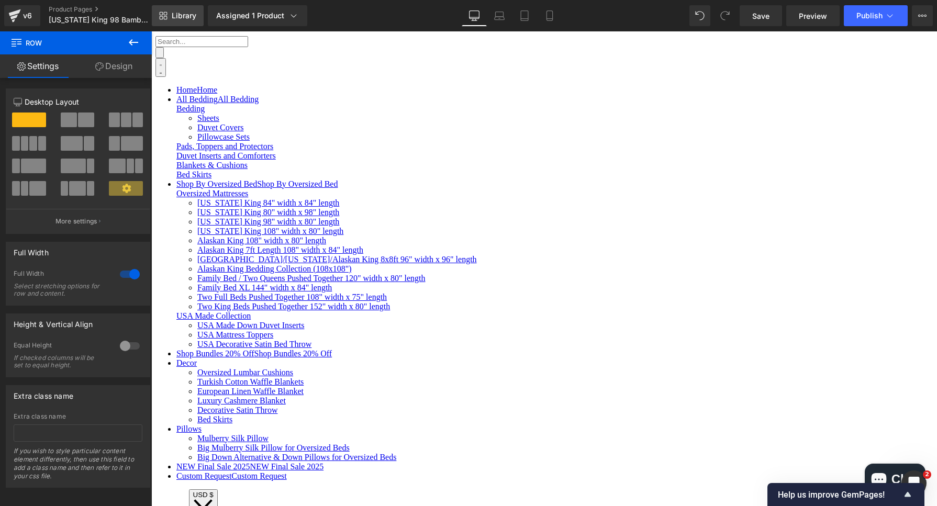
scroll to position [2057, 0]
click at [193, 19] on span "Library" at bounding box center [184, 15] width 25 height 9
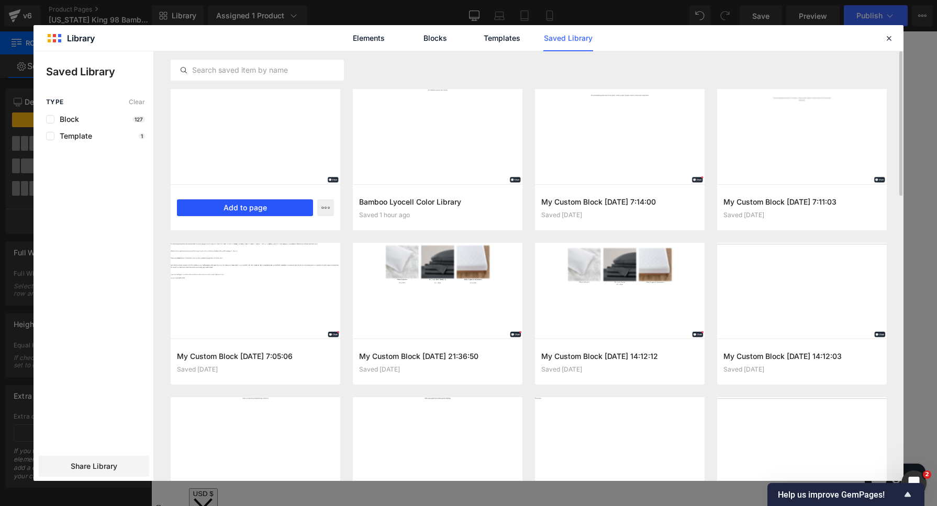
click at [242, 216] on button "Add to page" at bounding box center [245, 208] width 136 height 17
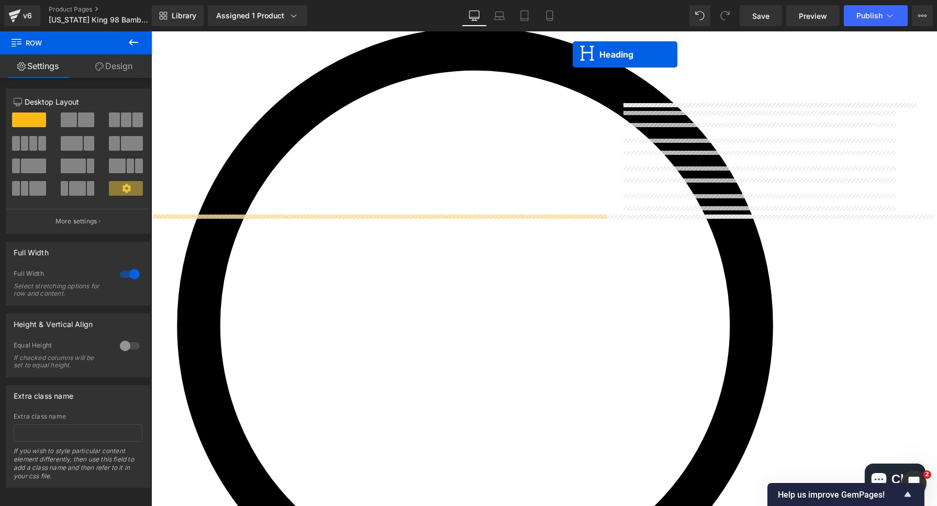
scroll to position [538, 0]
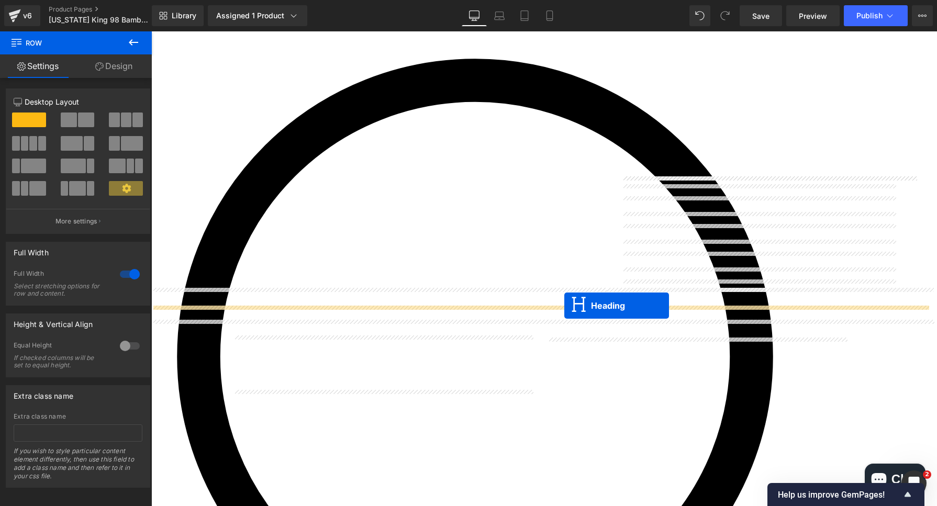
drag, startPoint x: 510, startPoint y: 264, endPoint x: 565, endPoint y: 306, distance: 68.4
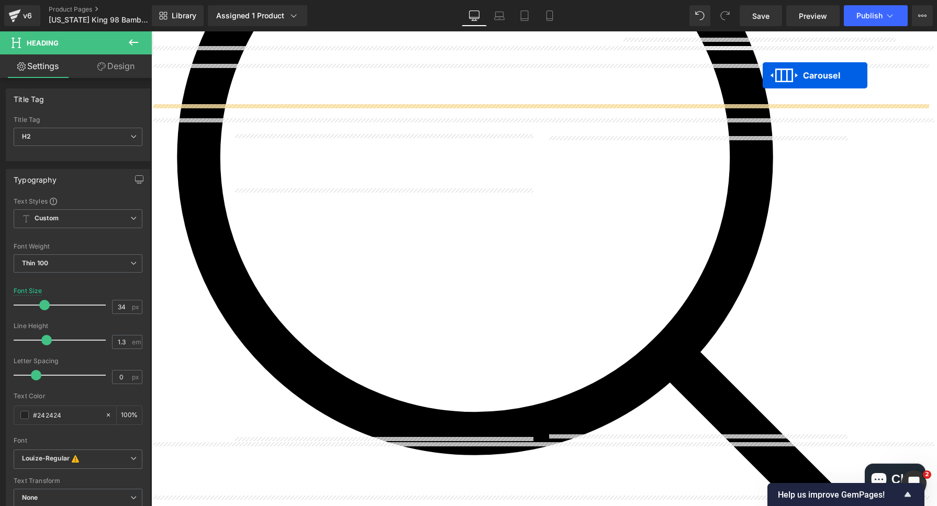
scroll to position [685, 0]
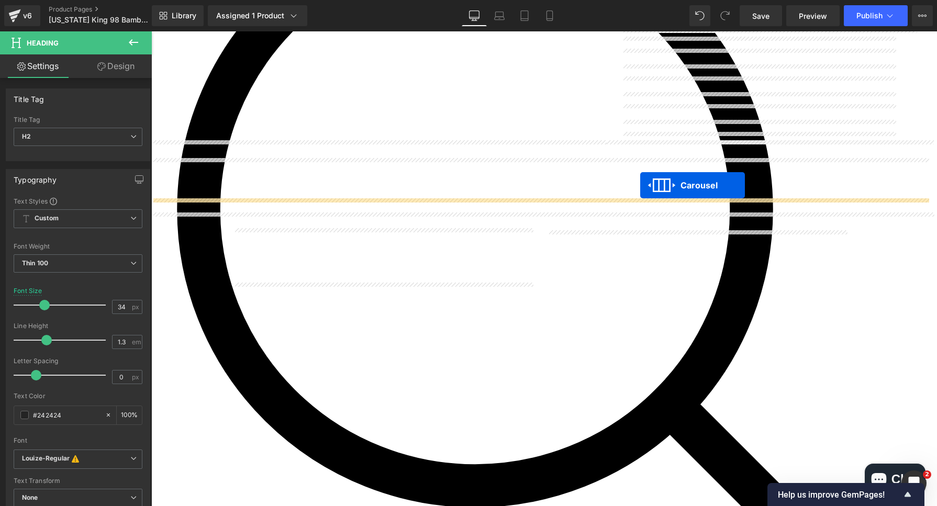
drag, startPoint x: 524, startPoint y: 151, endPoint x: 640, endPoint y: 186, distance: 121.4
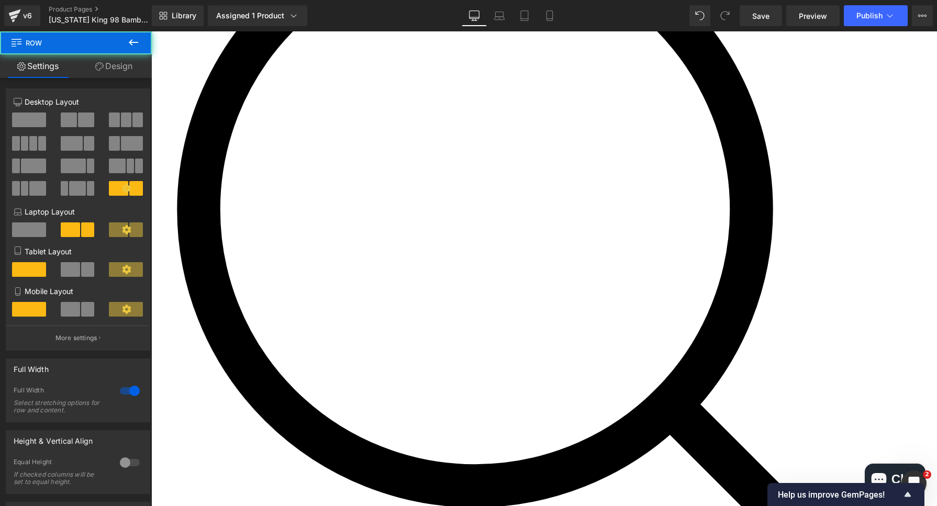
drag, startPoint x: 585, startPoint y: 154, endPoint x: 502, endPoint y: 181, distance: 87.8
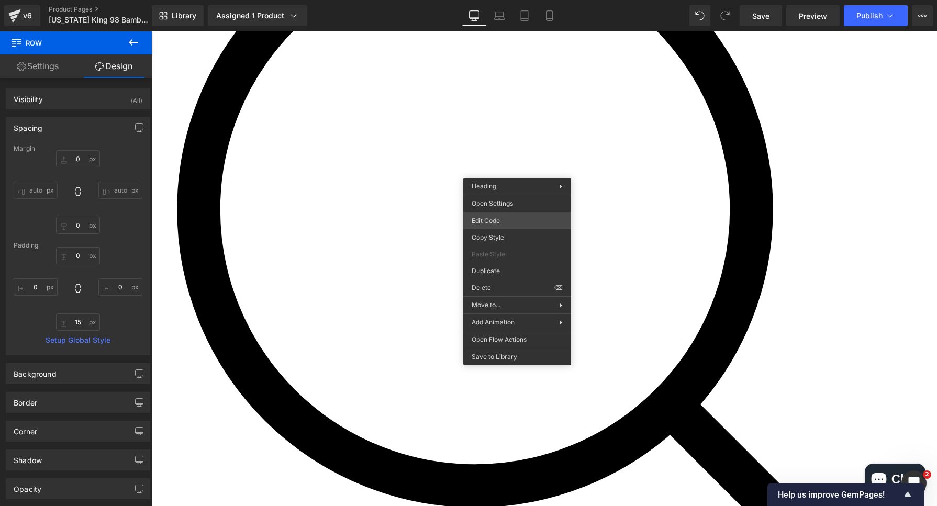
click at [493, 0] on div "Carousel You are previewing how the will restyle your page. You can not edit El…" at bounding box center [468, 0] width 937 height 0
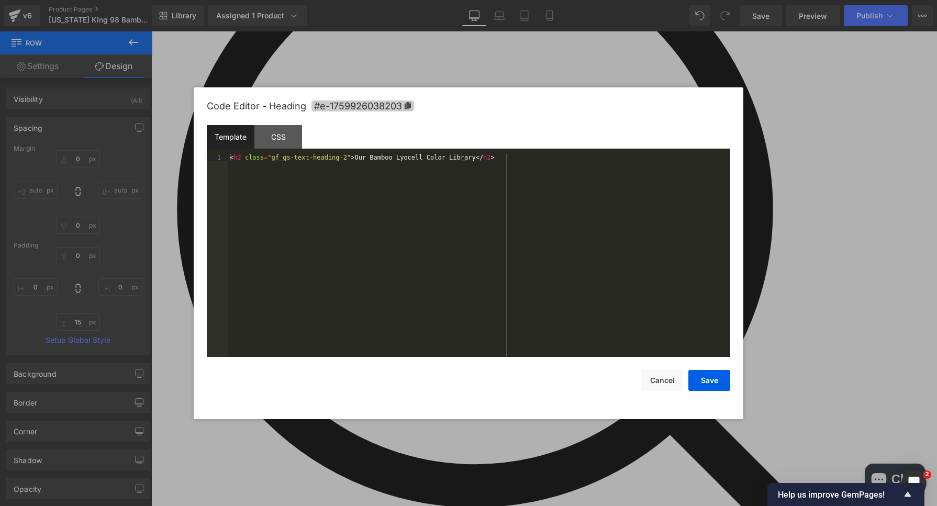
click at [408, 102] on icon at bounding box center [407, 105] width 7 height 7
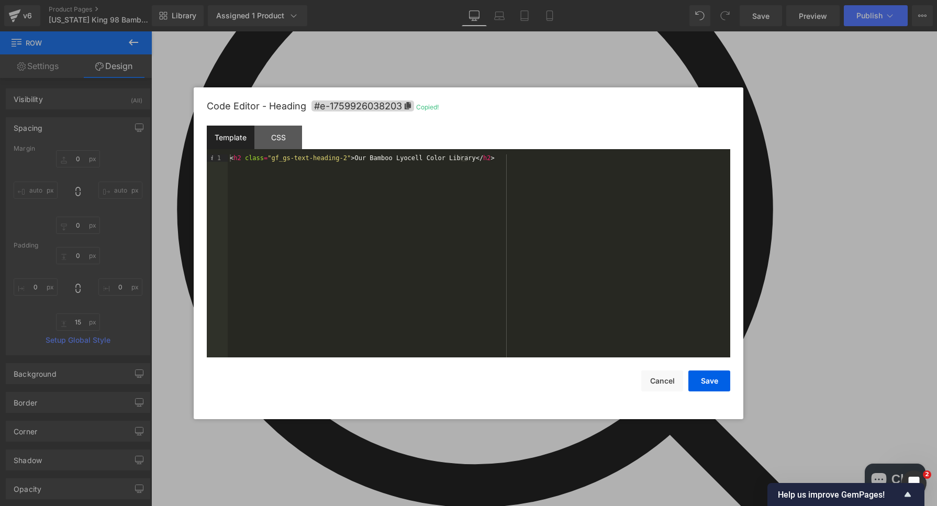
click at [798, 150] on div at bounding box center [468, 253] width 937 height 506
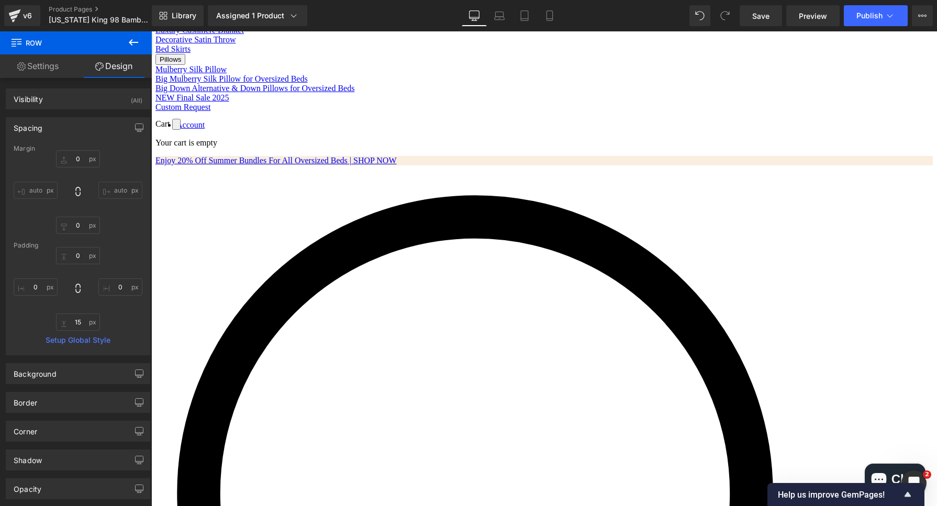
scroll to position [399, 0]
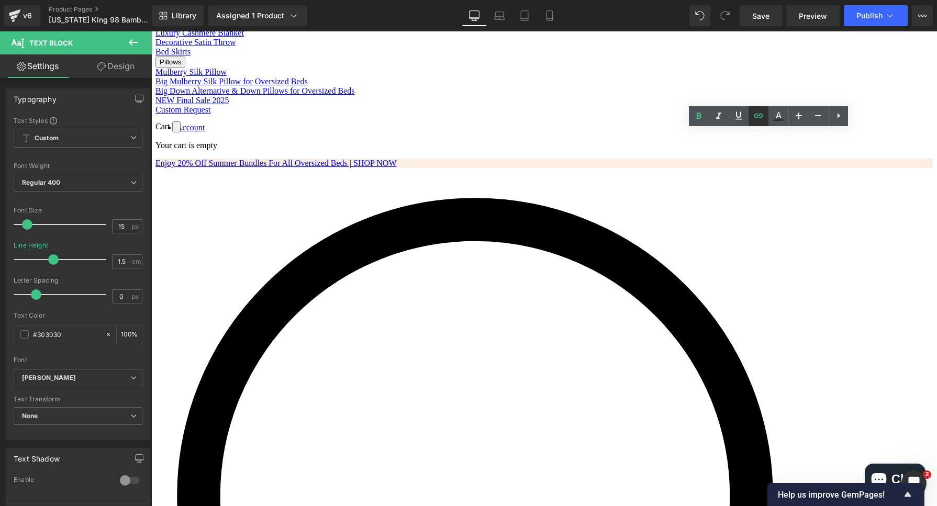
click at [758, 121] on icon at bounding box center [759, 115] width 13 height 13
click at [728, 245] on input "https://www-ocochi-com.myshopify.com/#e-1759925939303" at bounding box center [697, 252] width 161 height 26
click at [722, 249] on input "https://www-ocochi-com.myshopify.com/#e-1759925939303" at bounding box center [697, 252] width 161 height 26
paste input "#e-17599260382"
type input "#e-1759926038203"
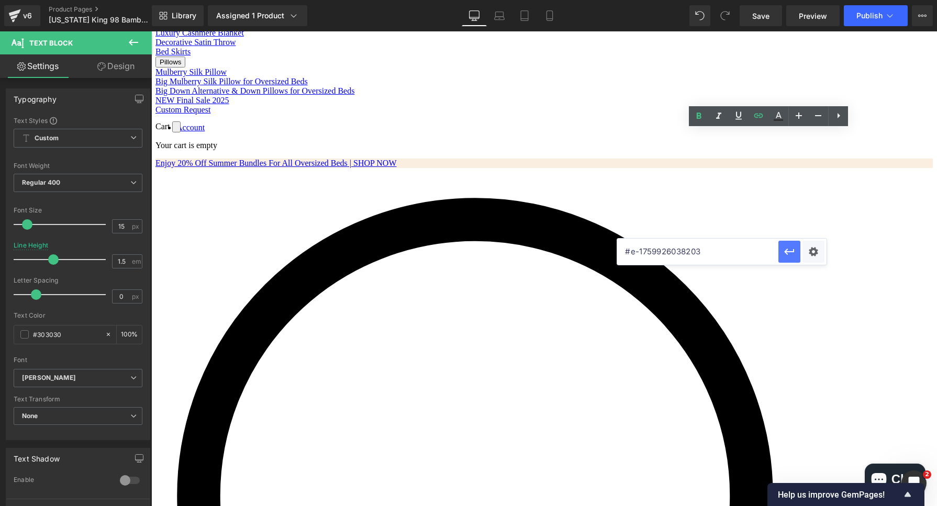
click at [797, 249] on button "button" at bounding box center [790, 252] width 22 height 22
click at [770, 16] on span "Save" at bounding box center [761, 15] width 17 height 11
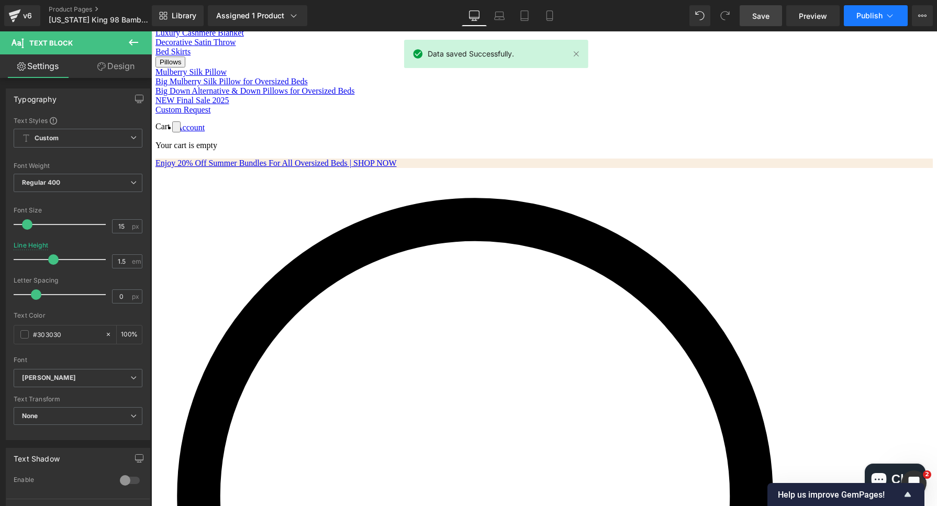
click at [882, 18] on span "Publish" at bounding box center [870, 16] width 26 height 8
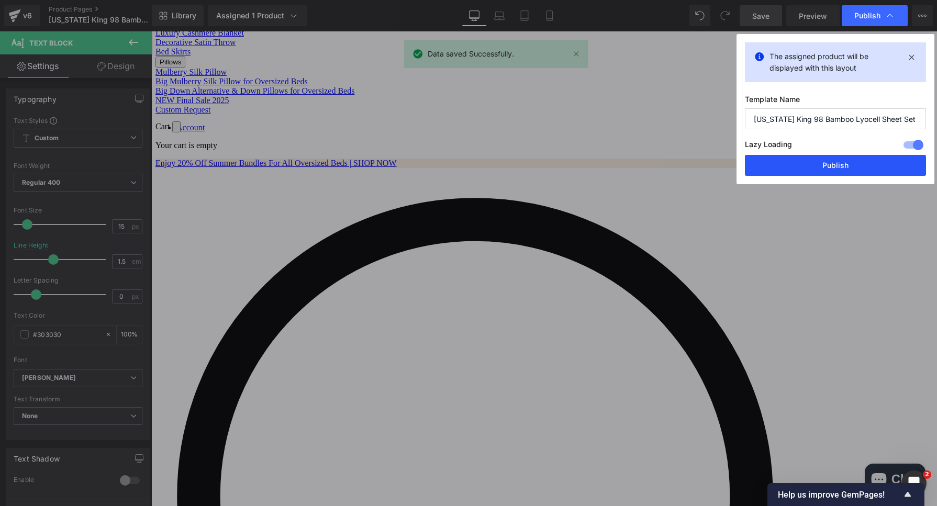
click at [834, 170] on button "Publish" at bounding box center [835, 165] width 181 height 21
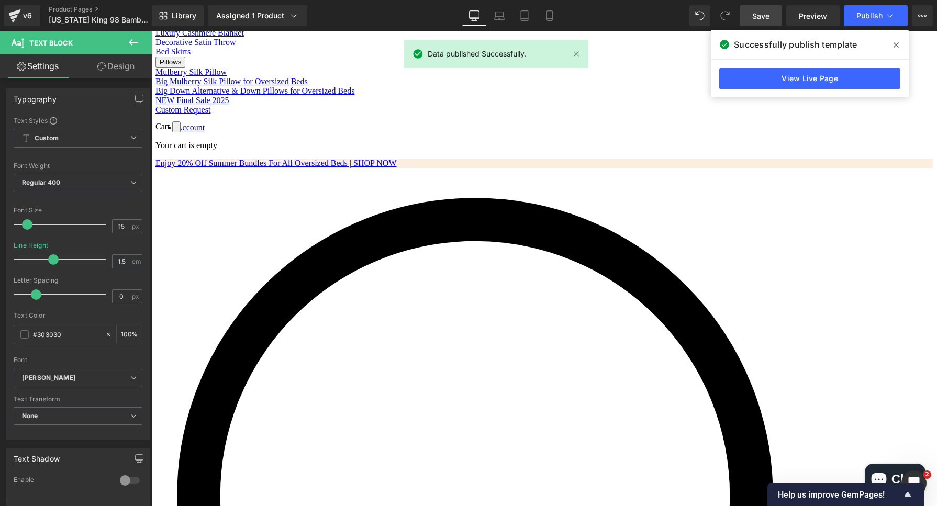
drag, startPoint x: 769, startPoint y: 230, endPoint x: 607, endPoint y: 218, distance: 161.8
copy p "Available in 7 colors and 5 different depths. View our Bamboo Lyocell color lib…"
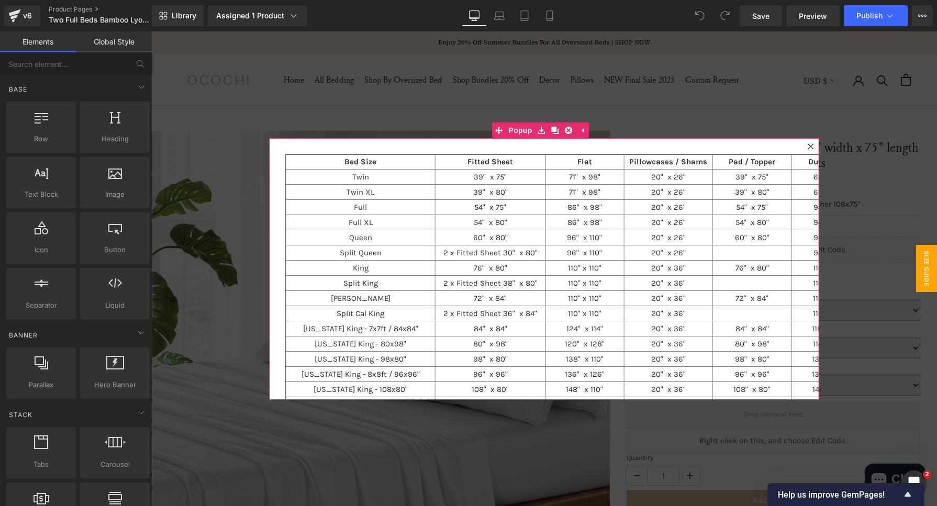
click at [805, 145] on div at bounding box center [811, 146] width 13 height 13
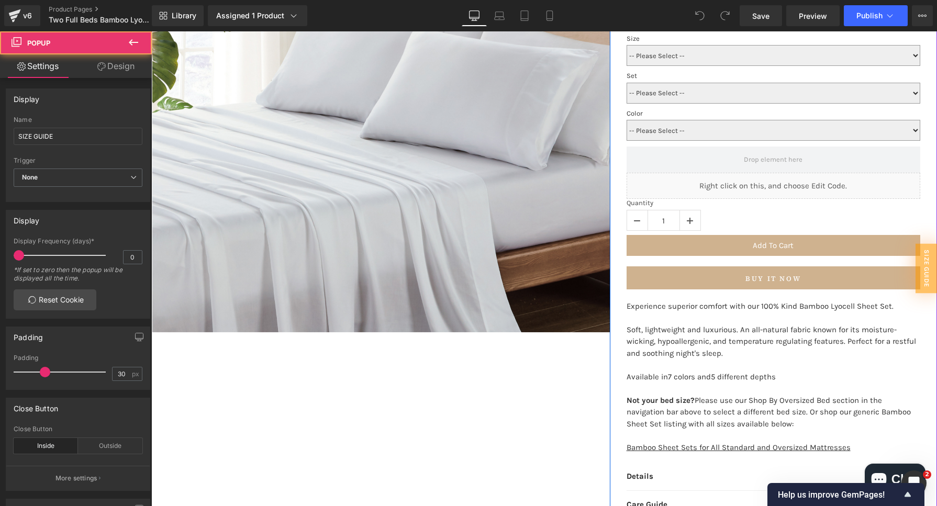
scroll to position [255, 0]
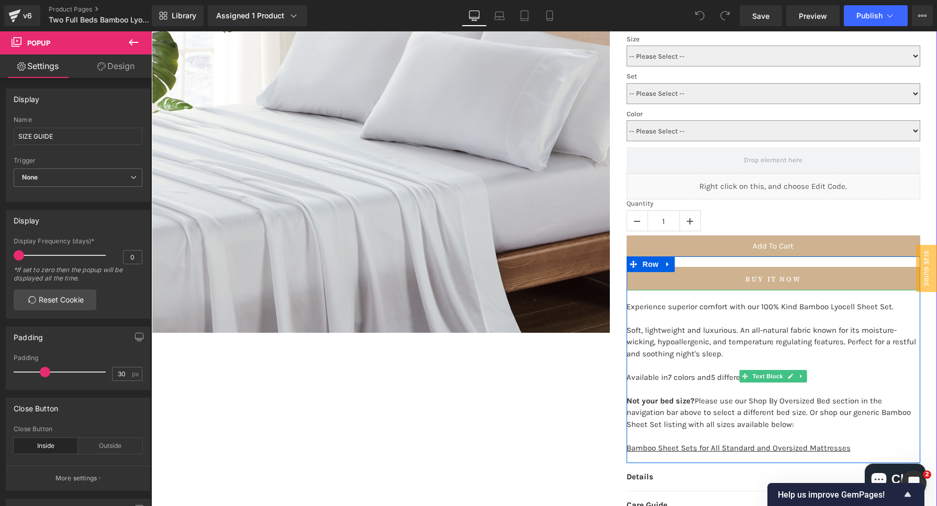
click at [708, 367] on p at bounding box center [774, 366] width 294 height 12
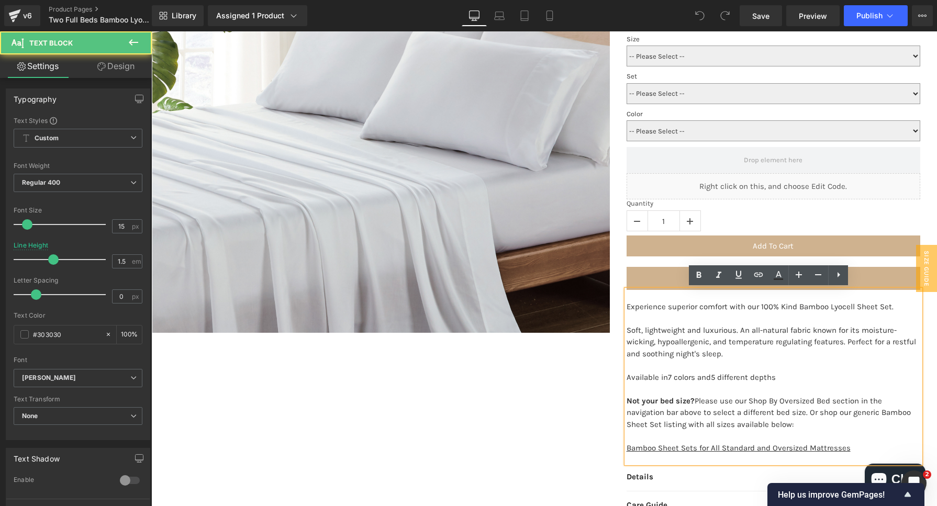
click at [714, 379] on span "5 different depths" at bounding box center [743, 377] width 65 height 9
drag, startPoint x: 790, startPoint y: 380, endPoint x: 623, endPoint y: 378, distance: 167.6
click at [627, 378] on p "Available in 7 colors and 5 different depths" at bounding box center [774, 378] width 294 height 12
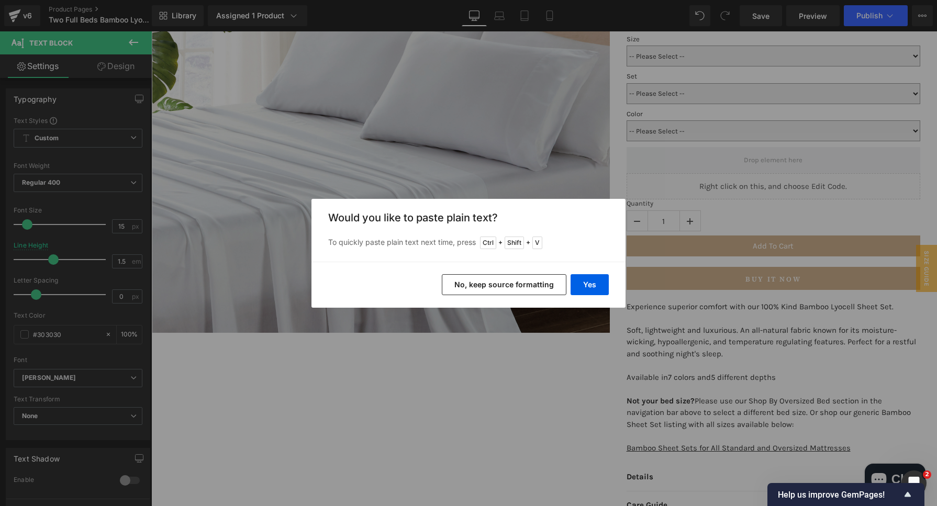
click at [537, 285] on button "No, keep source formatting" at bounding box center [504, 284] width 125 height 21
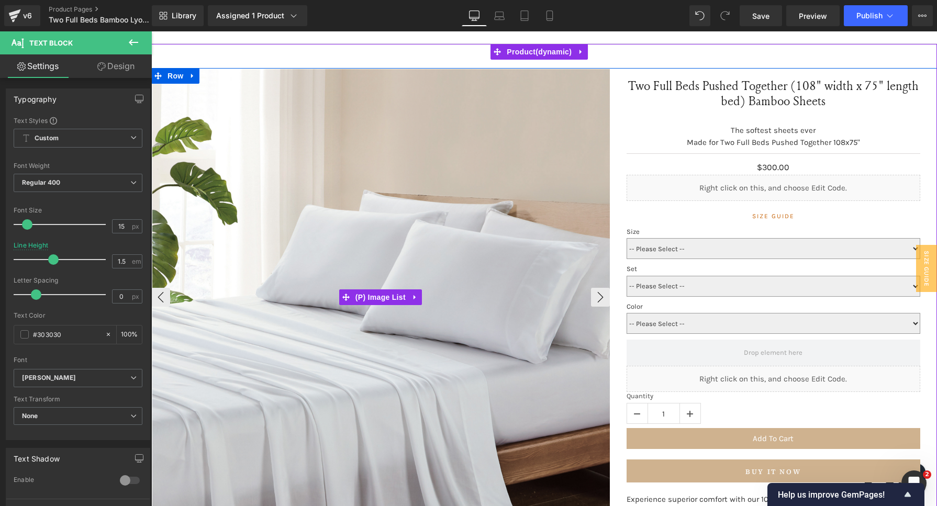
scroll to position [61, 0]
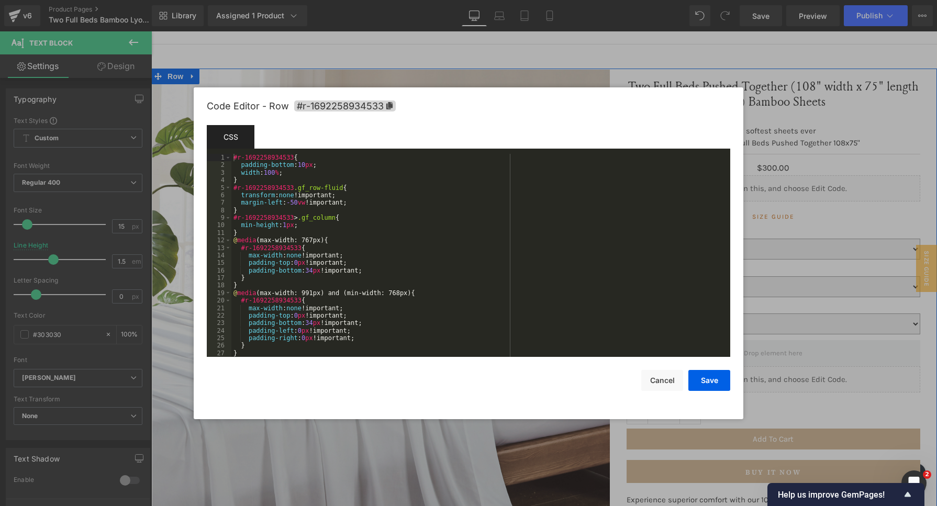
click at [152, 128] on body "You are previewing how the will restyle your page. You can not edit Elements in…" at bounding box center [468, 253] width 937 height 506
click at [234, 157] on div "#r-1692258934533 { padding-bottom : 10 px ; width : 100 % ; } #r-1692258934533 …" at bounding box center [478, 263] width 495 height 218
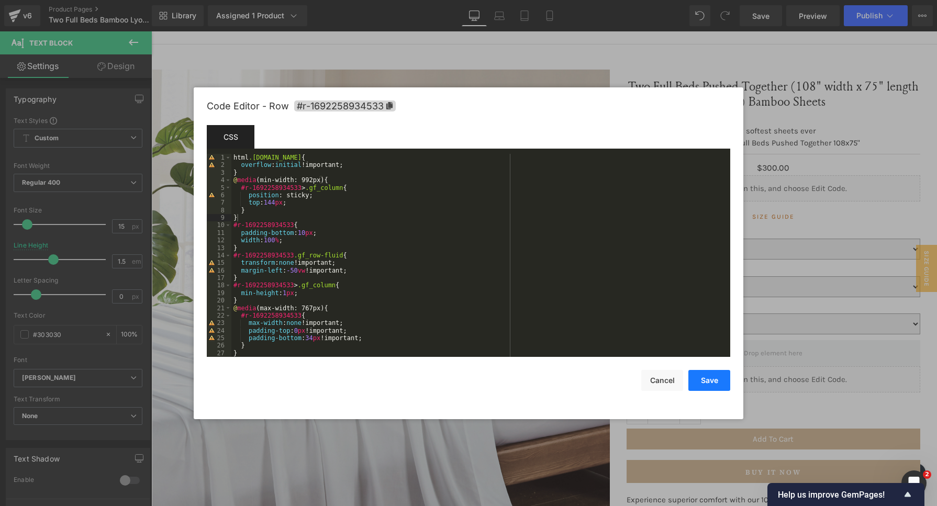
click at [706, 388] on button "Save" at bounding box center [710, 380] width 42 height 21
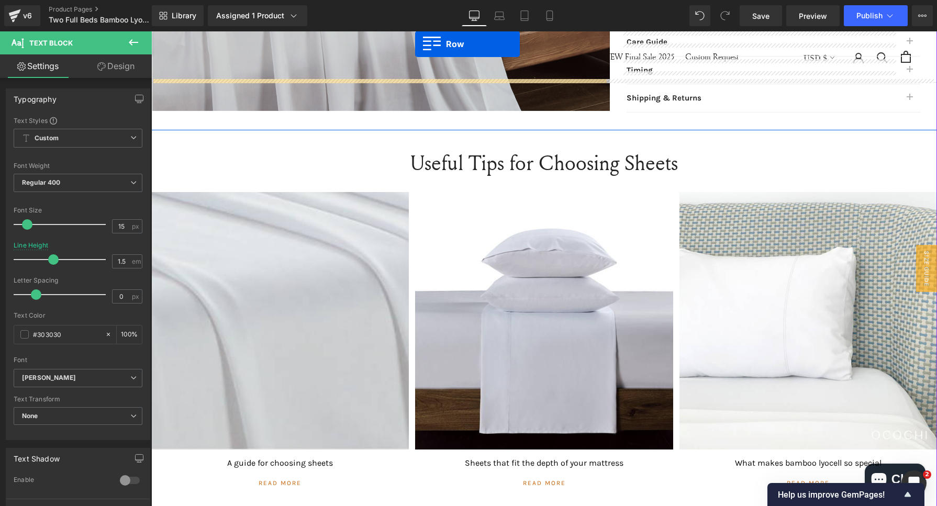
scroll to position [688, 0]
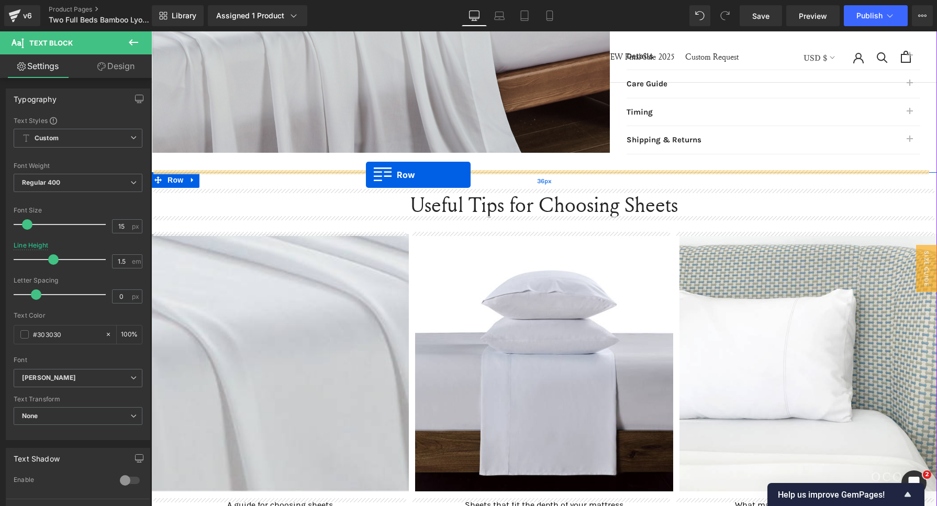
drag, startPoint x: 164, startPoint y: 333, endPoint x: 366, endPoint y: 175, distance: 256.3
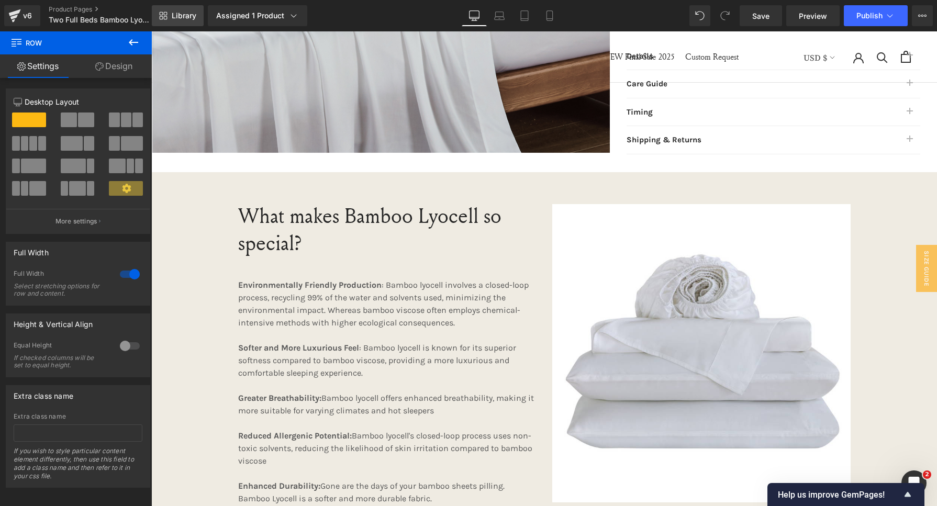
click at [189, 11] on span "Library" at bounding box center [184, 15] width 25 height 9
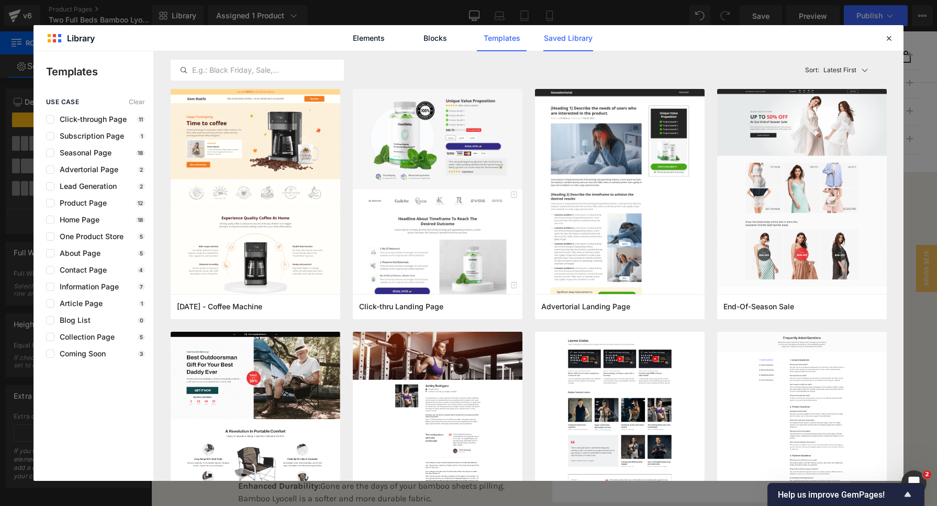
click at [579, 40] on link "Saved Library" at bounding box center [569, 38] width 50 height 26
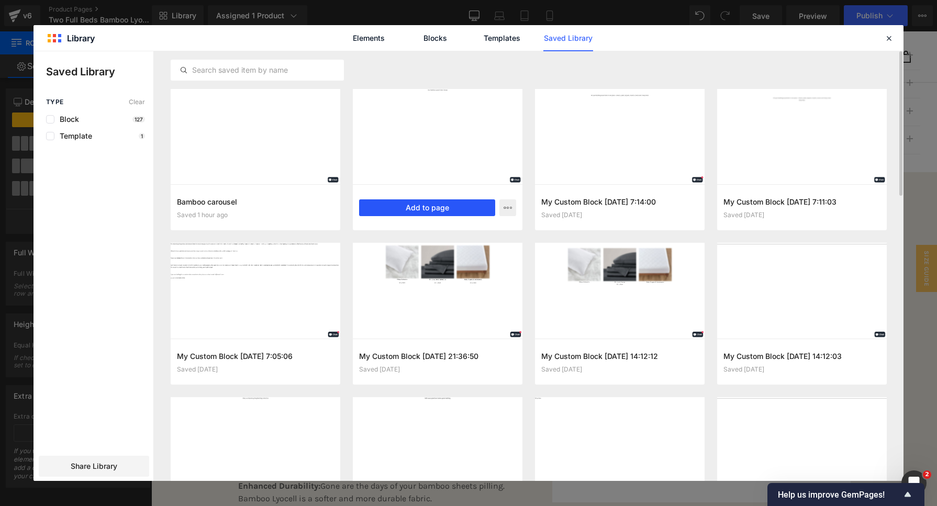
click at [416, 208] on button "Add to page" at bounding box center [427, 208] width 136 height 17
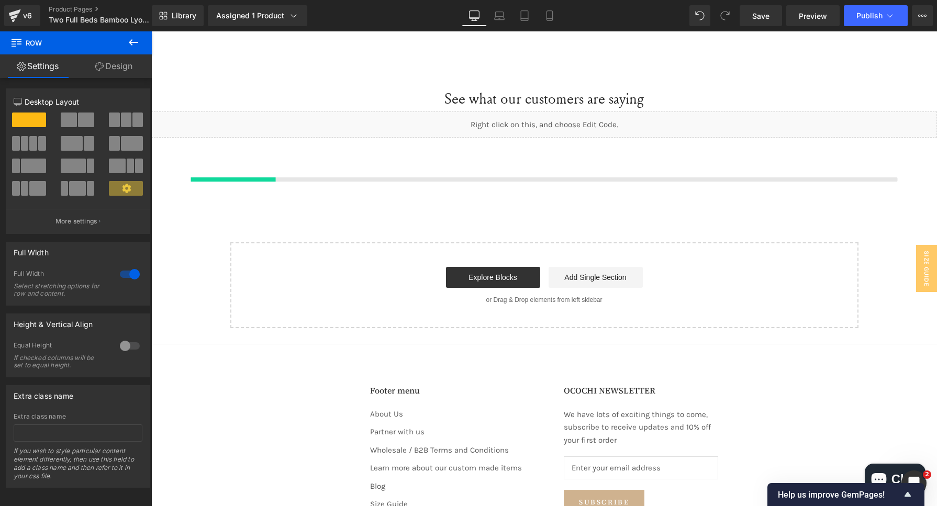
scroll to position [2072, 0]
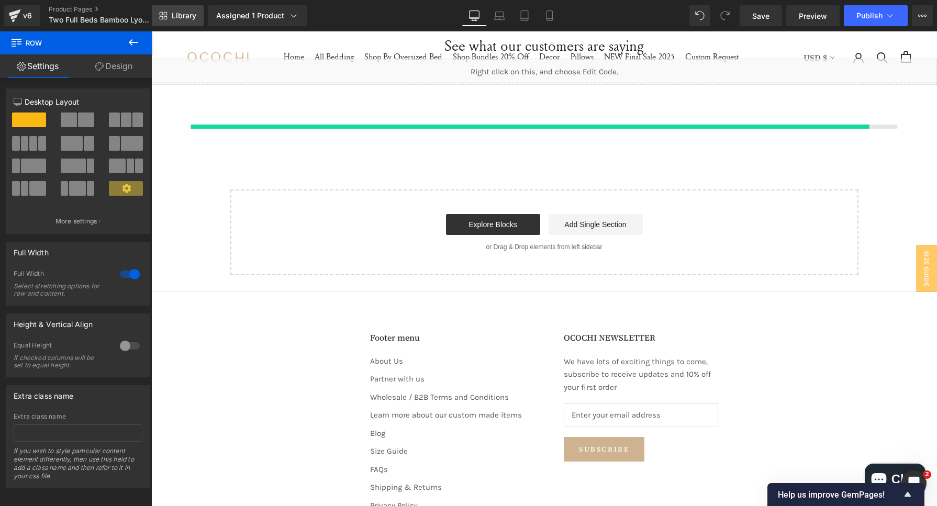
click at [191, 24] on link "Library" at bounding box center [178, 15] width 52 height 21
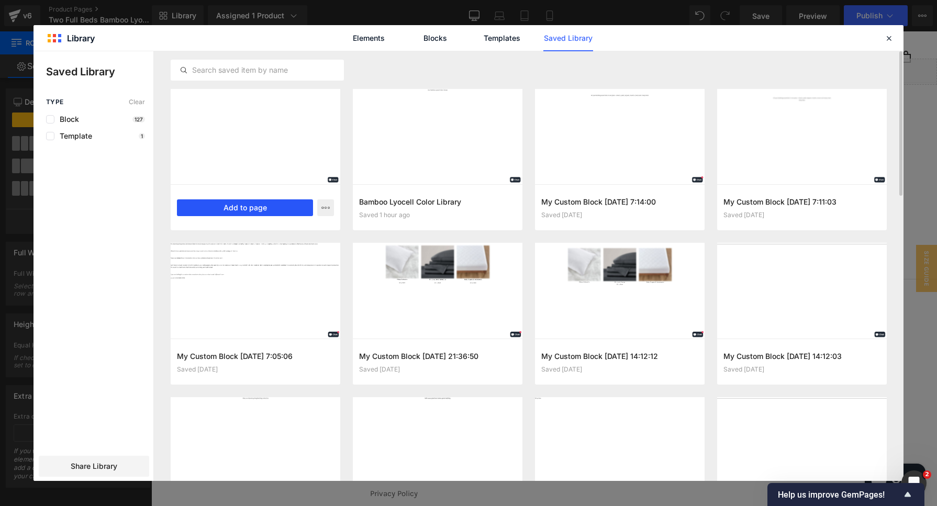
click at [233, 202] on button "Add to page" at bounding box center [245, 208] width 136 height 17
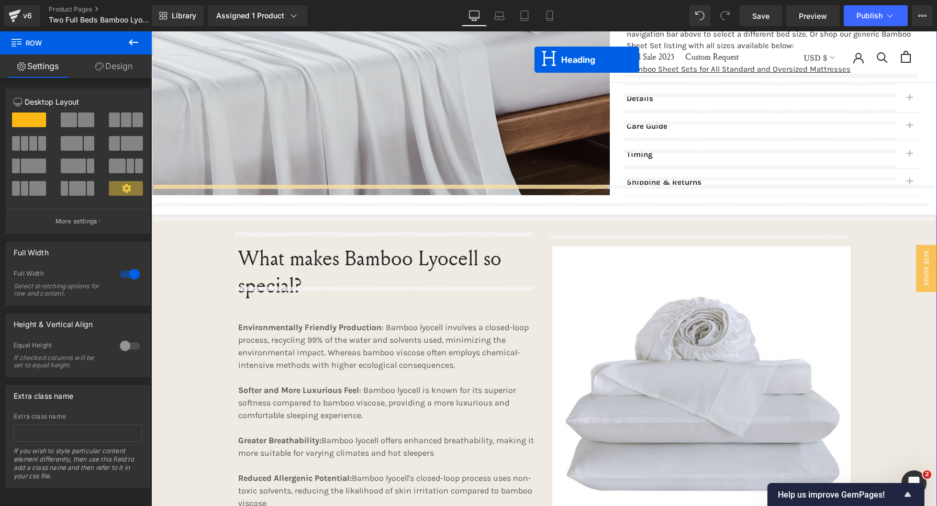
scroll to position [603, 0]
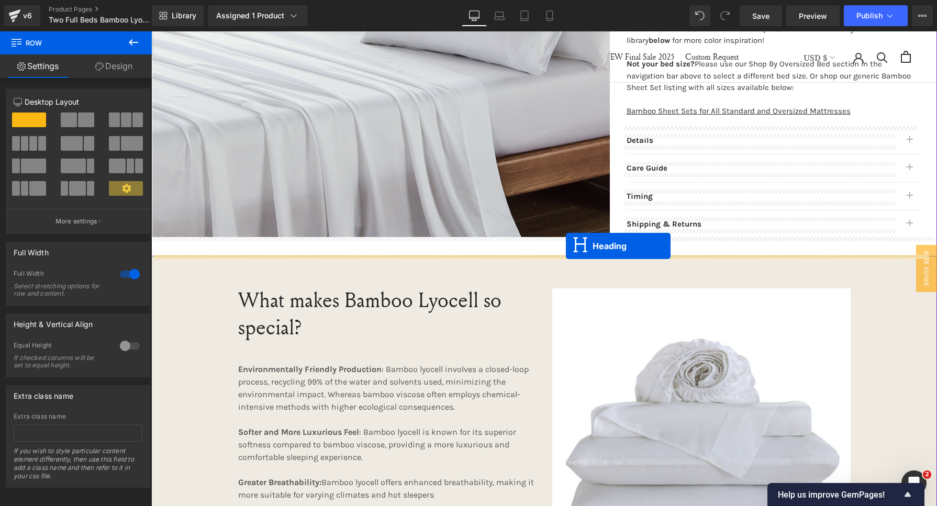
drag, startPoint x: 517, startPoint y: 223, endPoint x: 566, endPoint y: 246, distance: 53.7
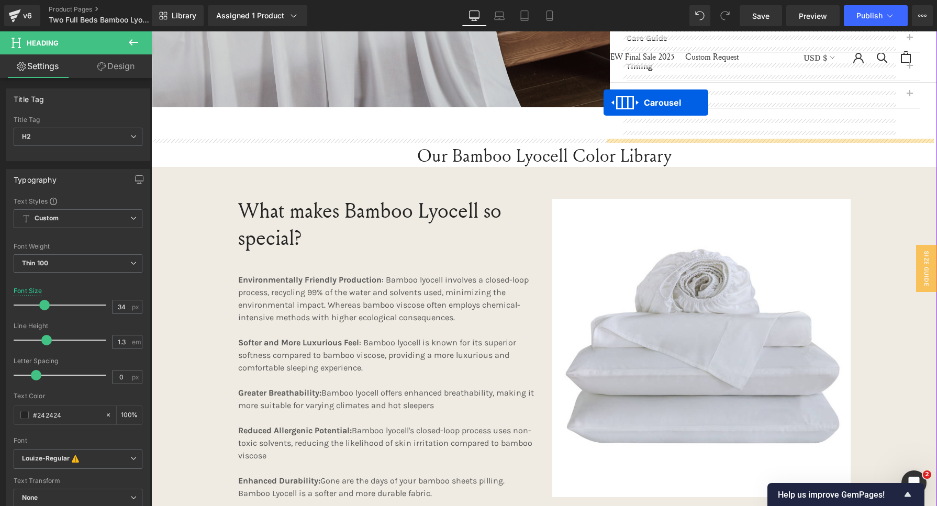
scroll to position [702, 0]
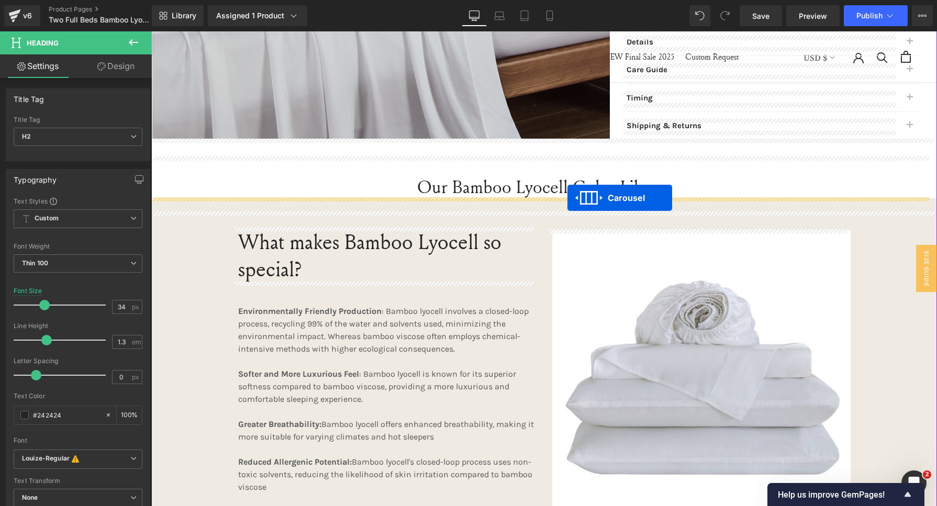
drag, startPoint x: 515, startPoint y: 176, endPoint x: 568, endPoint y: 198, distance: 56.6
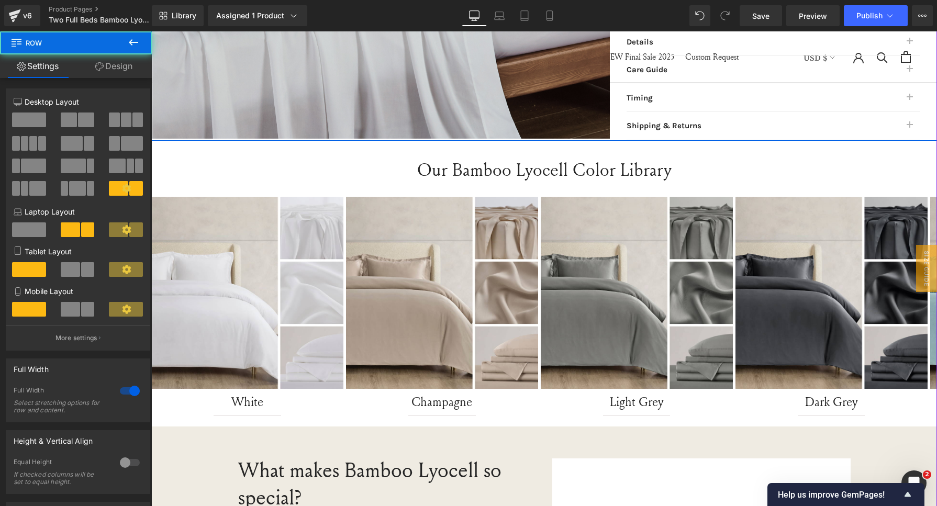
drag, startPoint x: 562, startPoint y: 145, endPoint x: 539, endPoint y: 160, distance: 28.0
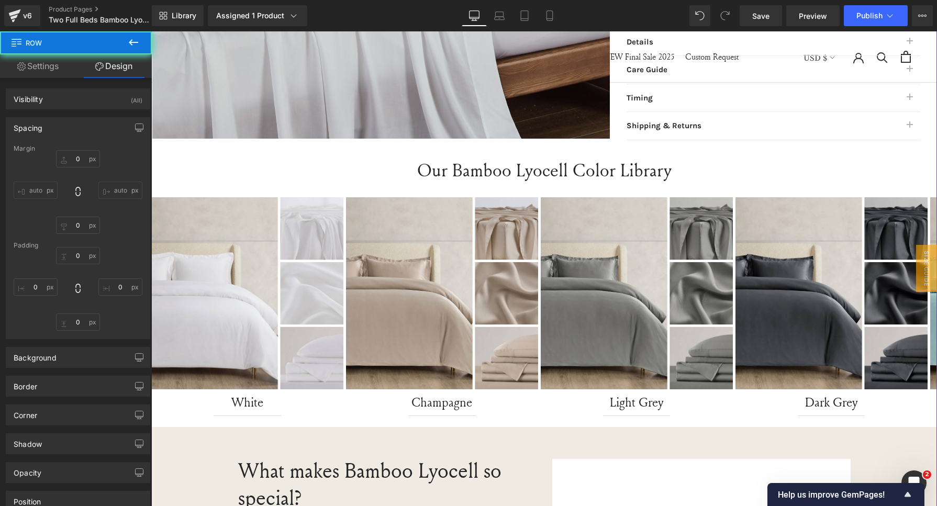
type input "0"
type input "2"
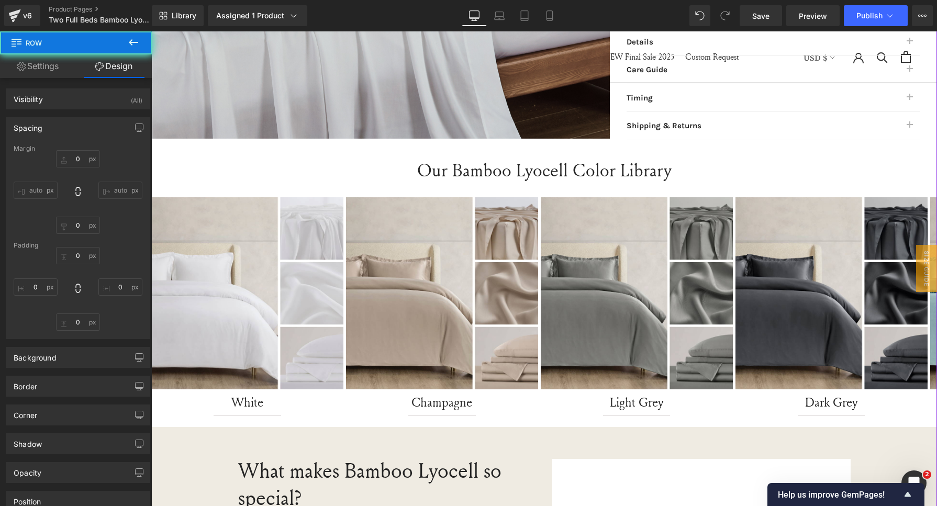
type input "0"
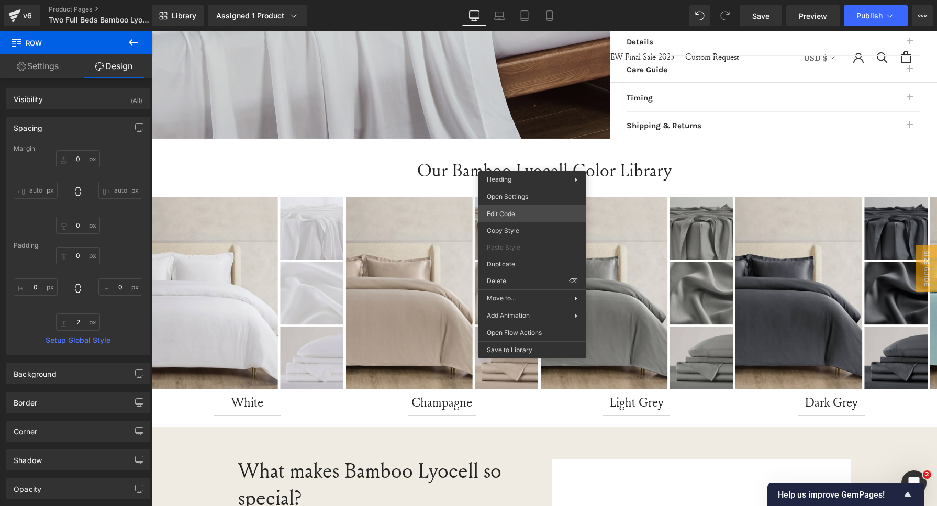
click at [506, 0] on div "Carousel You are previewing how the will restyle your page. You can not edit El…" at bounding box center [468, 0] width 937 height 0
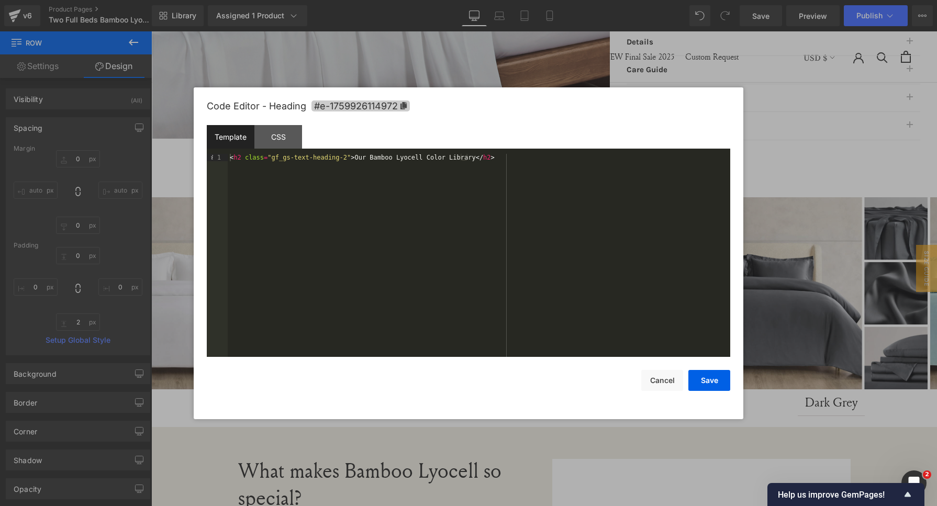
click at [406, 104] on icon at bounding box center [404, 105] width 6 height 7
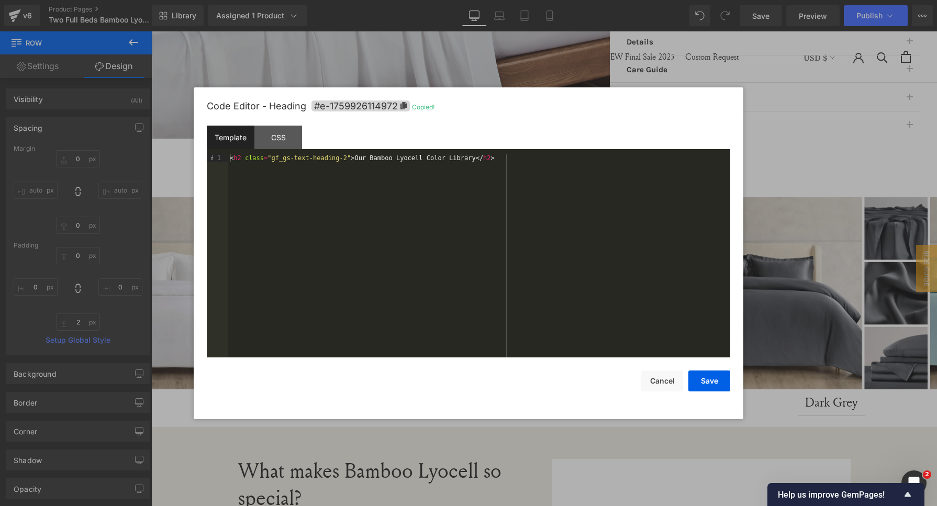
click at [797, 184] on div at bounding box center [468, 253] width 937 height 506
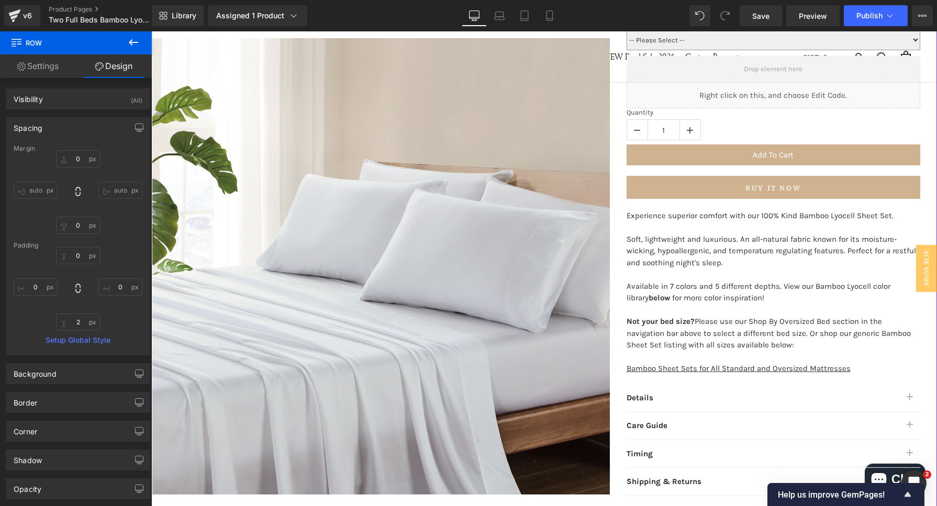
scroll to position [334, 0]
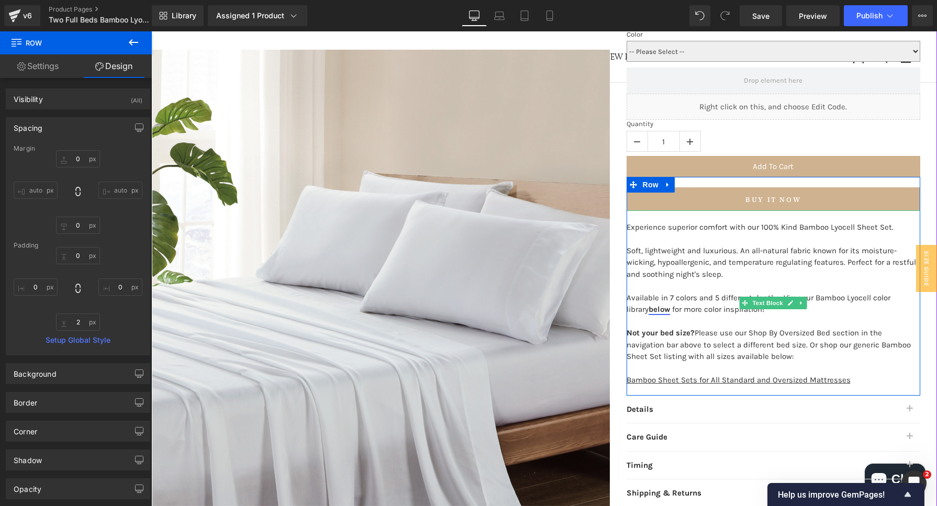
click at [656, 309] on link "below" at bounding box center [659, 309] width 21 height 9
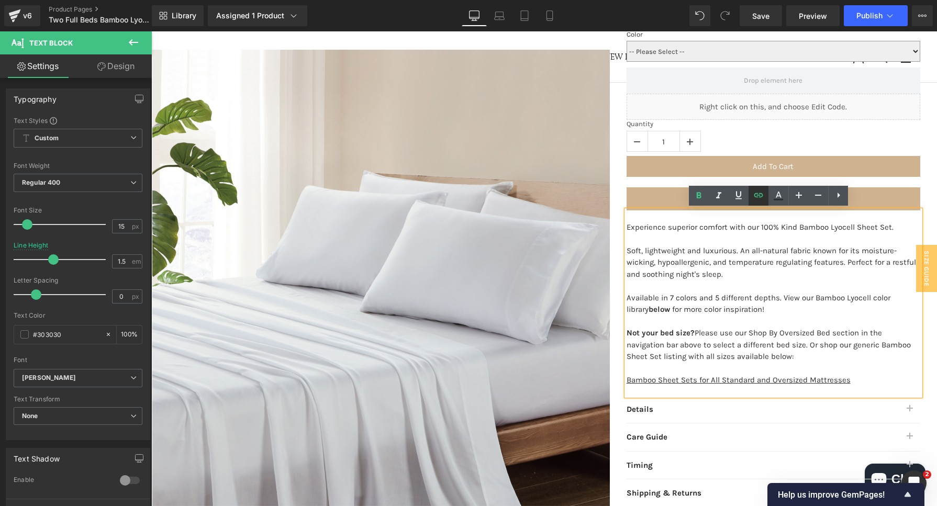
click at [759, 194] on icon at bounding box center [759, 195] width 13 height 13
click at [699, 327] on input "https://www-ocochi-com.myshopify.com/#e-1759926038203" at bounding box center [697, 331] width 161 height 26
paste input "#e-1759926114972"
type input "#e-1759926114972"
click at [797, 330] on button "button" at bounding box center [790, 332] width 22 height 22
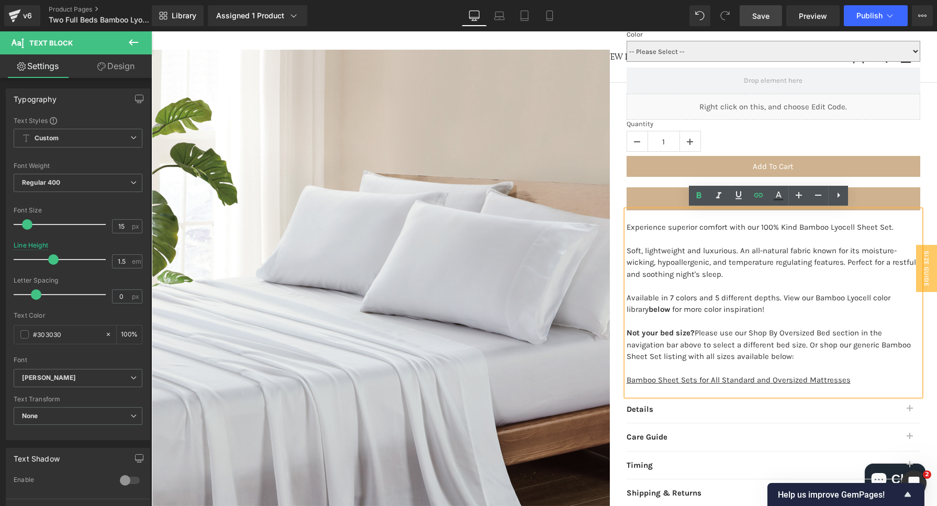
click at [771, 16] on link "Save" at bounding box center [761, 15] width 42 height 21
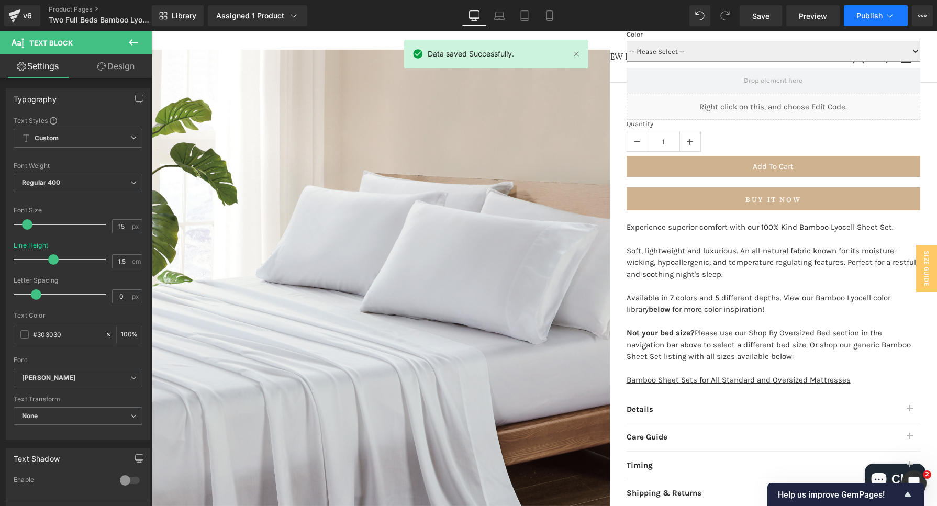
click at [871, 9] on button "Publish" at bounding box center [876, 15] width 64 height 21
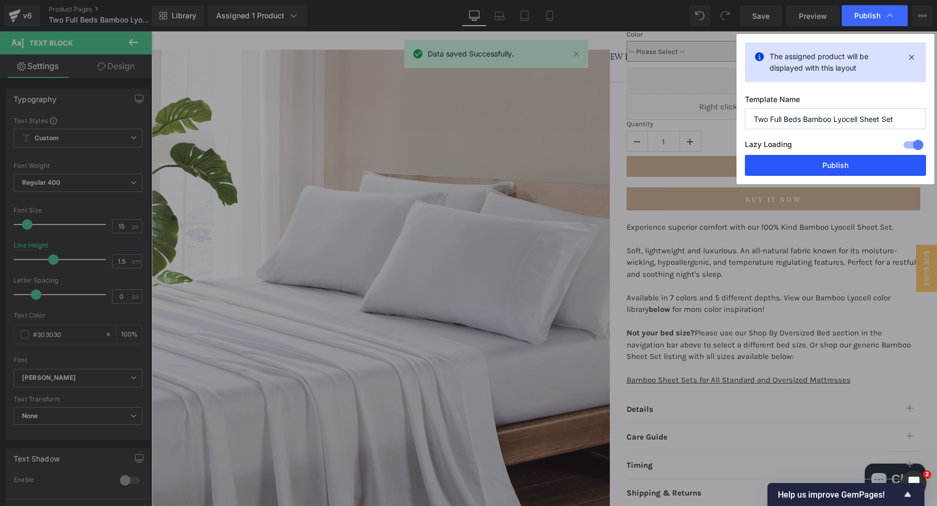
click at [803, 168] on button "Publish" at bounding box center [835, 165] width 181 height 21
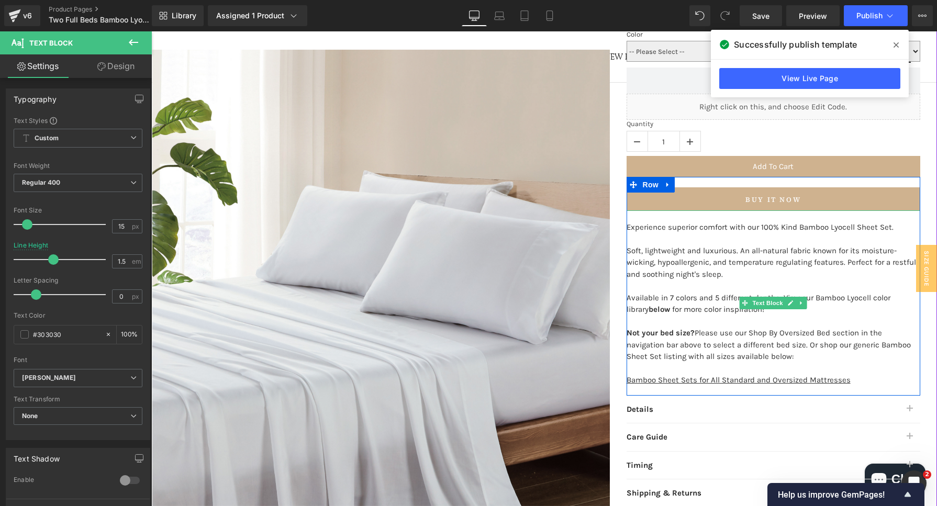
click at [790, 321] on p at bounding box center [774, 322] width 294 height 12
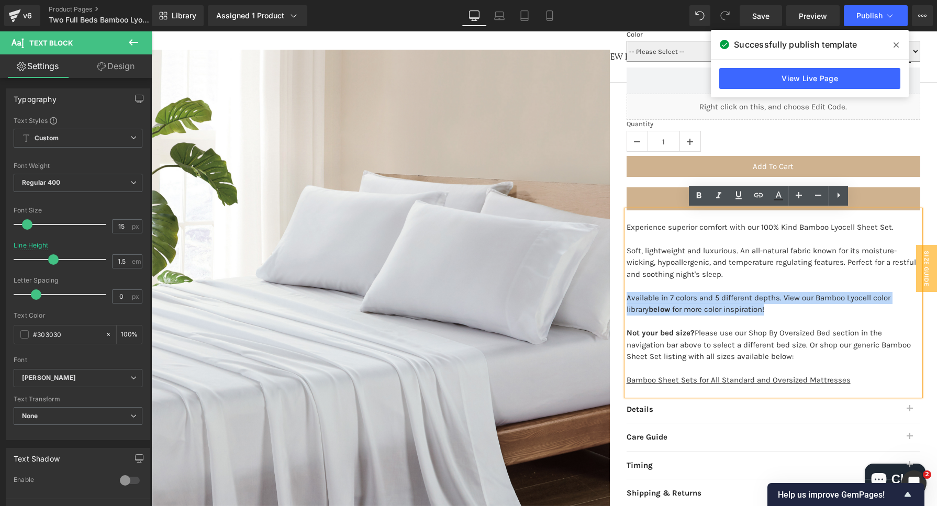
drag, startPoint x: 773, startPoint y: 311, endPoint x: 623, endPoint y: 294, distance: 151.2
click at [627, 294] on p "Available in 7 colors and 5 different depths. View our Bamboo Lyocell color lib…" at bounding box center [774, 304] width 294 height 24
copy p "Available in 7 colors and 5 different depths. View our Bamboo Lyocell color lib…"
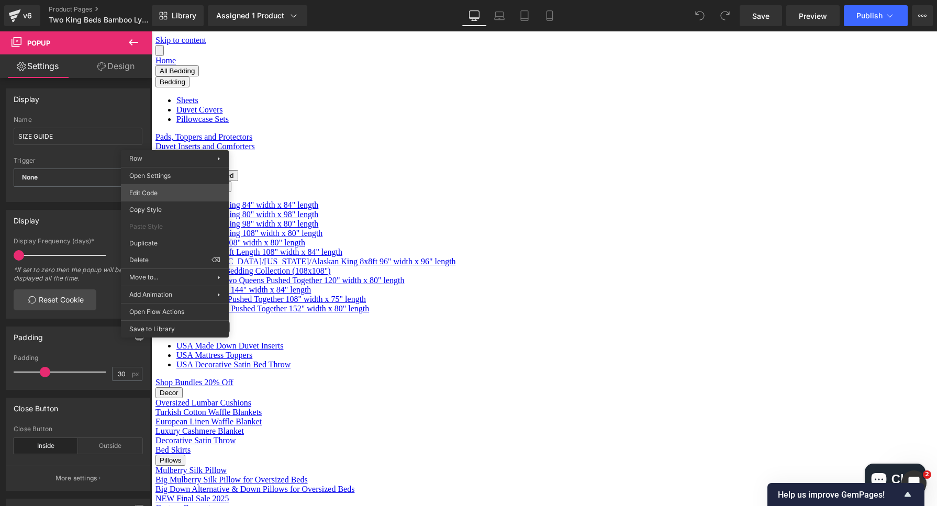
click at [166, 194] on body "You are previewing how the will restyle your page. You can not edit Elements in…" at bounding box center [468, 253] width 937 height 506
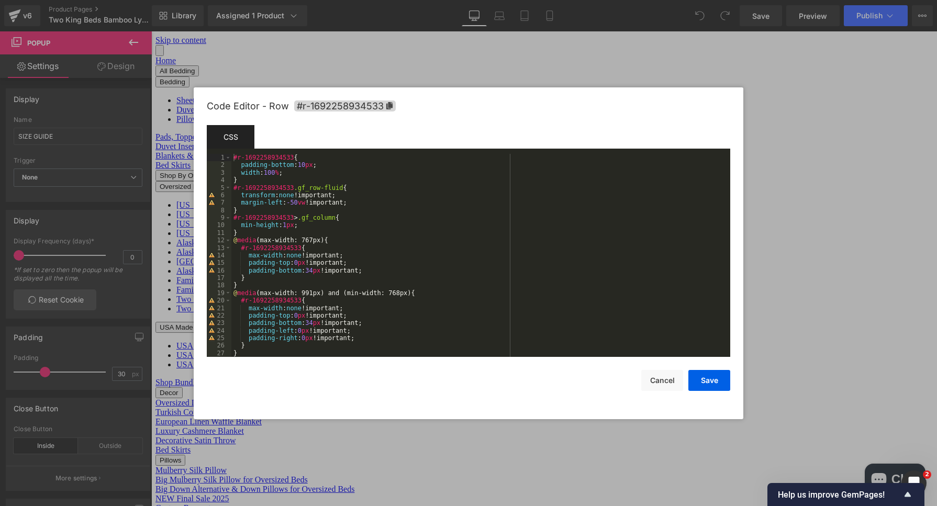
click at [233, 159] on div "#r-1692258934533 { padding-bottom : 10 px ; width : 100 % ; } #r-1692258934533 …" at bounding box center [478, 263] width 495 height 218
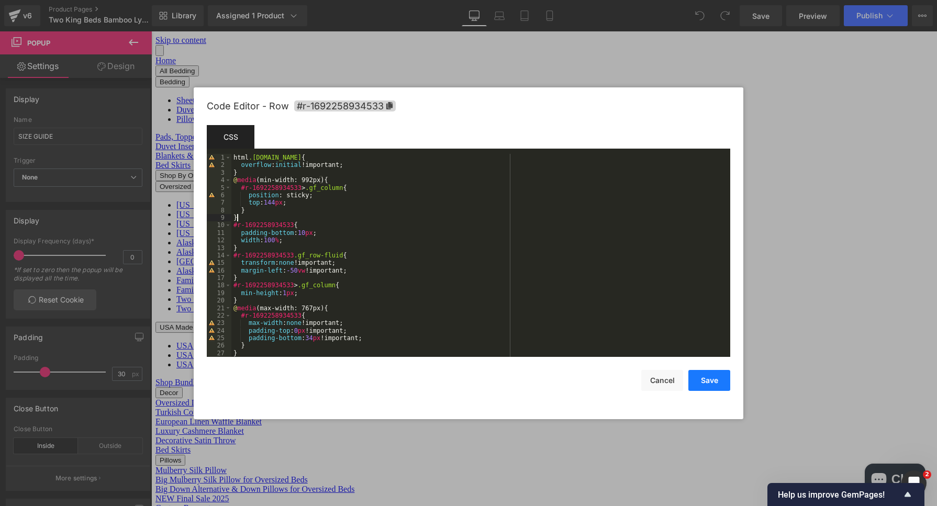
click at [706, 380] on button "Save" at bounding box center [710, 380] width 42 height 21
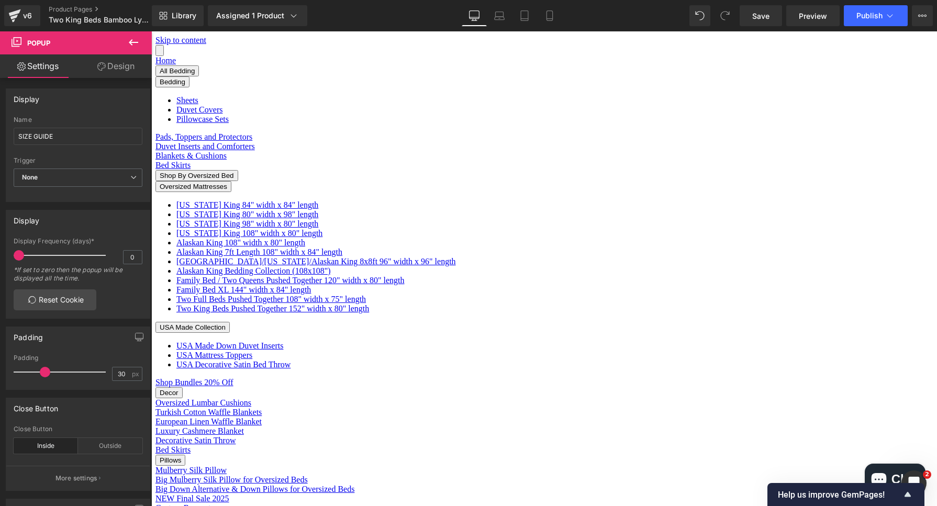
scroll to position [323, 0]
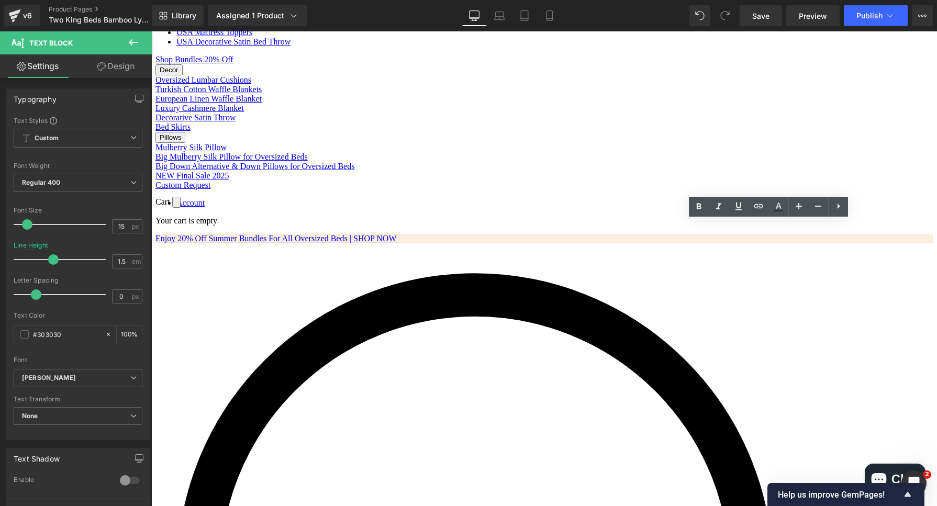
drag, startPoint x: 789, startPoint y: 309, endPoint x: 623, endPoint y: 308, distance: 166.0
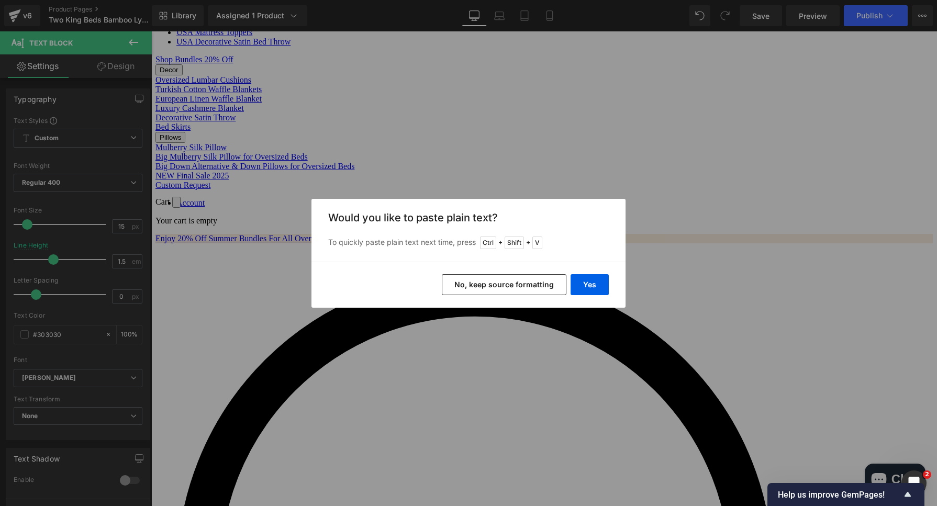
click at [548, 284] on button "No, keep source formatting" at bounding box center [504, 284] width 125 height 21
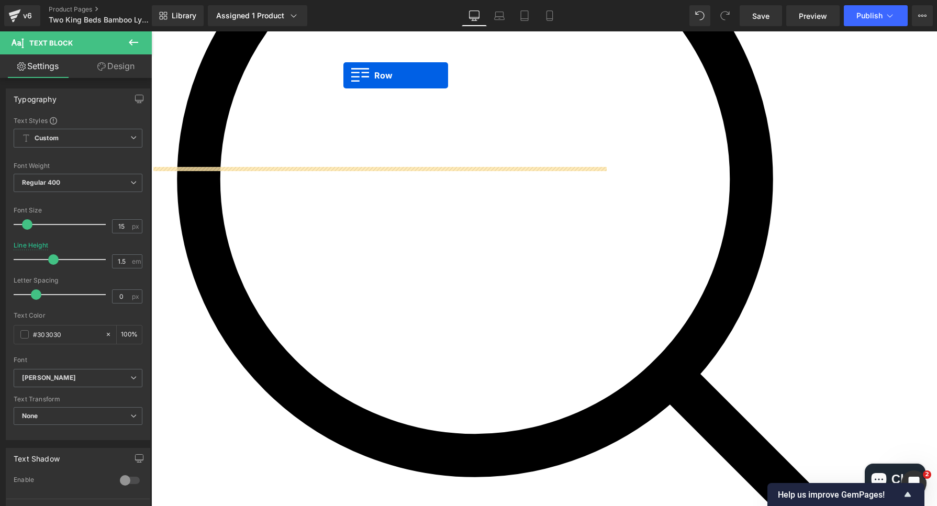
scroll to position [673, 0]
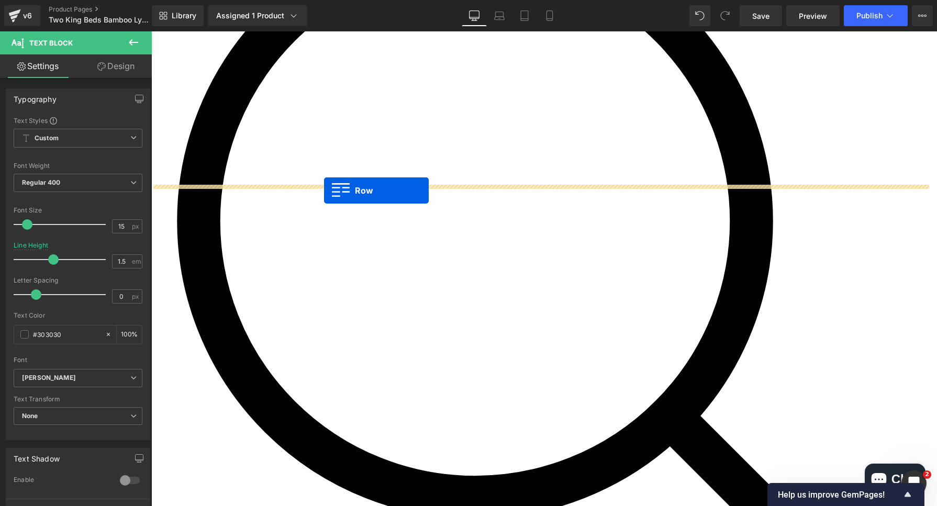
drag, startPoint x: 163, startPoint y: 328, endPoint x: 324, endPoint y: 190, distance: 211.7
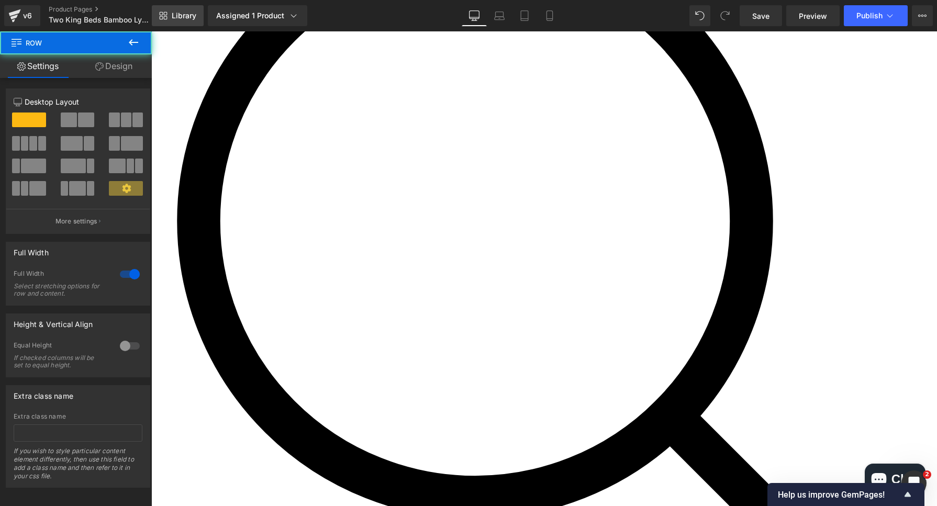
click at [167, 14] on icon at bounding box center [163, 16] width 8 height 8
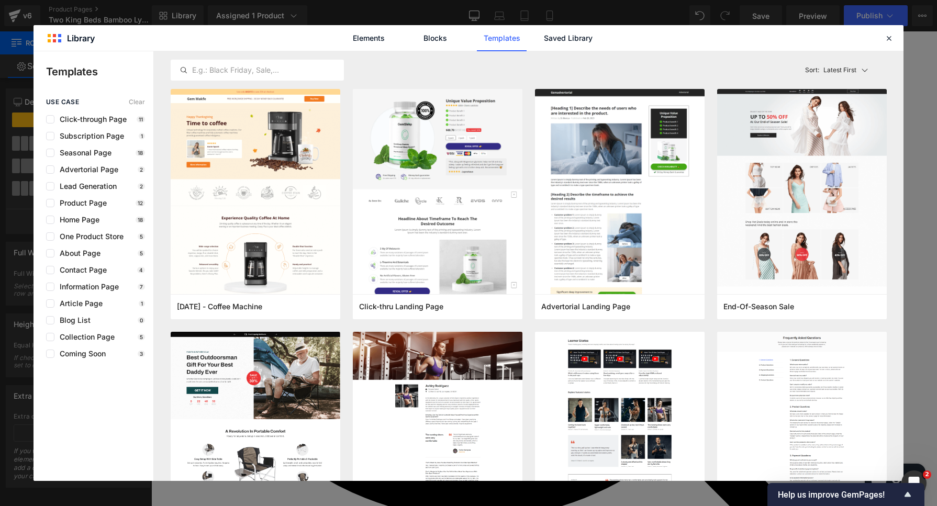
click at [596, 25] on div "Elements Blocks Templates Saved Library" at bounding box center [469, 38] width 266 height 26
click at [582, 29] on link "Saved Library" at bounding box center [569, 38] width 50 height 26
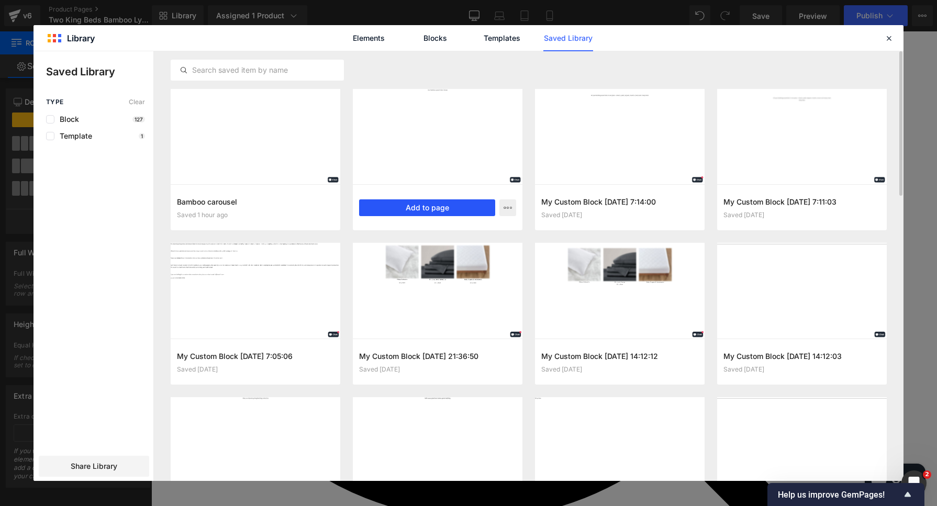
click at [422, 211] on button "Add to page" at bounding box center [427, 208] width 136 height 17
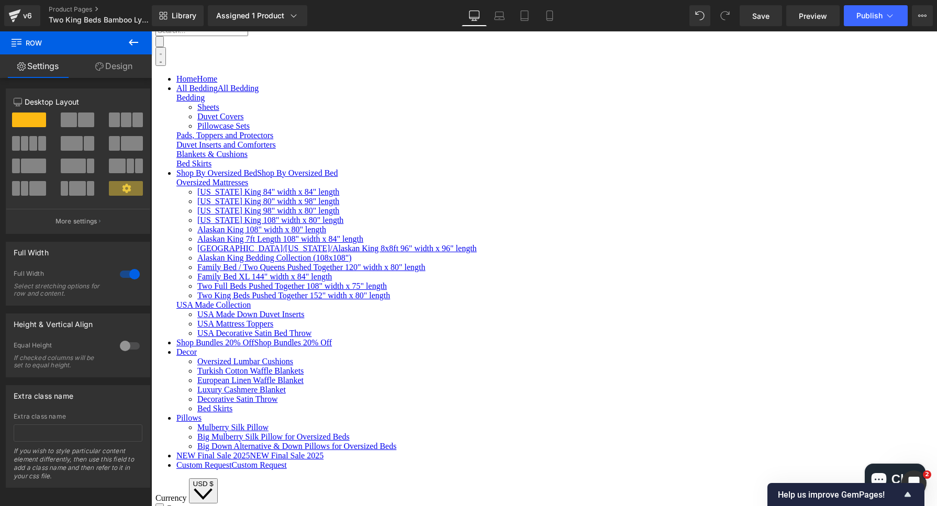
scroll to position [2072, 0]
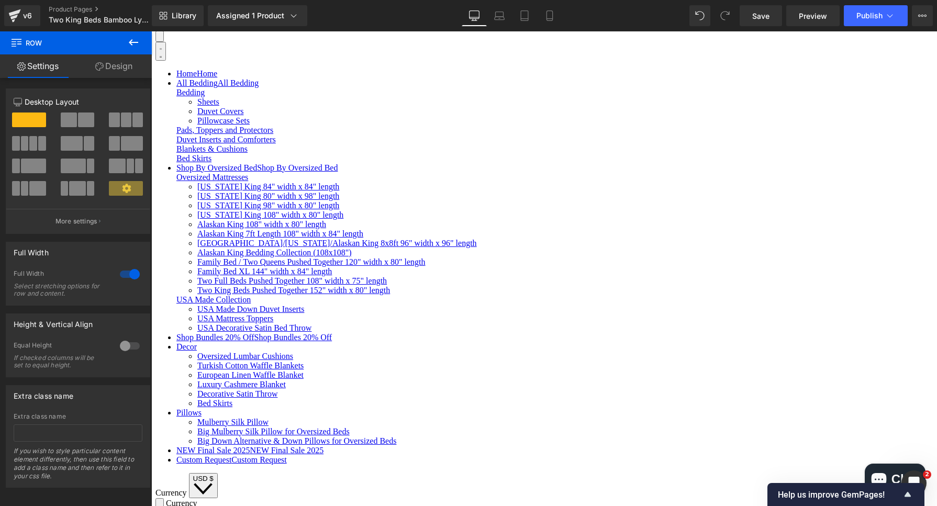
click at [160, 1] on div "Library Assigned 1 Product Product Preview Two King Beds Pushed Together (152" …" at bounding box center [545, 15] width 786 height 31
click at [169, 15] on link "Library" at bounding box center [178, 15] width 52 height 21
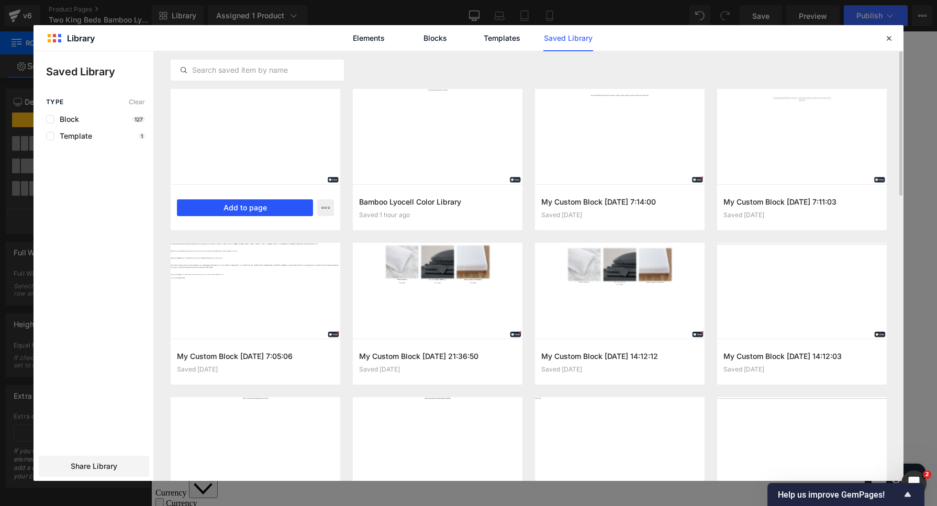
click at [263, 208] on button "Add to page" at bounding box center [245, 208] width 136 height 17
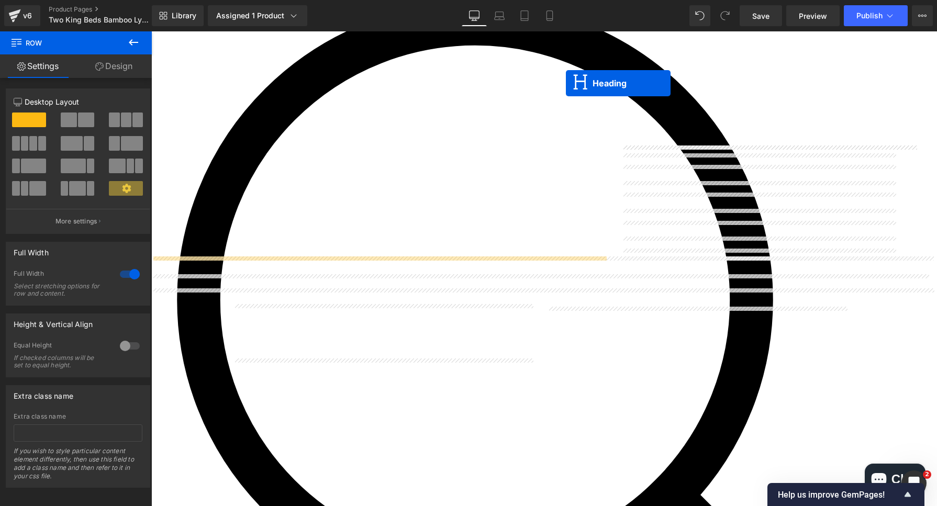
scroll to position [584, 0]
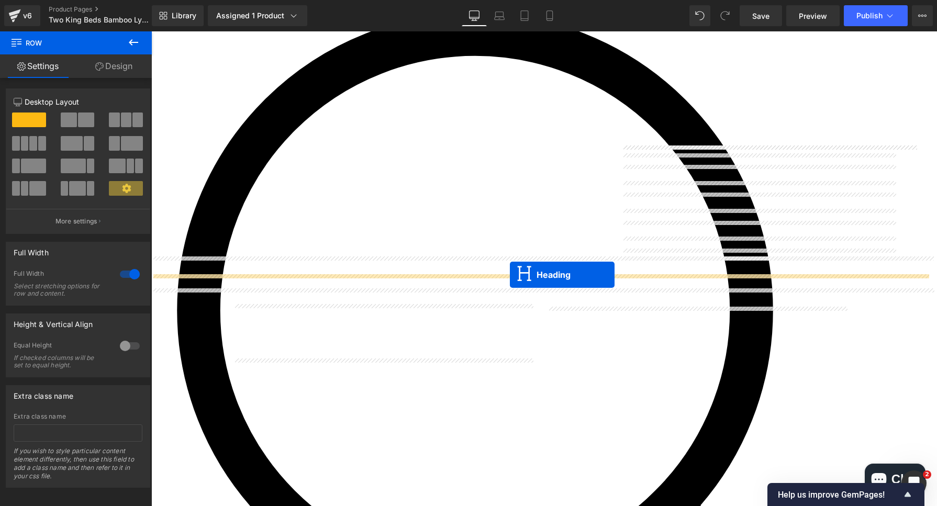
drag, startPoint x: 517, startPoint y: 239, endPoint x: 510, endPoint y: 274, distance: 35.3
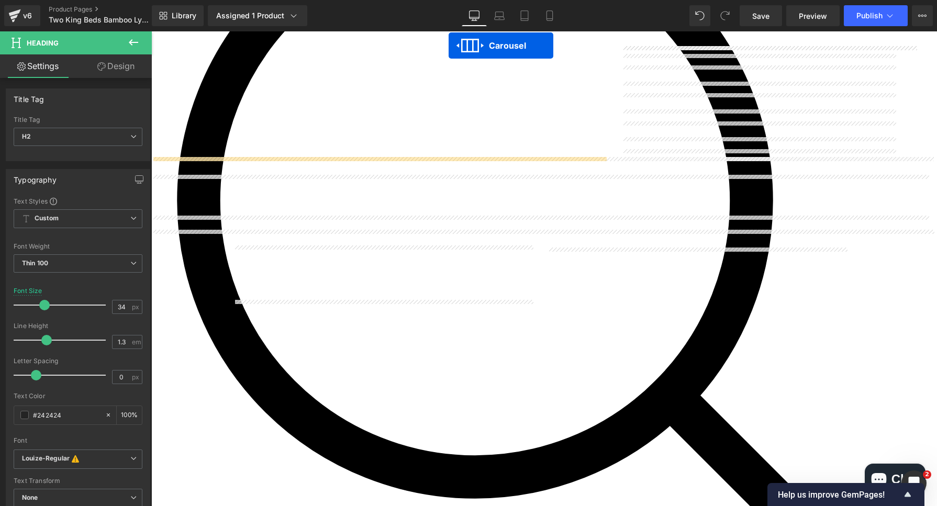
scroll to position [610, 0]
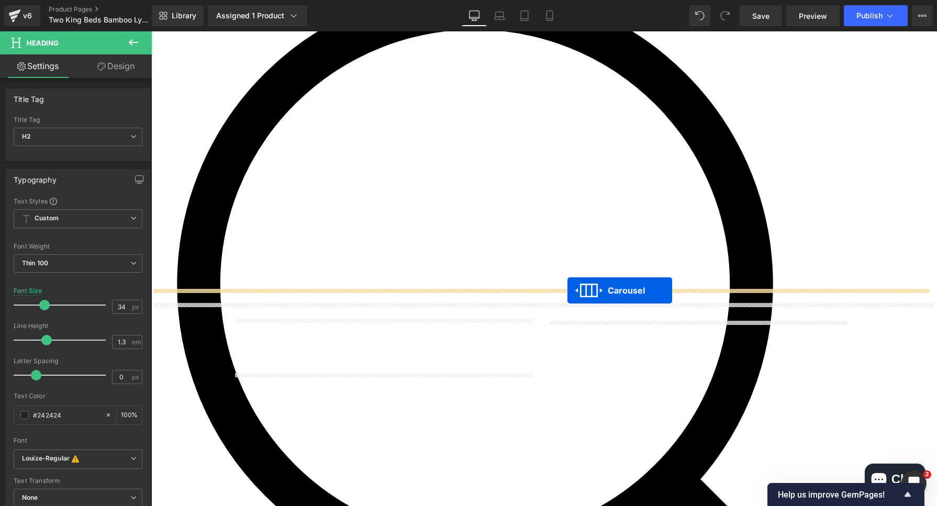
drag, startPoint x: 517, startPoint y: 208, endPoint x: 568, endPoint y: 291, distance: 97.1
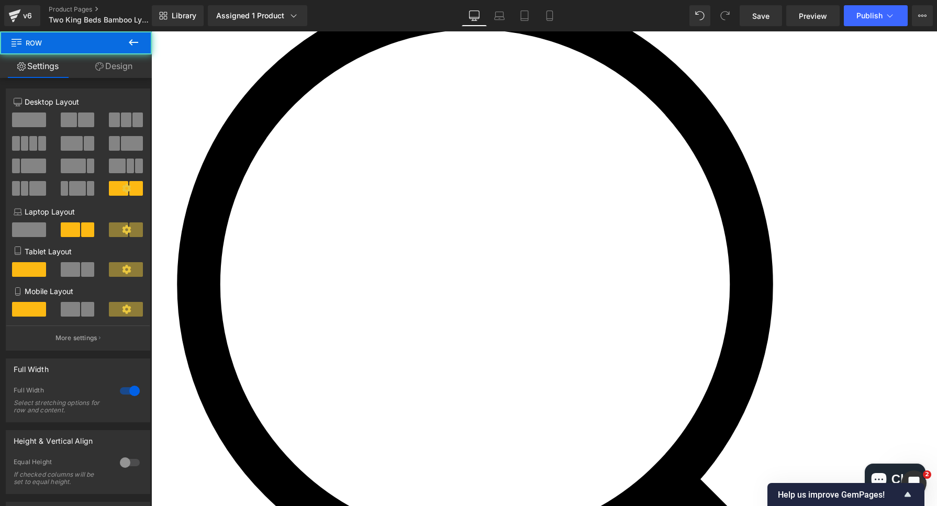
drag, startPoint x: 537, startPoint y: 238, endPoint x: 537, endPoint y: 224, distance: 14.1
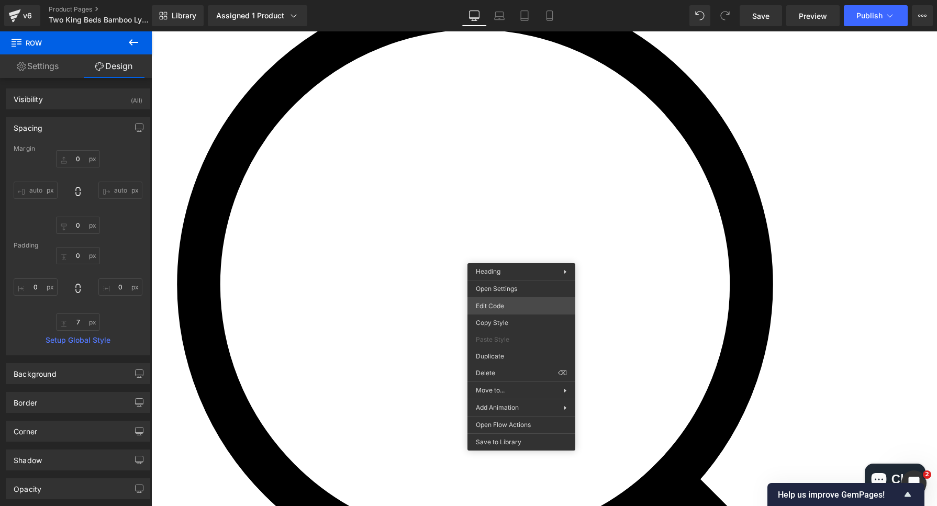
click at [499, 0] on div "Carousel You are previewing how the will restyle your page. You can not edit El…" at bounding box center [468, 0] width 937 height 0
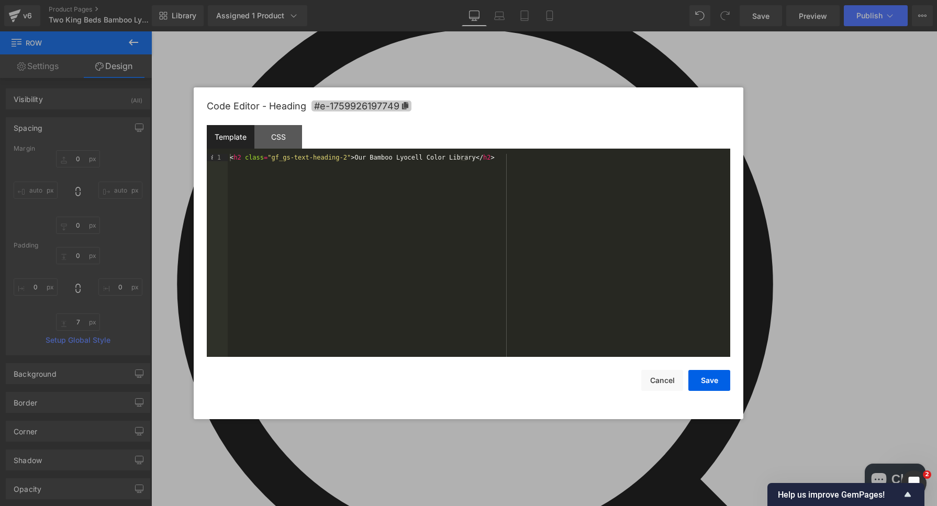
click at [408, 104] on icon at bounding box center [405, 105] width 6 height 7
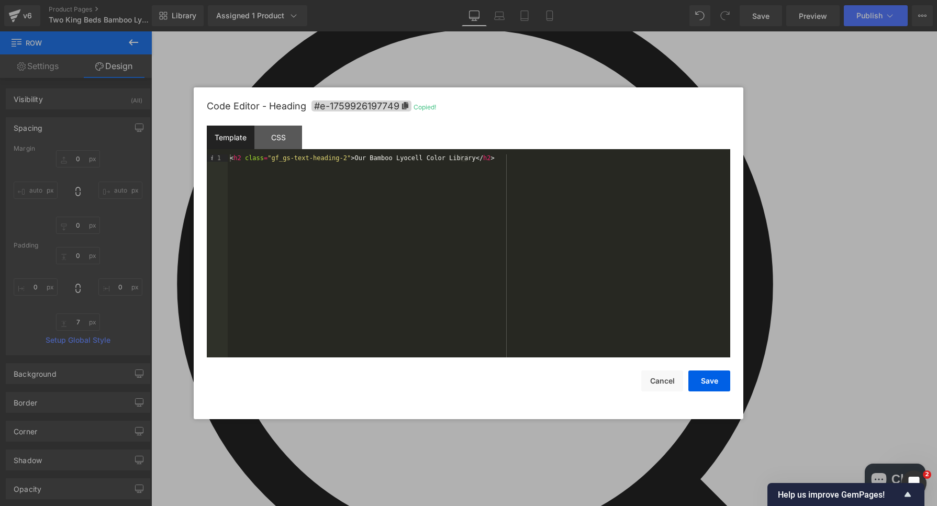
click at [768, 249] on div at bounding box center [468, 253] width 937 height 506
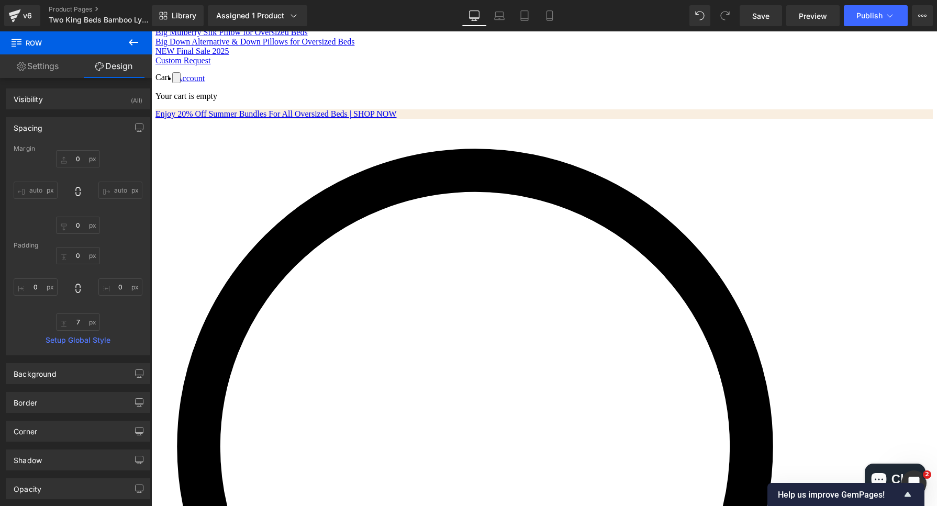
scroll to position [441, 0]
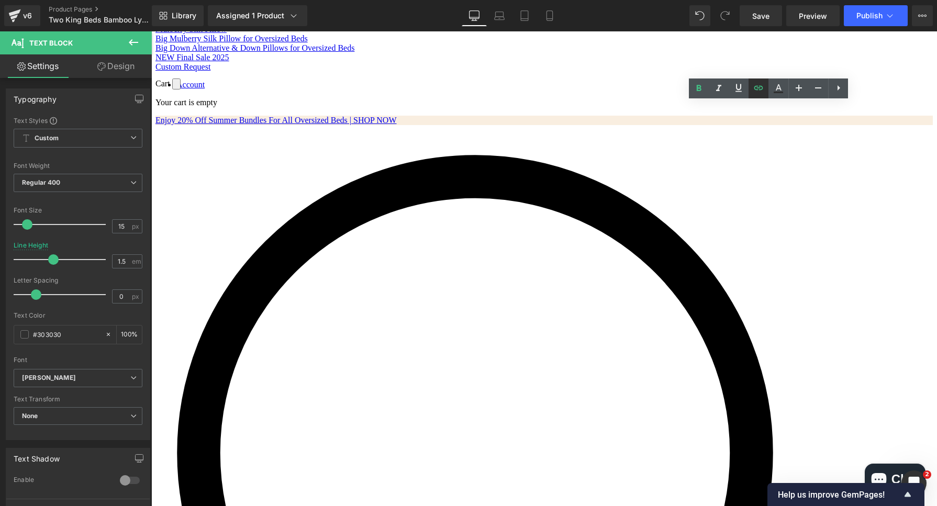
click at [760, 95] on link at bounding box center [759, 89] width 20 height 20
click at [675, 228] on input "https://www-ocochi-com.myshopify.com/#e-1759926114972" at bounding box center [697, 224] width 161 height 26
paste input "#e-1759926197749"
type input "#e-1759926197749"
click at [786, 227] on icon "button" at bounding box center [789, 224] width 13 height 13
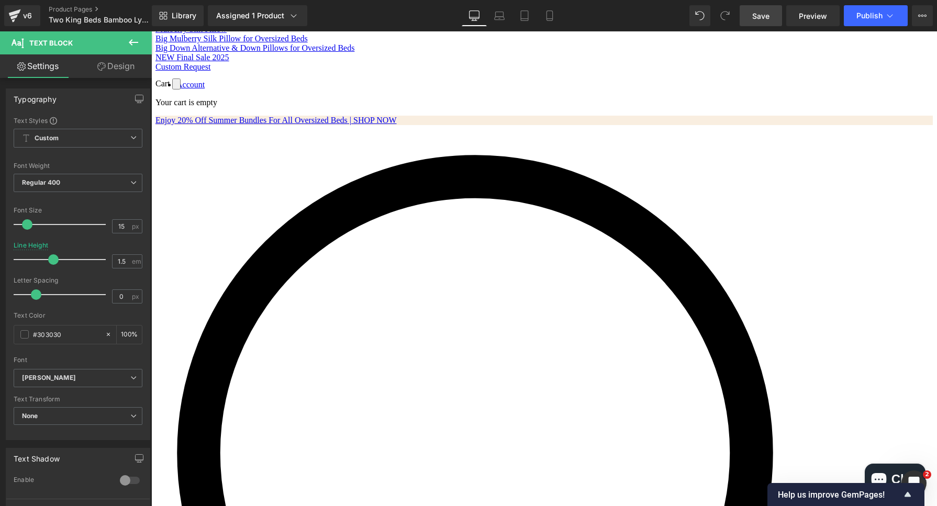
click at [764, 8] on link "Save" at bounding box center [761, 15] width 42 height 21
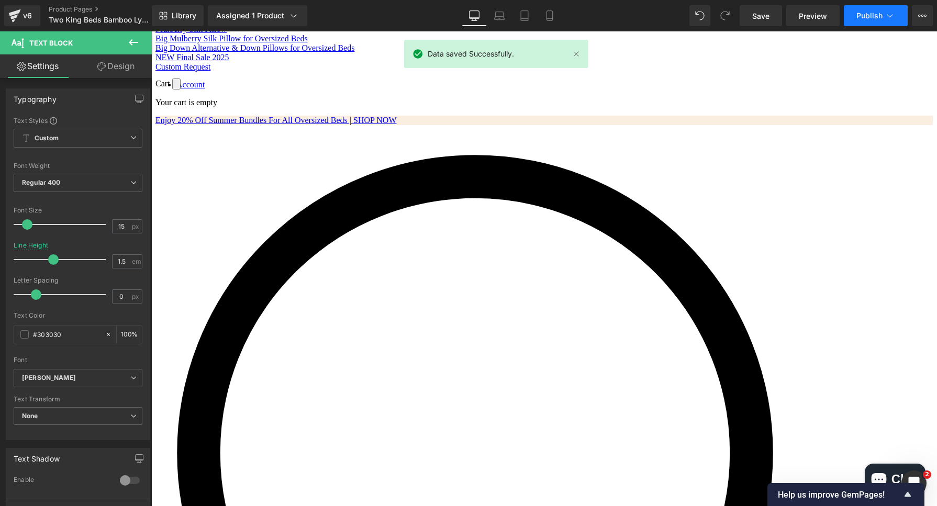
click at [880, 16] on span "Publish" at bounding box center [870, 16] width 26 height 8
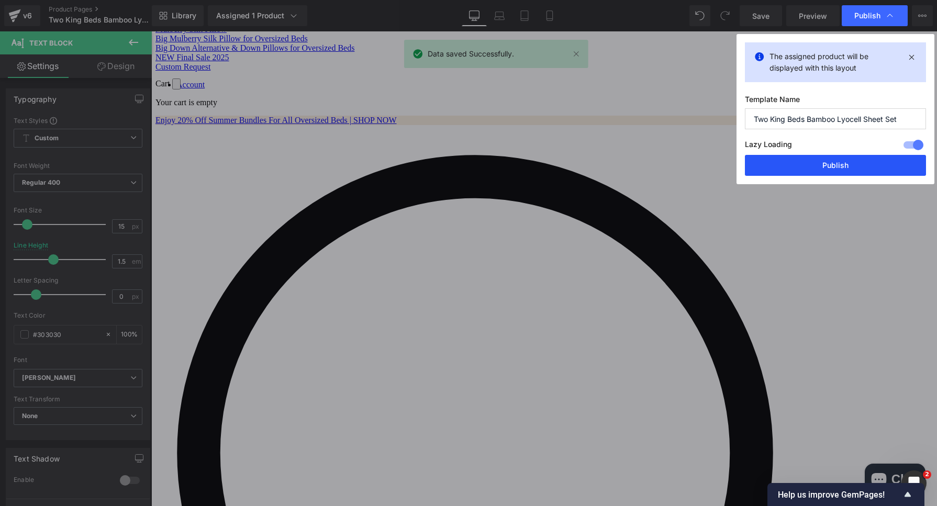
click at [823, 159] on button "Publish" at bounding box center [835, 165] width 181 height 21
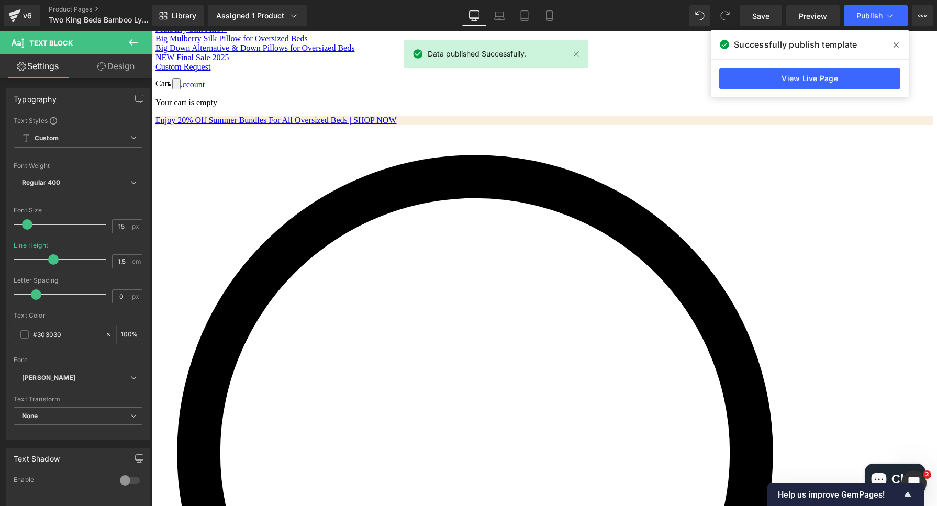
drag, startPoint x: 765, startPoint y: 202, endPoint x: 617, endPoint y: 191, distance: 148.1
copy p "Available in 7 colors and 5 different depths. View our Bamboo Lyocell color lib…"
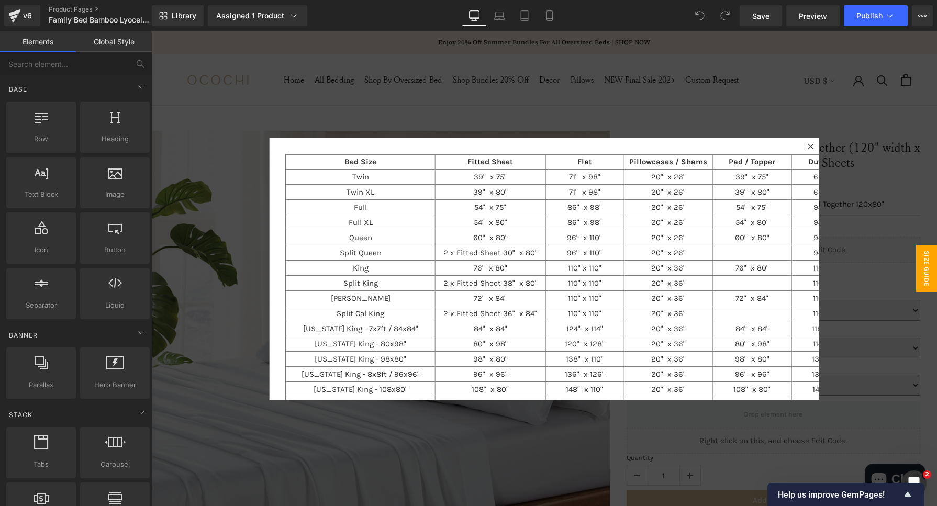
click at [805, 142] on div at bounding box center [811, 146] width 13 height 13
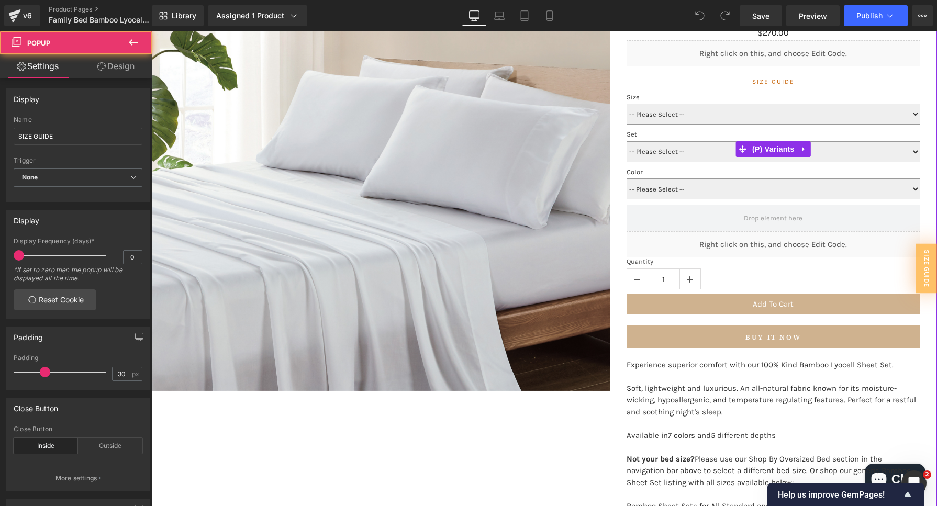
scroll to position [195, 0]
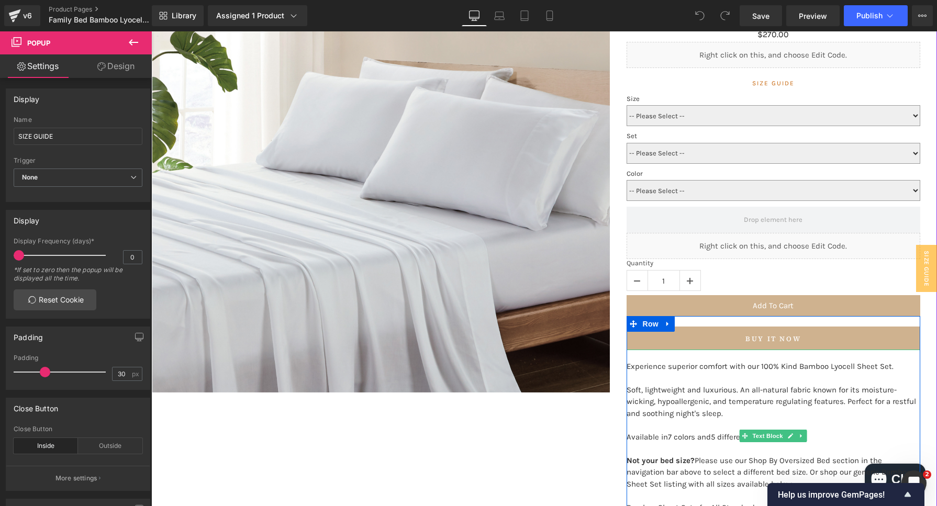
click at [720, 433] on span "5 different depths" at bounding box center [743, 437] width 65 height 9
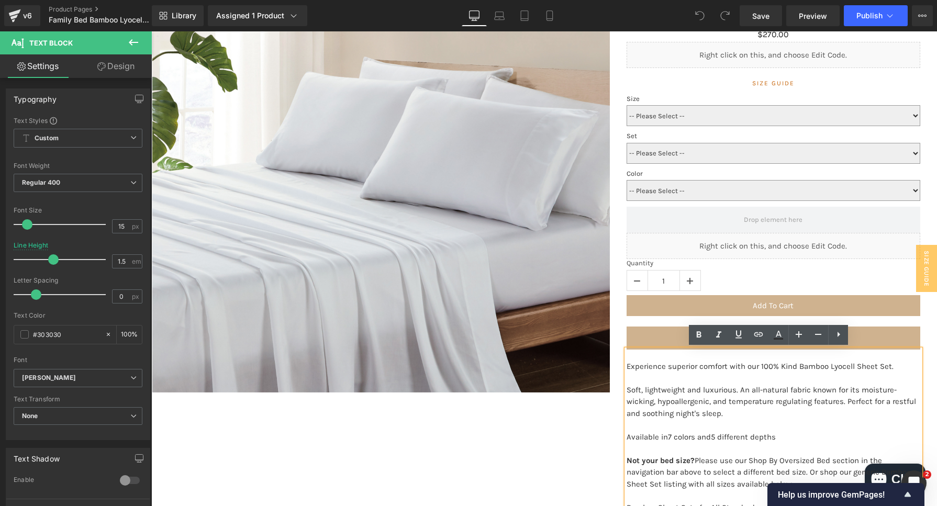
drag, startPoint x: 780, startPoint y: 439, endPoint x: 623, endPoint y: 433, distance: 157.8
click at [627, 433] on p "Available in 7 colors and 5 different depths" at bounding box center [774, 438] width 294 height 12
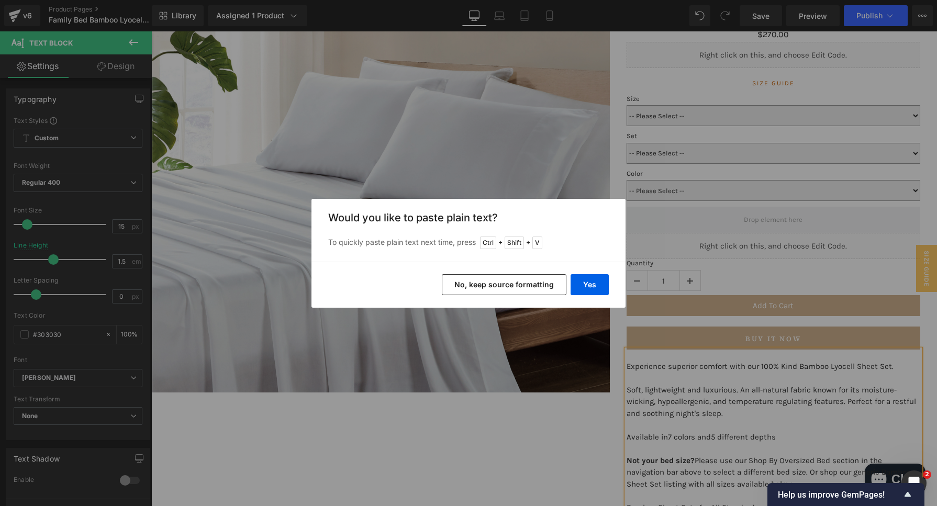
click at [511, 284] on button "No, keep source formatting" at bounding box center [504, 284] width 125 height 21
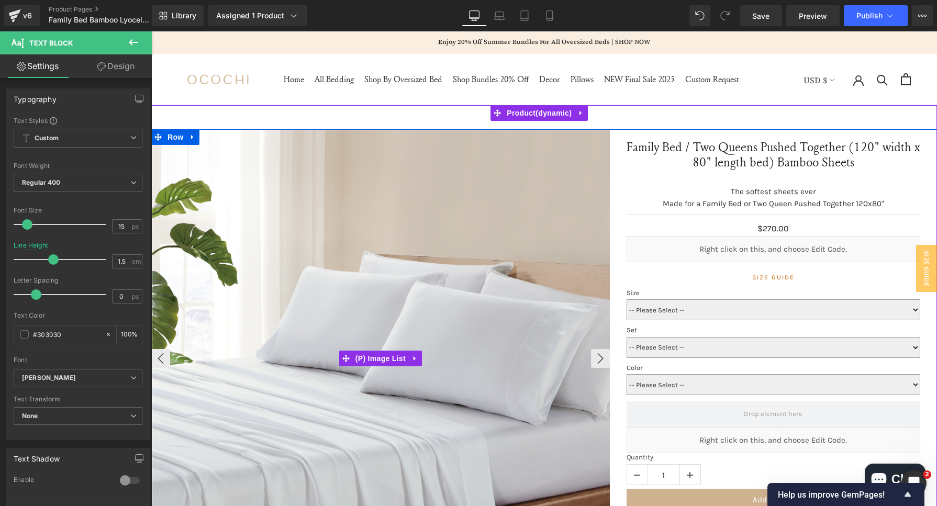
scroll to position [0, 0]
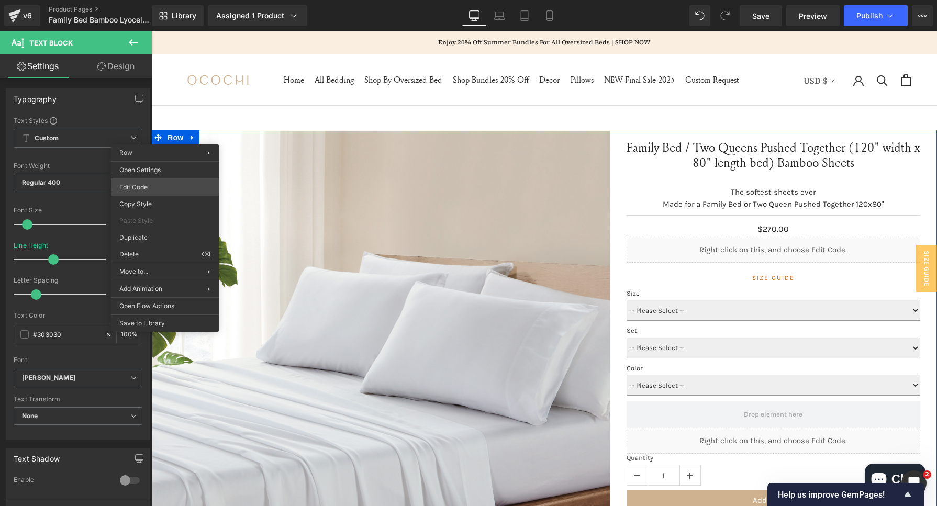
click at [151, 182] on body "You are previewing how the will restyle your page. You can not edit Elements in…" at bounding box center [468, 253] width 937 height 506
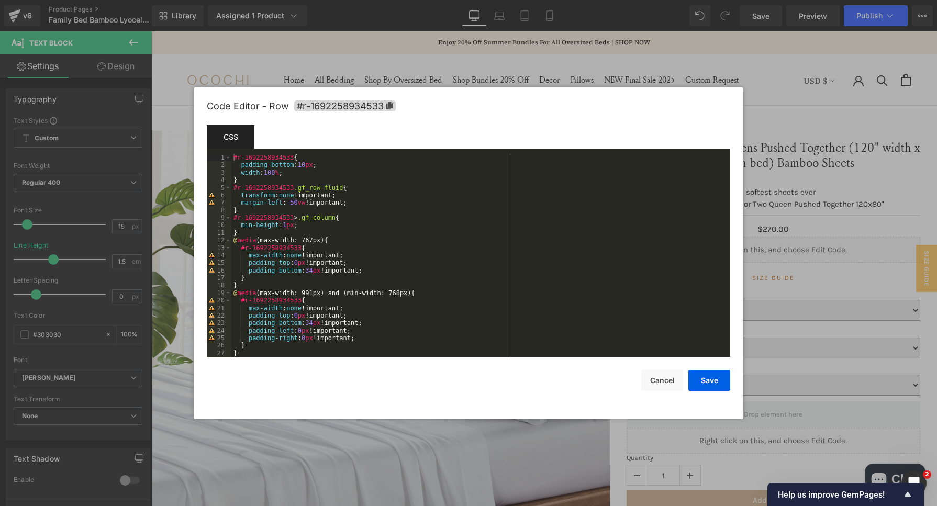
click at [234, 160] on div "#r-1692258934533 { padding-bottom : 10 px ; width : 100 % ; } #r-1692258934533 …" at bounding box center [478, 263] width 495 height 218
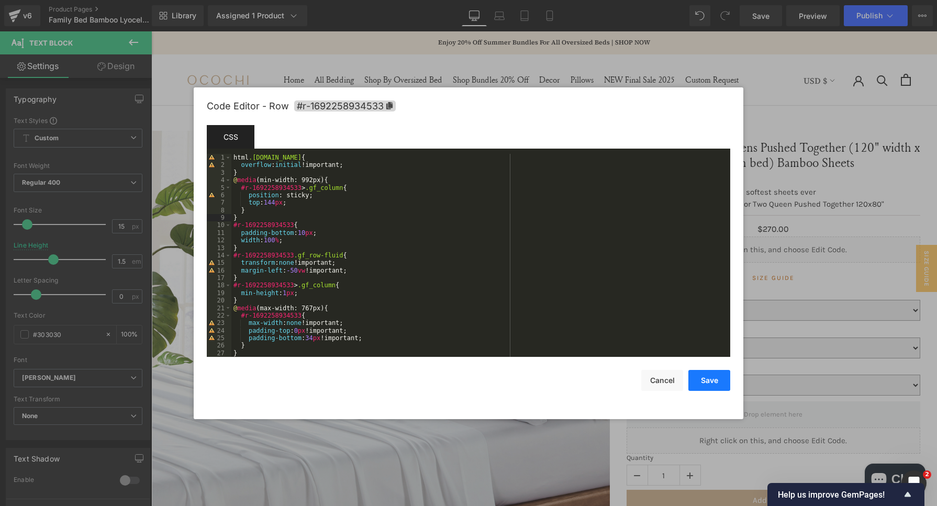
click at [708, 386] on button "Save" at bounding box center [710, 380] width 42 height 21
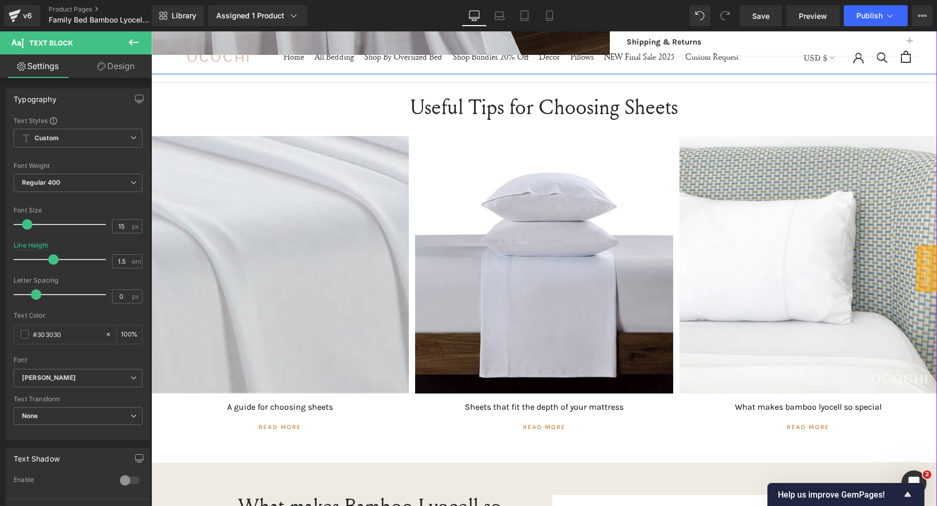
scroll to position [785, 0]
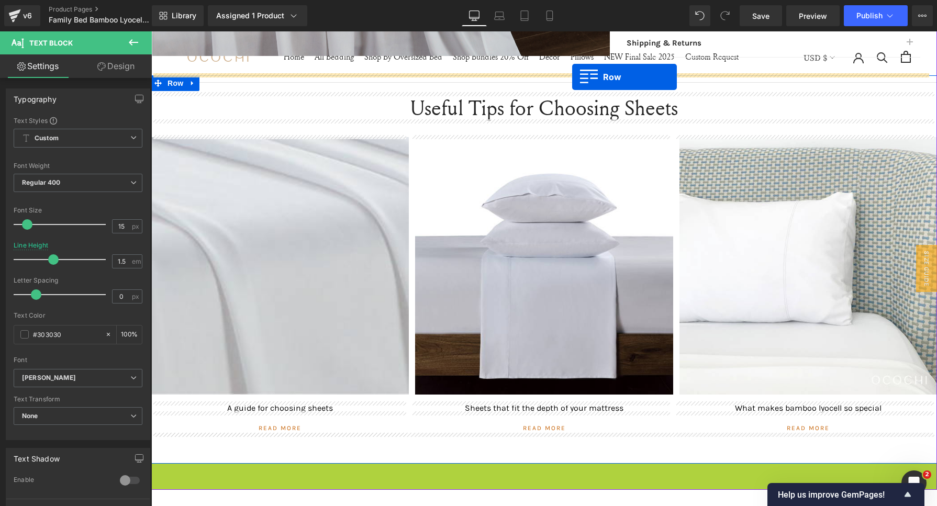
drag, startPoint x: 165, startPoint y: 465, endPoint x: 572, endPoint y: 77, distance: 561.9
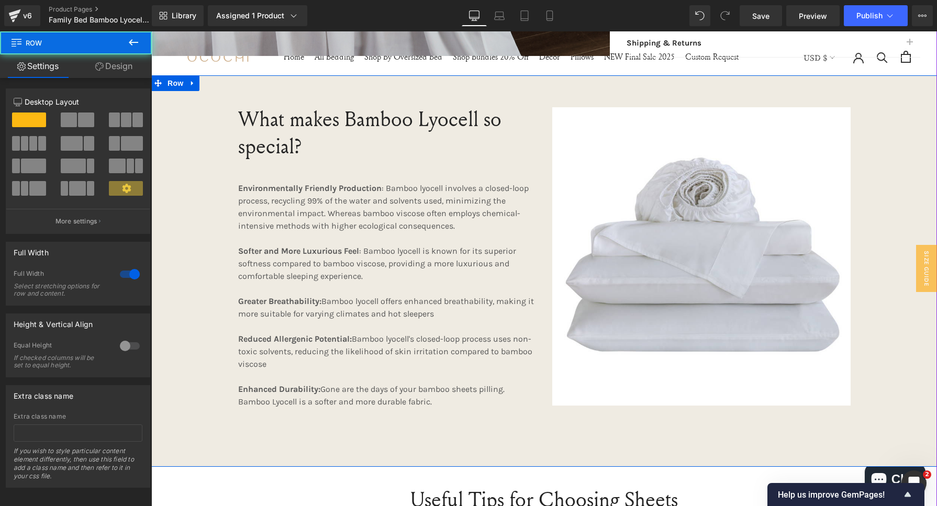
scroll to position [624, 0]
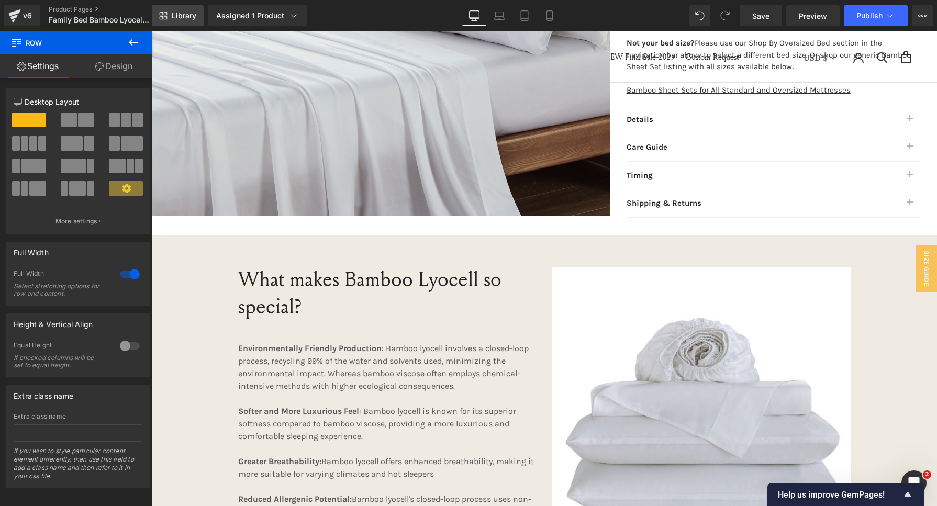
click at [173, 22] on link "Library" at bounding box center [178, 15] width 52 height 21
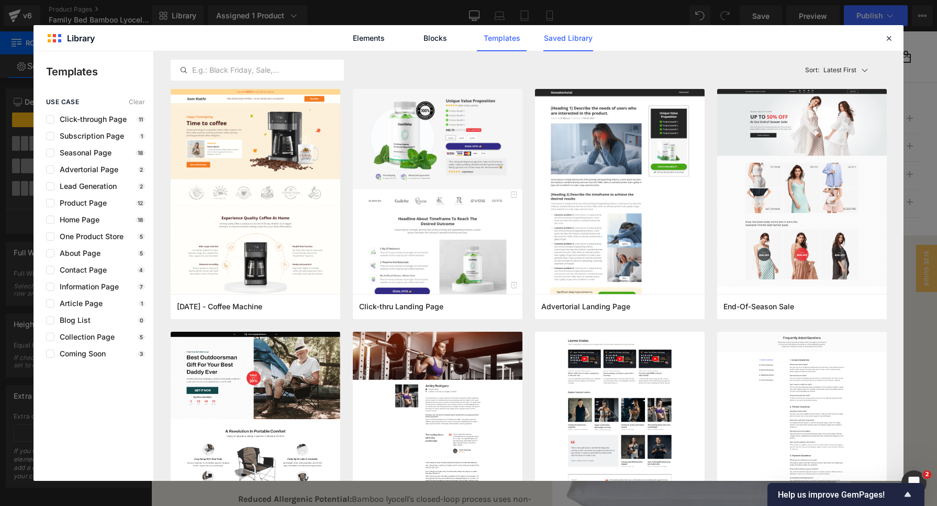
click at [571, 36] on link "Saved Library" at bounding box center [569, 38] width 50 height 26
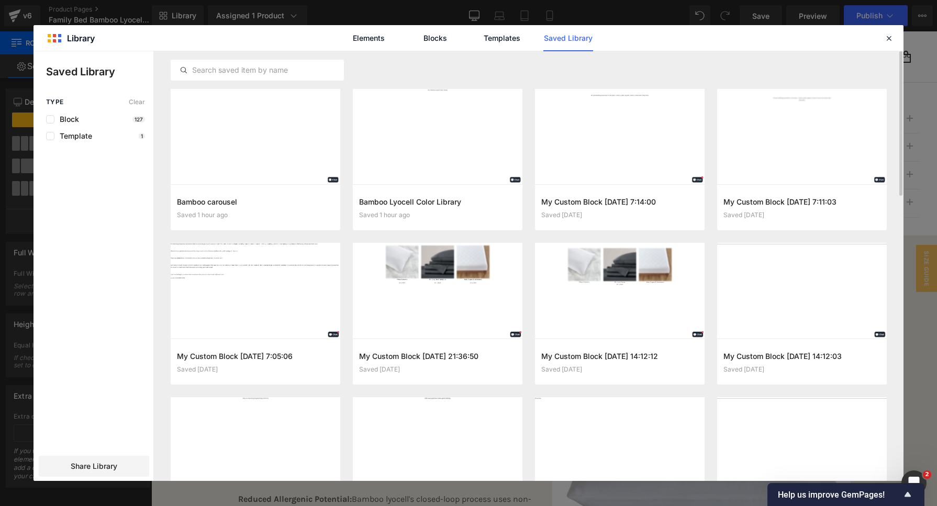
click at [0, 0] on button "Add to page" at bounding box center [0, 0] width 0 height 0
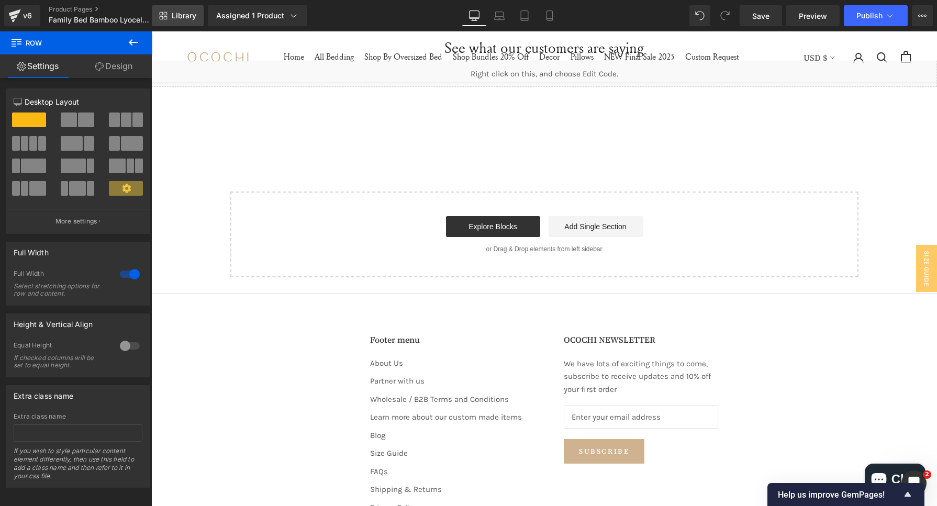
click at [169, 15] on link "Library" at bounding box center [178, 15] width 52 height 21
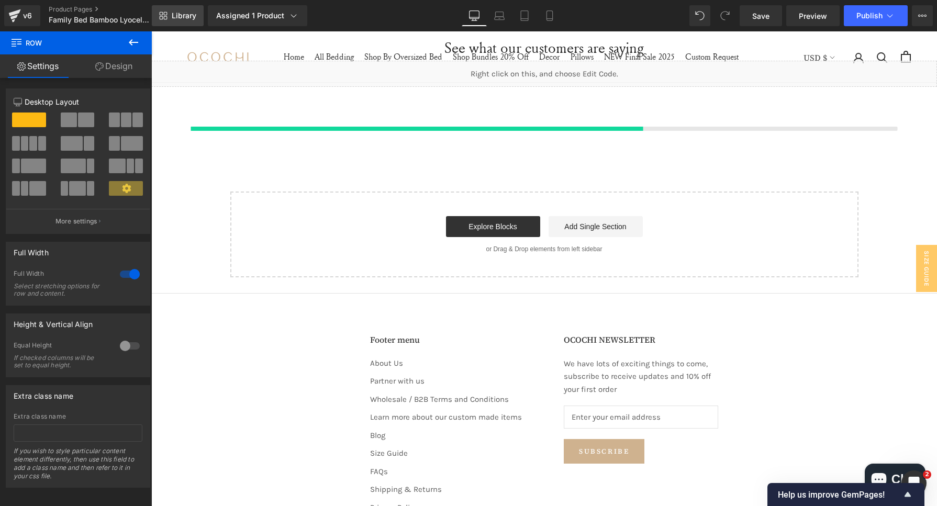
scroll to position [2072, 0]
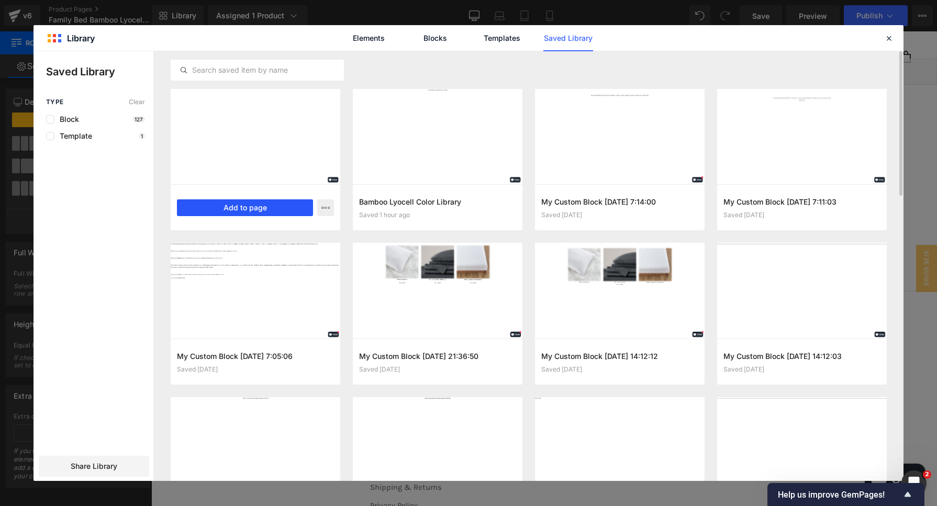
click at [263, 202] on button "Add to page" at bounding box center [245, 208] width 136 height 17
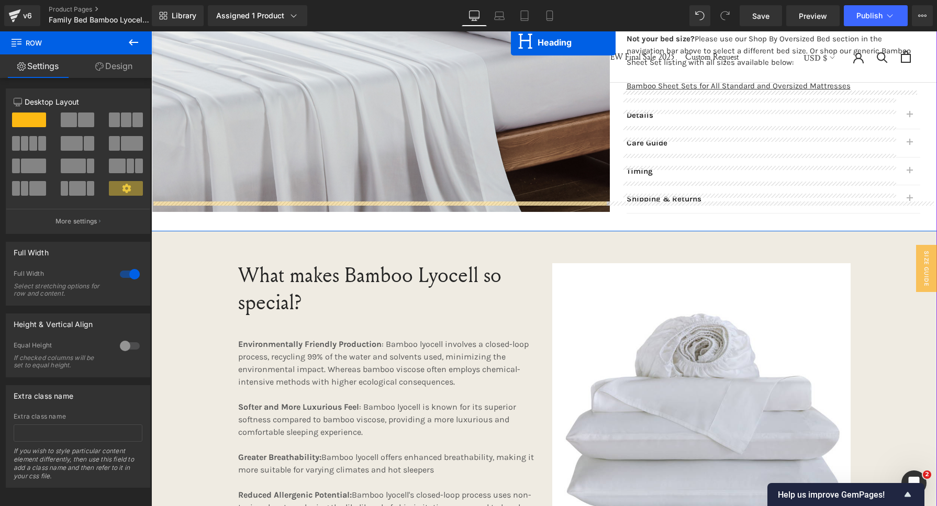
scroll to position [597, 0]
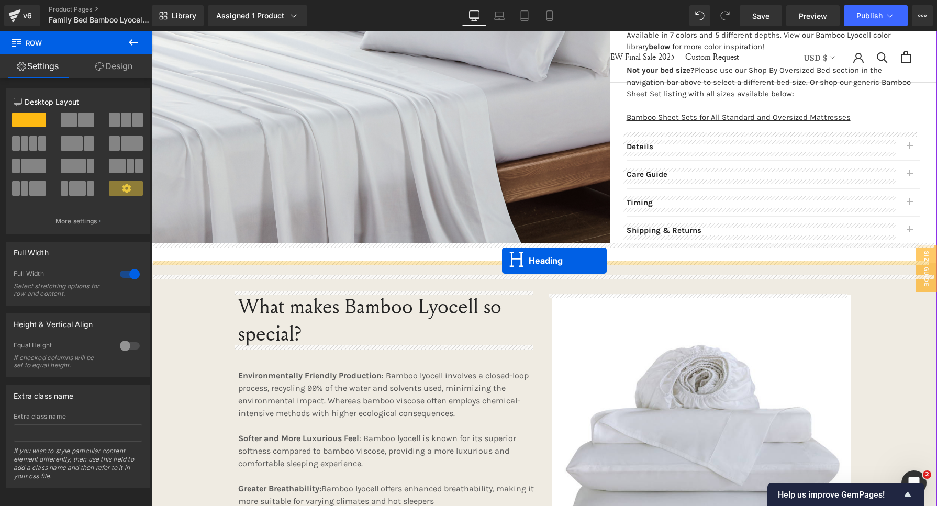
drag, startPoint x: 516, startPoint y: 257, endPoint x: 502, endPoint y: 261, distance: 14.1
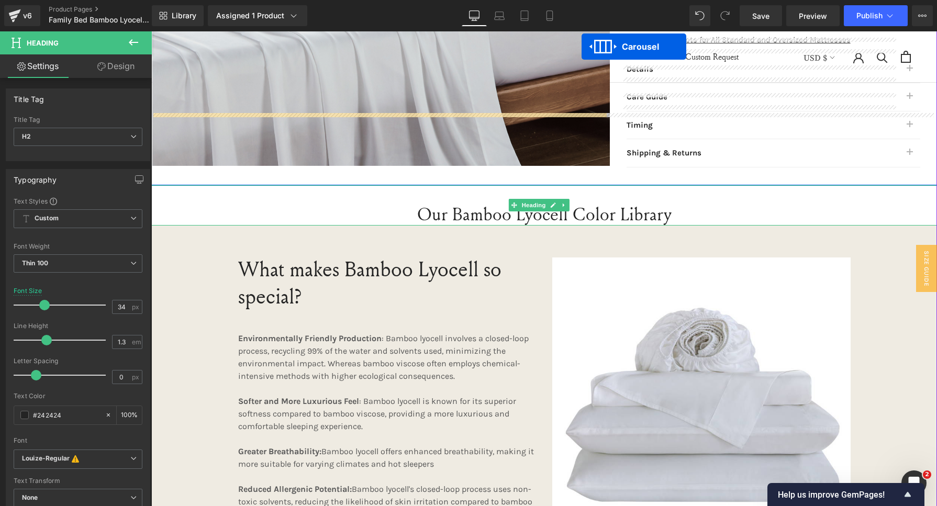
scroll to position [664, 0]
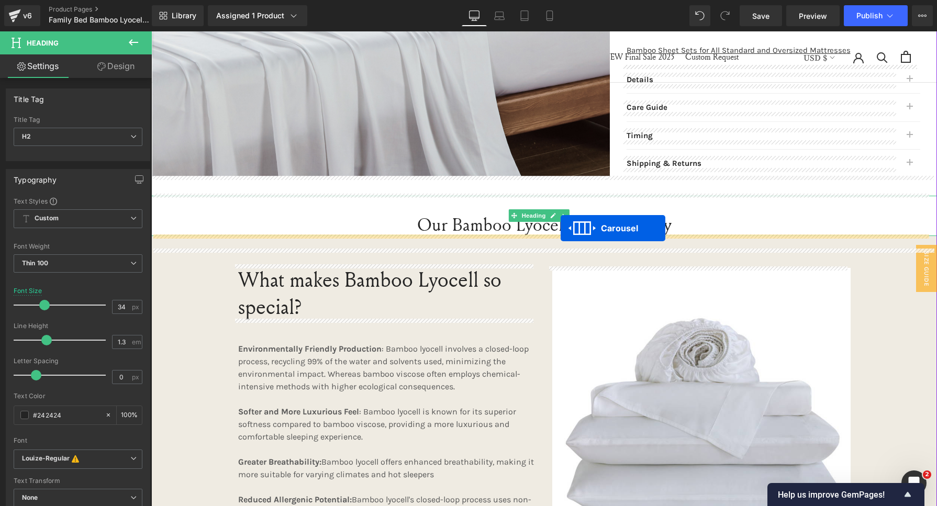
drag, startPoint x: 526, startPoint y: 248, endPoint x: 561, endPoint y: 228, distance: 39.6
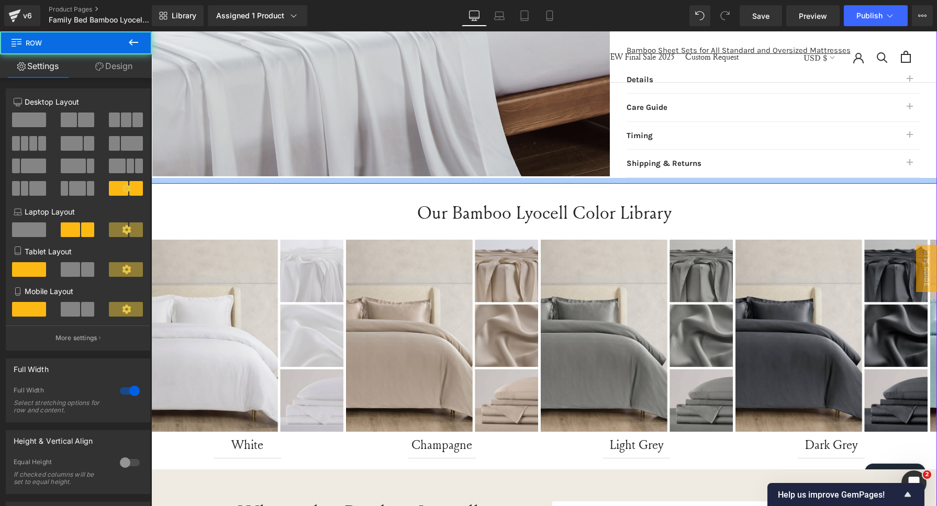
drag, startPoint x: 561, startPoint y: 190, endPoint x: 557, endPoint y: 178, distance: 12.6
click at [557, 178] on div at bounding box center [544, 181] width 786 height 6
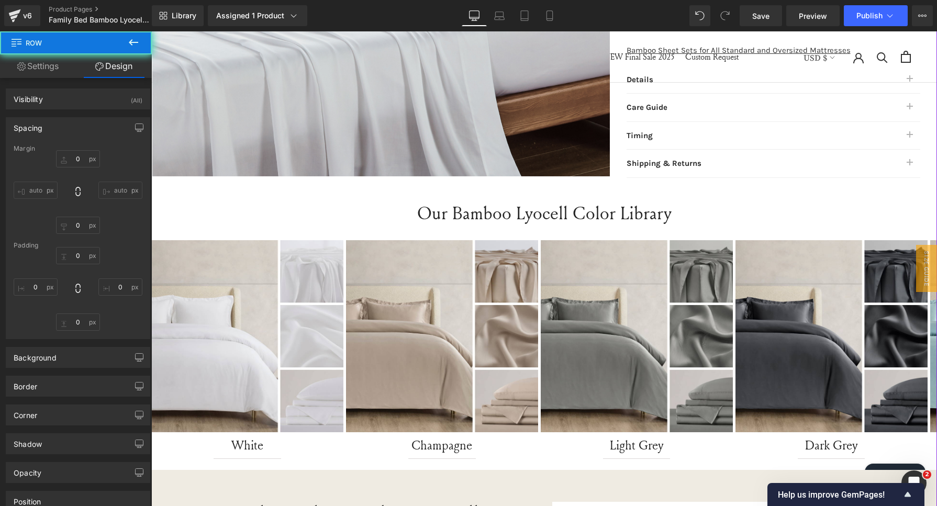
type input "0"
type input "12"
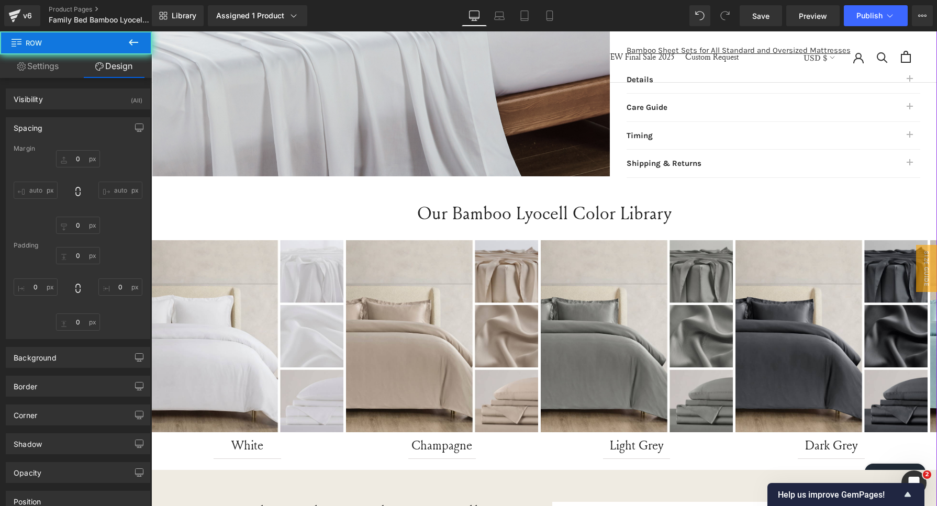
type input "0"
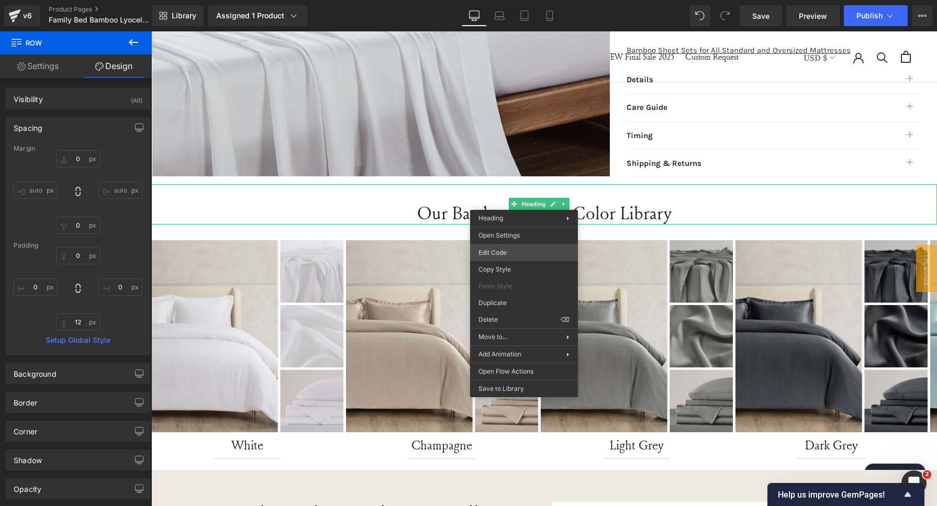
click at [509, 0] on div "Carousel You are previewing how the will restyle your page. You can not edit El…" at bounding box center [468, 0] width 937 height 0
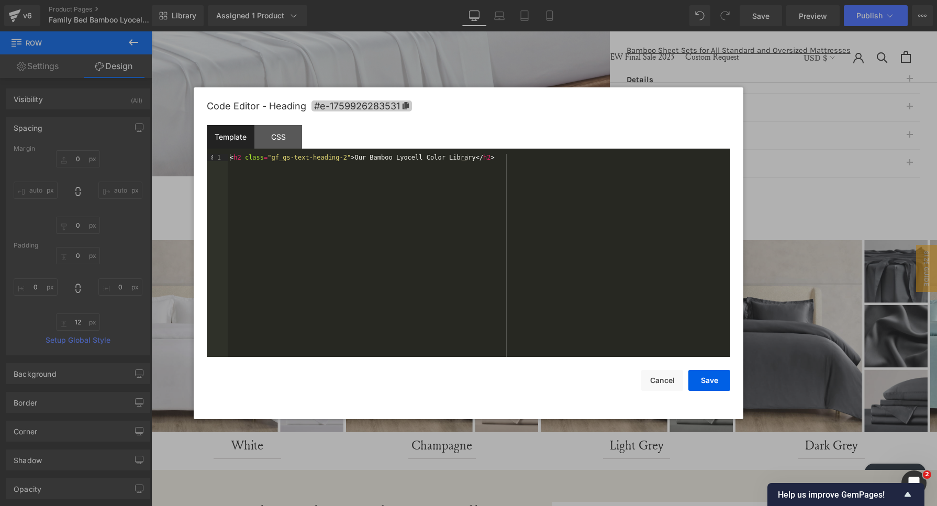
click at [410, 109] on span "#e-1759926283531" at bounding box center [362, 106] width 101 height 11
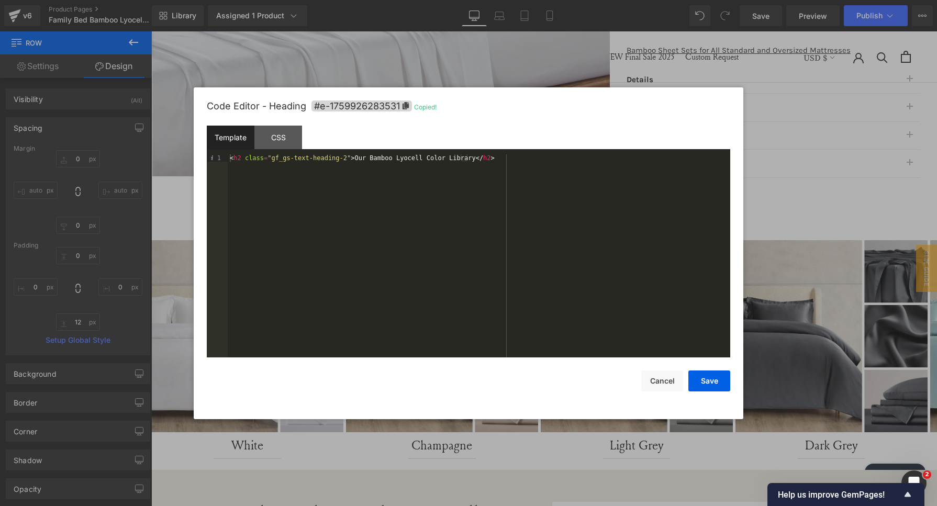
click at [821, 239] on div at bounding box center [468, 253] width 937 height 506
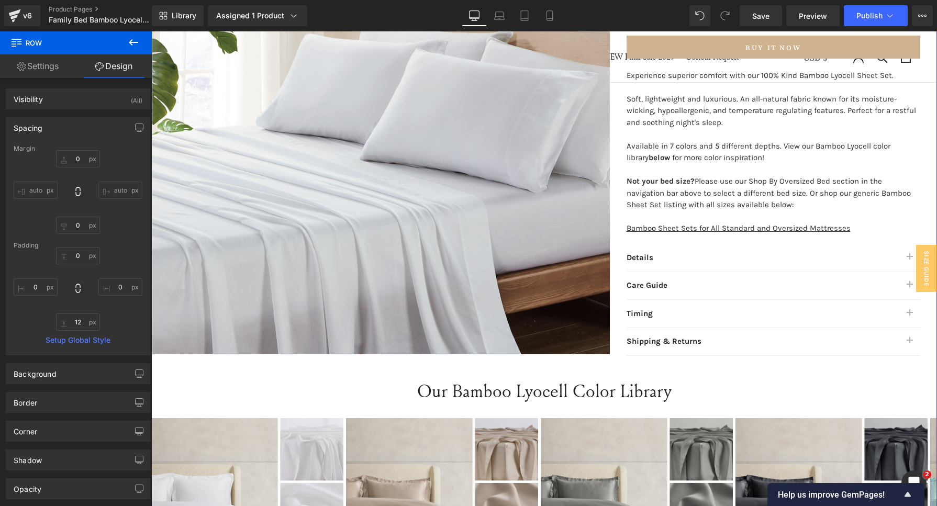
scroll to position [482, 0]
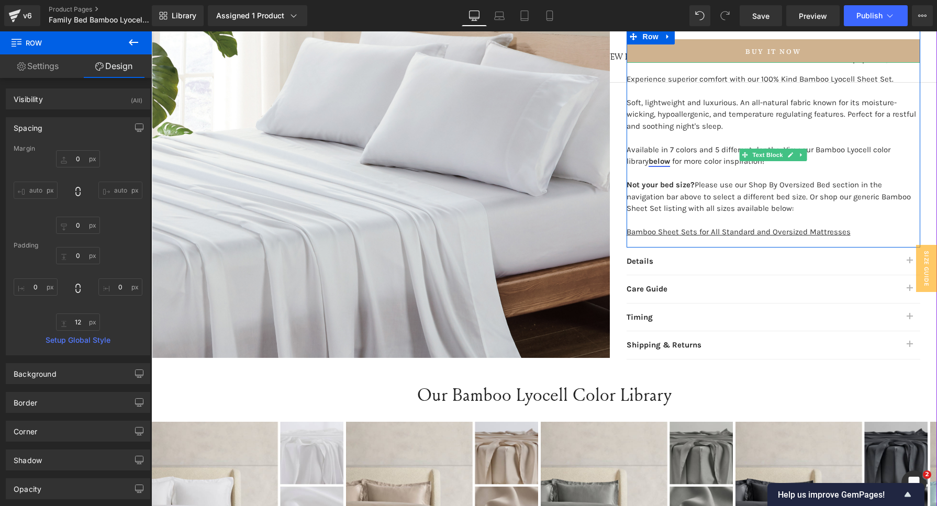
click at [664, 158] on link "below" at bounding box center [659, 161] width 21 height 9
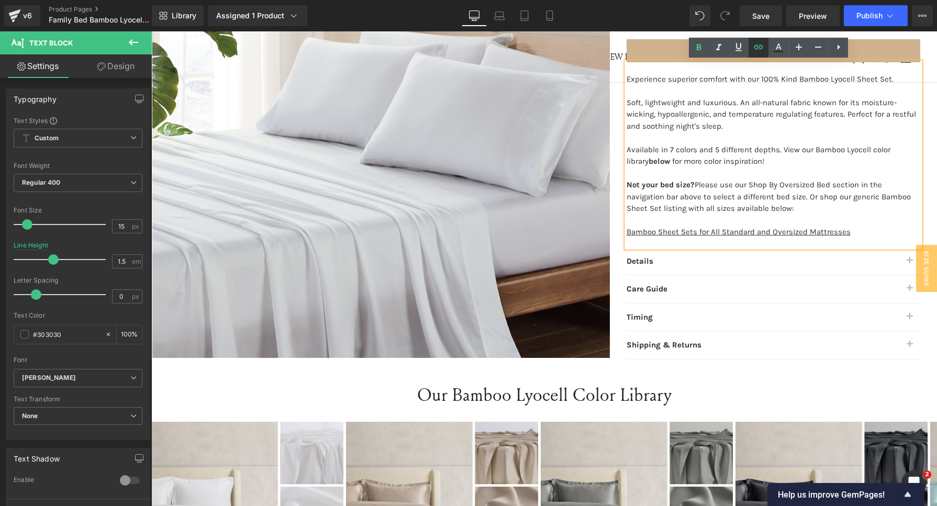
click at [759, 47] on icon at bounding box center [759, 47] width 9 height 4
click at [715, 184] on input "https://www-ocochi-com.myshopify.com/#e-1759926197749" at bounding box center [697, 183] width 161 height 26
paste input "#e-1759926283531"
type input "#e-1759926283531"
click at [790, 186] on icon "button" at bounding box center [789, 183] width 13 height 13
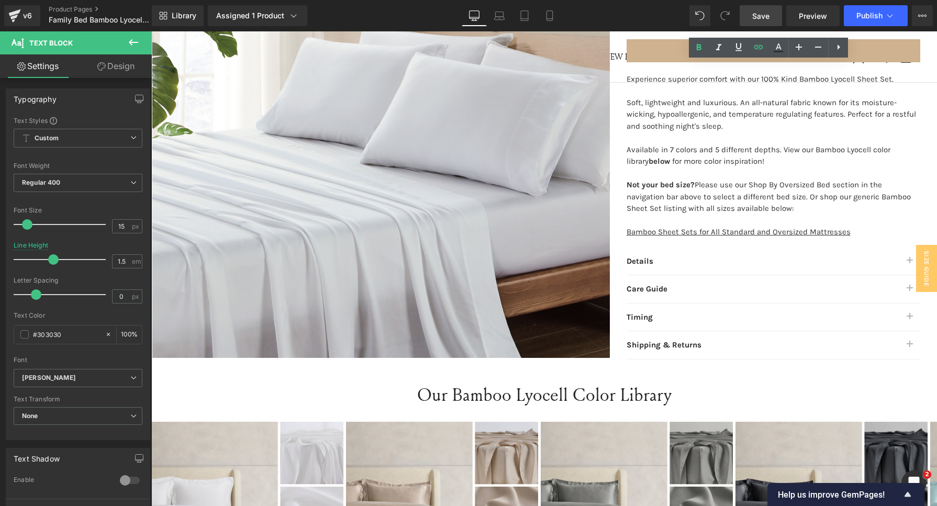
click at [767, 24] on link "Save" at bounding box center [761, 15] width 42 height 21
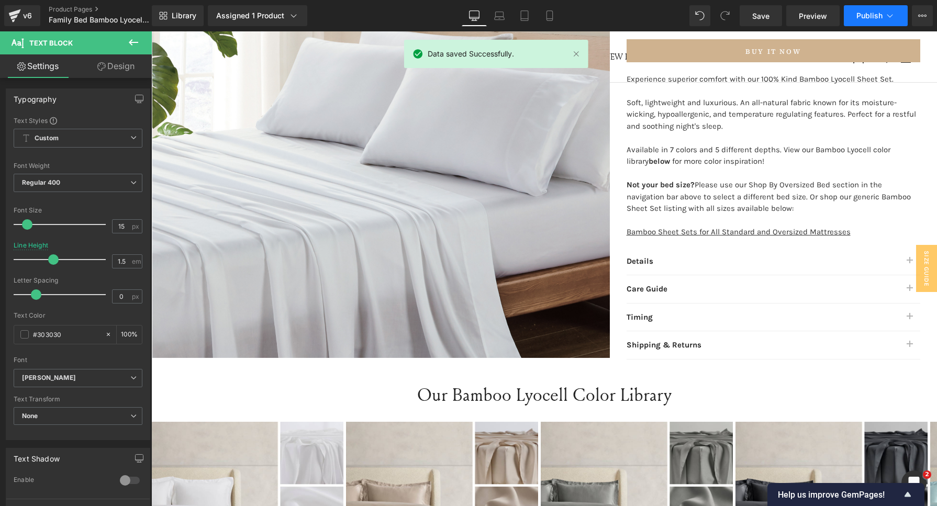
click at [884, 18] on button "Publish" at bounding box center [876, 15] width 64 height 21
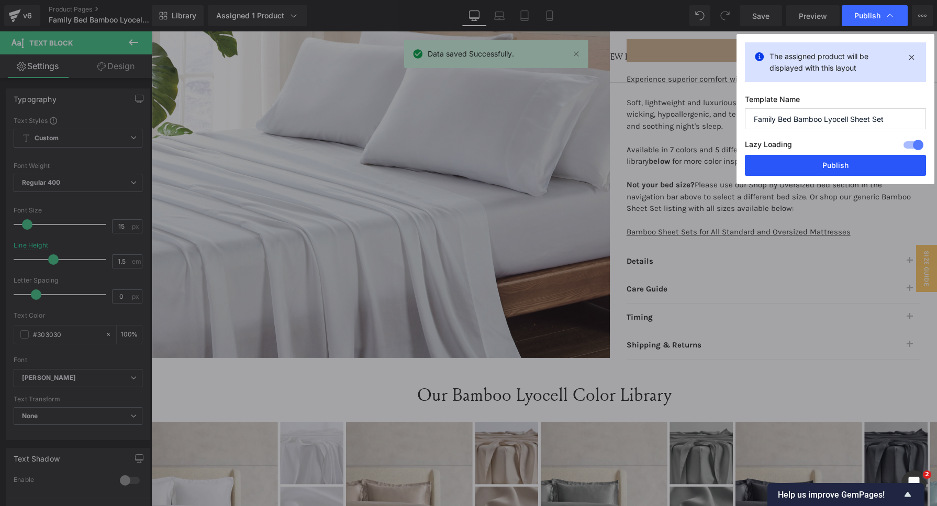
click at [810, 163] on button "Publish" at bounding box center [835, 165] width 181 height 21
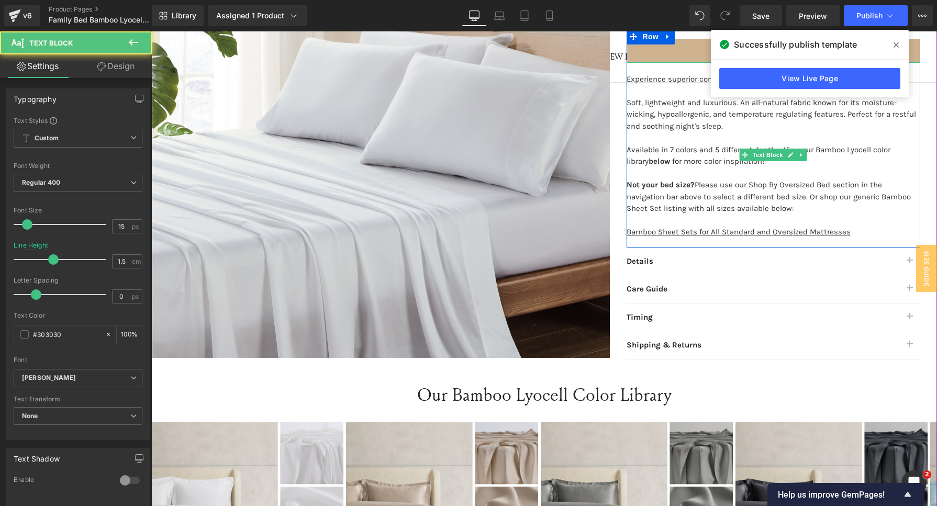
click at [769, 162] on p "Available in 7 colors and 5 different depths. View our Bamboo Lyocell color lib…" at bounding box center [774, 156] width 294 height 24
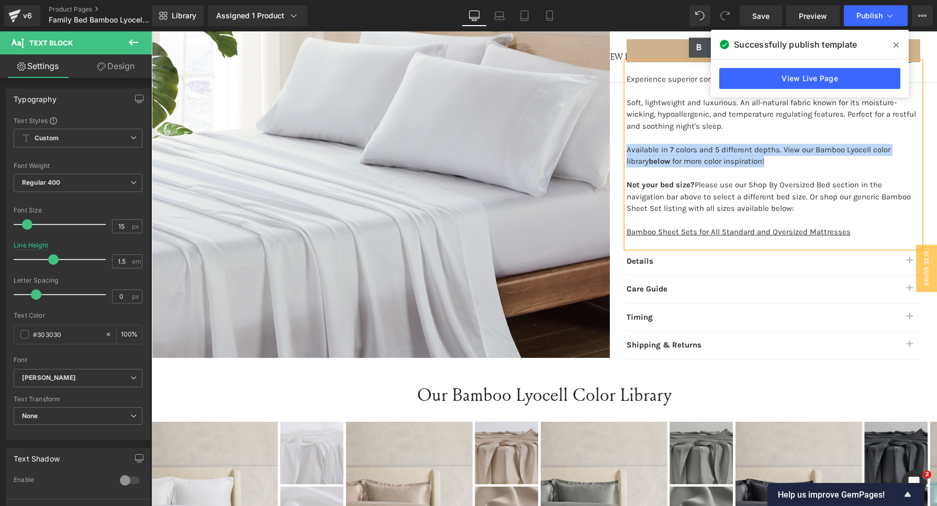
drag, startPoint x: 769, startPoint y: 162, endPoint x: 621, endPoint y: 154, distance: 147.9
click at [627, 154] on p "Available in 7 colors and 5 different depths. View our Bamboo Lyocell color lib…" at bounding box center [774, 156] width 294 height 24
copy p "Available in 7 colors and 5 different depths. View our Bamboo Lyocell color lib…"
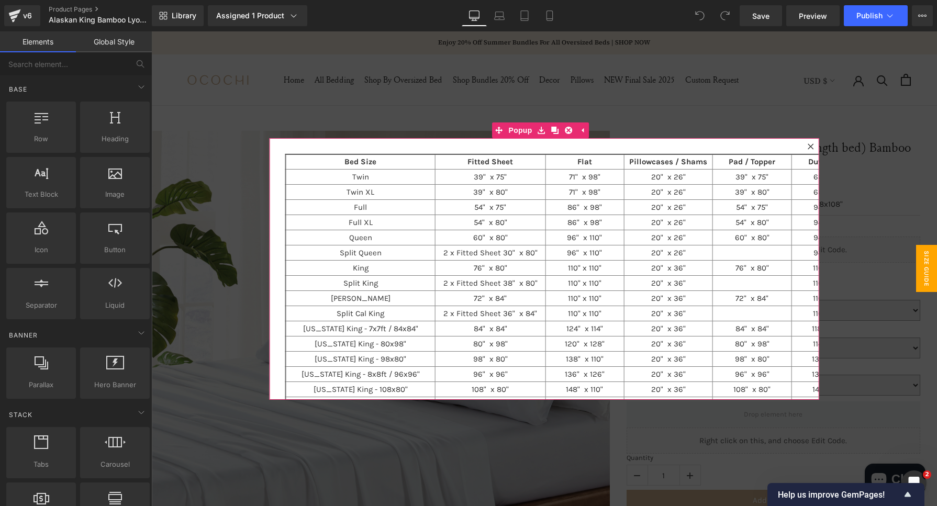
click at [806, 144] on div at bounding box center [811, 146] width 13 height 13
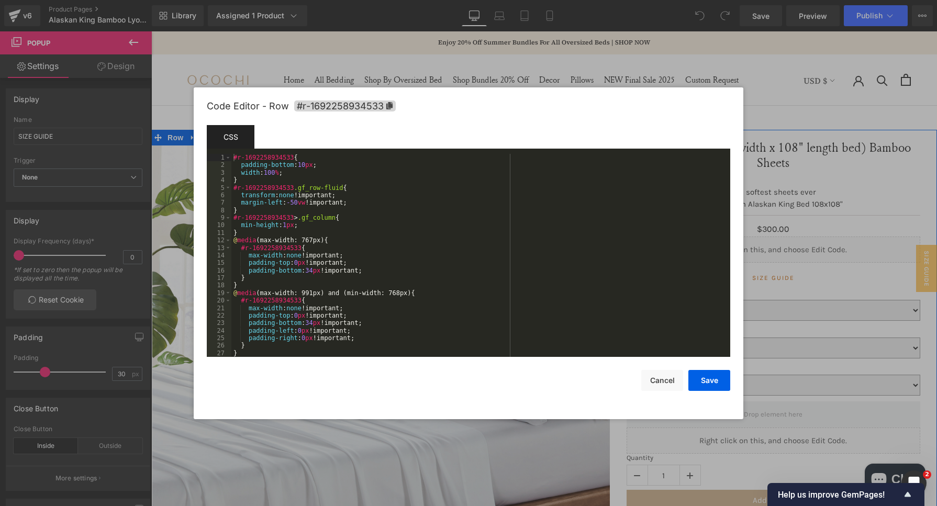
click at [165, 192] on body "You are previewing how the will restyle your page. You can not edit Elements in…" at bounding box center [468, 253] width 937 height 506
click at [235, 157] on div "#r-1692258934533 { padding-bottom : 10 px ; width : 100 % ; } #r-1692258934533 …" at bounding box center [478, 263] width 495 height 218
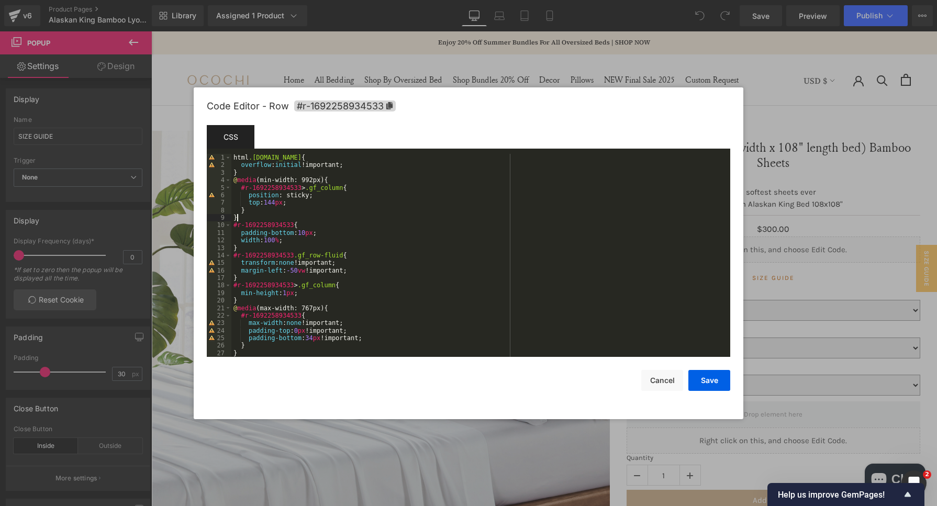
click at [703, 393] on div "Code Editor - Row #r-1692258934533 Template CSS Script 1 2 3 4 5 6 7 8 9 10 11 …" at bounding box center [469, 253] width 524 height 332
click at [701, 381] on button "Save" at bounding box center [710, 380] width 42 height 21
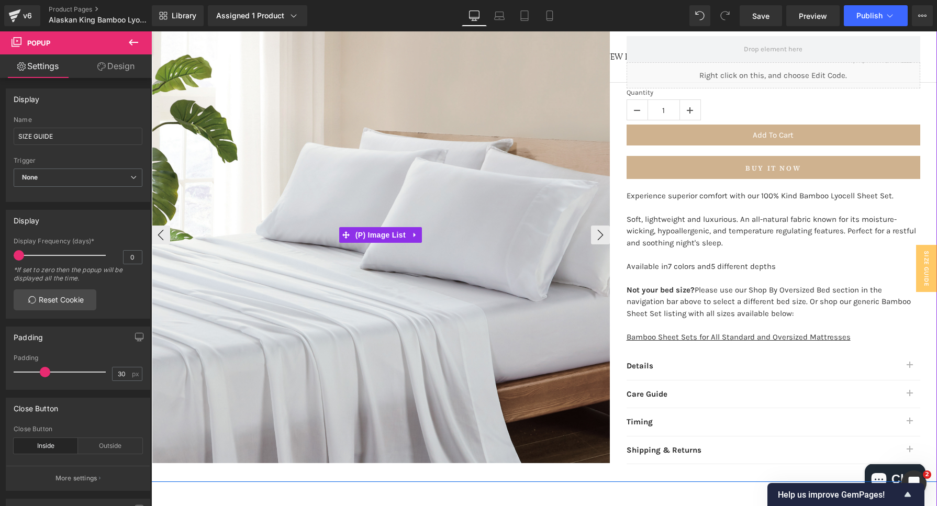
scroll to position [365, 0]
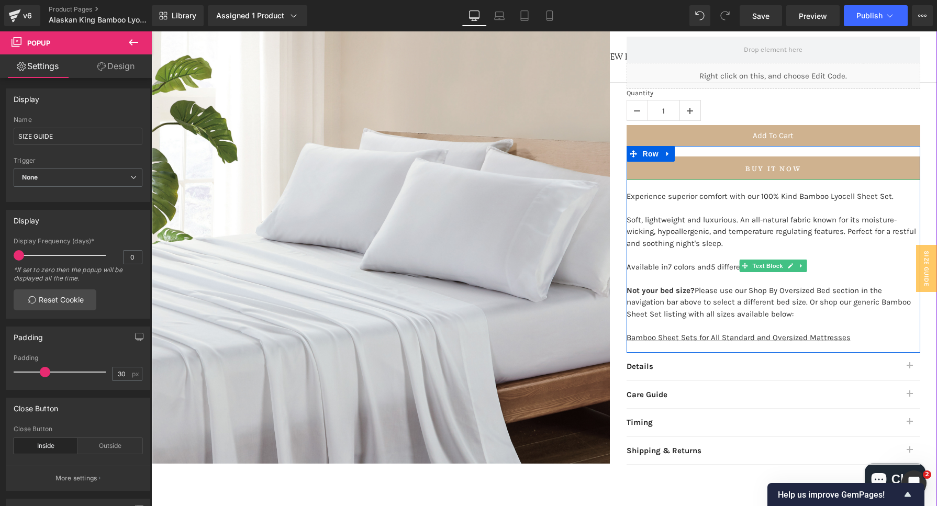
click at [668, 265] on span "7 colors and" at bounding box center [689, 266] width 43 height 9
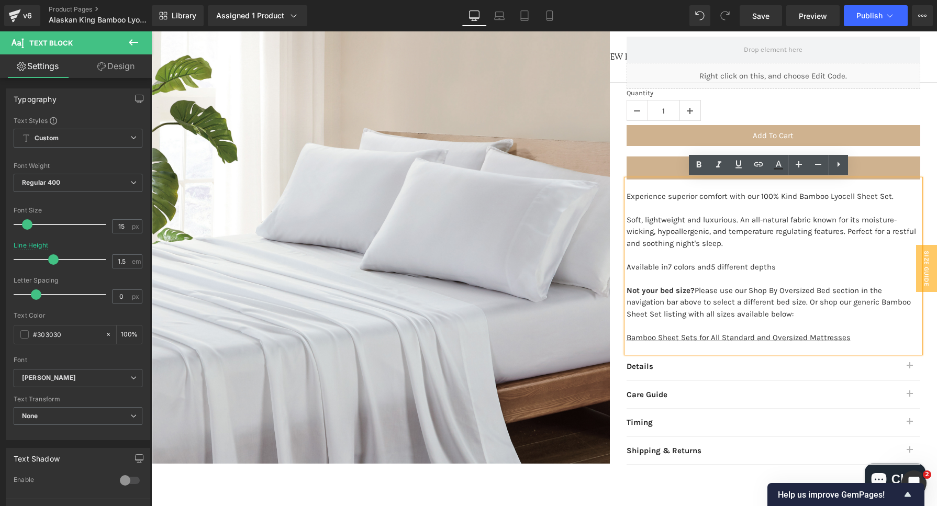
drag, startPoint x: 785, startPoint y: 270, endPoint x: 623, endPoint y: 264, distance: 161.9
click at [627, 264] on p "Available in 7 colors and 5 different depths" at bounding box center [774, 267] width 294 height 12
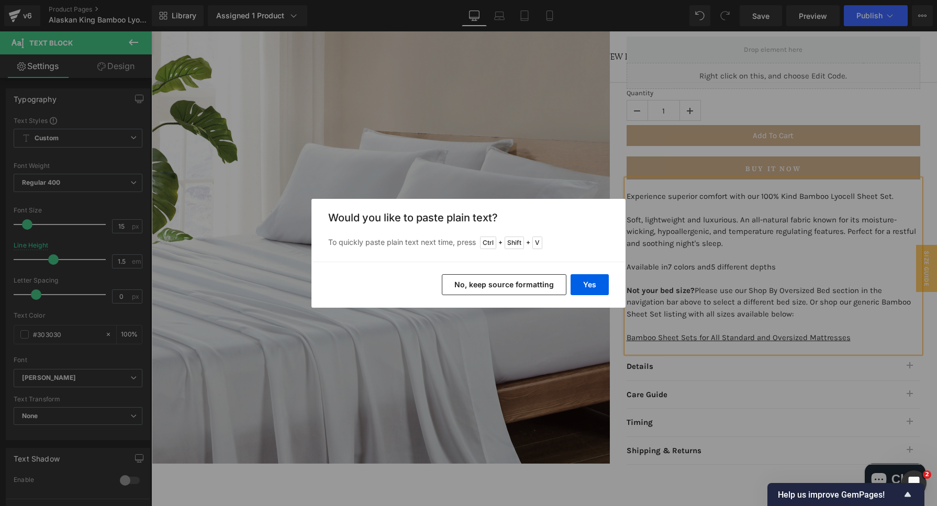
click at [537, 288] on button "No, keep source formatting" at bounding box center [504, 284] width 125 height 21
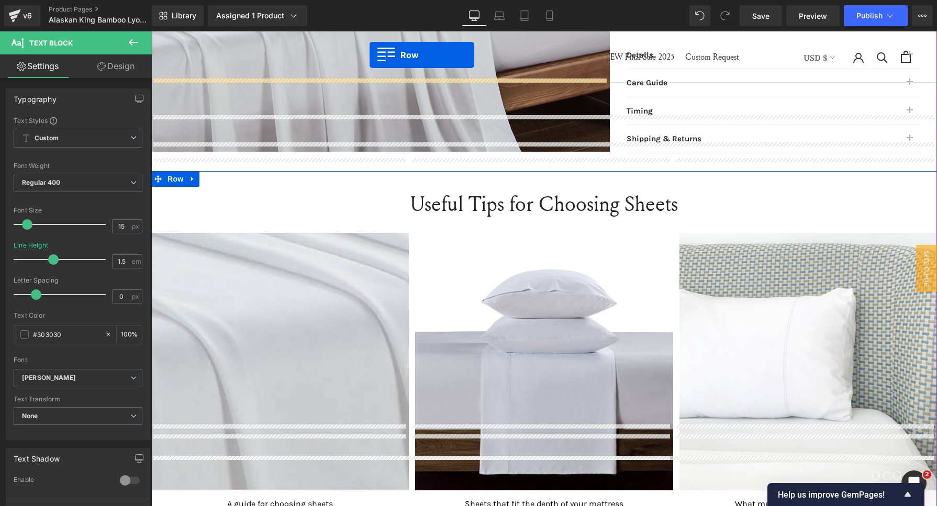
scroll to position [657, 0]
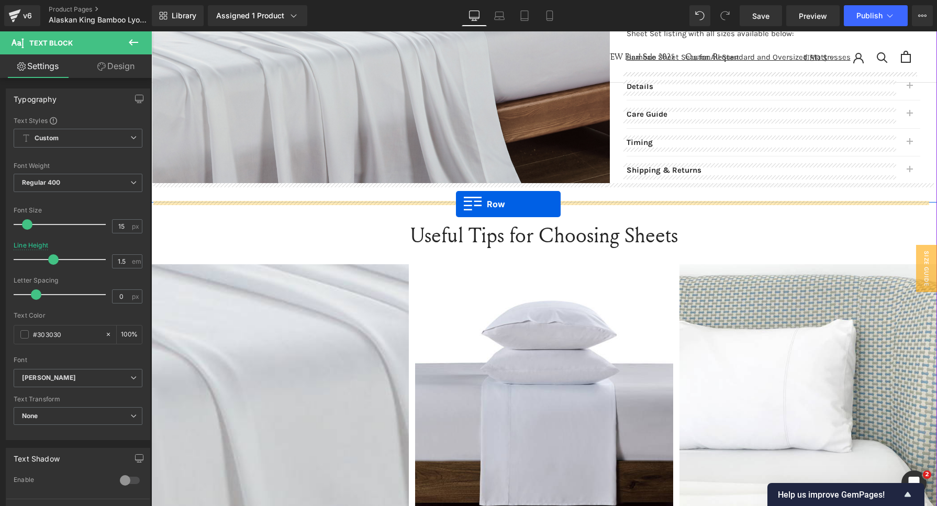
drag, startPoint x: 170, startPoint y: 334, endPoint x: 456, endPoint y: 204, distance: 314.1
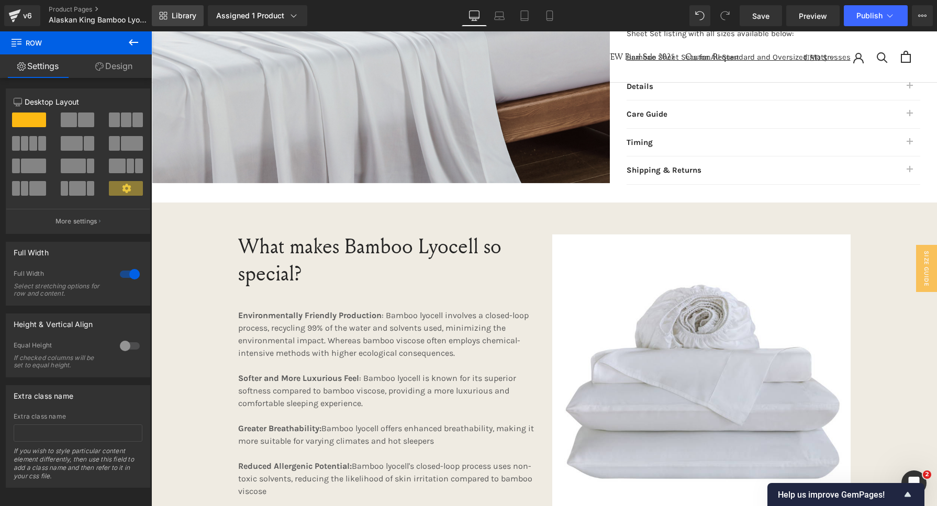
click at [167, 15] on icon at bounding box center [163, 16] width 8 height 8
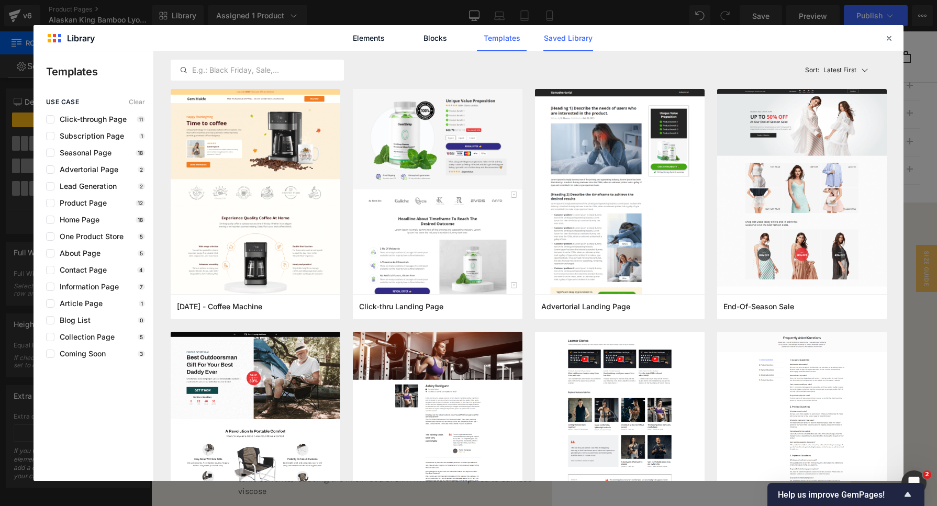
click at [558, 37] on link "Saved Library" at bounding box center [569, 38] width 50 height 26
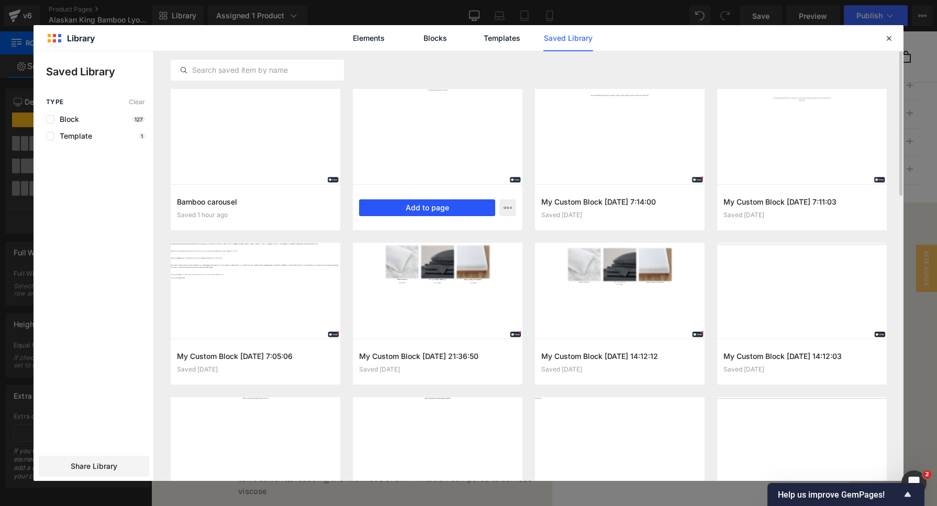
click at [428, 205] on button "Add to page" at bounding box center [427, 208] width 136 height 17
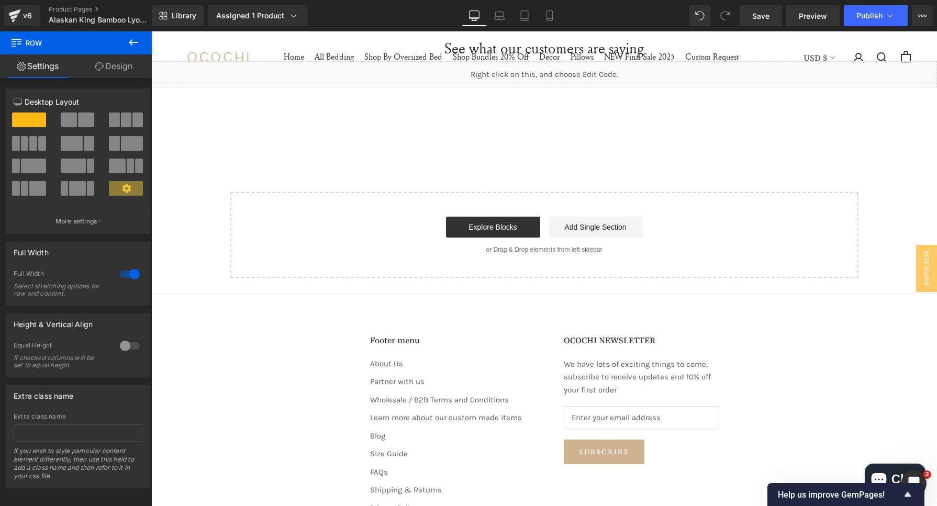
click at [169, 28] on div "Library Assigned 1 Product Product Preview Alaskan King (108" width x 108" leng…" at bounding box center [545, 15] width 786 height 31
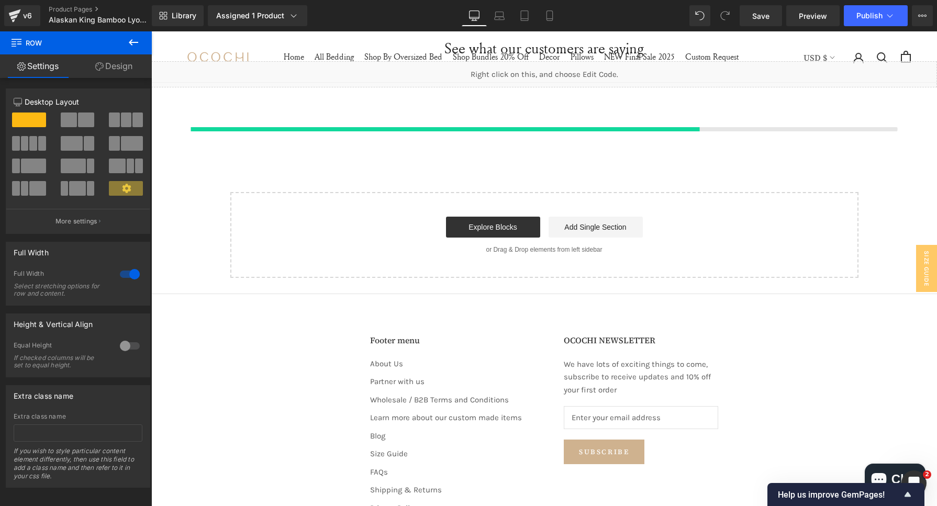
scroll to position [2072, 0]
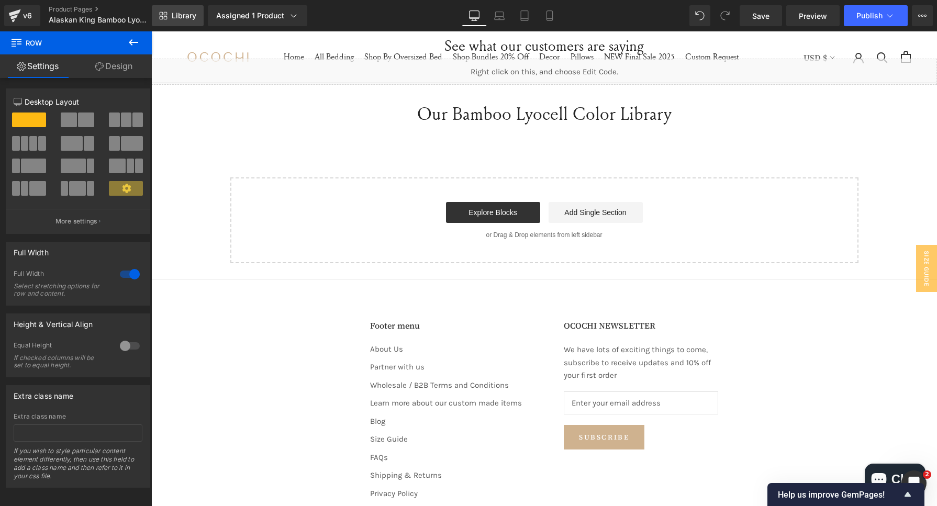
click at [172, 18] on span "Library" at bounding box center [184, 15] width 25 height 9
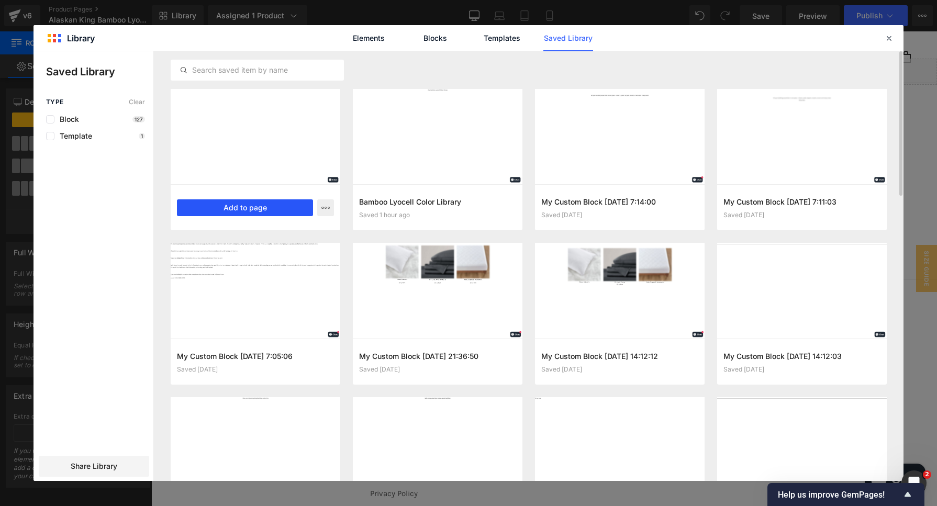
click at [256, 203] on button "Add to page" at bounding box center [245, 208] width 136 height 17
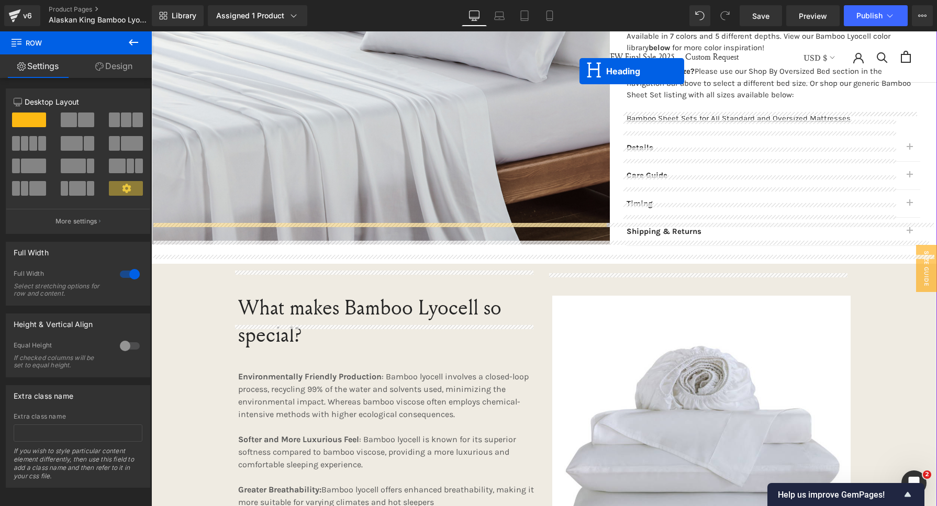
scroll to position [575, 0]
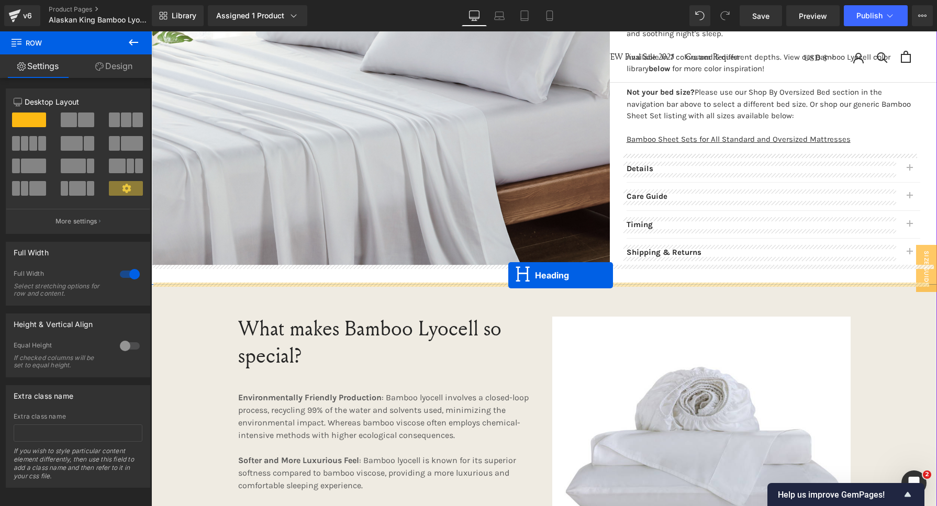
drag, startPoint x: 520, startPoint y: 265, endPoint x: 509, endPoint y: 275, distance: 15.6
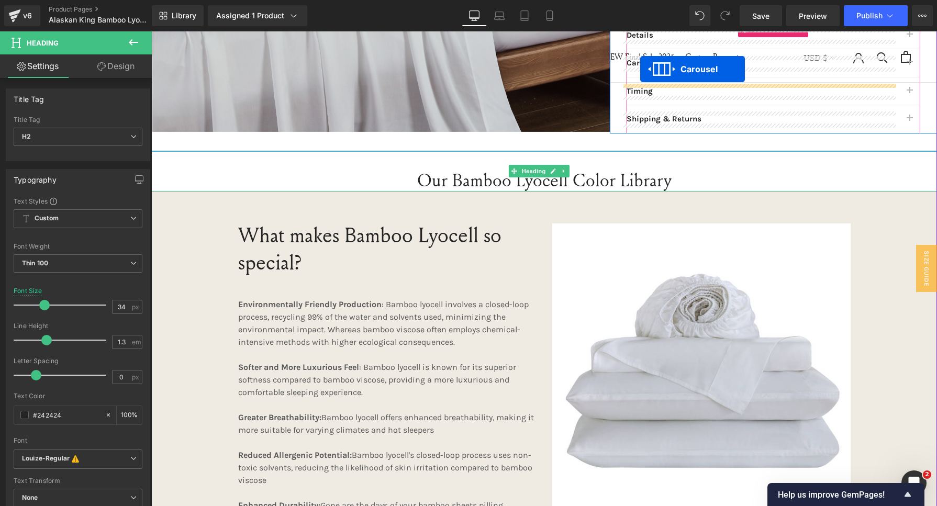
scroll to position [688, 0]
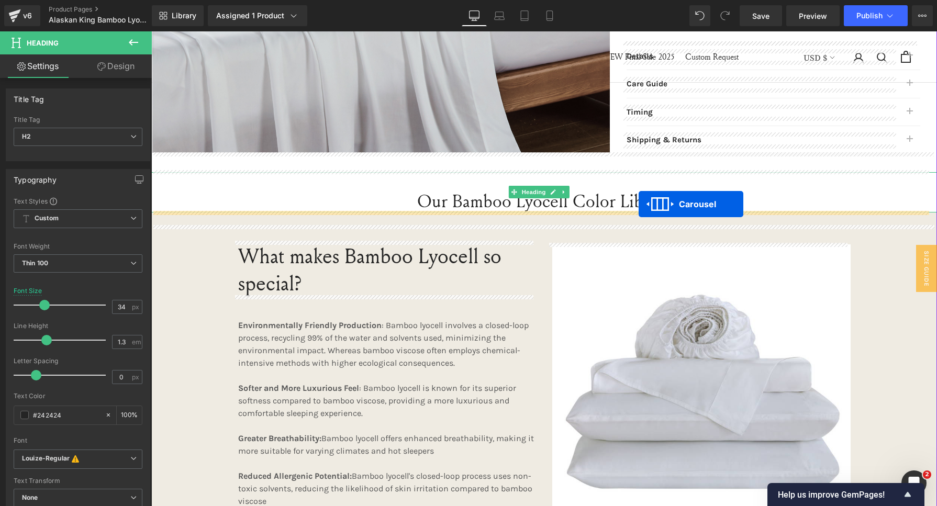
drag, startPoint x: 517, startPoint y: 115, endPoint x: 639, endPoint y: 204, distance: 150.9
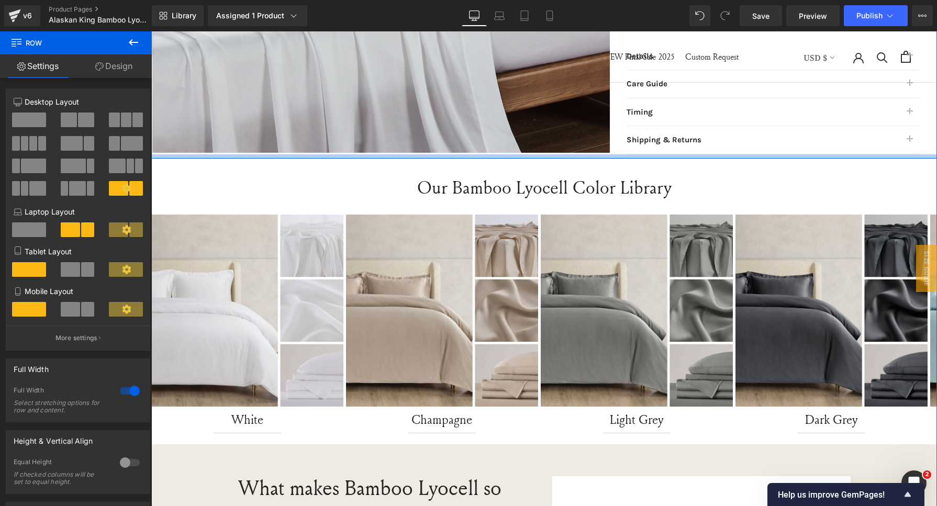
drag, startPoint x: 602, startPoint y: 165, endPoint x: 599, endPoint y: 150, distance: 14.9
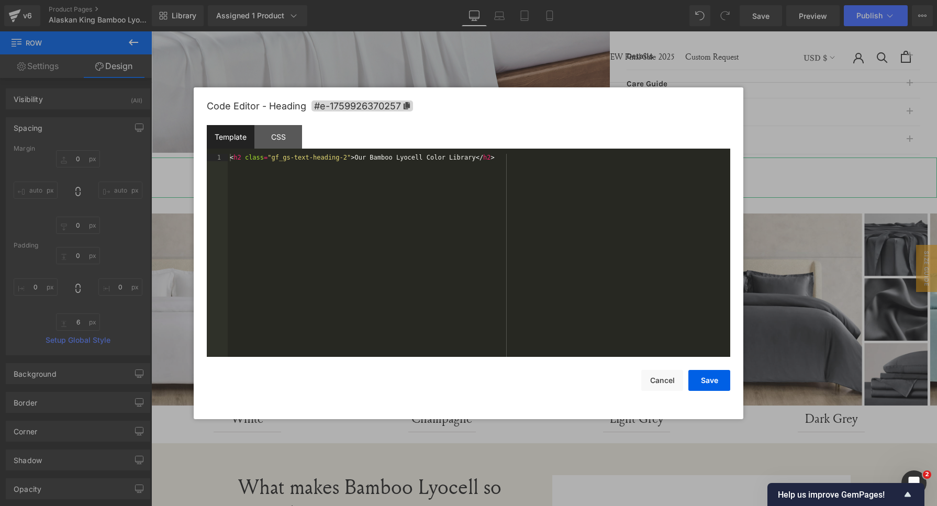
click at [511, 0] on div "Carousel You are previewing how the will restyle your page. You can not edit El…" at bounding box center [468, 0] width 937 height 0
click at [411, 102] on icon at bounding box center [406, 105] width 7 height 7
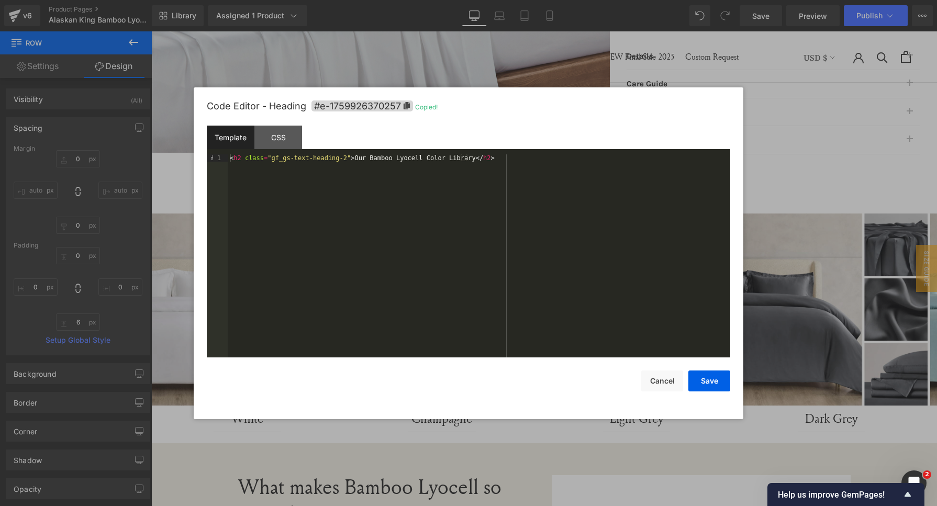
click at [854, 200] on div at bounding box center [468, 253] width 937 height 506
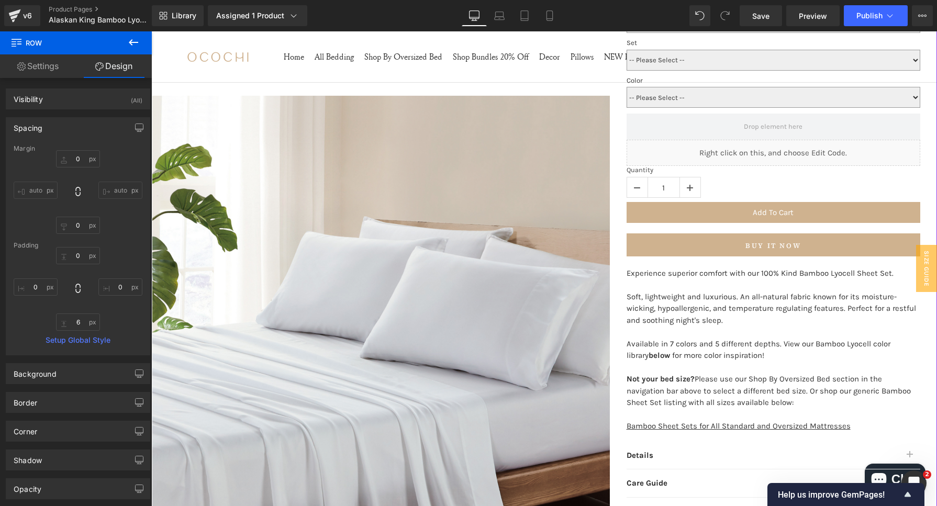
scroll to position [289, 0]
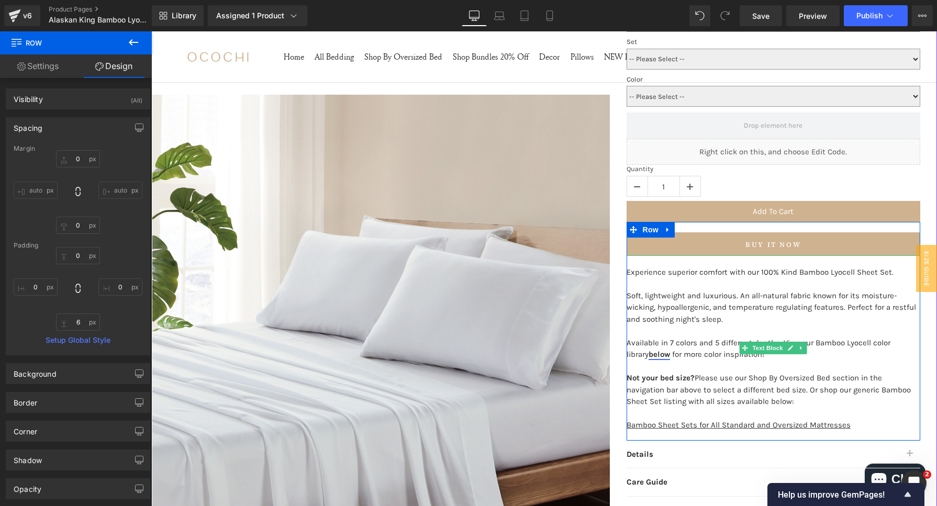
click at [654, 355] on link "below" at bounding box center [659, 354] width 21 height 9
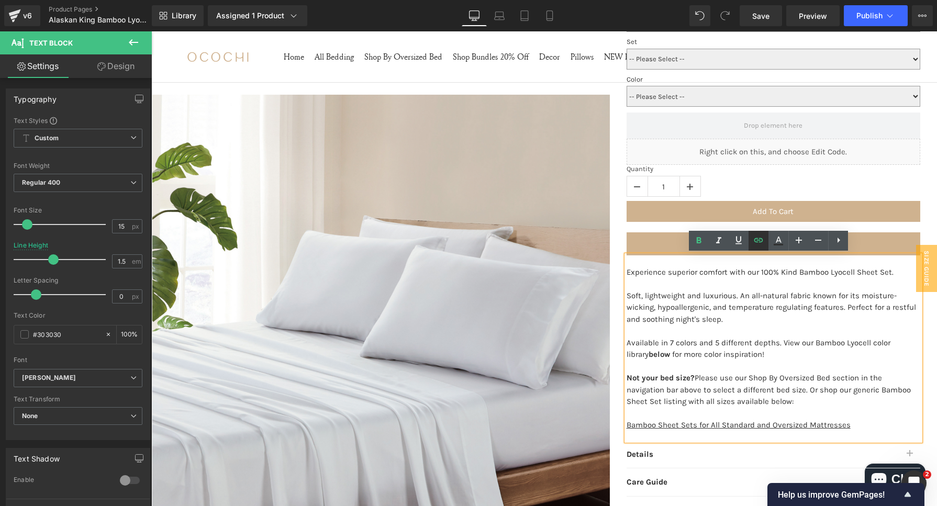
click at [758, 244] on icon at bounding box center [759, 240] width 13 height 13
click at [674, 377] on input "https://www-ocochi-com.myshopify.com/#e-1759926283531" at bounding box center [697, 376] width 161 height 26
paste input "#e-1759926370257"
type input "#e-1759926370257"
click at [790, 379] on icon "button" at bounding box center [789, 376] width 13 height 13
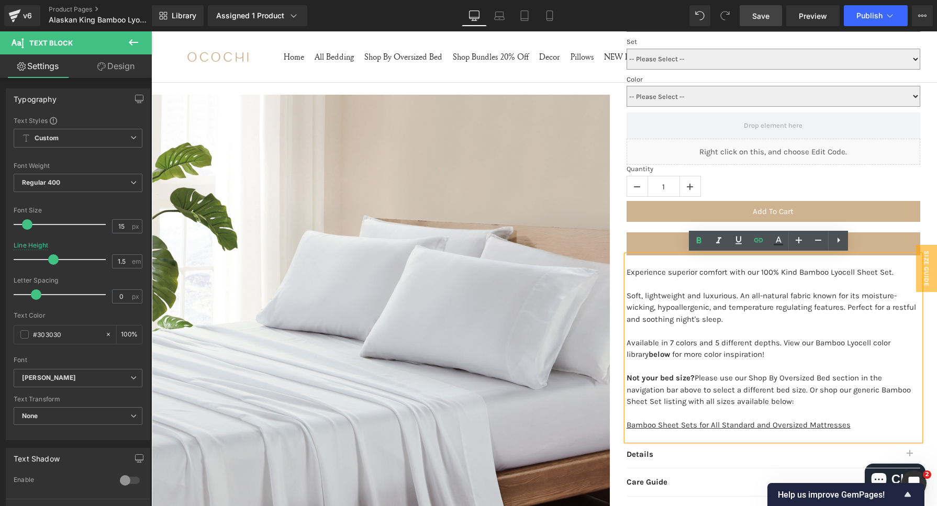
click at [764, 24] on link "Save" at bounding box center [761, 15] width 42 height 21
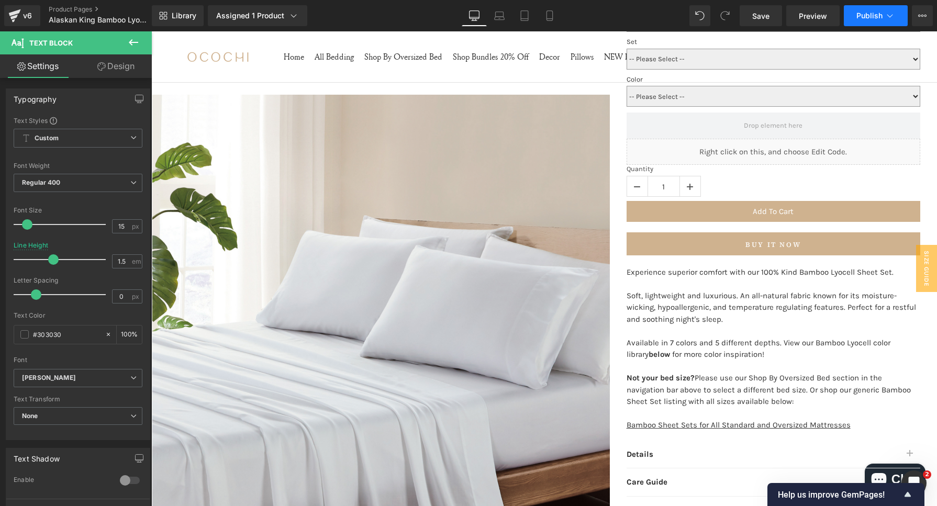
click at [884, 15] on button "Publish" at bounding box center [876, 15] width 64 height 21
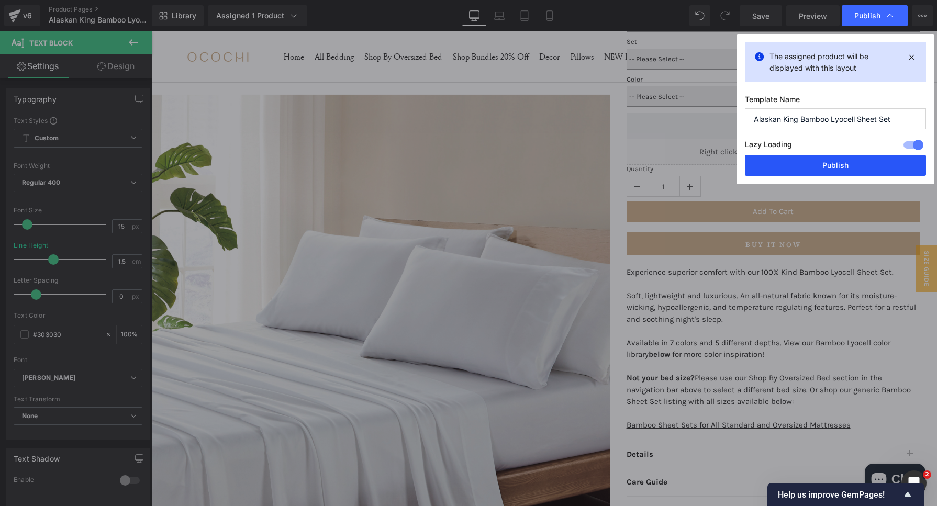
click at [813, 166] on button "Publish" at bounding box center [835, 165] width 181 height 21
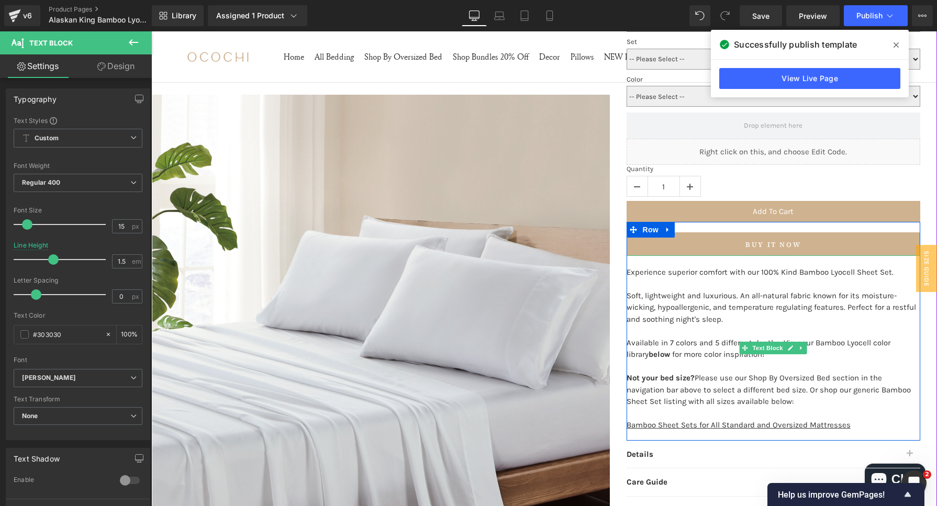
click at [701, 344] on p "Available in 7 colors and 5 different depths. View our Bamboo Lyocell color lib…" at bounding box center [774, 349] width 294 height 24
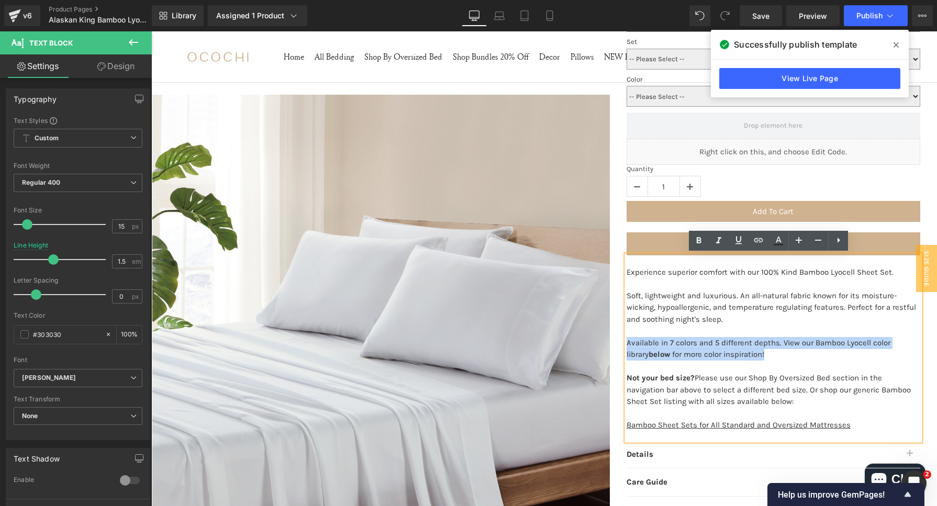
drag, startPoint x: 774, startPoint y: 356, endPoint x: 621, endPoint y: 346, distance: 152.8
click at [627, 346] on p "Available in 7 colors and 5 different depths. View our Bamboo Lyocell color lib…" at bounding box center [774, 349] width 294 height 24
copy p "Available in 7 colors and 5 different depths. View our Bamboo Lyocell color lib…"
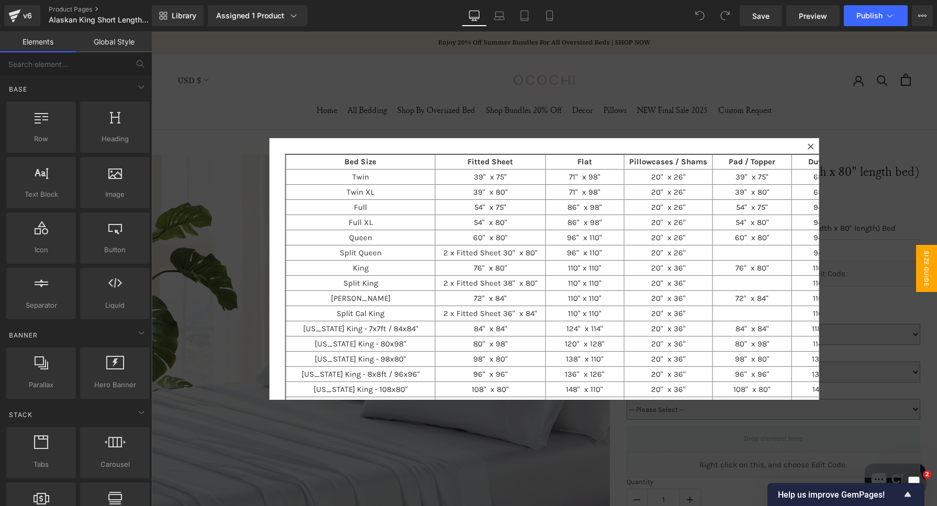
click at [795, 148] on div "Bed Size Fitted Sheet Flat Pillowcases / Shams Pad / Topper Duvet Cover Duvet I…" at bounding box center [544, 269] width 550 height 262
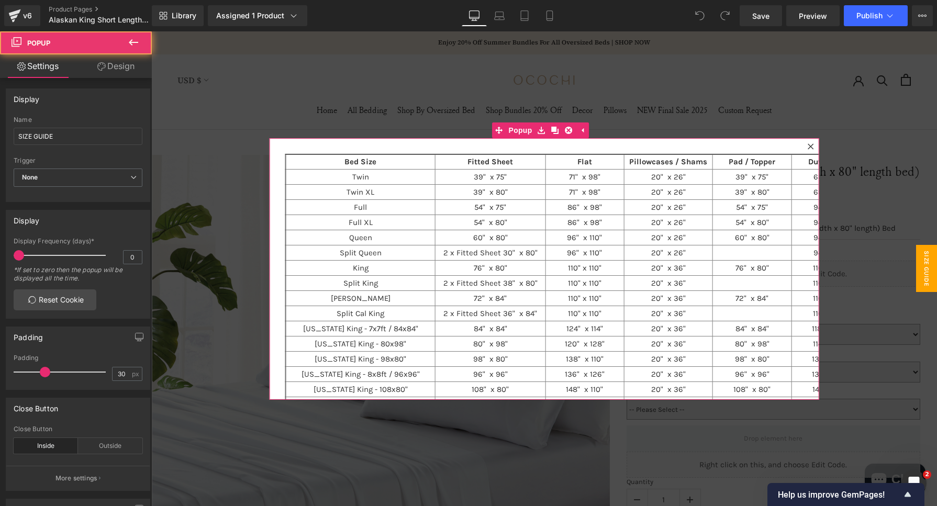
click at [808, 145] on icon at bounding box center [811, 146] width 6 height 6
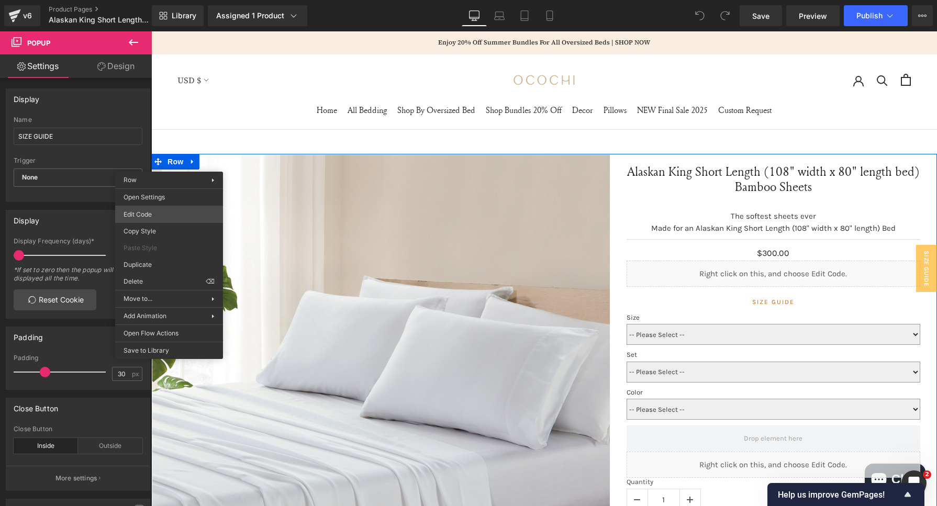
click at [159, 211] on body "You are previewing how the will restyle your page. You can not edit Elements in…" at bounding box center [468, 253] width 937 height 506
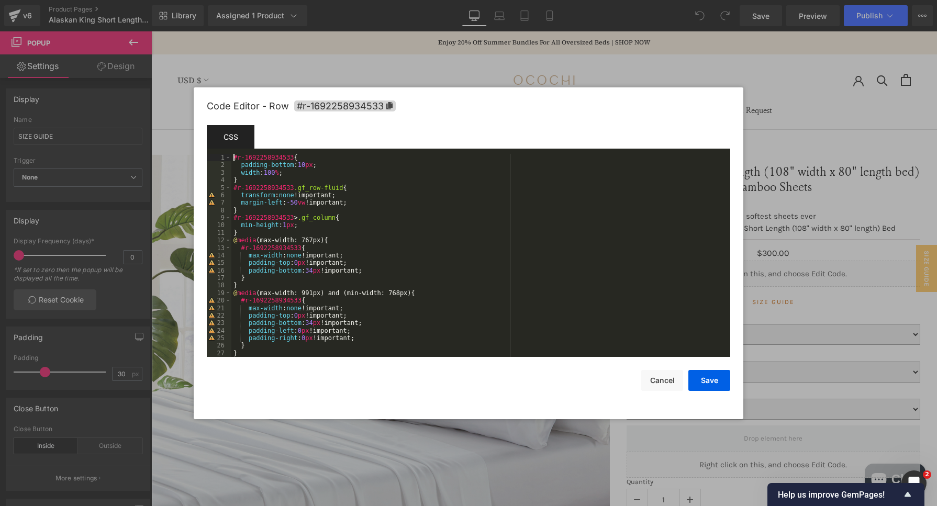
click at [232, 156] on div "#r-1692258934533 { padding-bottom : 10 px ; width : 100 % ; } #r-1692258934533 …" at bounding box center [478, 263] width 495 height 218
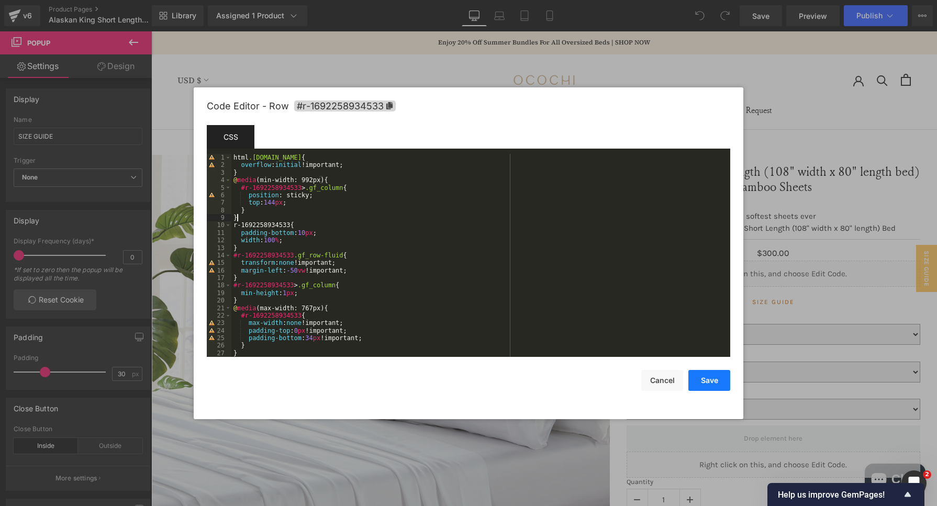
click at [693, 373] on button "Save" at bounding box center [710, 380] width 42 height 21
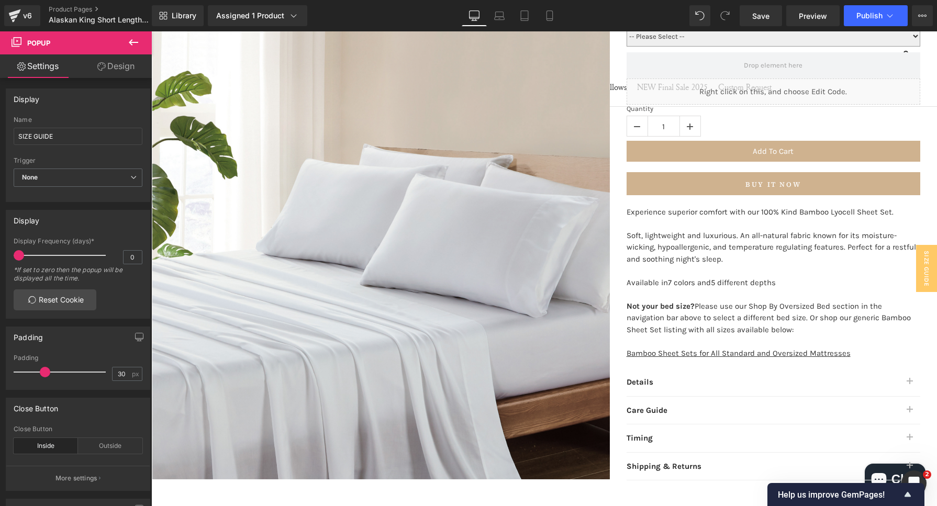
scroll to position [373, 0]
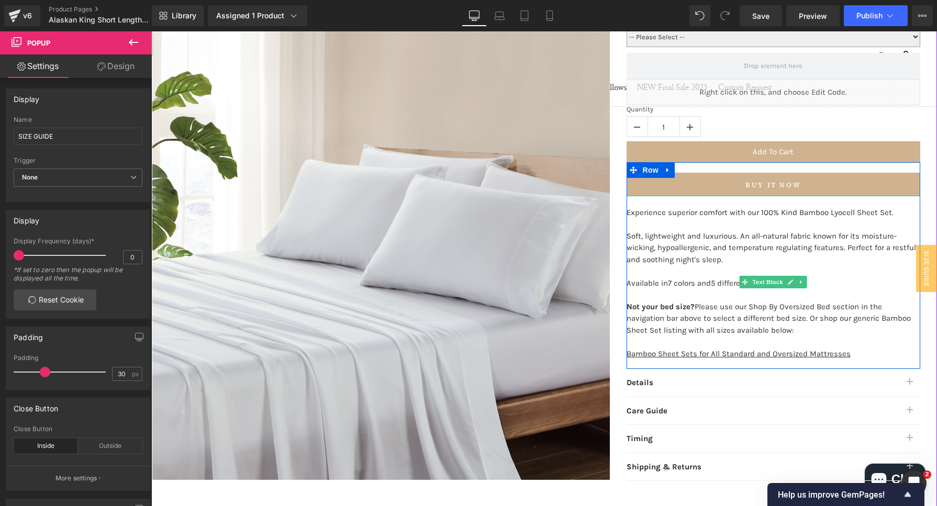
click at [722, 282] on span "5 different depths" at bounding box center [743, 283] width 65 height 9
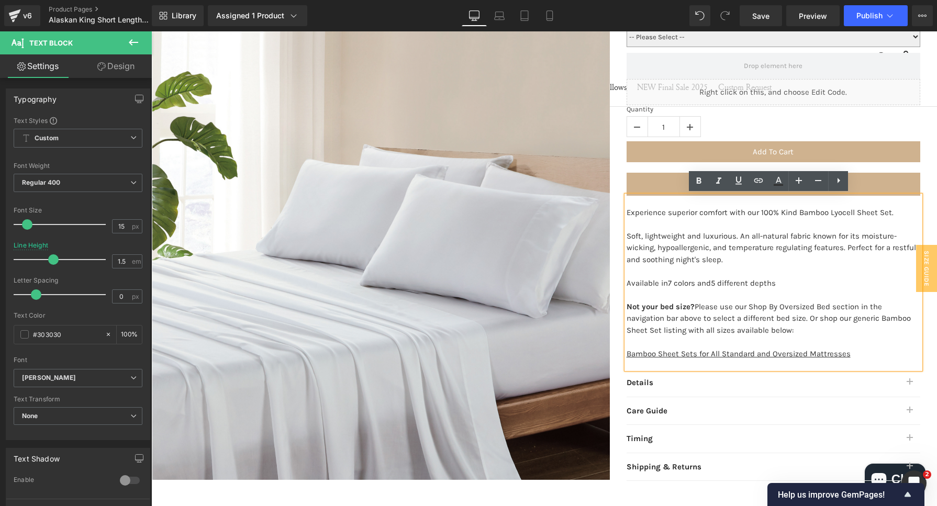
drag, startPoint x: 790, startPoint y: 285, endPoint x: 622, endPoint y: 282, distance: 168.7
click at [627, 282] on p "Available in 7 colors and 5 different depths" at bounding box center [774, 284] width 294 height 12
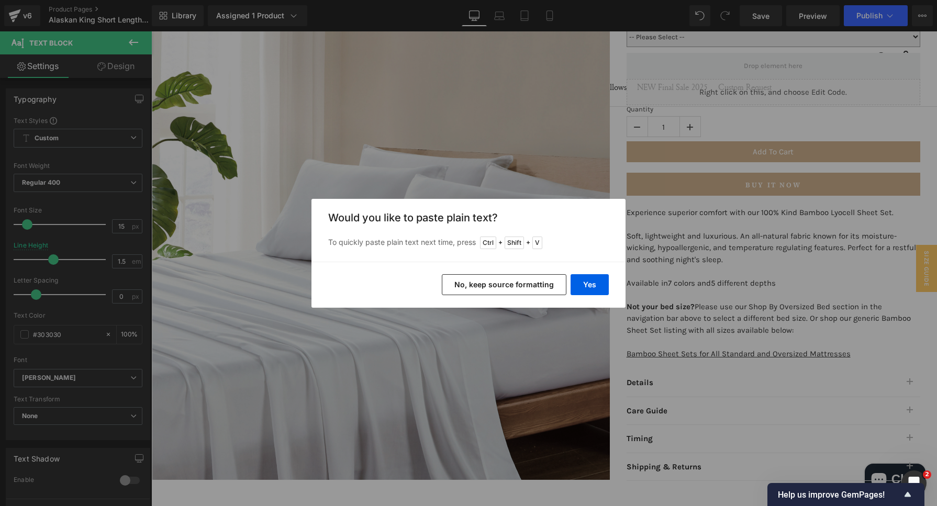
click at [529, 283] on button "No, keep source formatting" at bounding box center [504, 284] width 125 height 21
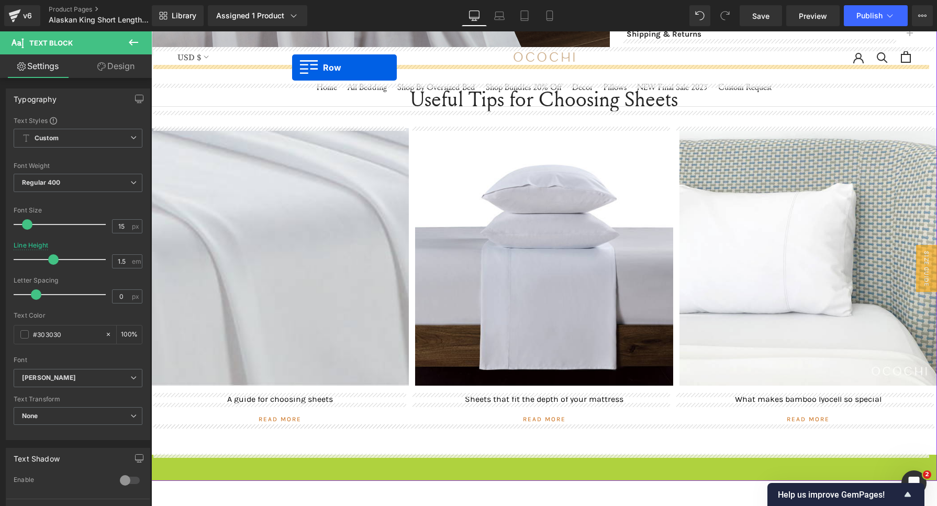
scroll to position [765, 0]
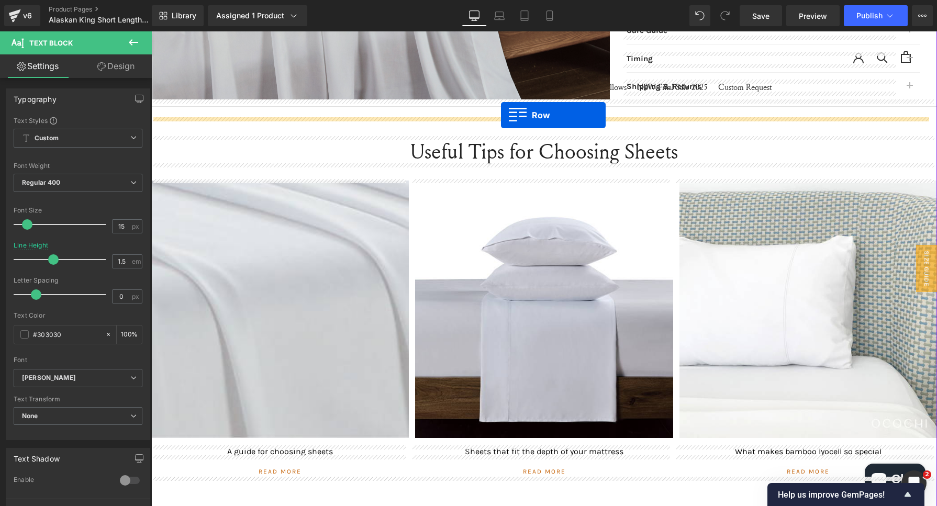
drag, startPoint x: 172, startPoint y: 292, endPoint x: 501, endPoint y: 115, distance: 373.2
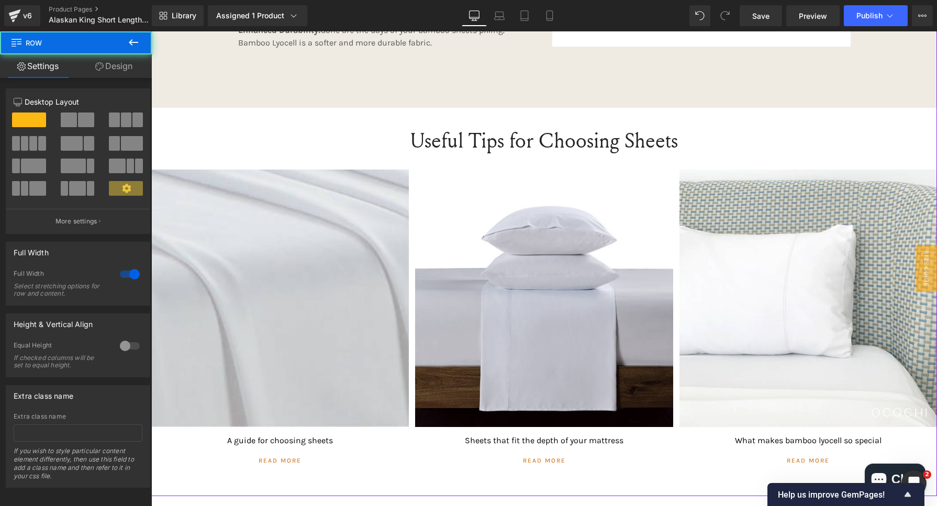
scroll to position [1167, 0]
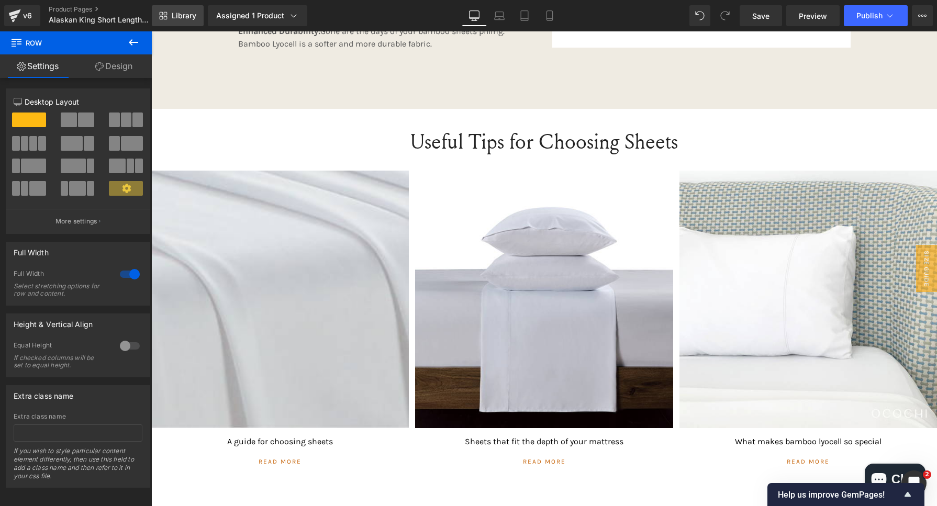
click at [179, 15] on span "Library" at bounding box center [184, 15] width 25 height 9
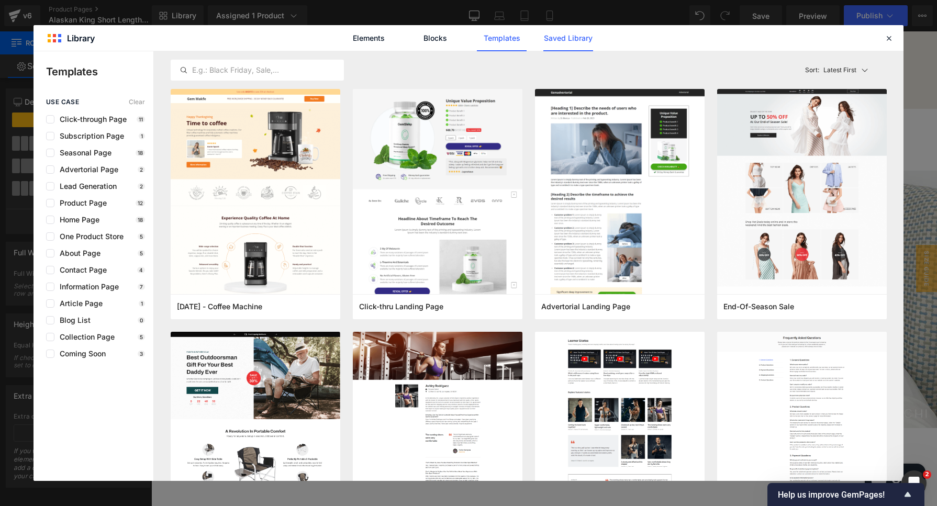
click at [587, 43] on link "Saved Library" at bounding box center [569, 38] width 50 height 26
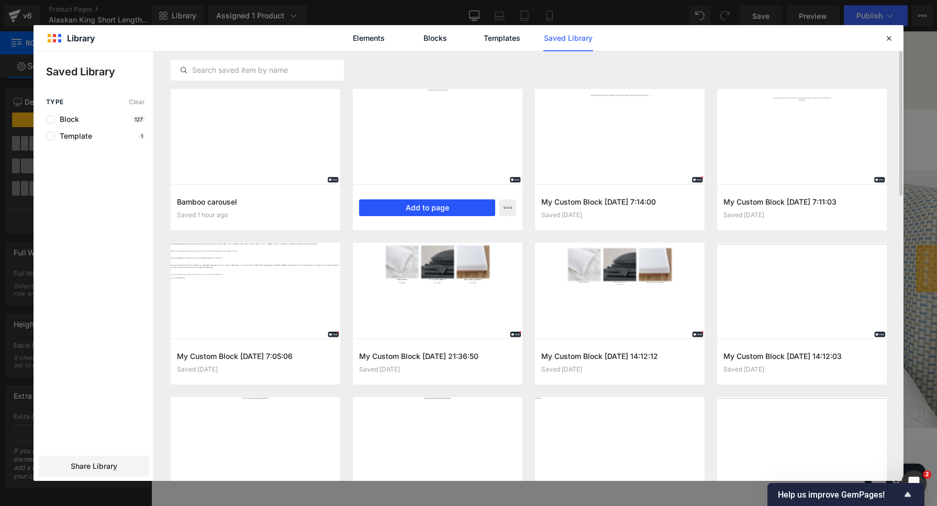
click at [416, 208] on button "Add to page" at bounding box center [427, 208] width 136 height 17
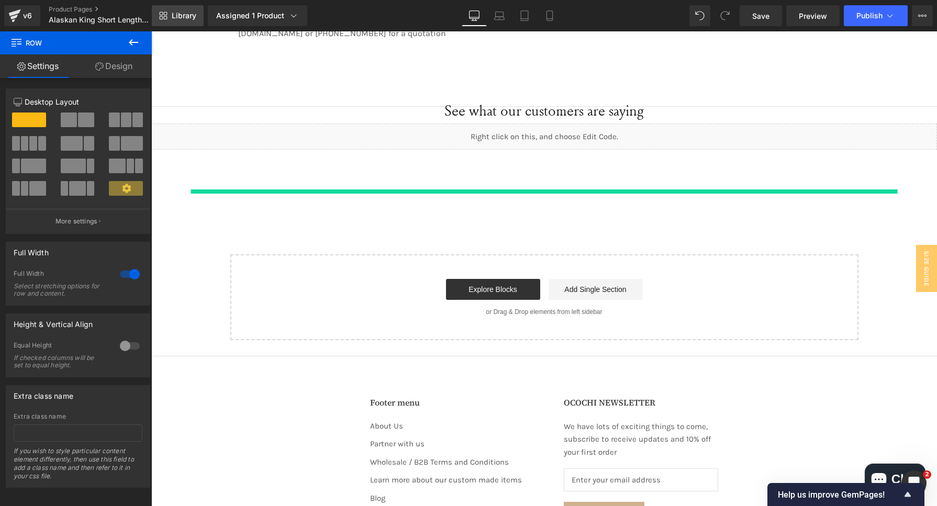
scroll to position [2096, 0]
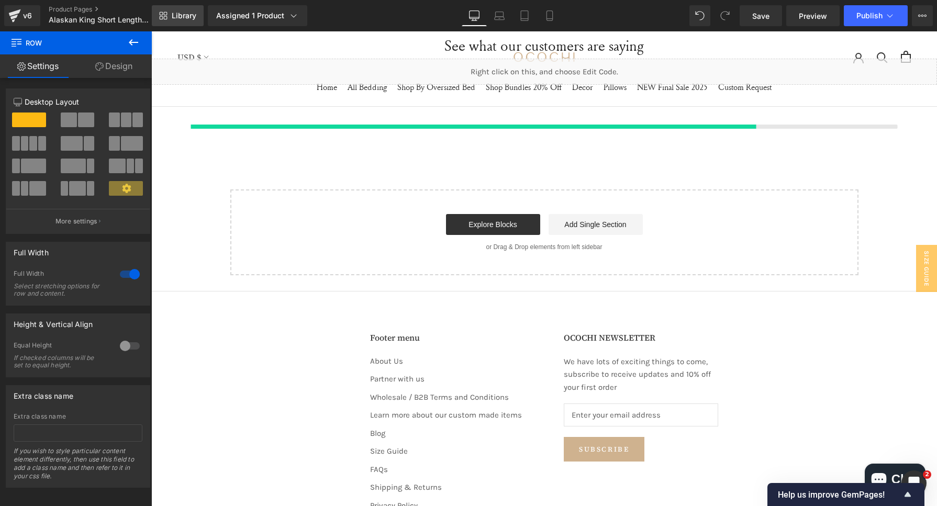
click at [193, 17] on span "Library" at bounding box center [184, 15] width 25 height 9
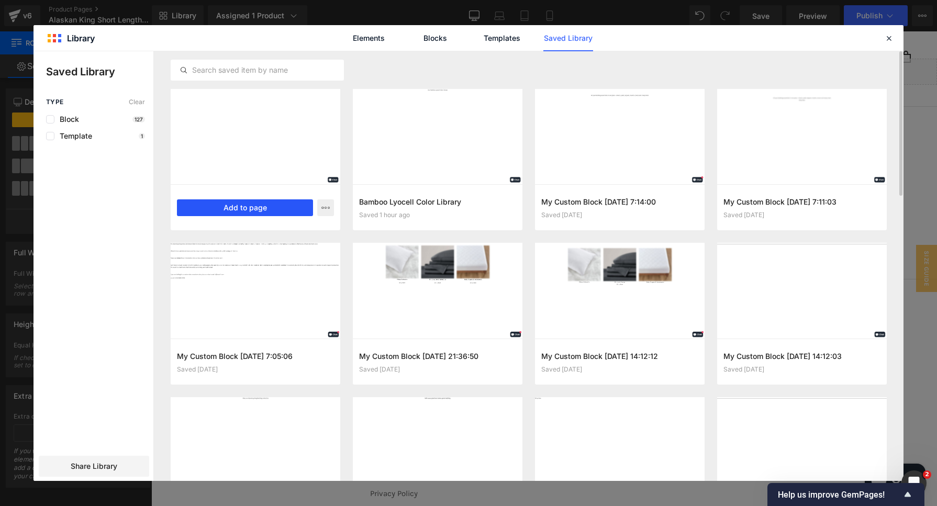
click at [254, 204] on button "Add to page" at bounding box center [245, 208] width 136 height 17
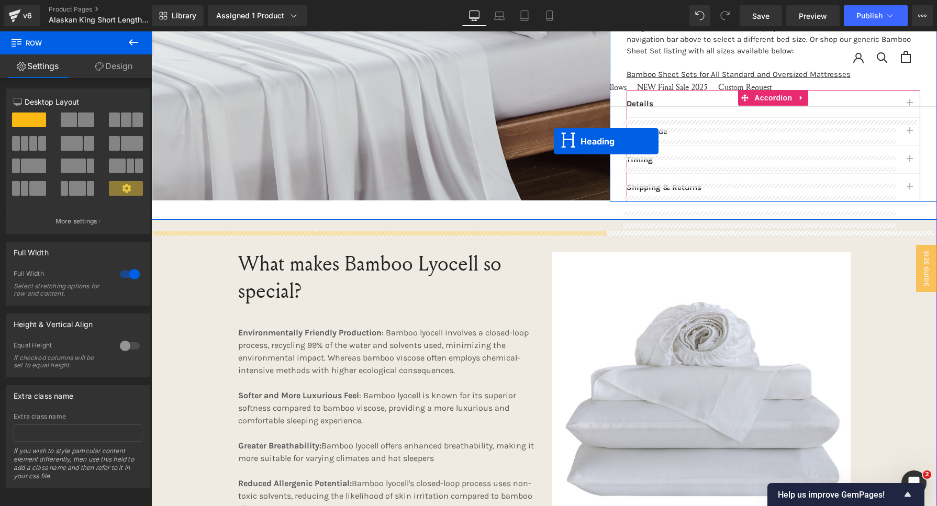
scroll to position [633, 0]
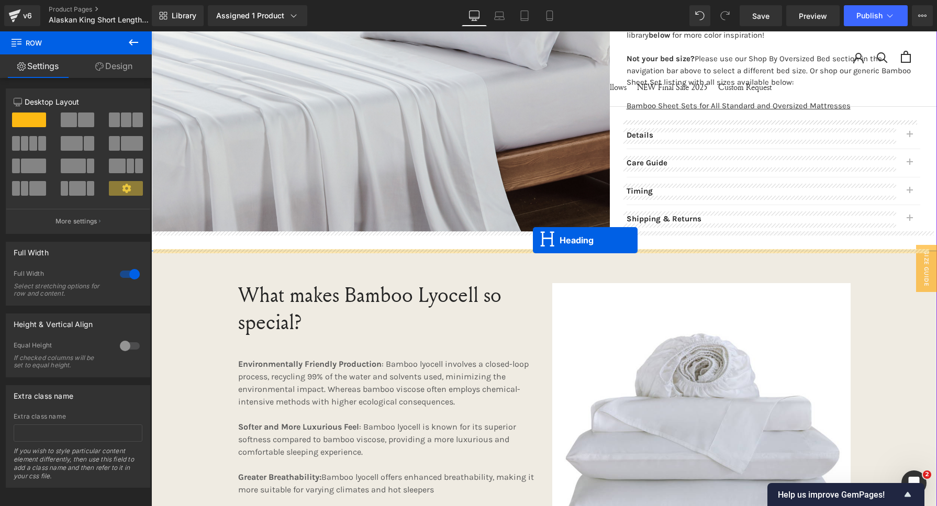
drag, startPoint x: 517, startPoint y: 249, endPoint x: 533, endPoint y: 240, distance: 17.8
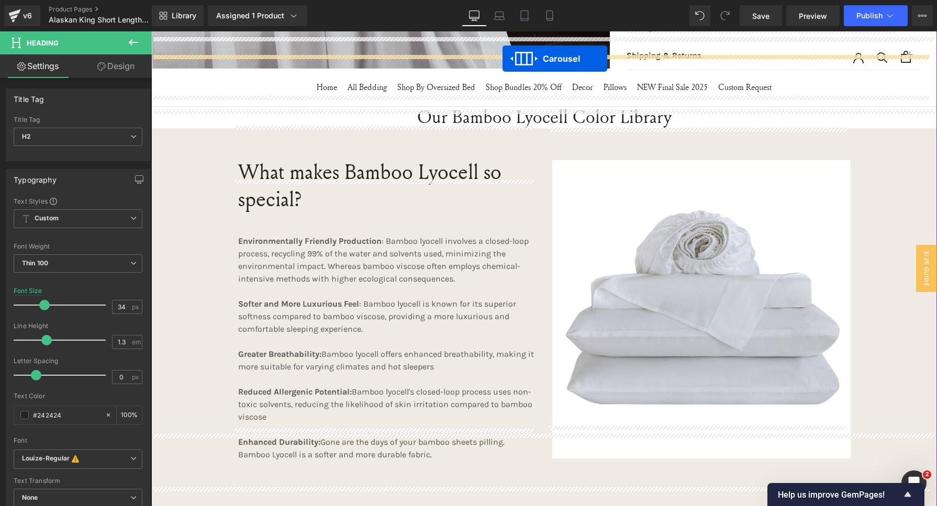
scroll to position [712, 0]
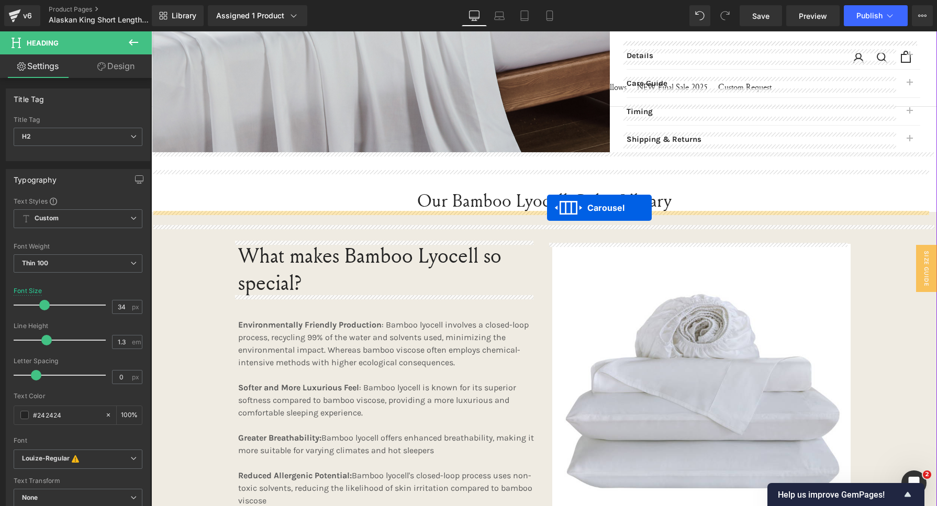
drag, startPoint x: 522, startPoint y: 61, endPoint x: 547, endPoint y: 208, distance: 149.4
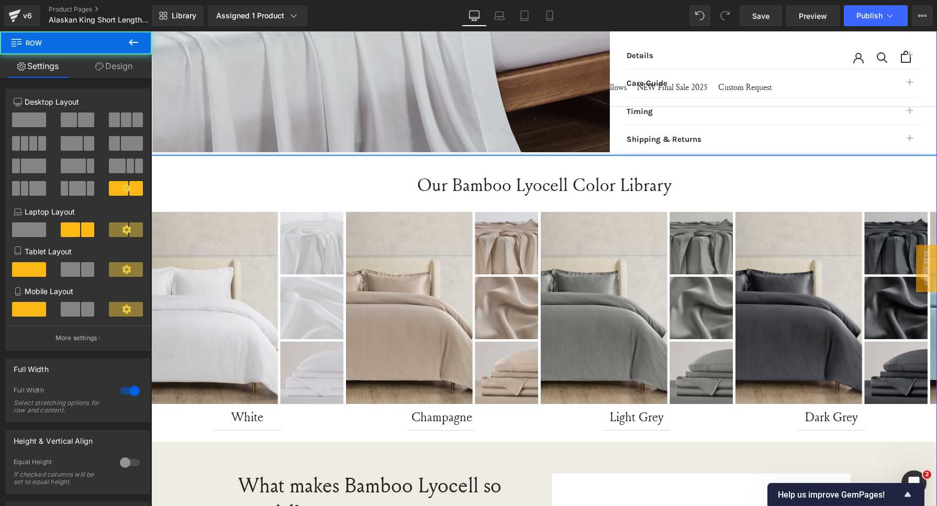
drag, startPoint x: 544, startPoint y: 167, endPoint x: 544, endPoint y: 151, distance: 15.7
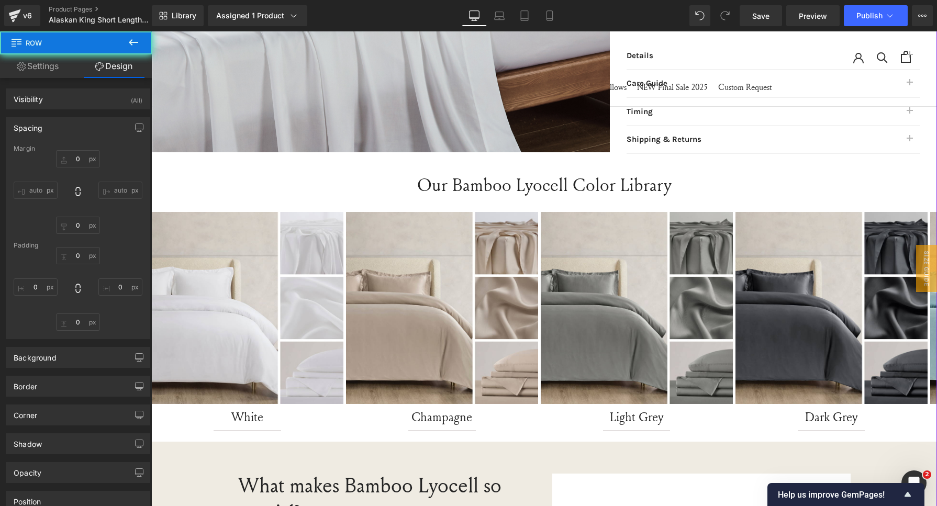
type input "0"
type input "4"
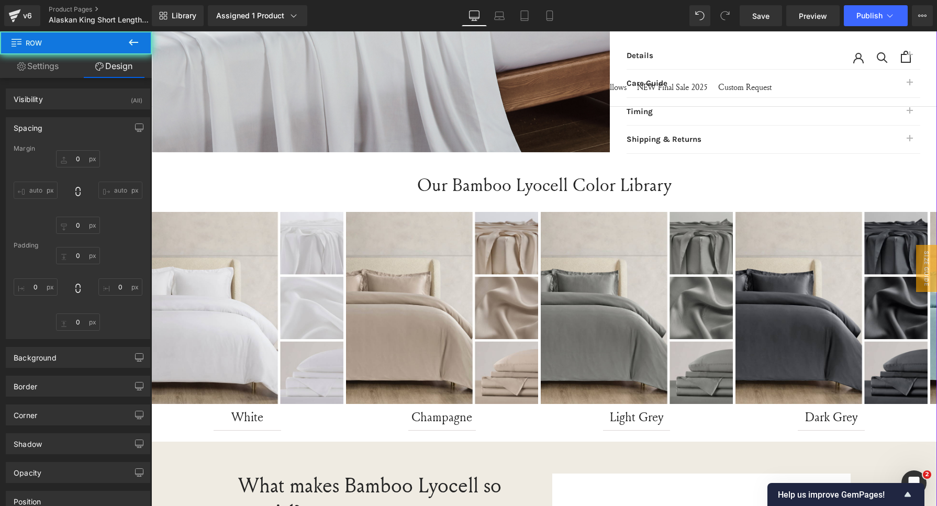
type input "0"
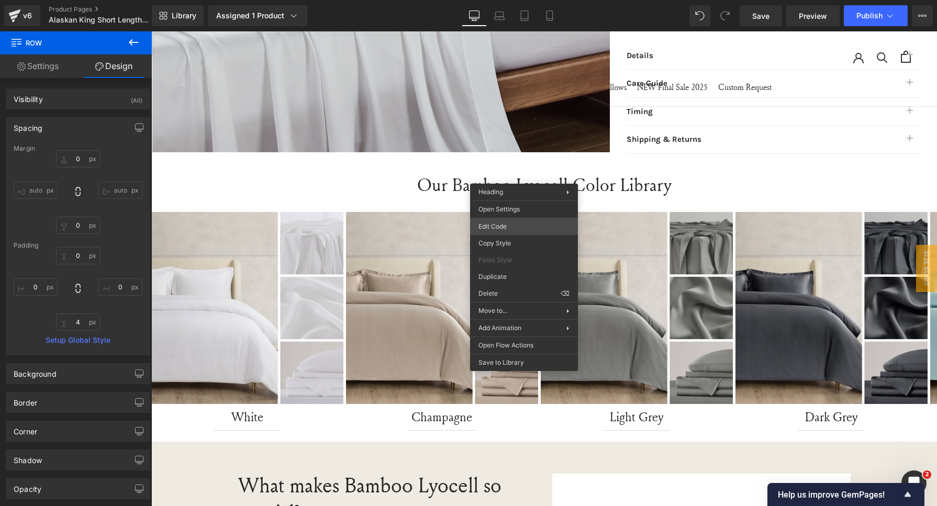
click at [505, 0] on div "Carousel You are previewing how the will restyle your page. You can not edit El…" at bounding box center [468, 0] width 937 height 0
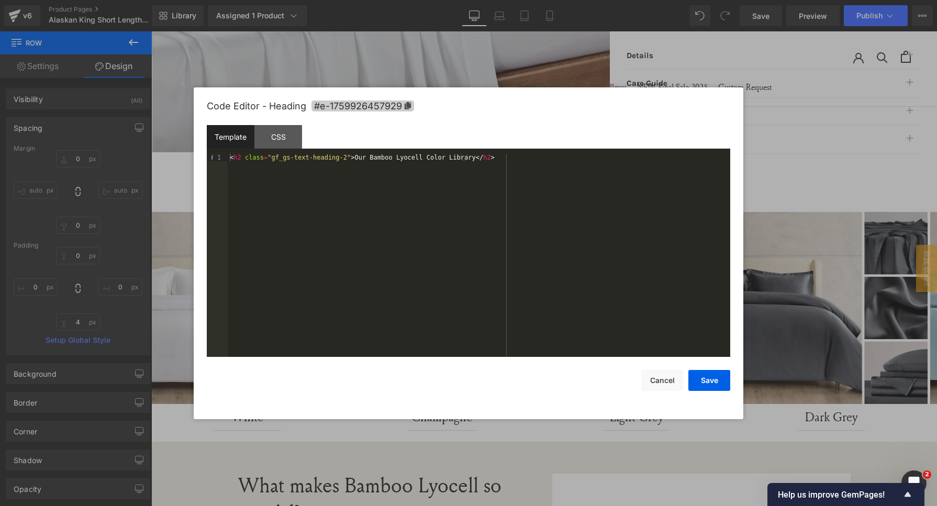
click at [407, 108] on icon at bounding box center [408, 105] width 6 height 7
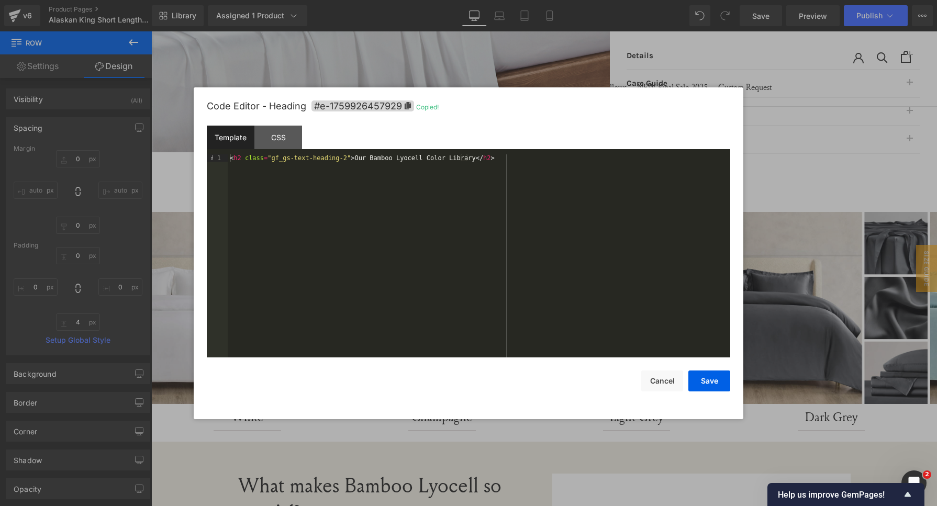
click at [791, 176] on div at bounding box center [468, 253] width 937 height 506
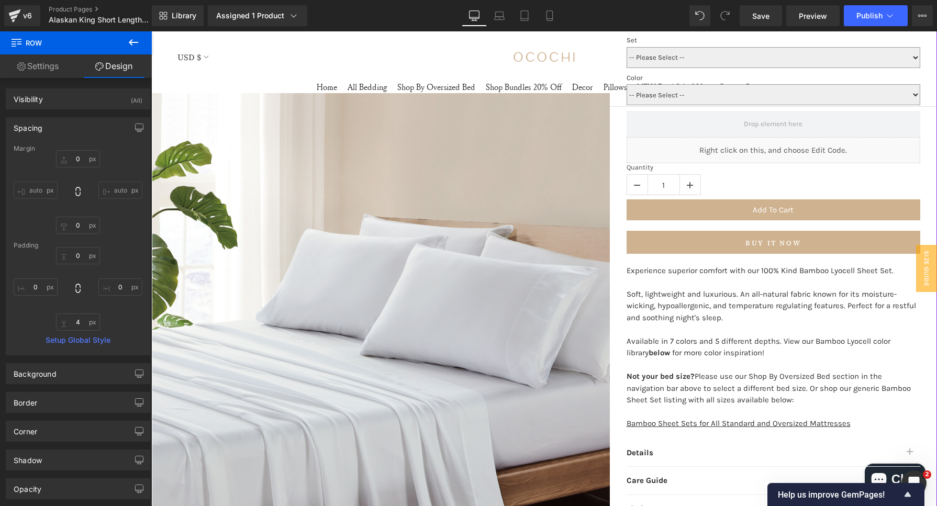
scroll to position [229, 0]
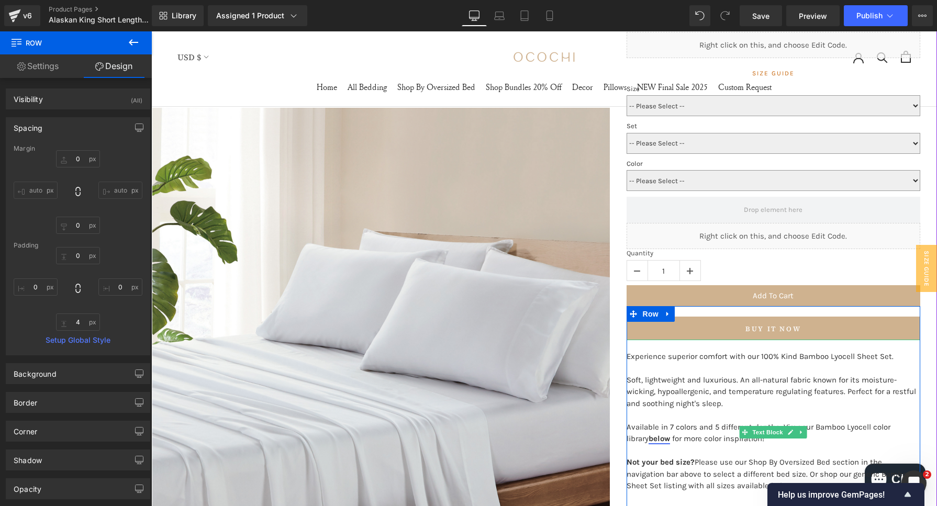
click at [652, 441] on link "below" at bounding box center [659, 438] width 21 height 9
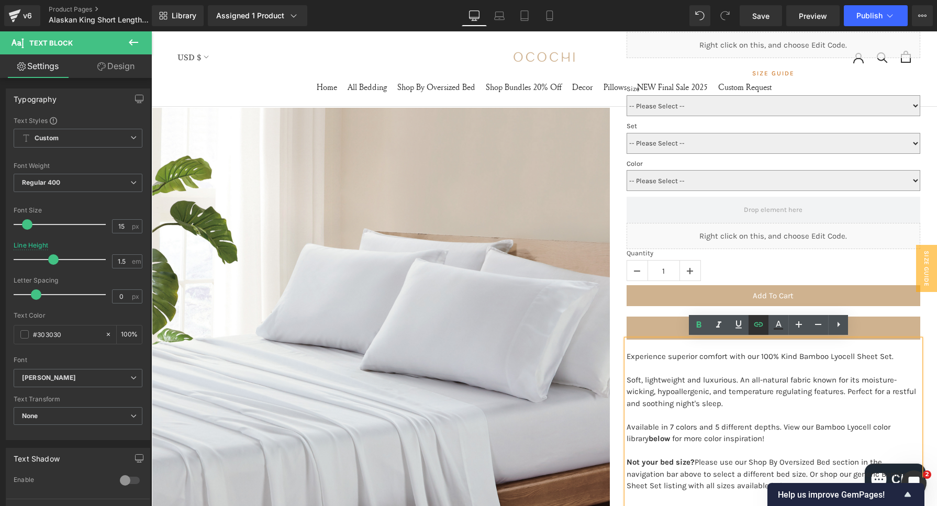
click at [762, 326] on icon at bounding box center [759, 324] width 13 height 13
click at [657, 464] on input "https://www-ocochi-com.myshopify.com/#e-1759926370257" at bounding box center [697, 461] width 161 height 26
paste input "#e-1759926457929"
type input "#e-1759926457929"
click at [787, 462] on icon "button" at bounding box center [790, 461] width 10 height 6
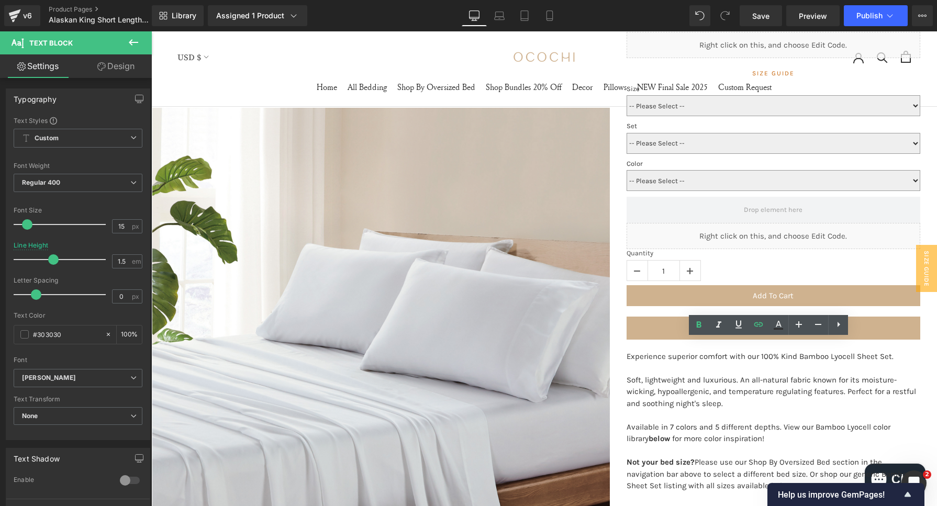
click at [763, 27] on div "Library Assigned 1 Product Product Preview Alaskan King Short Length (108" widt…" at bounding box center [545, 15] width 786 height 31
click at [759, 16] on span "Save" at bounding box center [761, 15] width 17 height 11
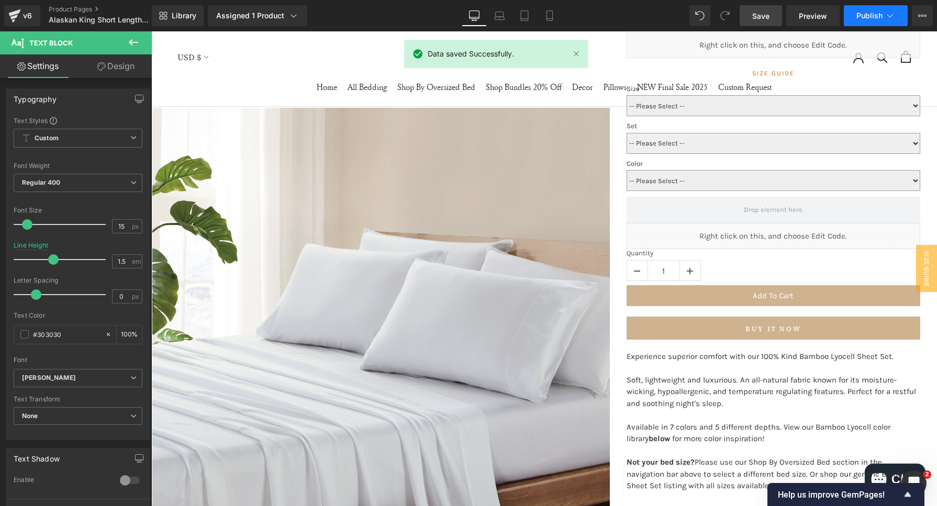
click at [886, 13] on icon at bounding box center [890, 15] width 10 height 10
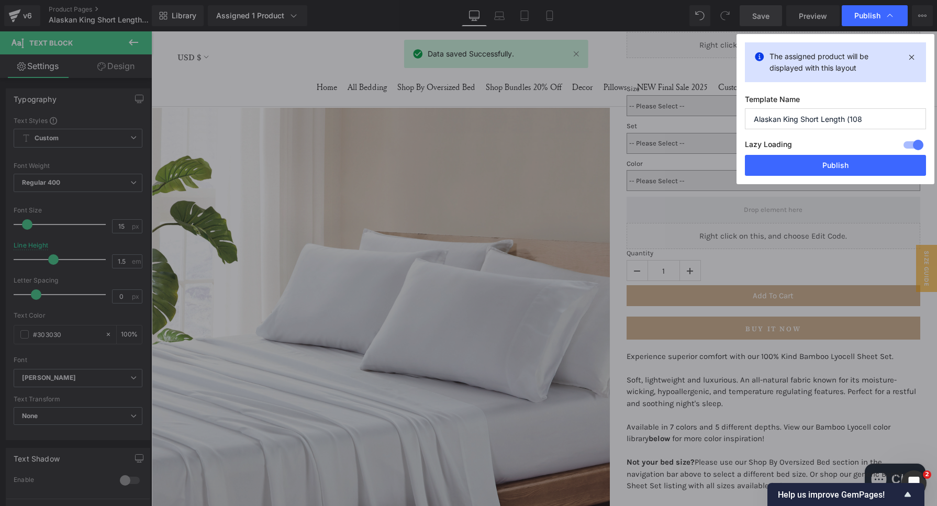
click at [794, 152] on div "Lazy Loading Build Upgrade plan to unlock" at bounding box center [835, 146] width 181 height 17
click at [790, 160] on button "Publish" at bounding box center [835, 165] width 181 height 21
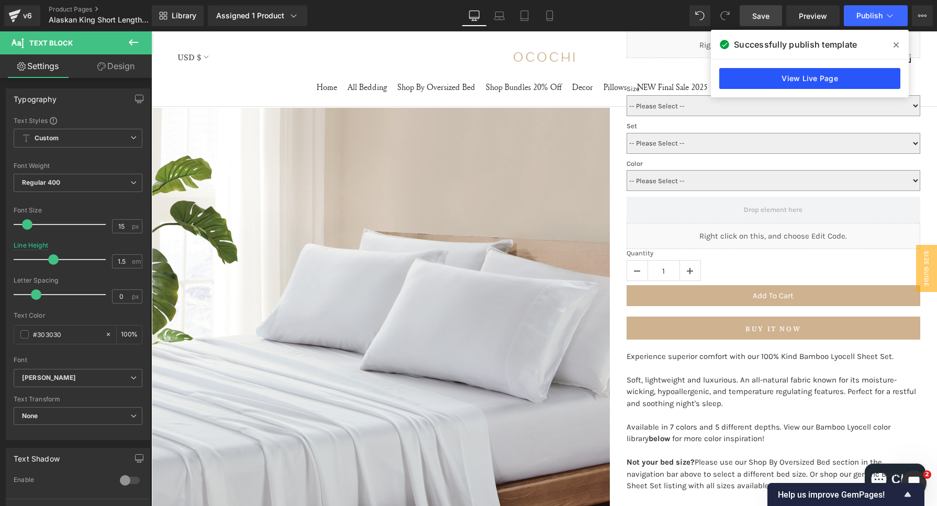
click at [795, 72] on link "View Live Page" at bounding box center [810, 78] width 181 height 21
